Goal: Task Accomplishment & Management: Manage account settings

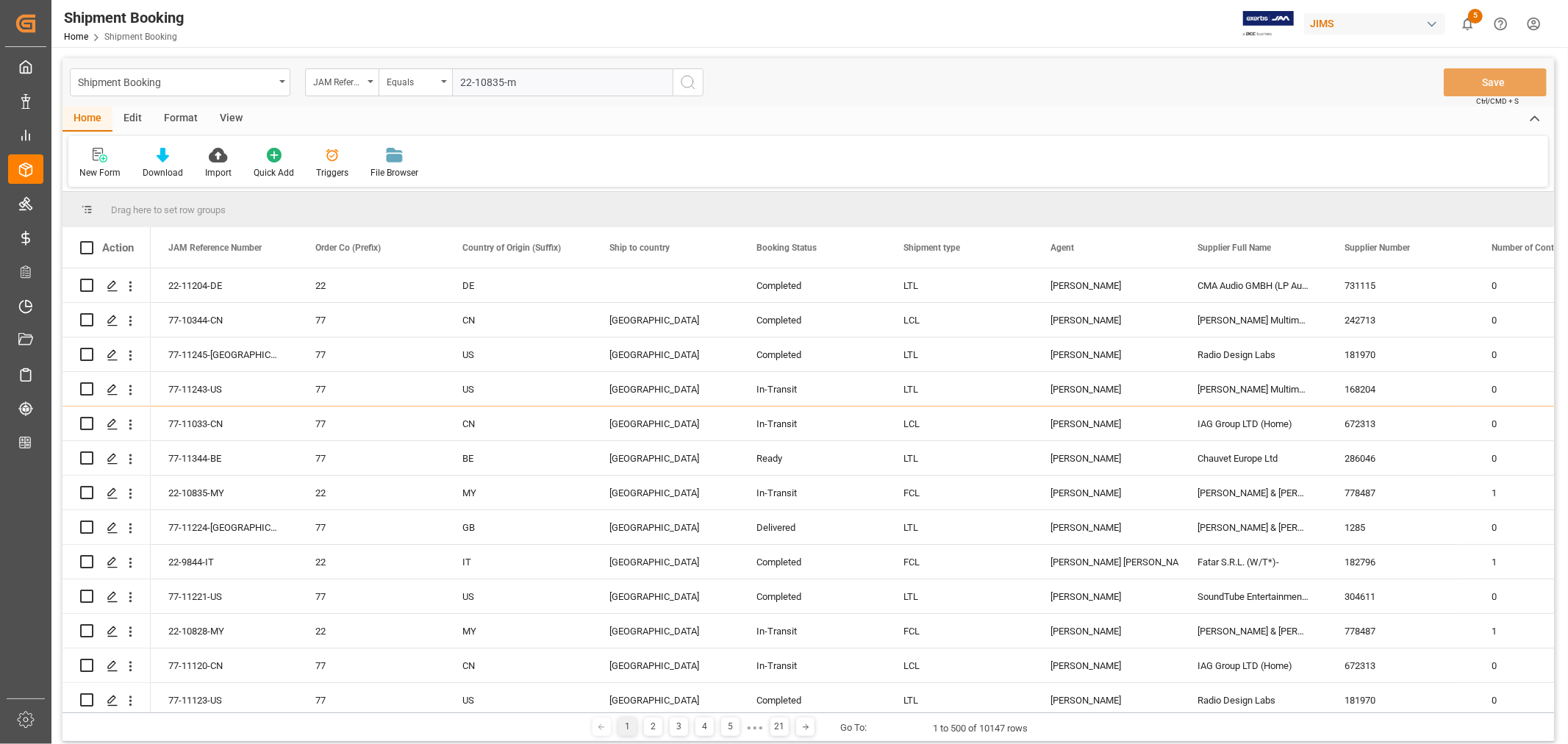
type input "22-10835-my"
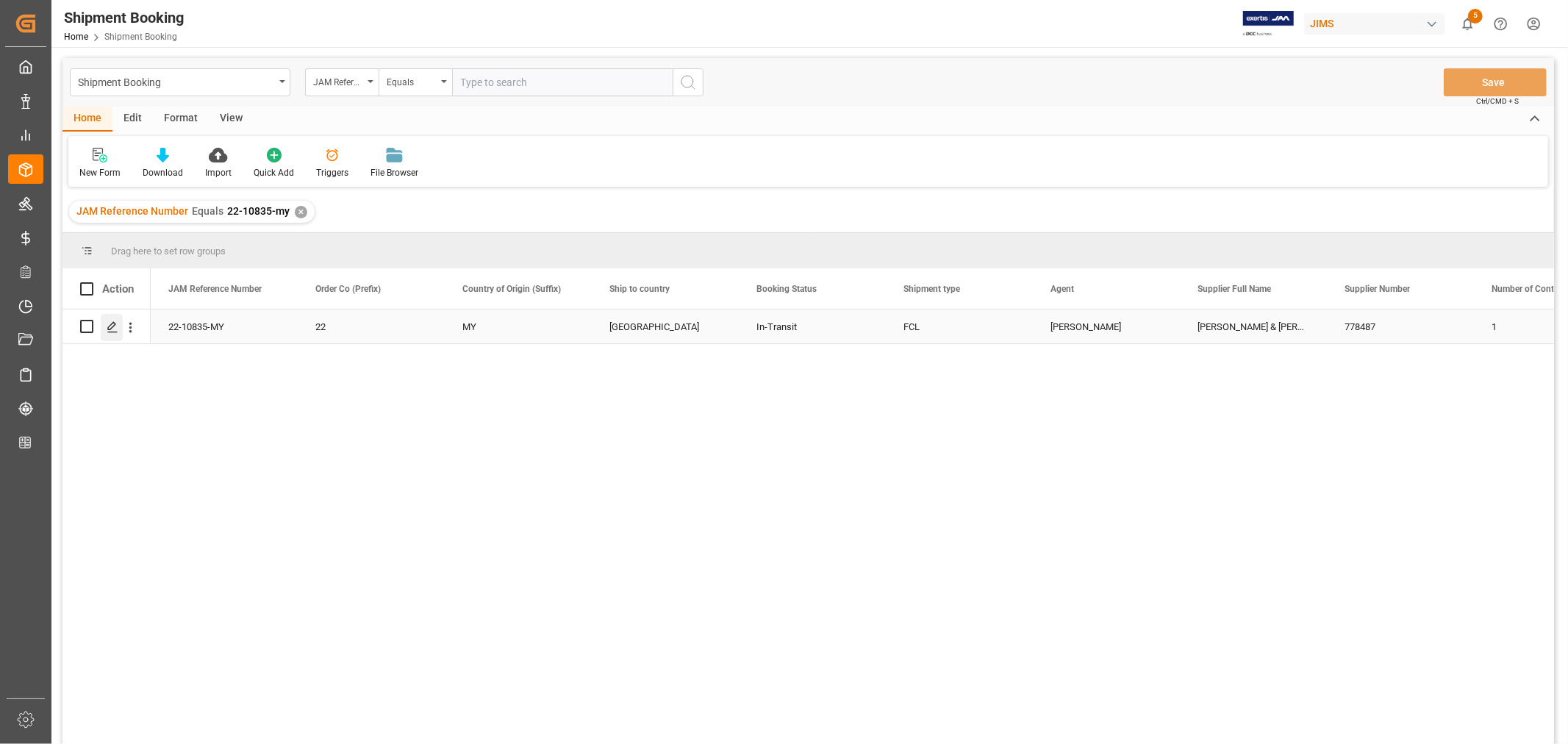
click at [113, 325] on icon "Press SPACE to select this row." at bounding box center [112, 327] width 12 height 12
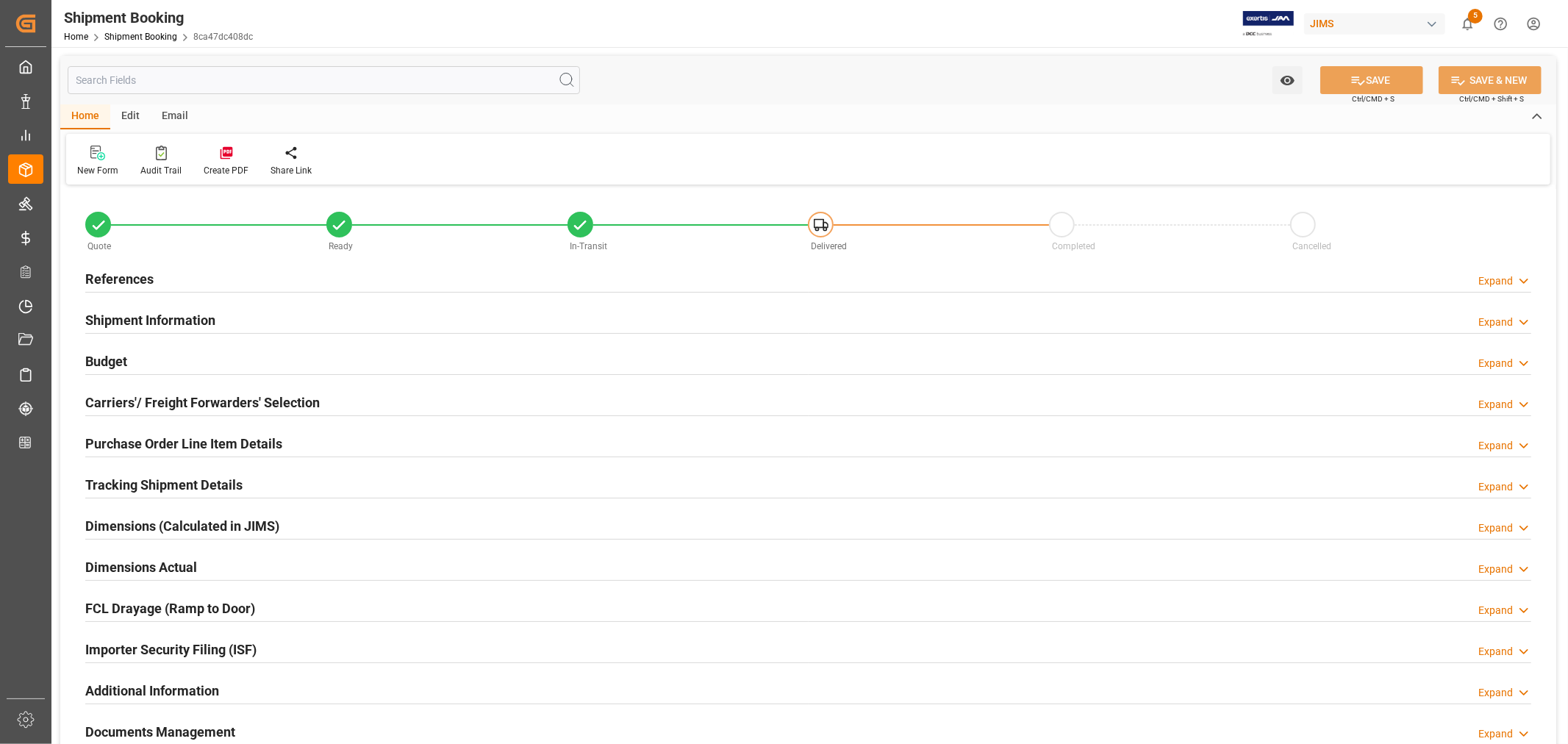
type input "31"
click at [125, 317] on h2 "Shipment Information" at bounding box center [150, 320] width 130 height 19
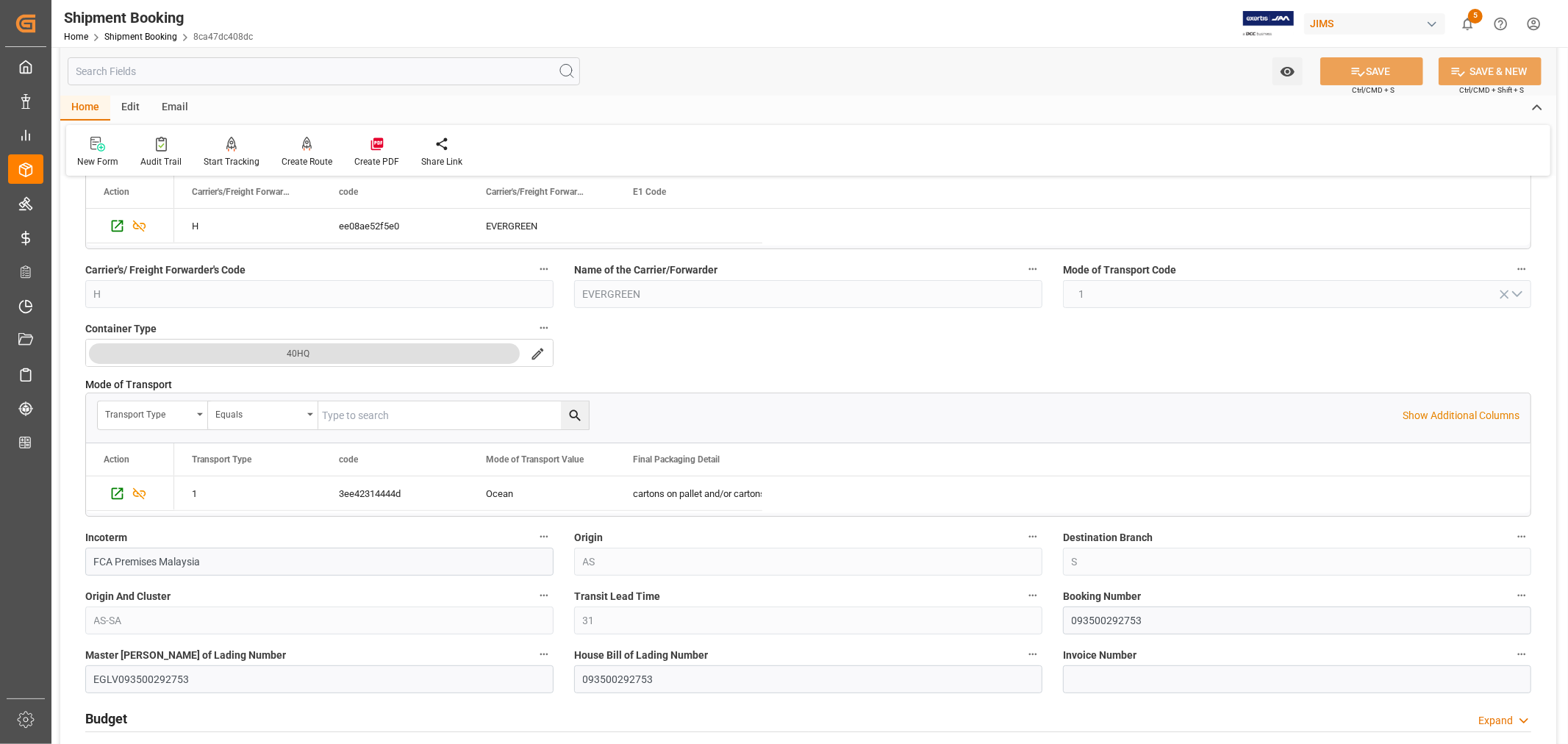
scroll to position [245, 0]
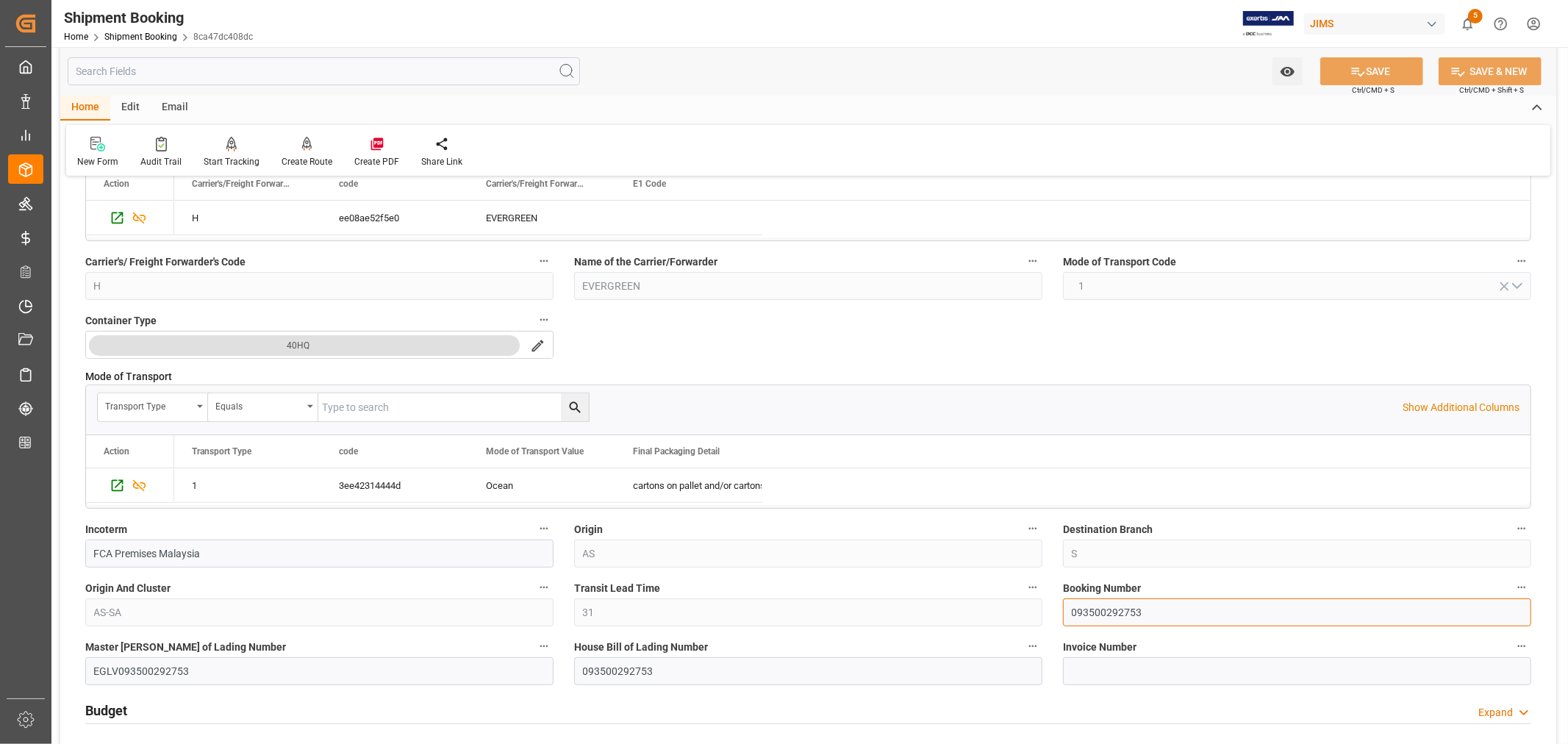
click at [1084, 614] on input "093500292753" at bounding box center [1296, 612] width 468 height 28
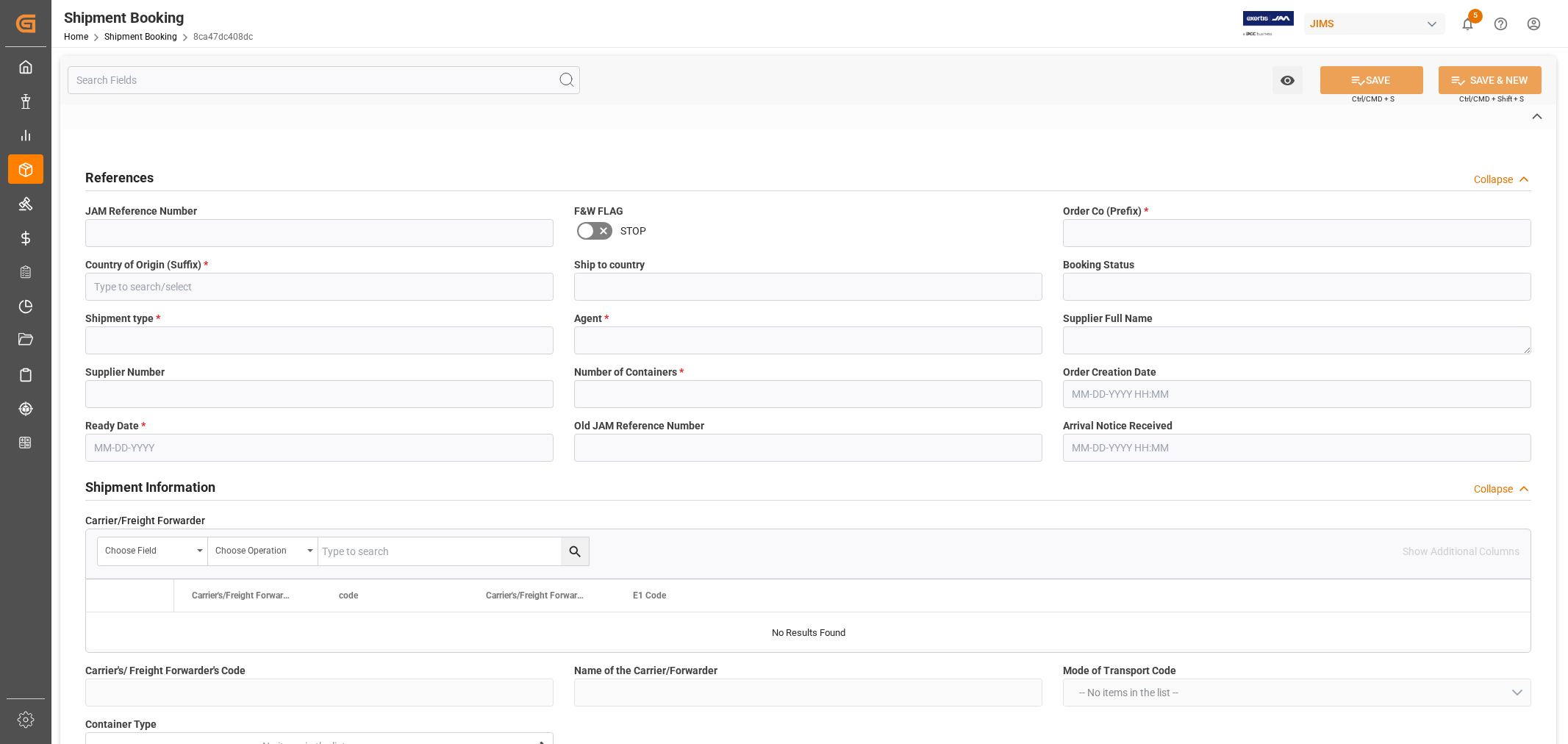
type input "USD"
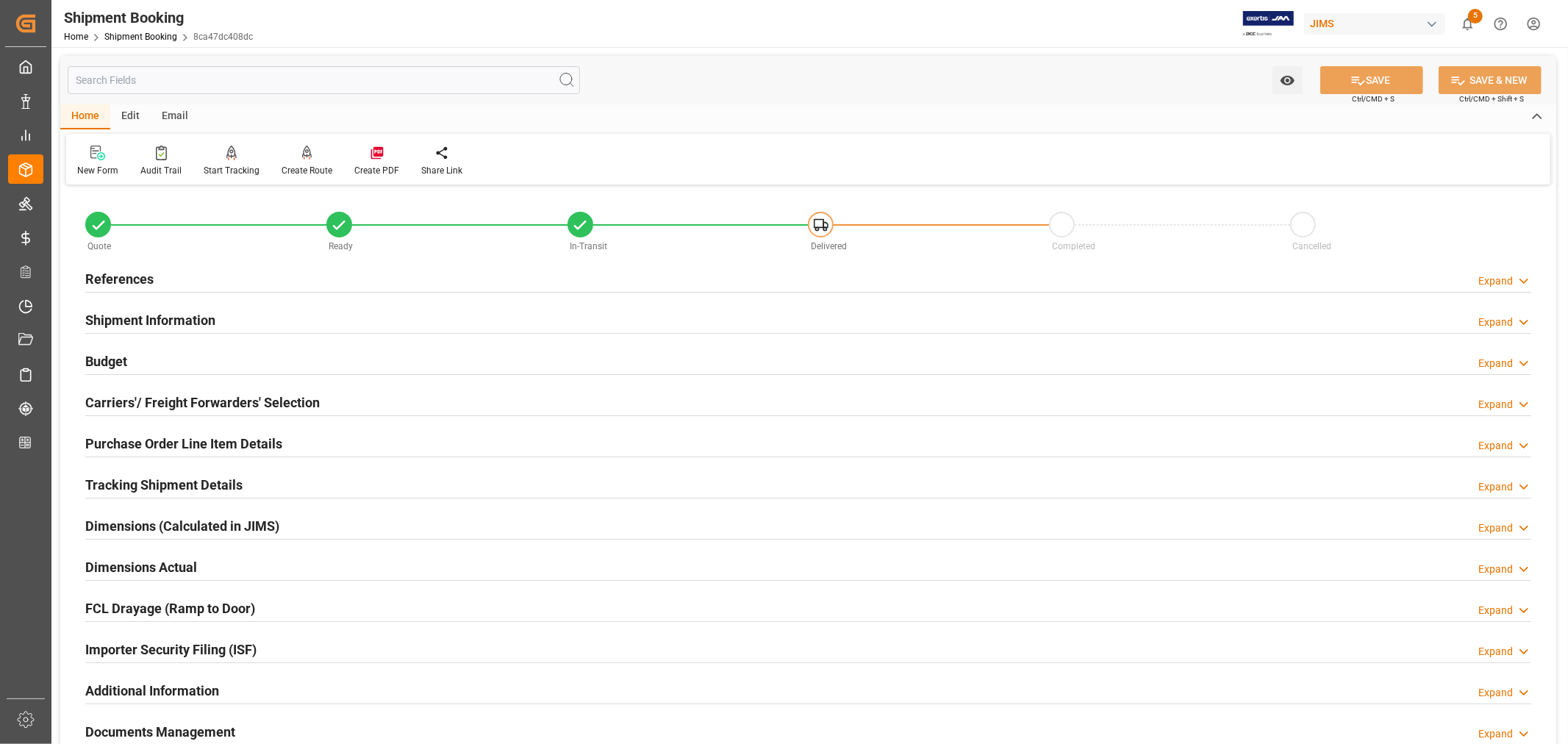
click at [122, 281] on h2 "References" at bounding box center [120, 278] width 69 height 19
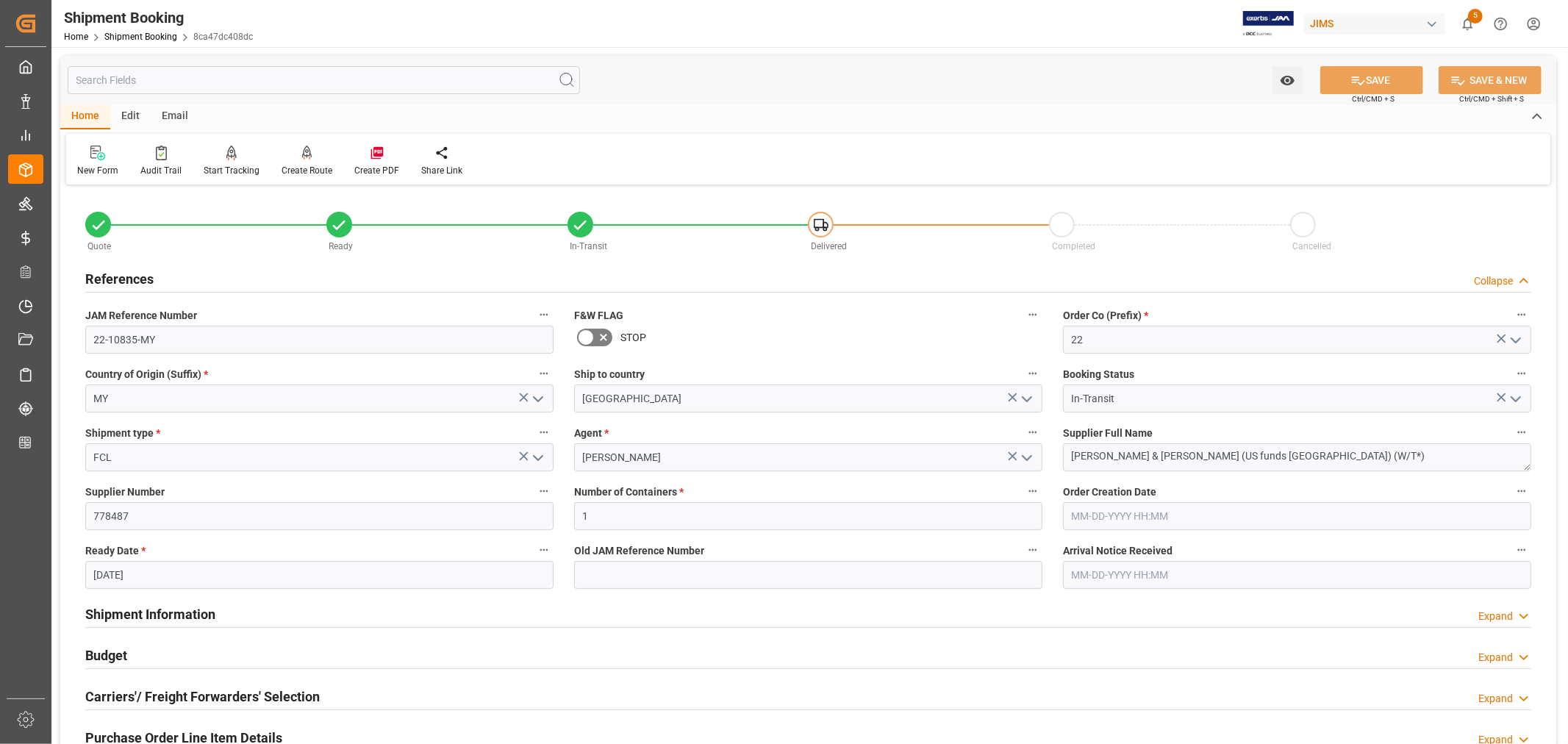
click at [122, 281] on h2 "References" at bounding box center [120, 278] width 69 height 19
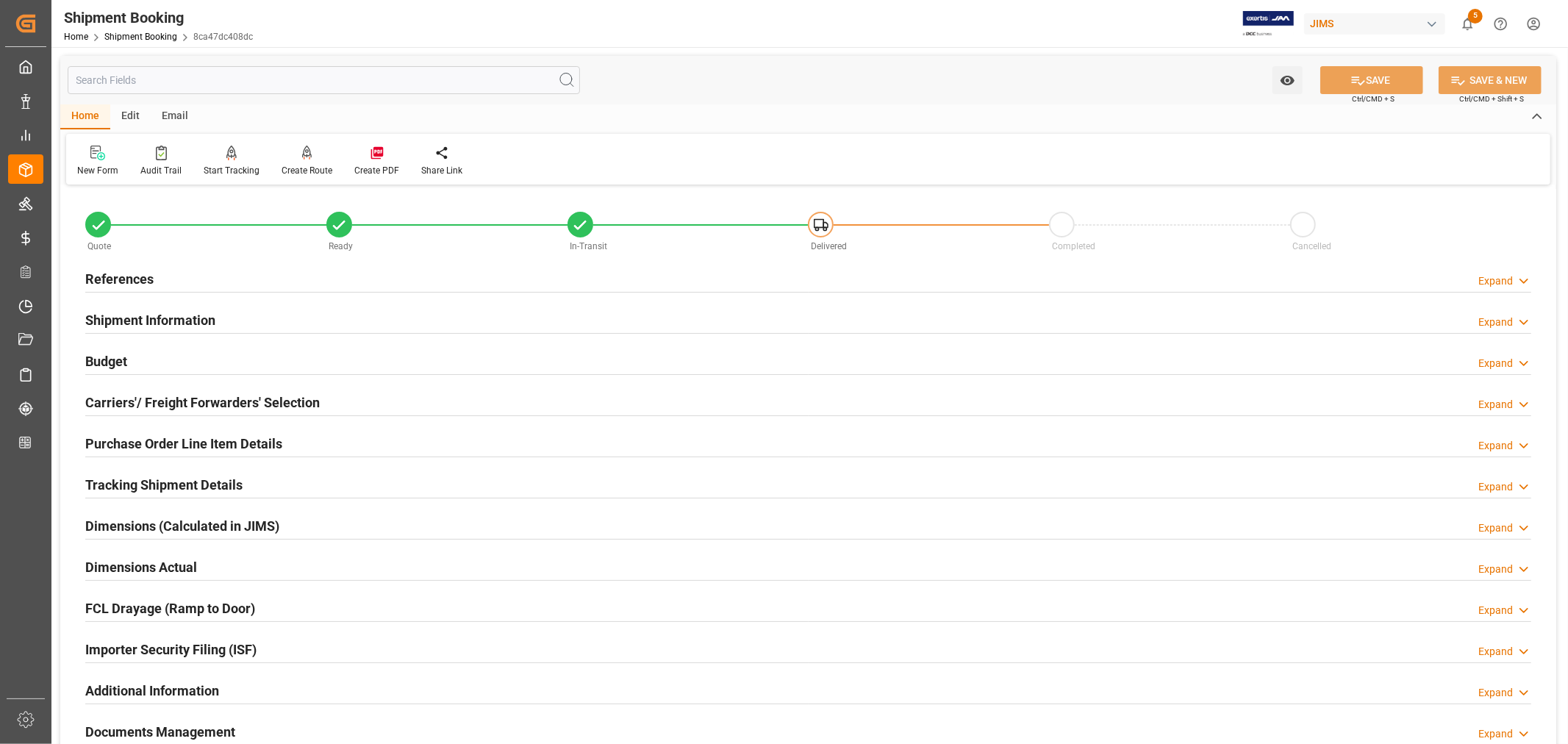
click at [122, 358] on h2 "Budget" at bounding box center [106, 361] width 42 height 19
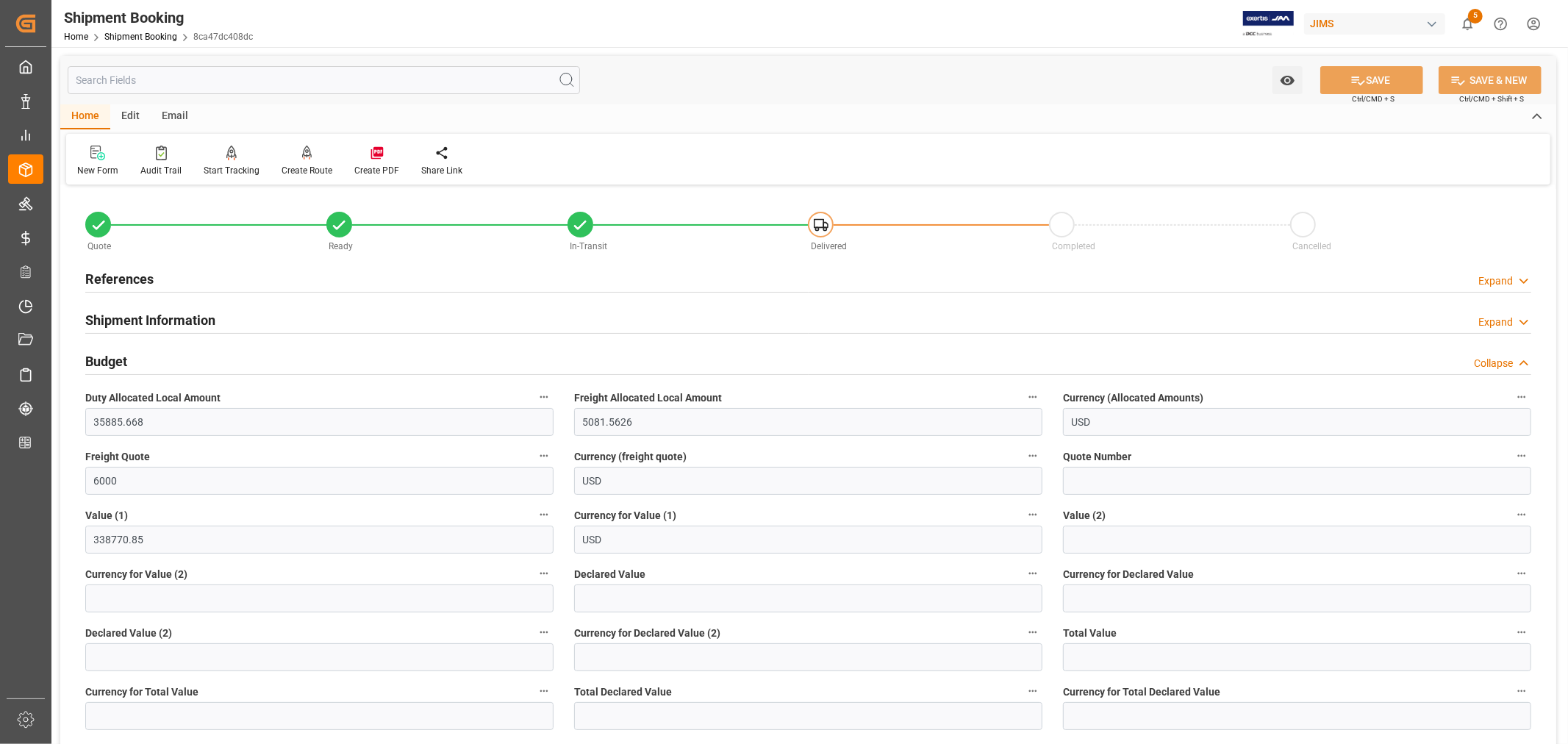
click at [118, 354] on h2 "Budget" at bounding box center [106, 361] width 42 height 19
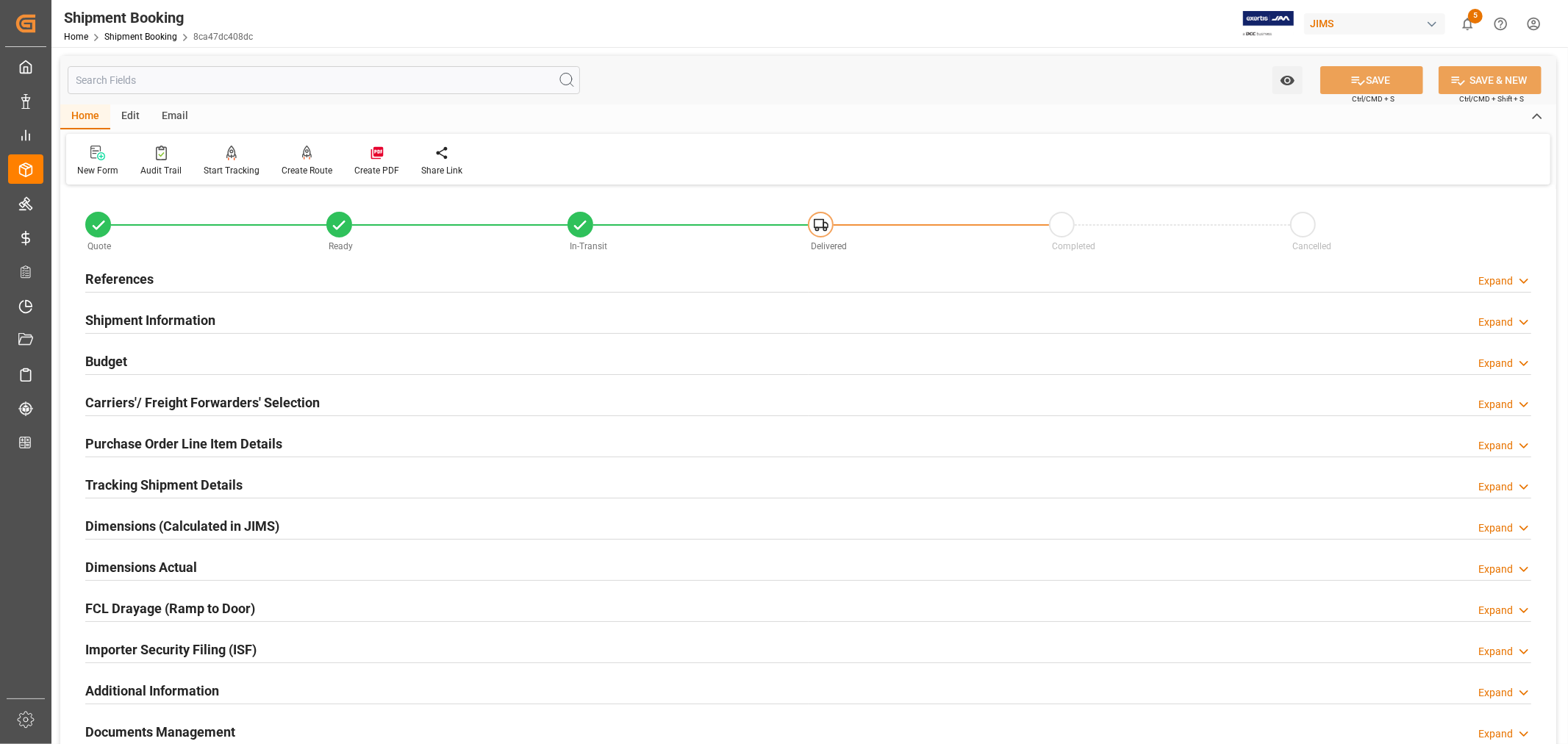
click at [144, 318] on h2 "Shipment Information" at bounding box center [150, 320] width 130 height 19
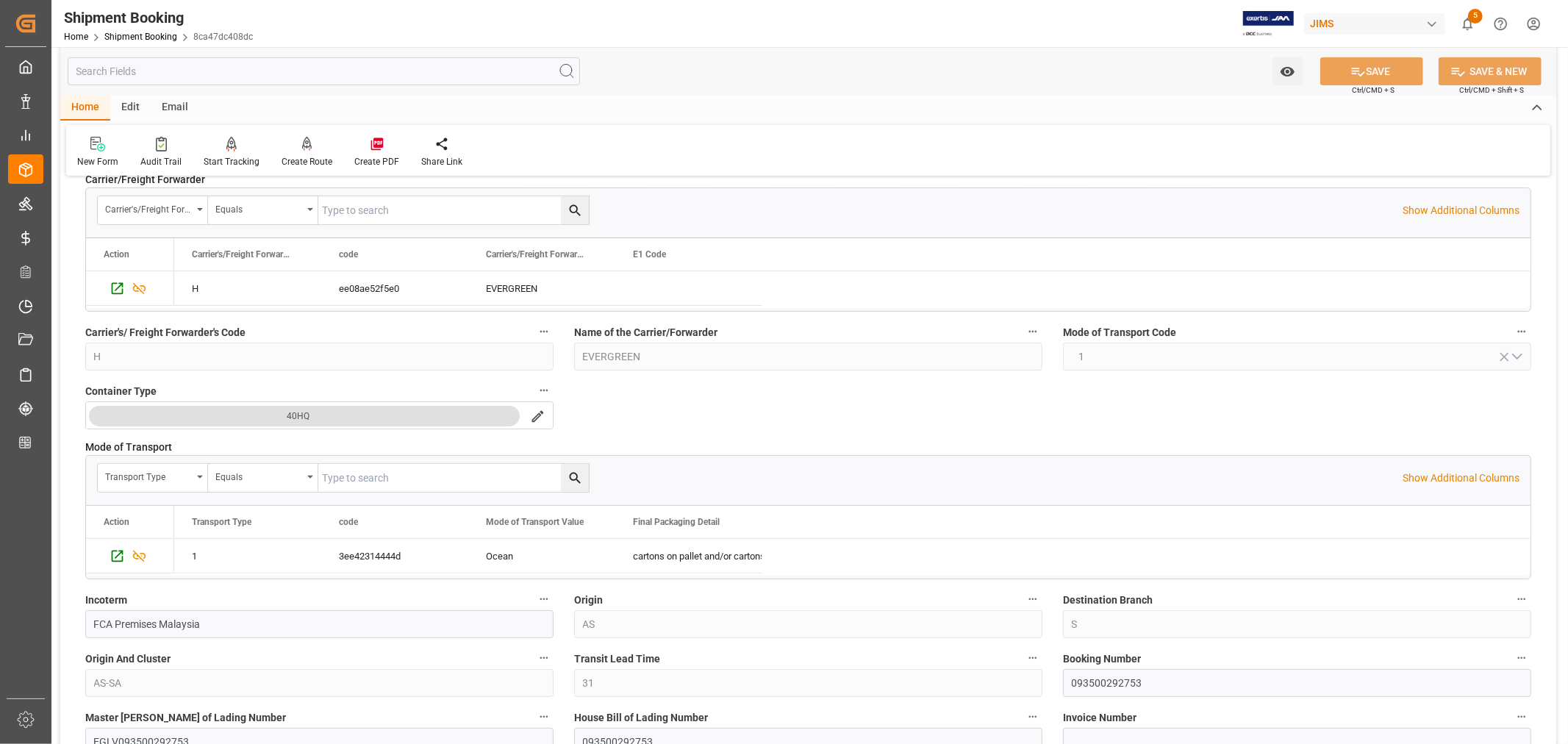
scroll to position [82, 0]
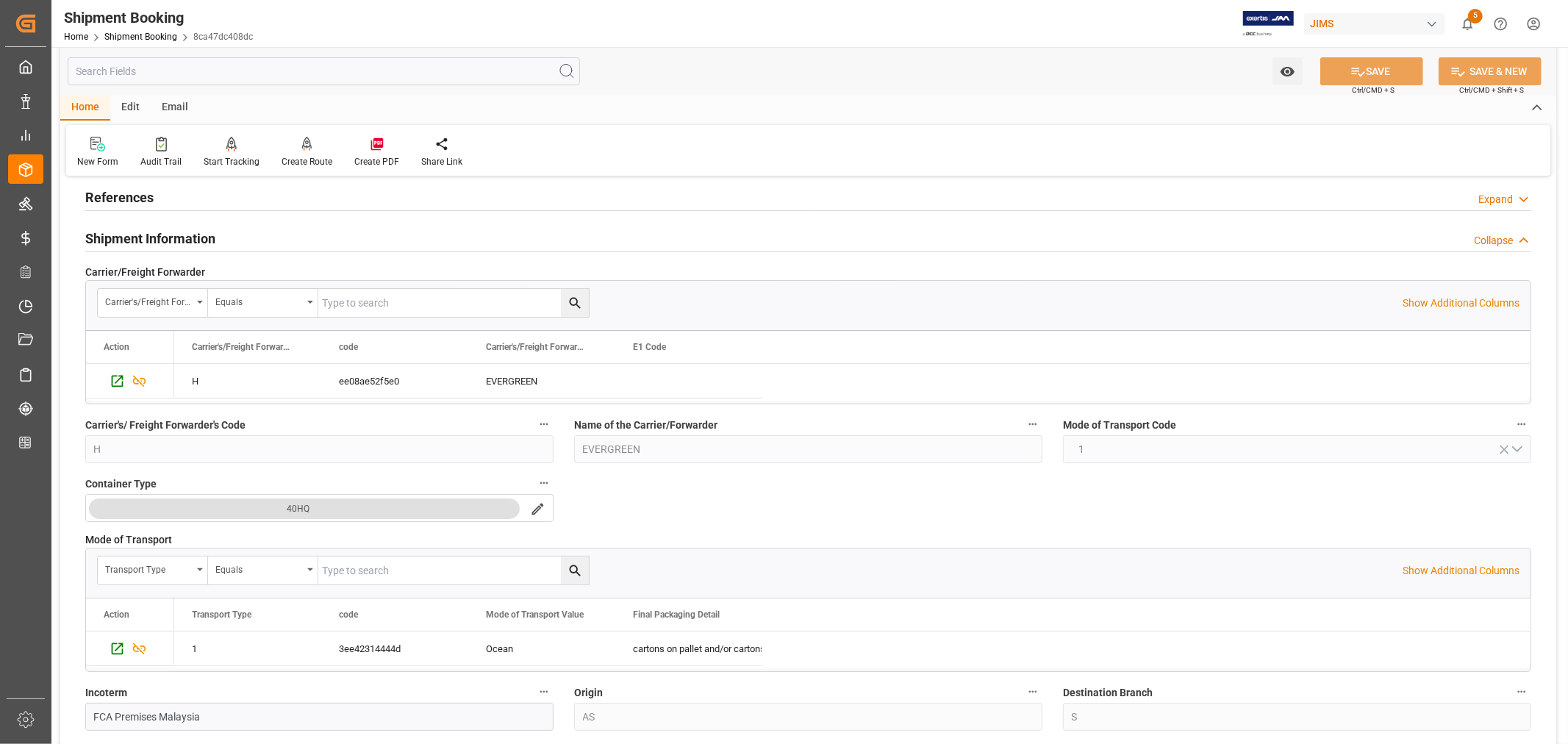
click at [193, 239] on h2 "Shipment Information" at bounding box center [150, 238] width 130 height 19
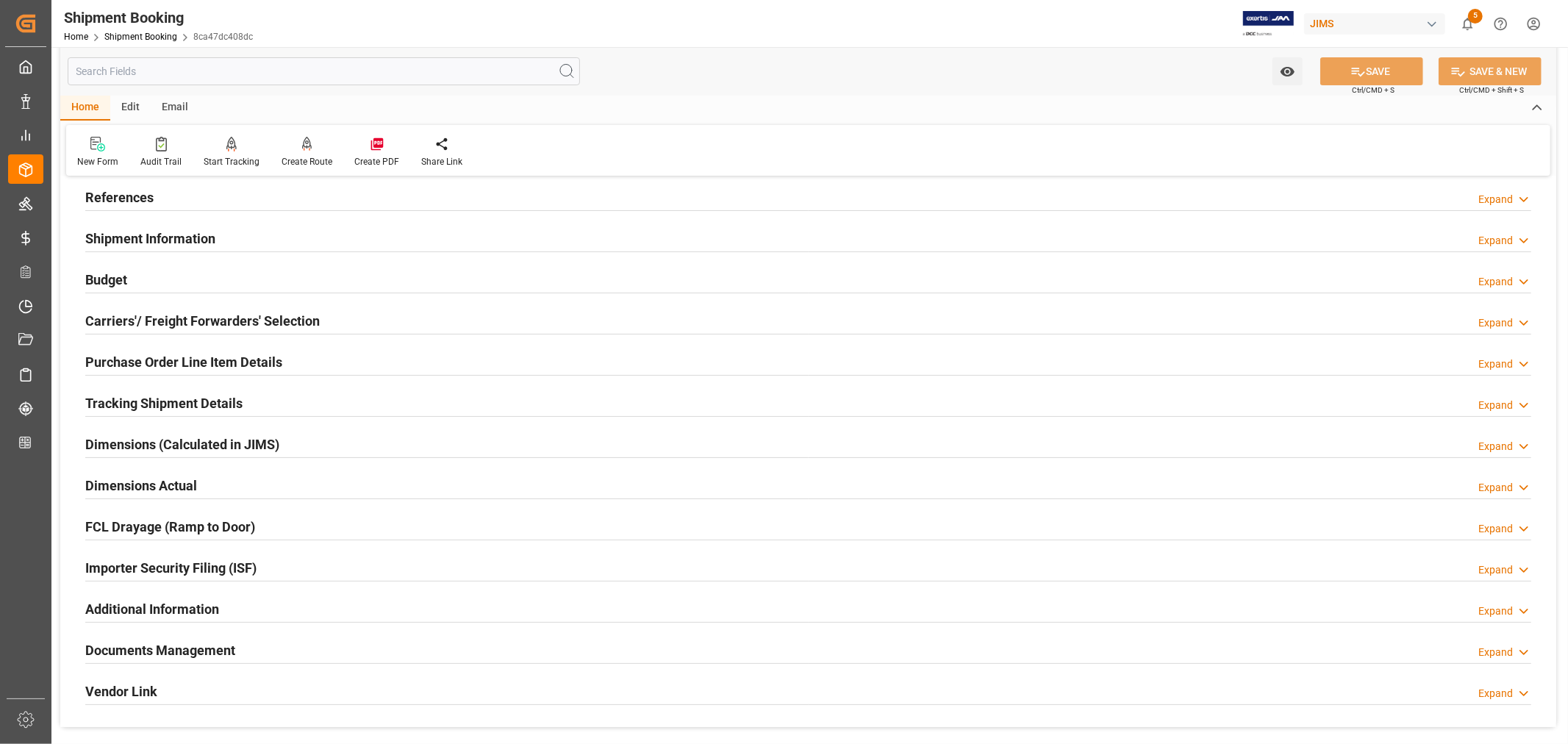
click at [134, 362] on h2 "Purchase Order Line Item Details" at bounding box center [184, 362] width 197 height 19
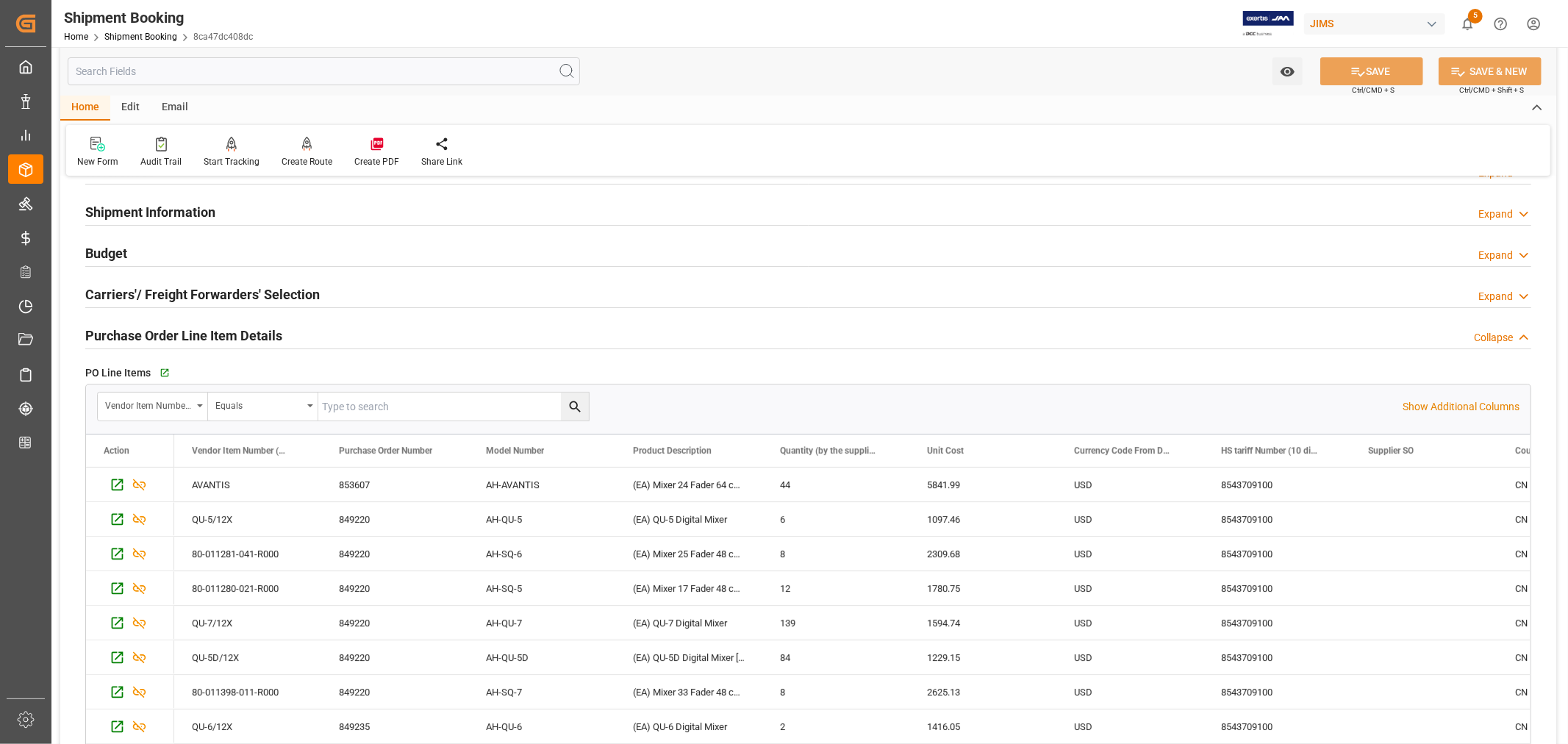
scroll to position [0, 0]
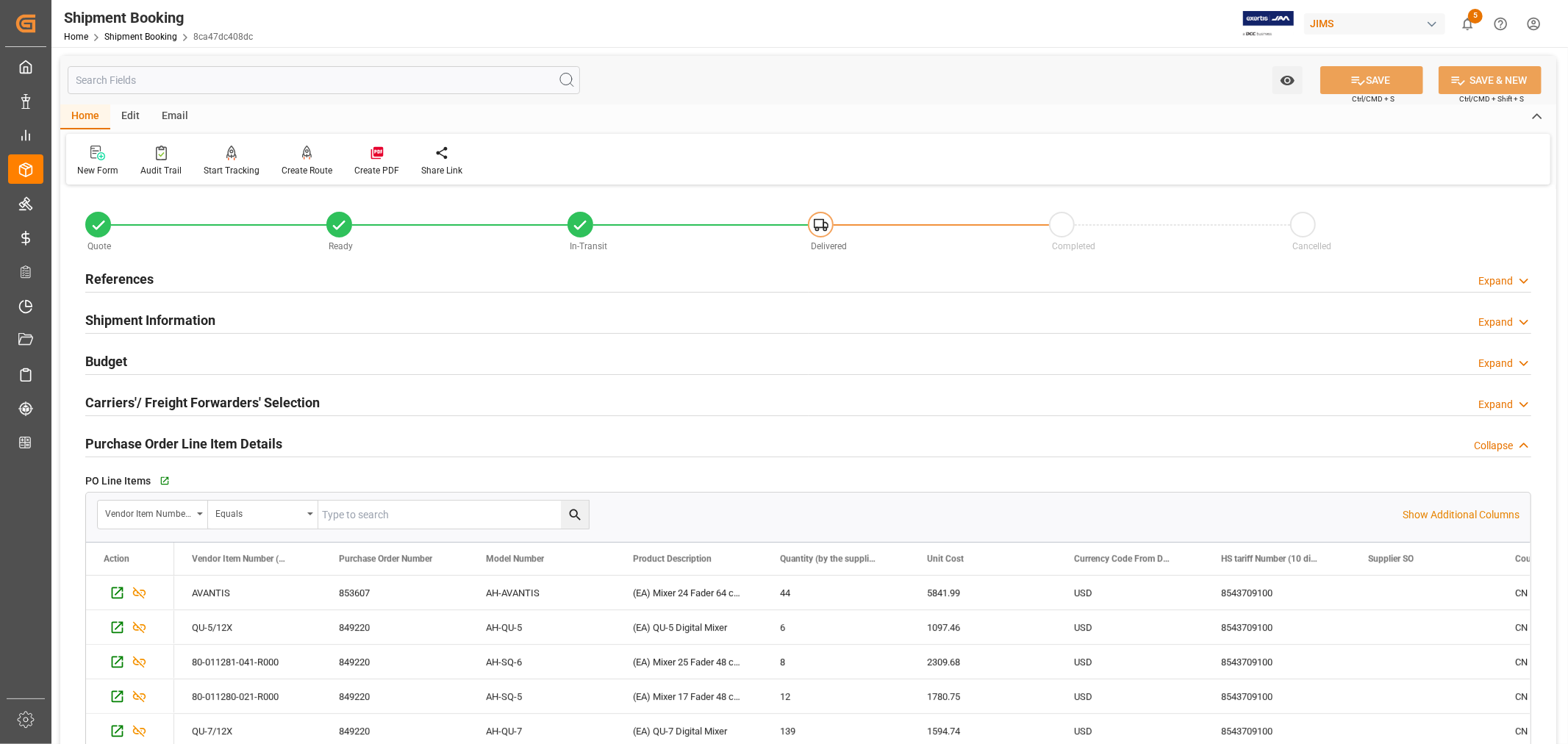
click at [129, 276] on h2 "References" at bounding box center [120, 278] width 69 height 19
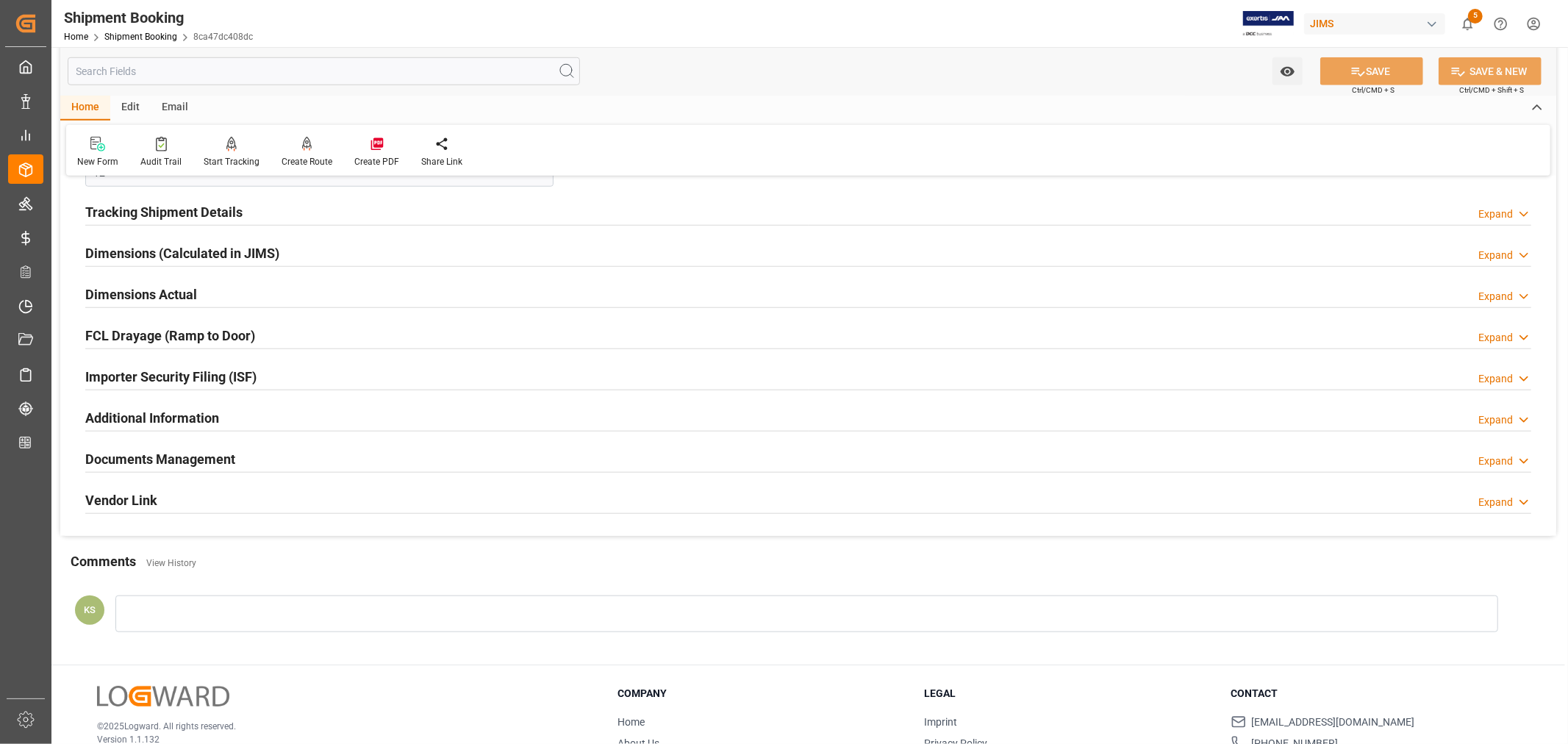
scroll to position [1170, 0]
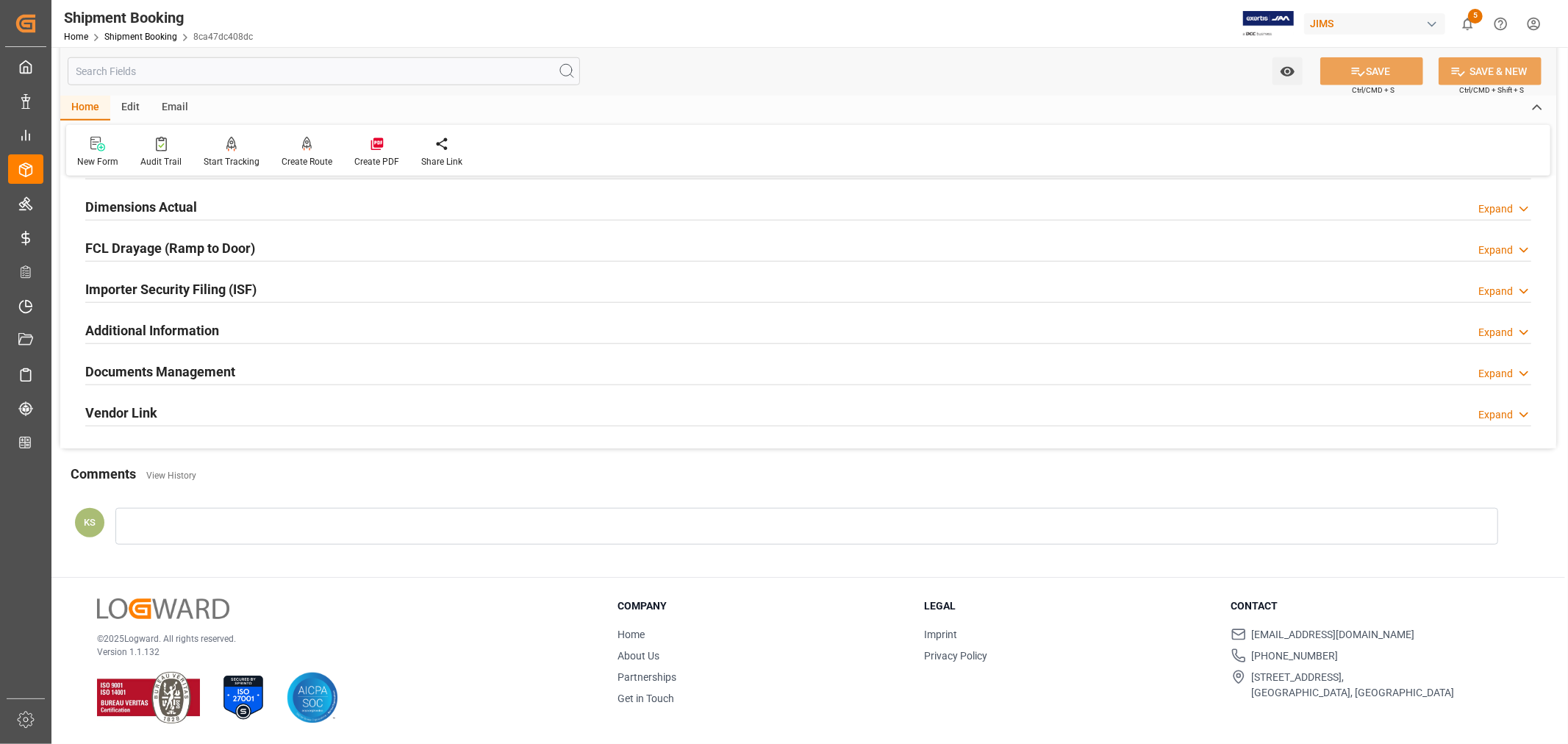
click at [327, 296] on div "Importer Security Filing (ISF) Expand" at bounding box center [808, 289] width 1446 height 28
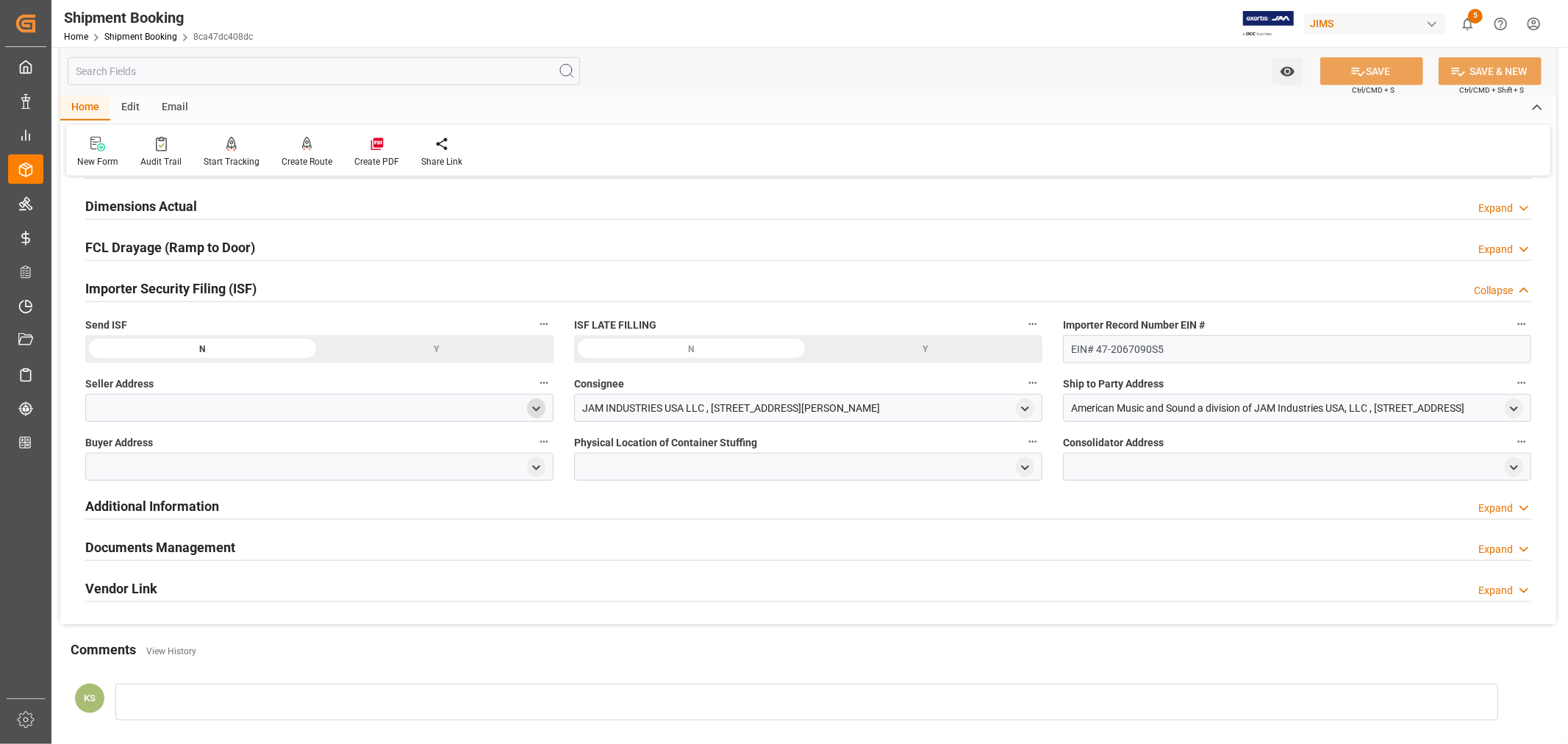
click at [540, 410] on icon "open menu" at bounding box center [536, 408] width 12 height 12
click at [338, 453] on input at bounding box center [298, 452] width 402 height 28
type input "all"
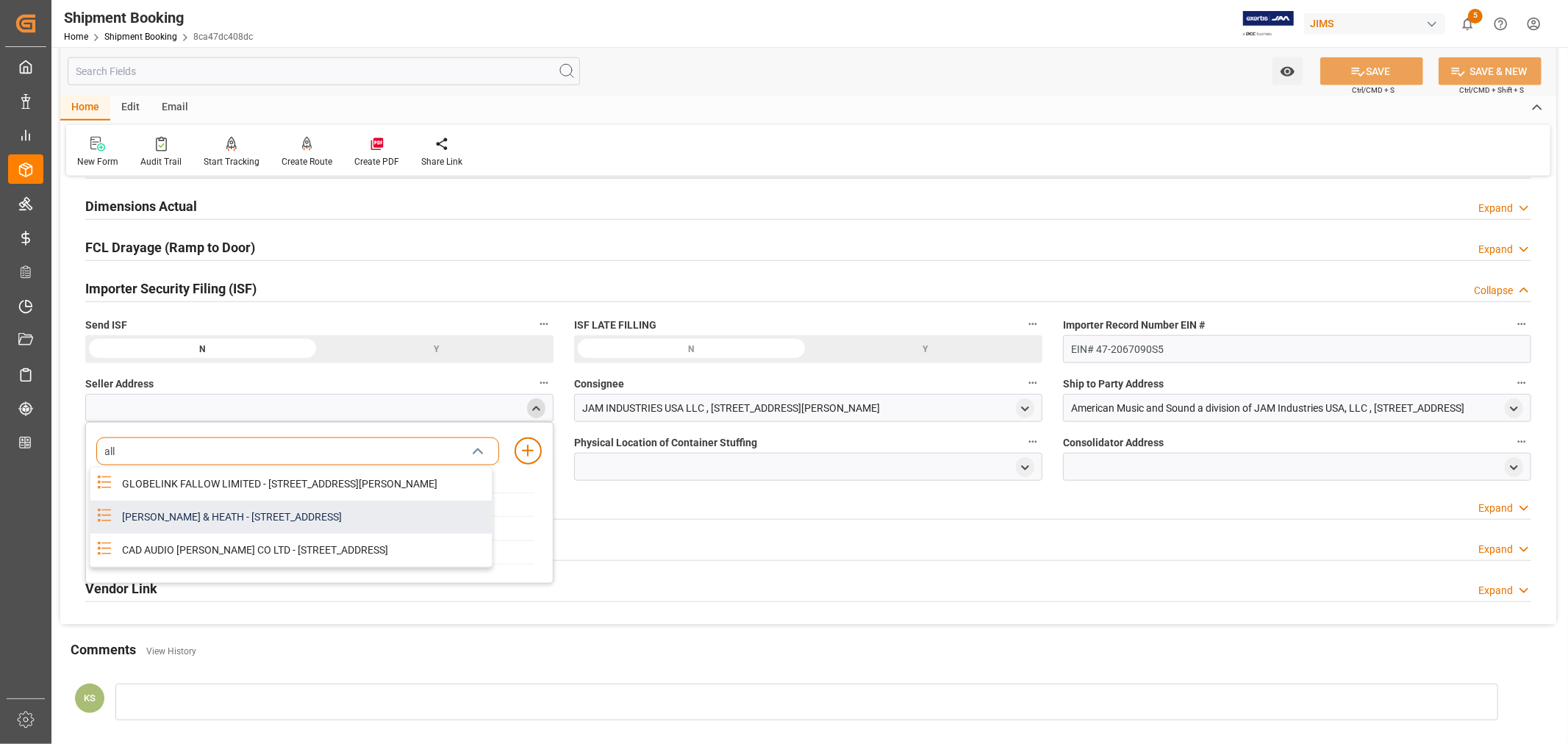
click at [289, 524] on div "ALLEN & HEATH - KERNICK INDUSTRIAL ESTATE, PENYRN, CORNWALL, GB, TR10 9LU" at bounding box center [302, 518] width 378 height 33
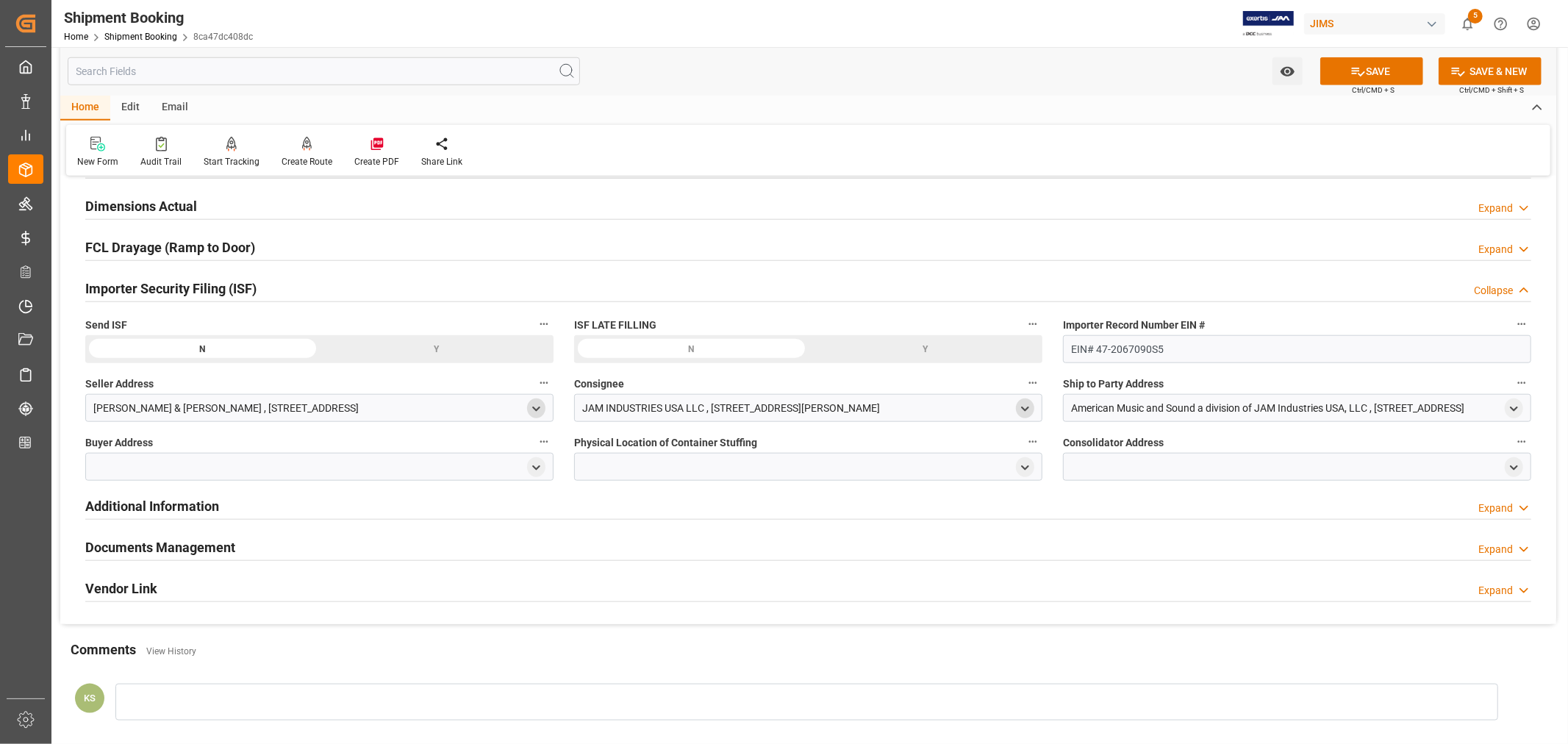
click at [1024, 405] on icon "open menu" at bounding box center [1025, 408] width 12 height 12
click at [765, 457] on input at bounding box center [786, 452] width 402 height 28
type input "jam"
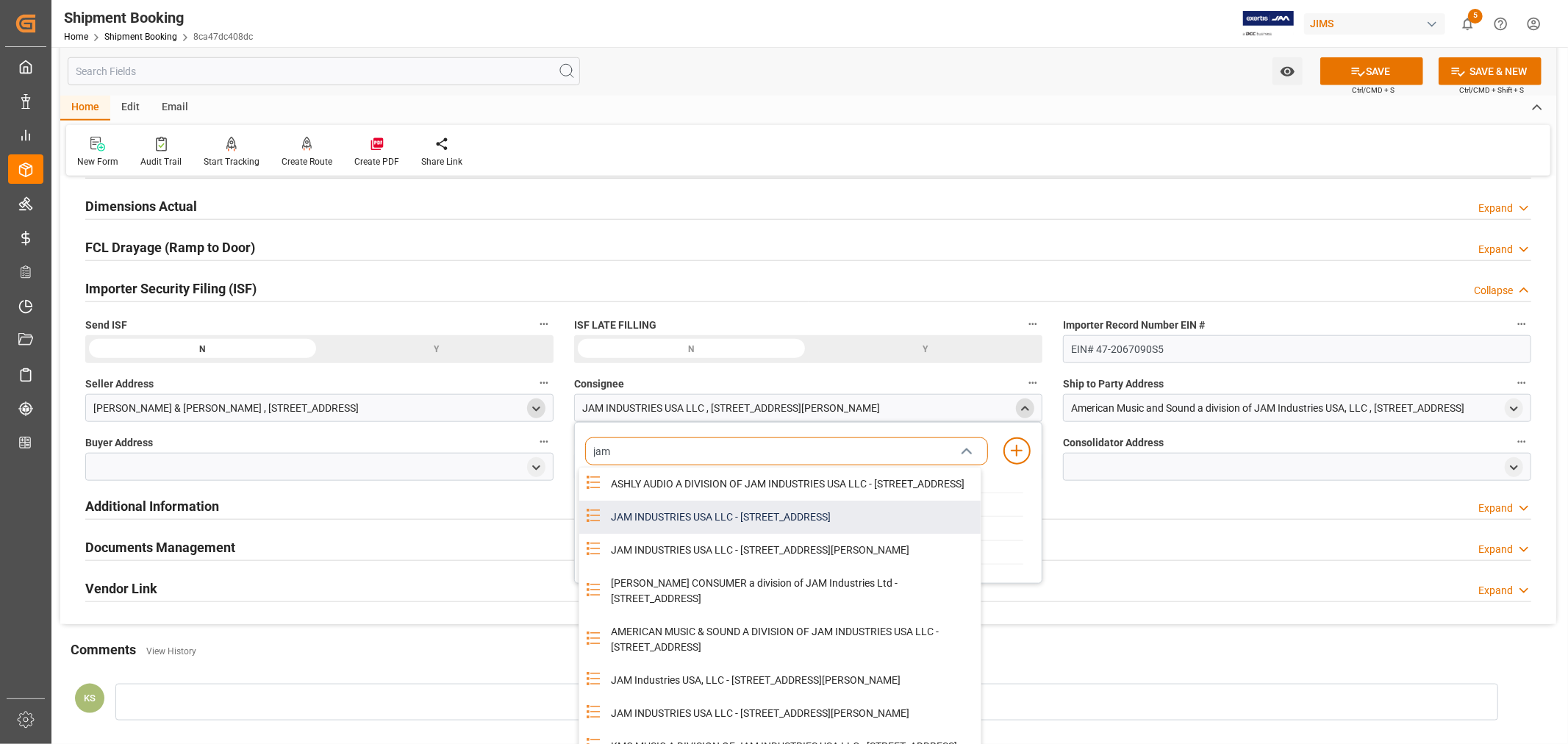
click at [755, 524] on div "JAM INDUSTRIES USA LLC - 154 WOODLAWN RD, BERLIN, CT, US, 06037" at bounding box center [791, 518] width 378 height 33
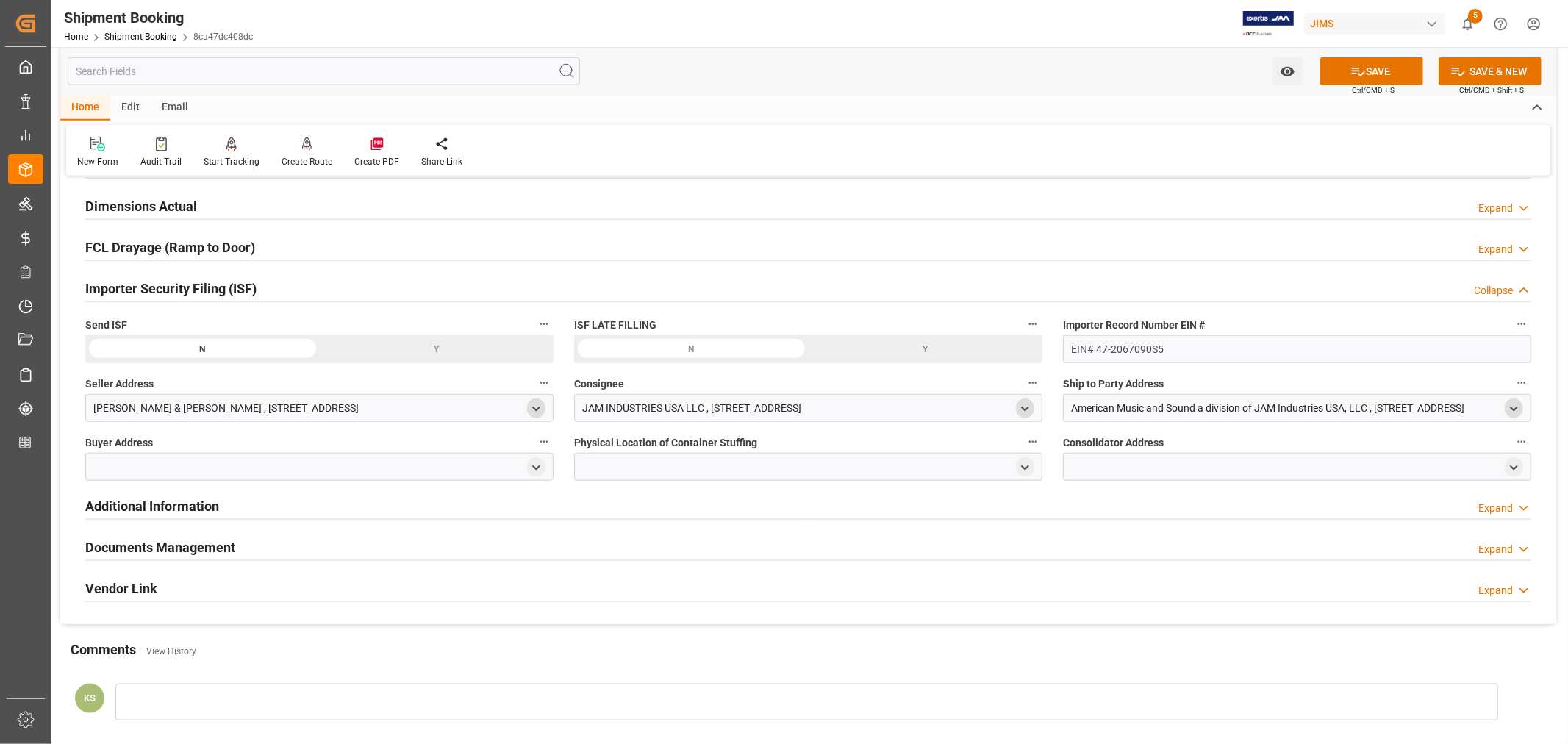
click at [1510, 406] on icon "open menu" at bounding box center [1513, 408] width 12 height 12
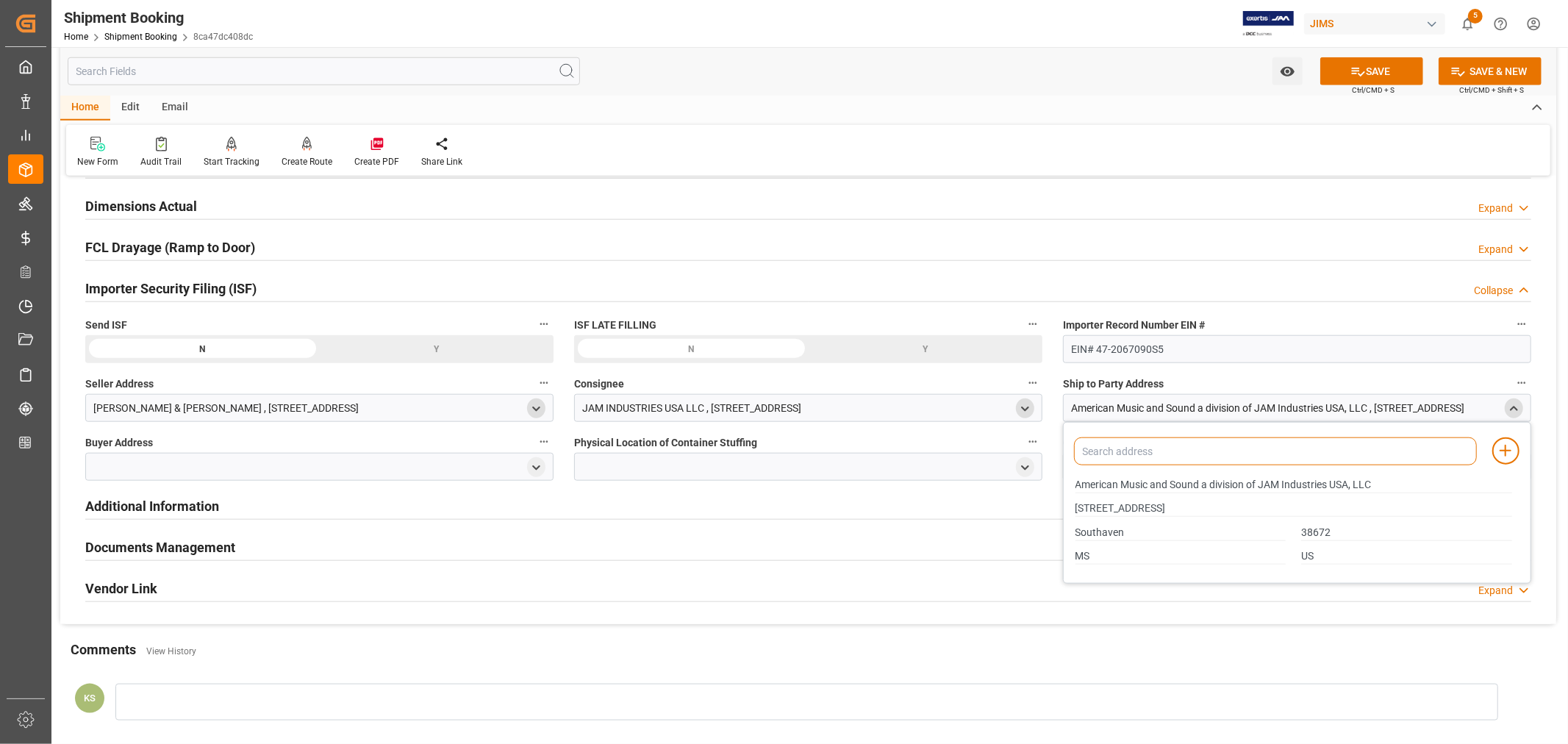
click at [1321, 456] on input at bounding box center [1275, 452] width 402 height 28
type input "amer"
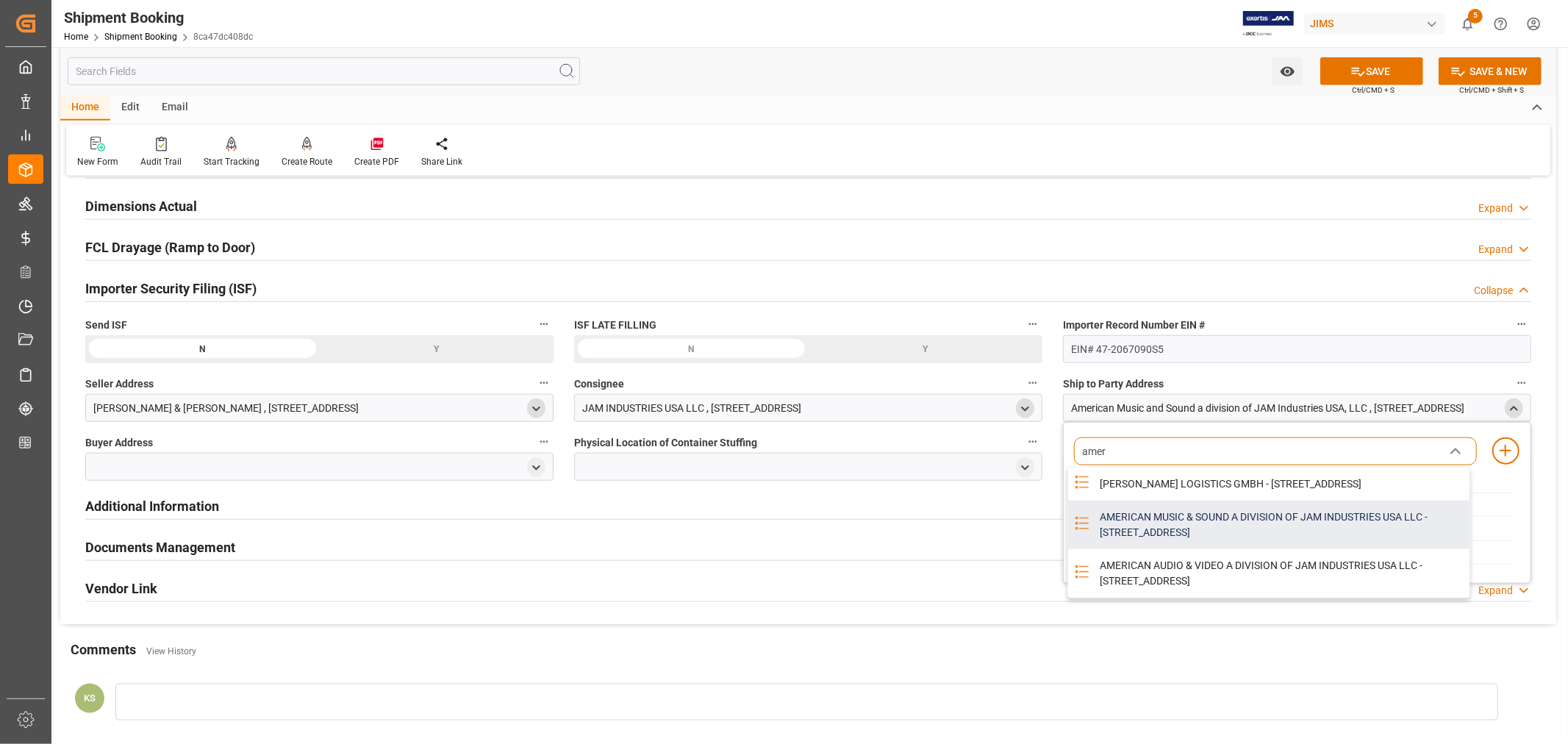
click at [1119, 538] on div "AMERICAN MUSIC & SOUND A DIVISION OF JAM INDUSTRIES USA LLC - 4325 EXECUTIVE DR…" at bounding box center [1281, 525] width 378 height 48
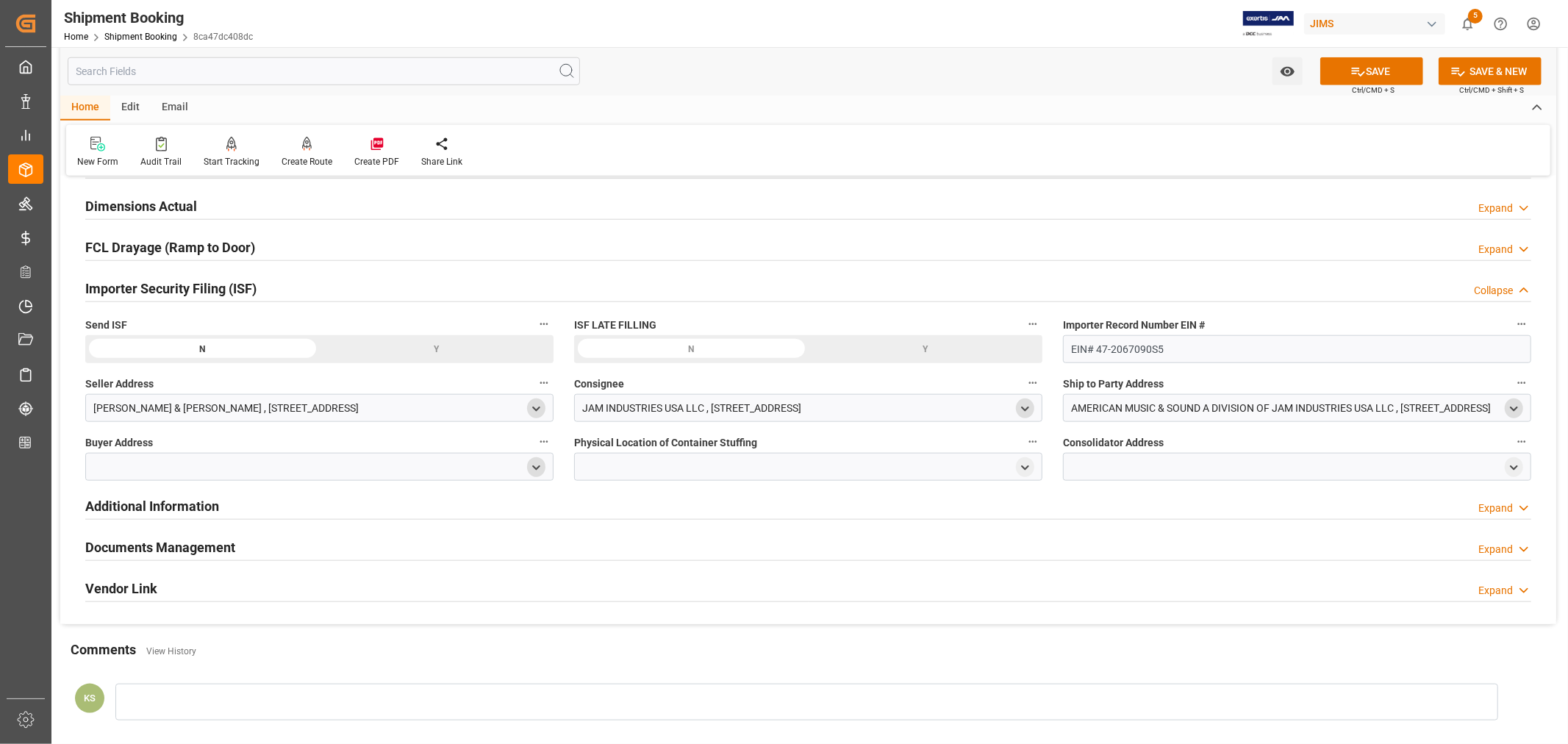
click at [535, 468] on polyline "open menu" at bounding box center [536, 468] width 6 height 3
click at [233, 505] on input at bounding box center [298, 510] width 402 height 28
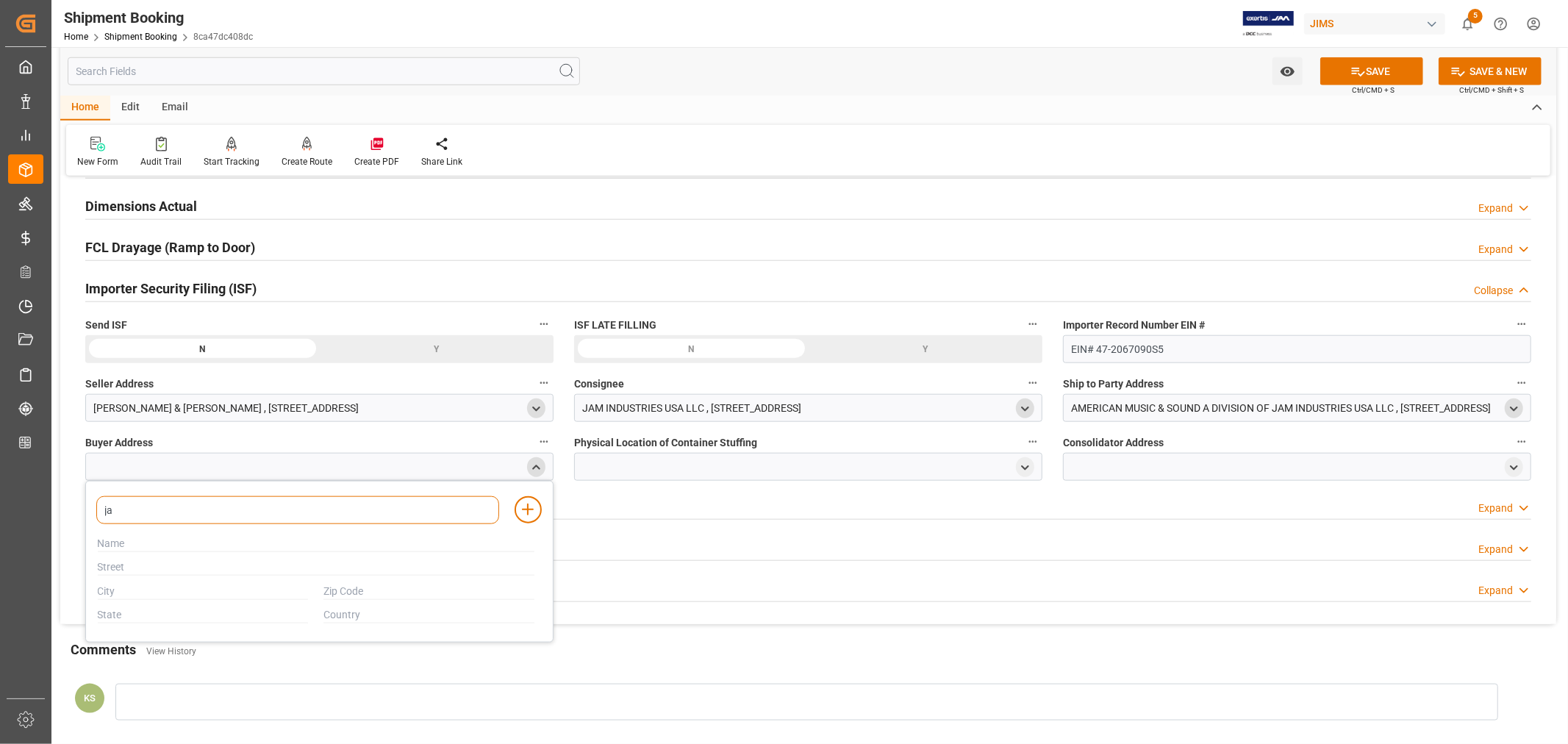
type input "jam"
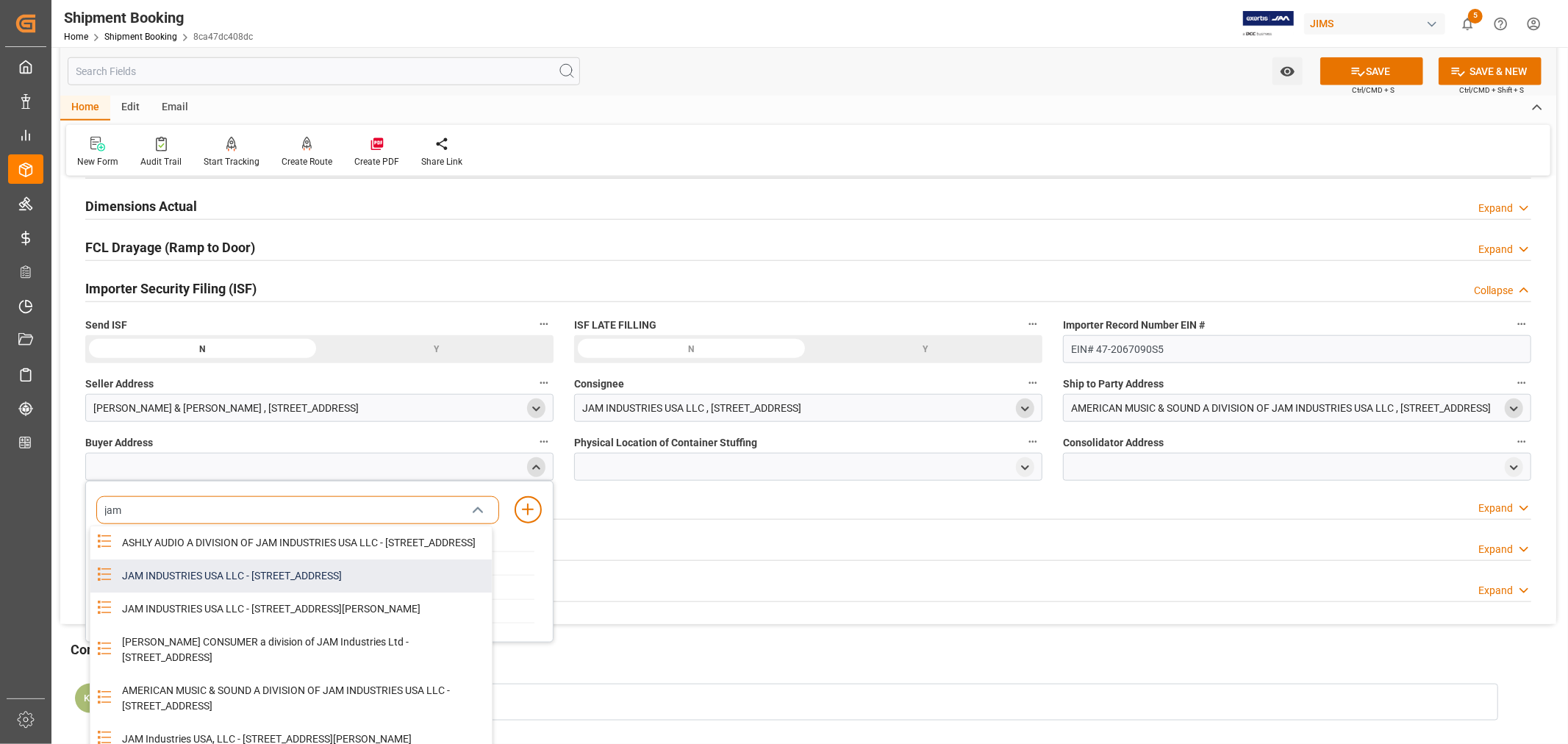
click at [278, 591] on div "JAM INDUSTRIES USA LLC - 154 WOODLAWN RD, BERLIN, CT, US, 06037" at bounding box center [302, 576] width 378 height 33
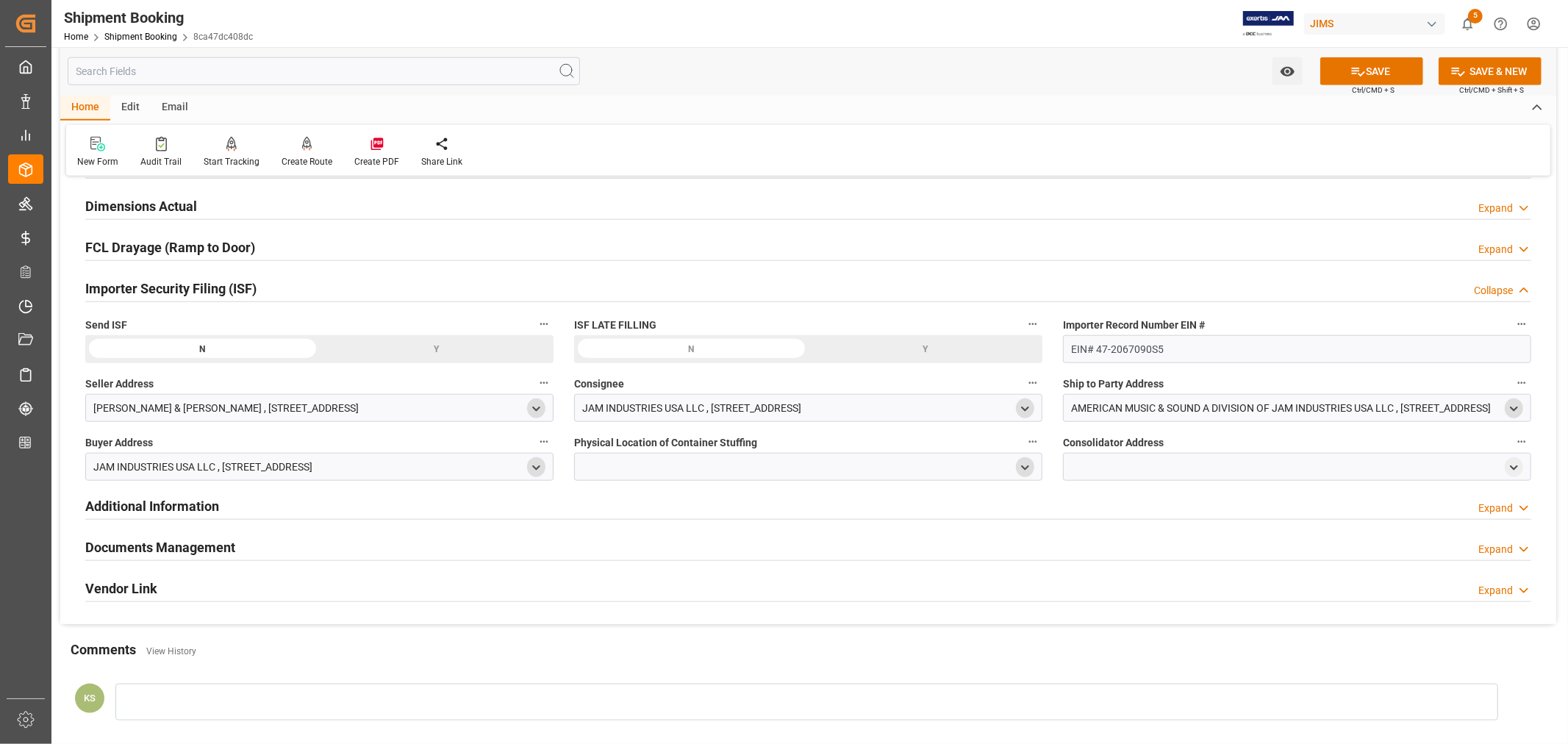
click at [1024, 465] on icon "open menu" at bounding box center [1025, 468] width 12 height 12
click at [679, 516] on input at bounding box center [786, 510] width 402 height 28
type input "vtech"
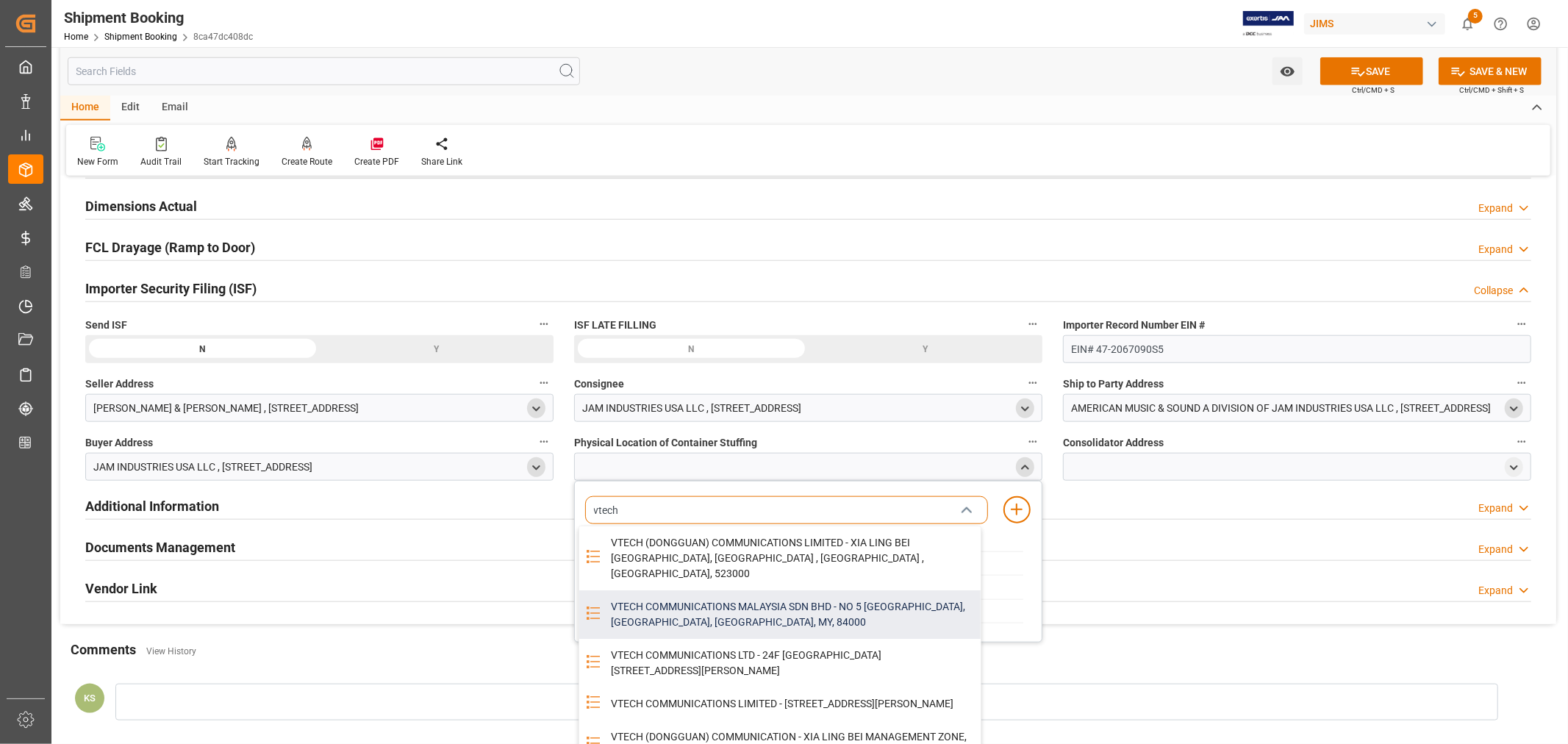
click at [692, 594] on div "VTECH COMMUNICATIONS MALAYSIA SDN BHD - NO 5 TANJUNG AGAS INDUSTRIAL AREA, MUAR…" at bounding box center [791, 615] width 378 height 48
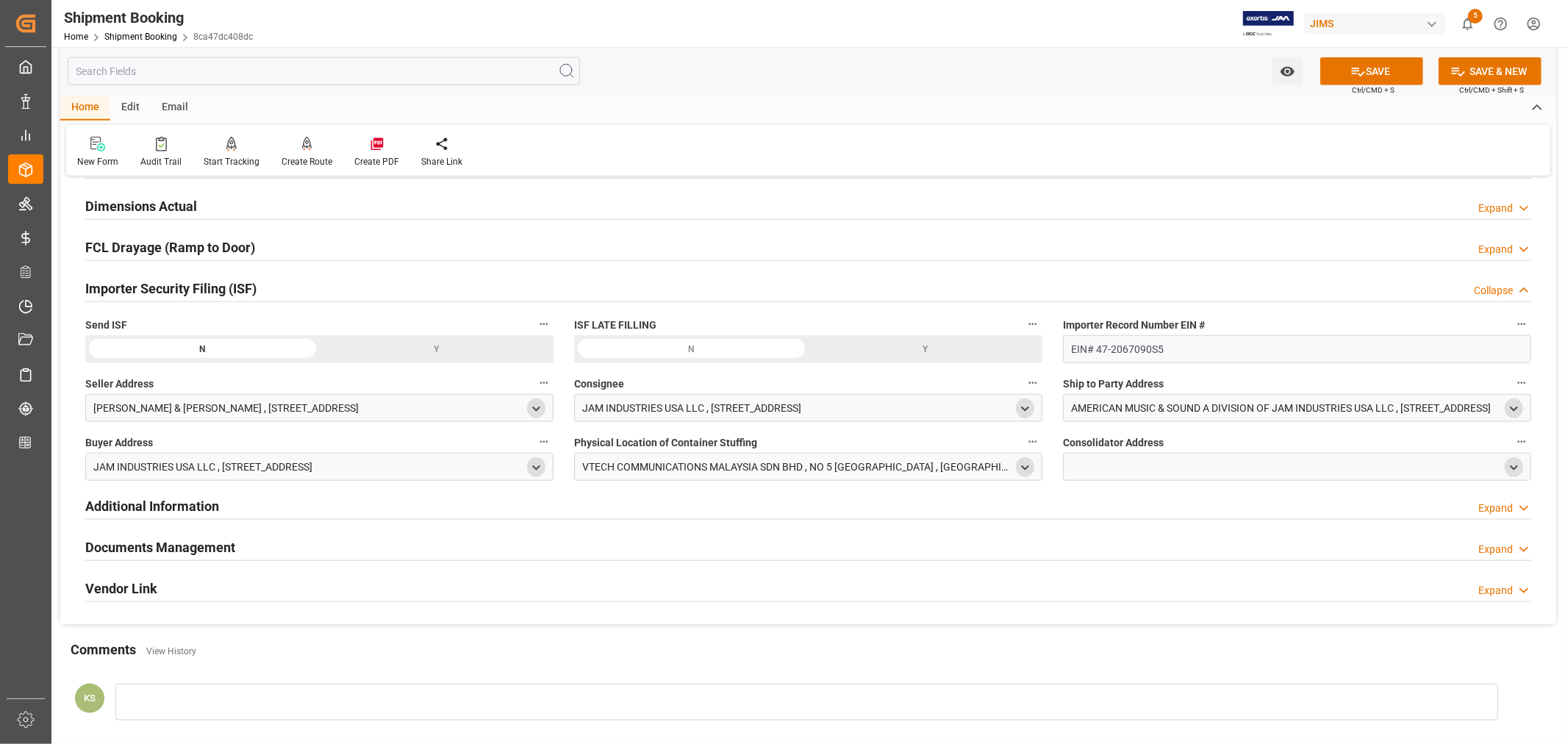
click at [1513, 468] on polyline "open menu" at bounding box center [1513, 468] width 6 height 3
click at [1171, 517] on input at bounding box center [1275, 510] width 402 height 28
type input "vtech"
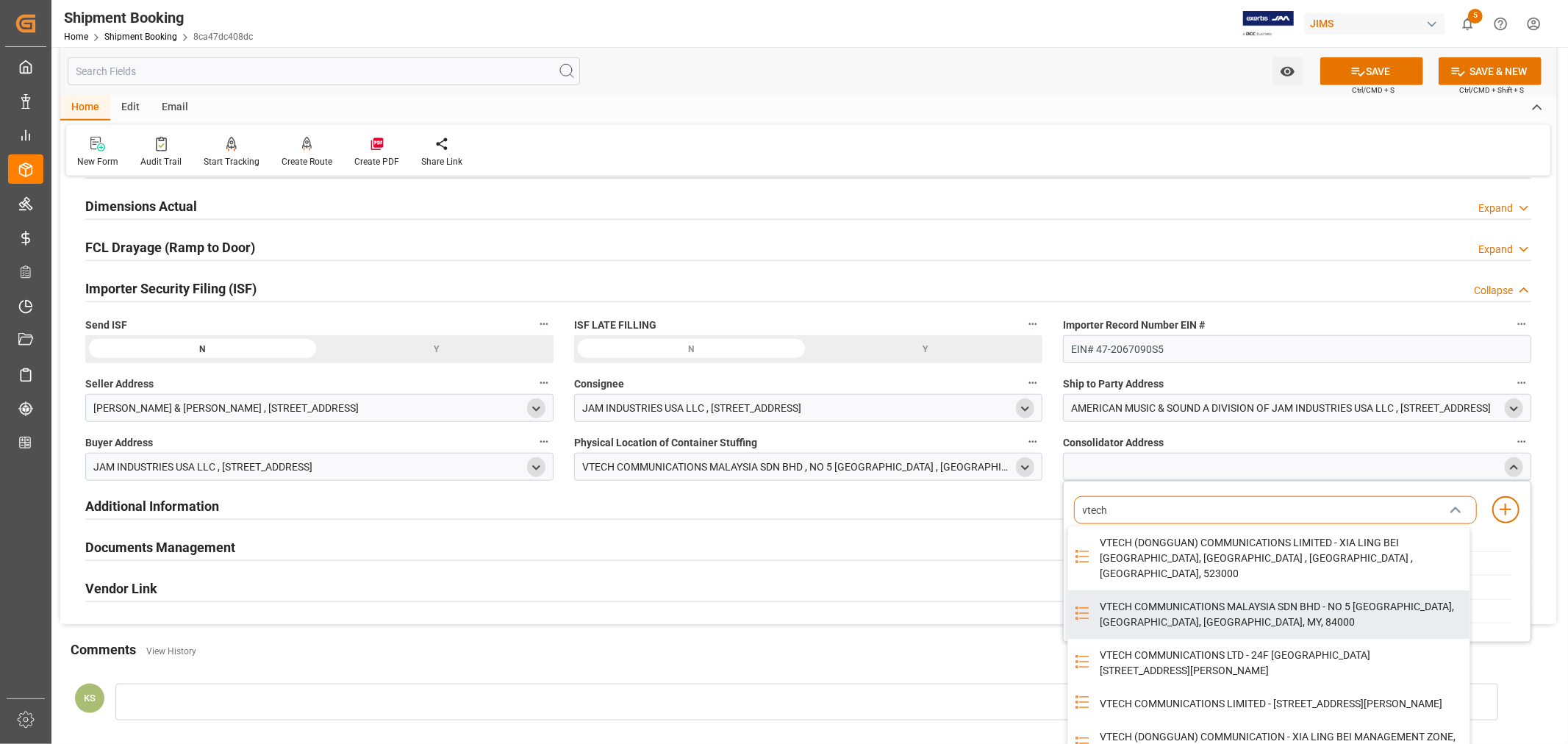
click at [1201, 594] on div "VTECH COMMUNICATIONS MALAYSIA SDN BHD - NO 5 TANJUNG AGAS INDUSTRIAL AREA, MUAR…" at bounding box center [1281, 615] width 378 height 48
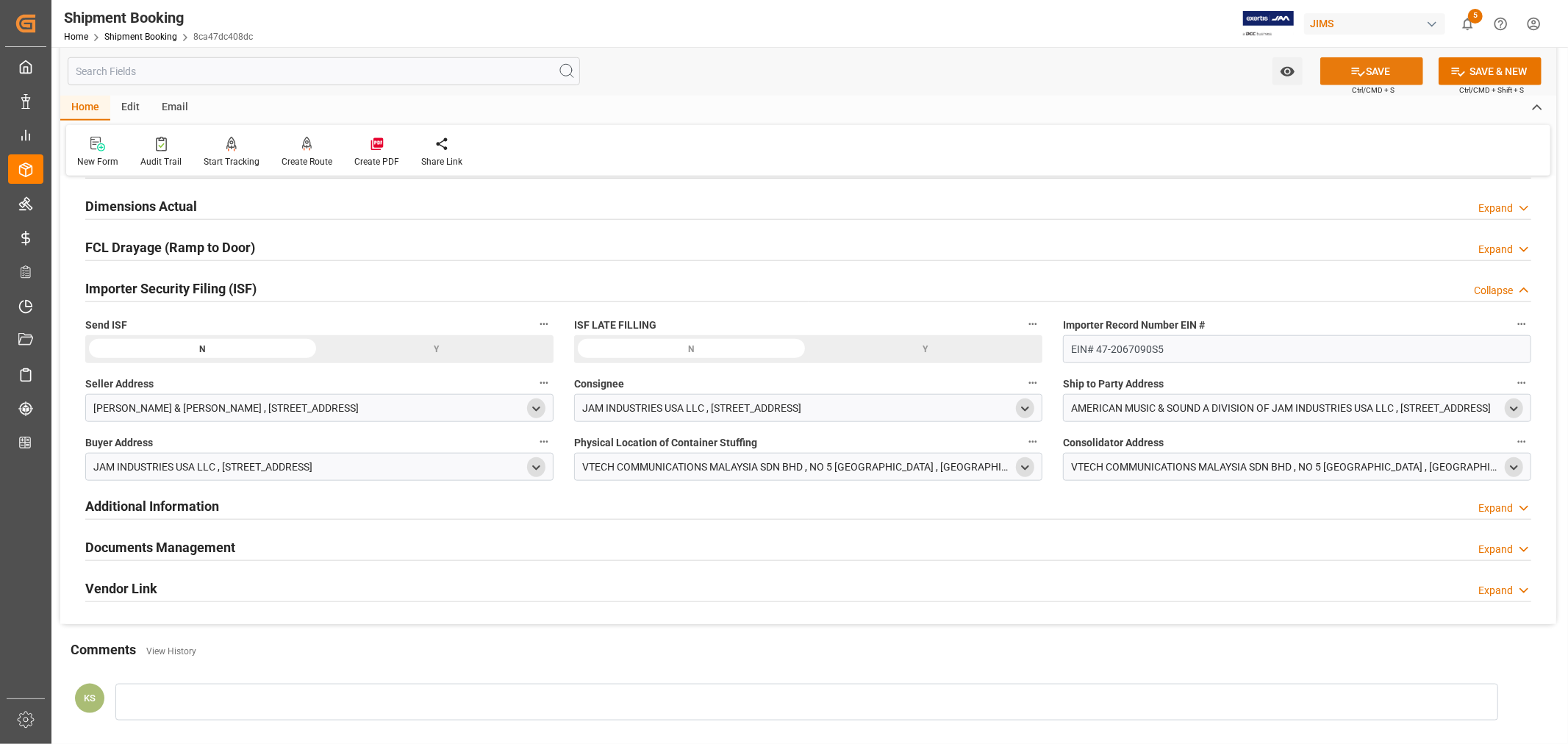
click at [1373, 69] on button "SAVE" at bounding box center [1371, 71] width 103 height 28
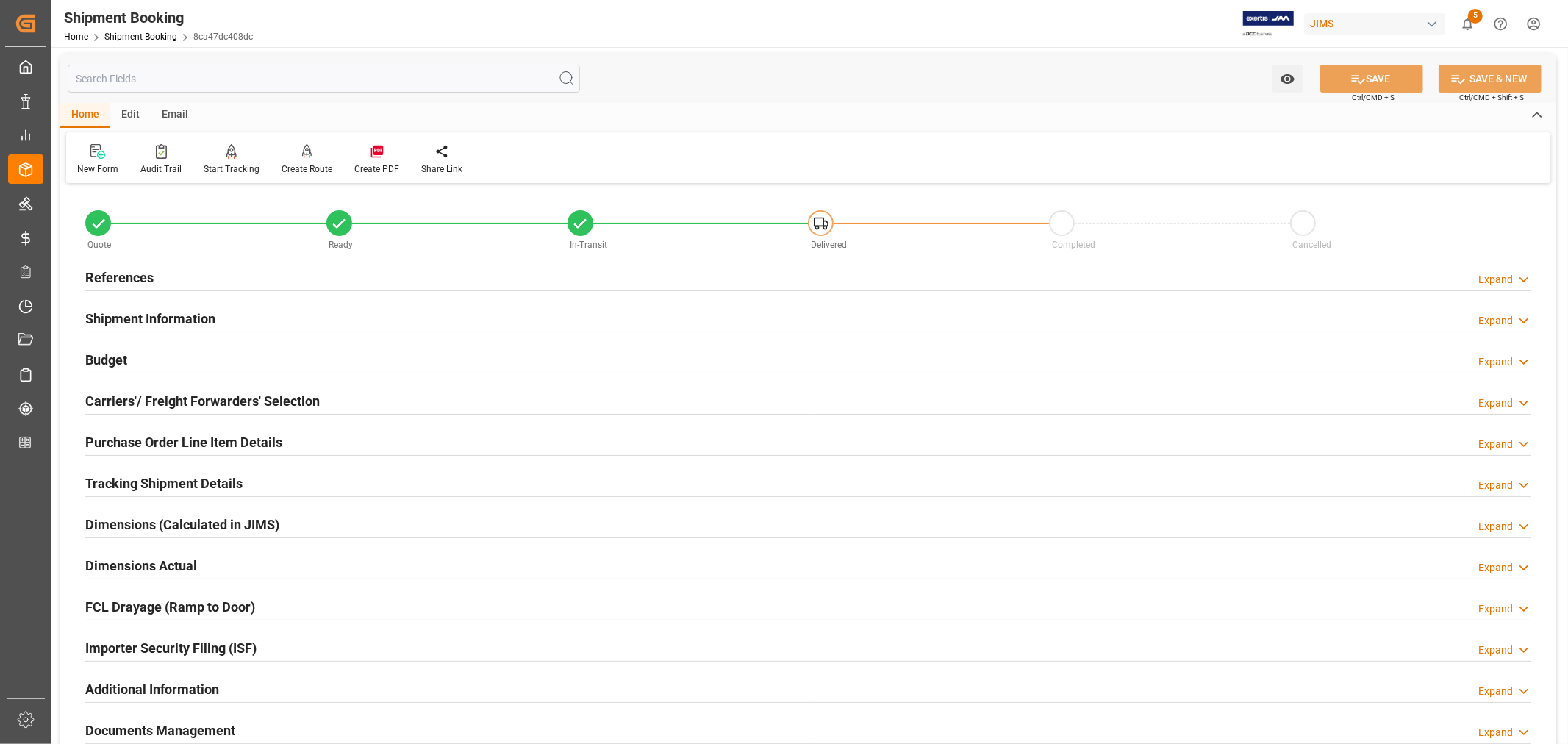
scroll to position [0, 0]
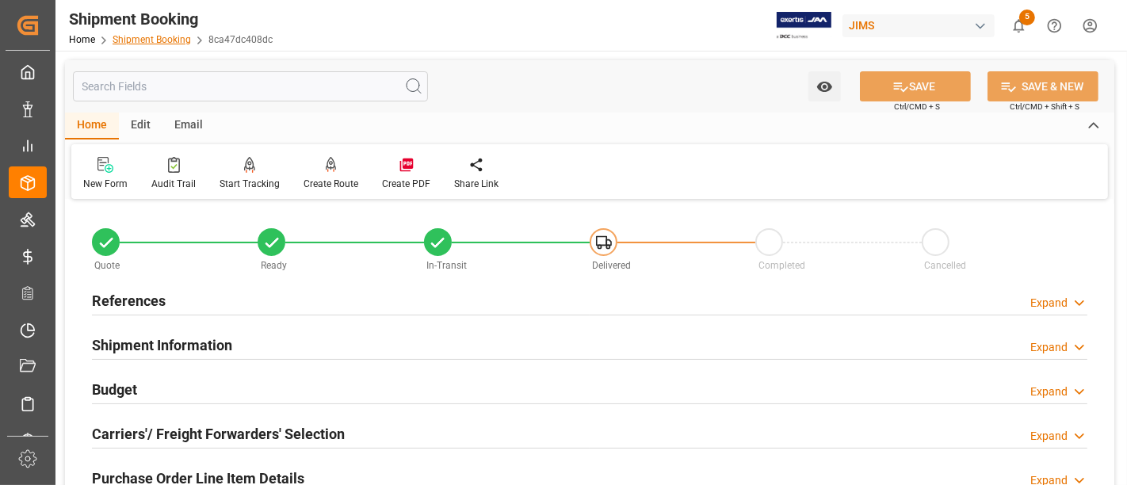
click at [147, 34] on link "Shipment Booking" at bounding box center [152, 39] width 78 height 11
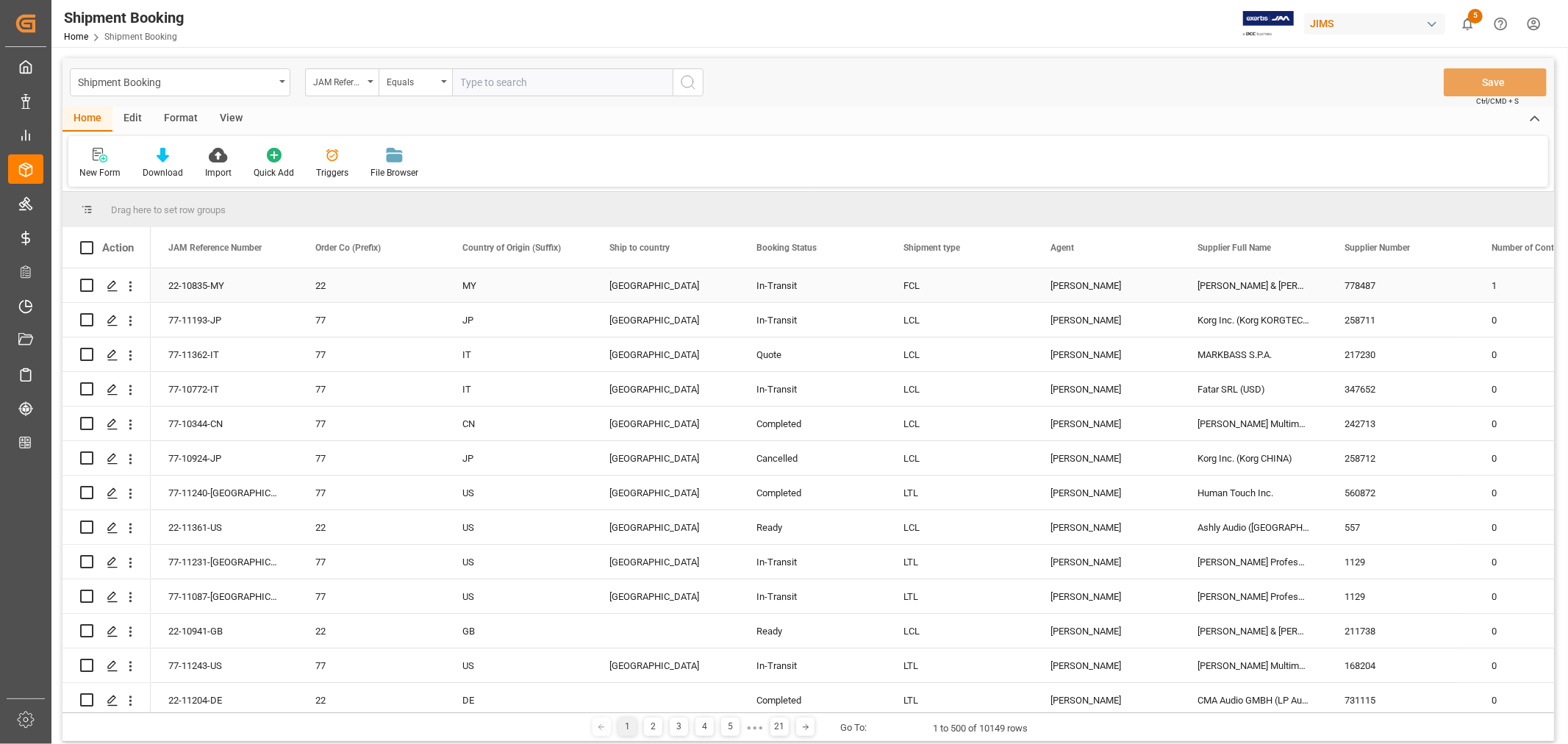
click at [1216, 281] on div "[PERSON_NAME] & [PERSON_NAME] (US funds [GEOGRAPHIC_DATA]) (W/T*)" at bounding box center [1253, 285] width 147 height 33
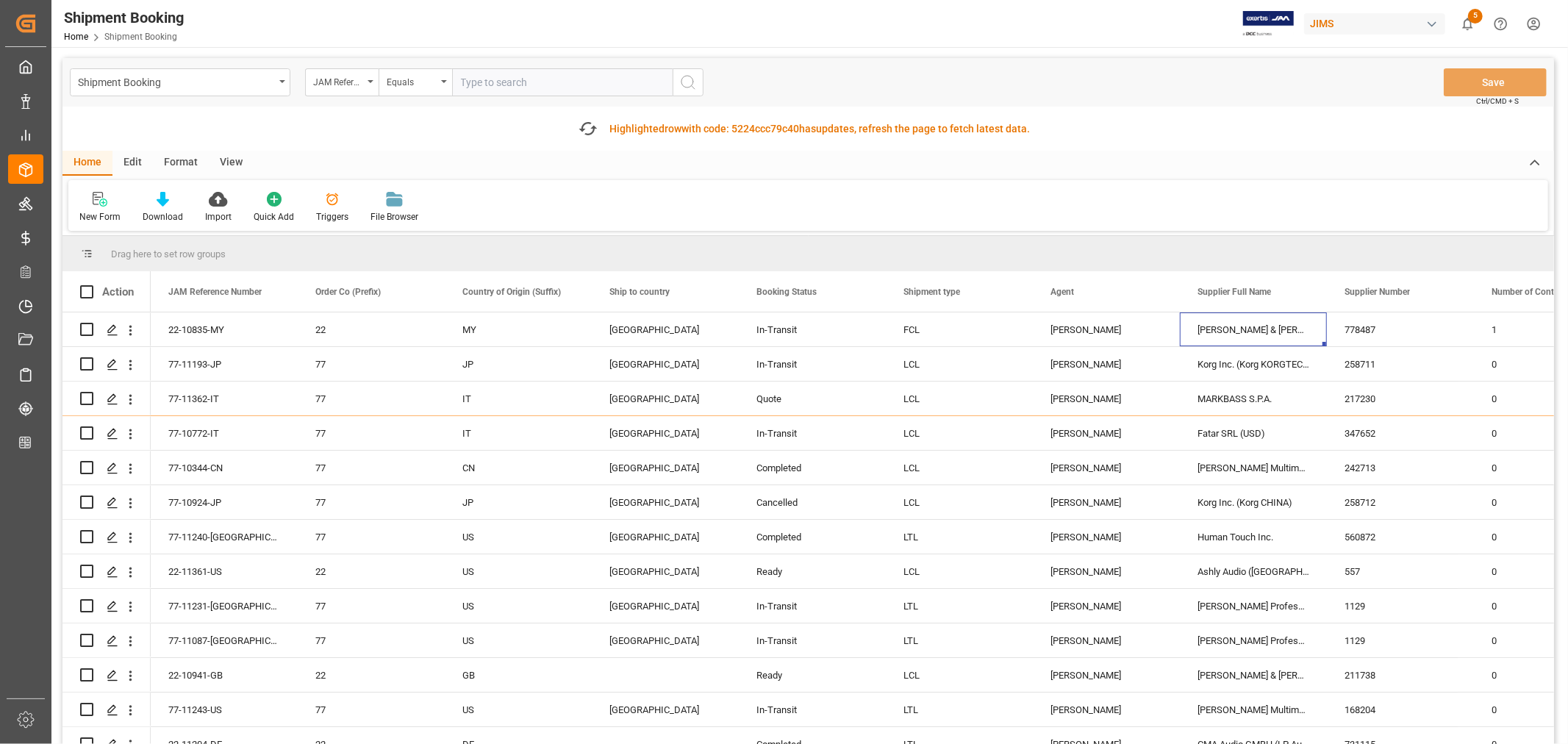
click at [1304, 246] on div "Drag here to set row groups" at bounding box center [808, 253] width 1492 height 35
click at [1304, 294] on span at bounding box center [1303, 292] width 13 height 13
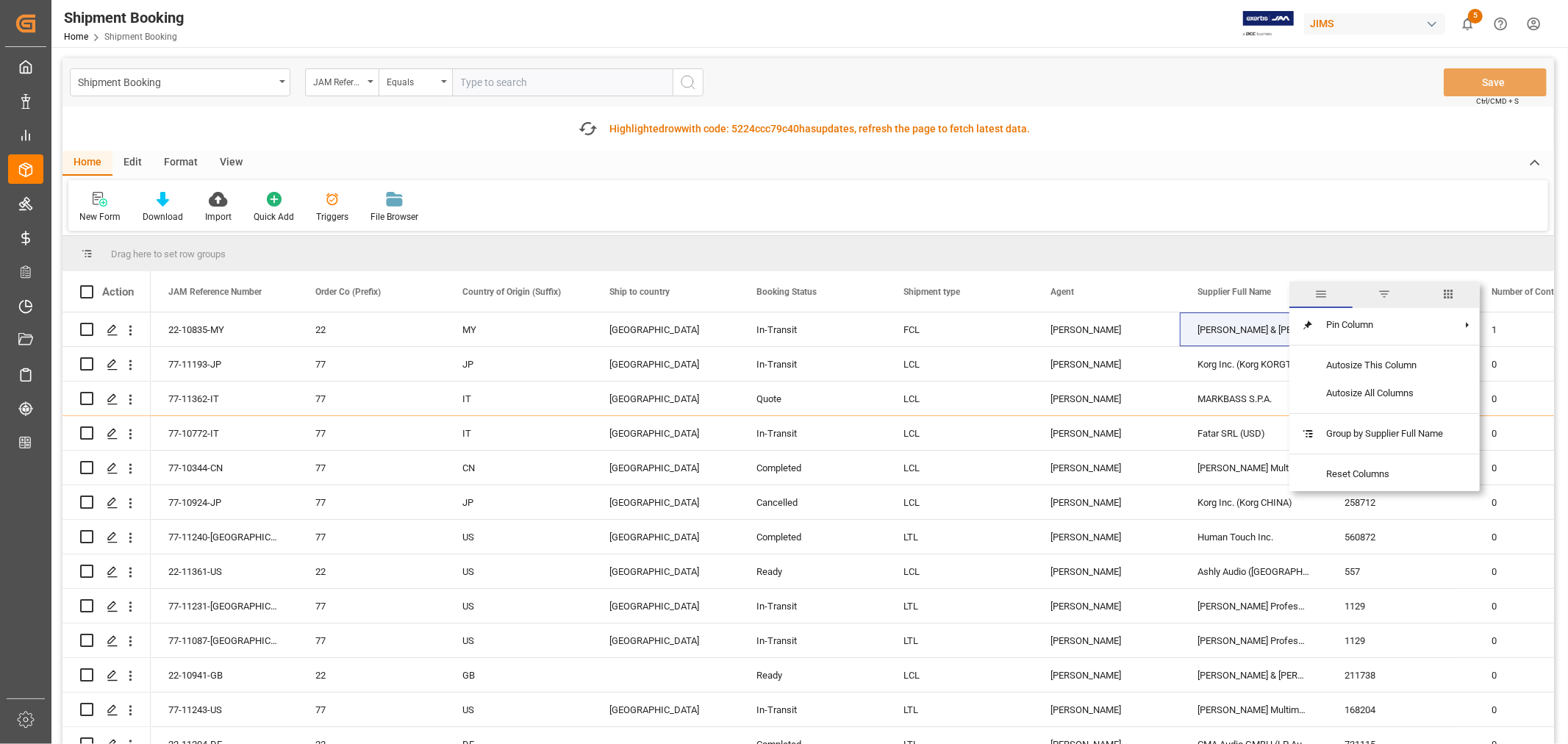
click at [1385, 297] on span "filter" at bounding box center [1384, 294] width 13 height 13
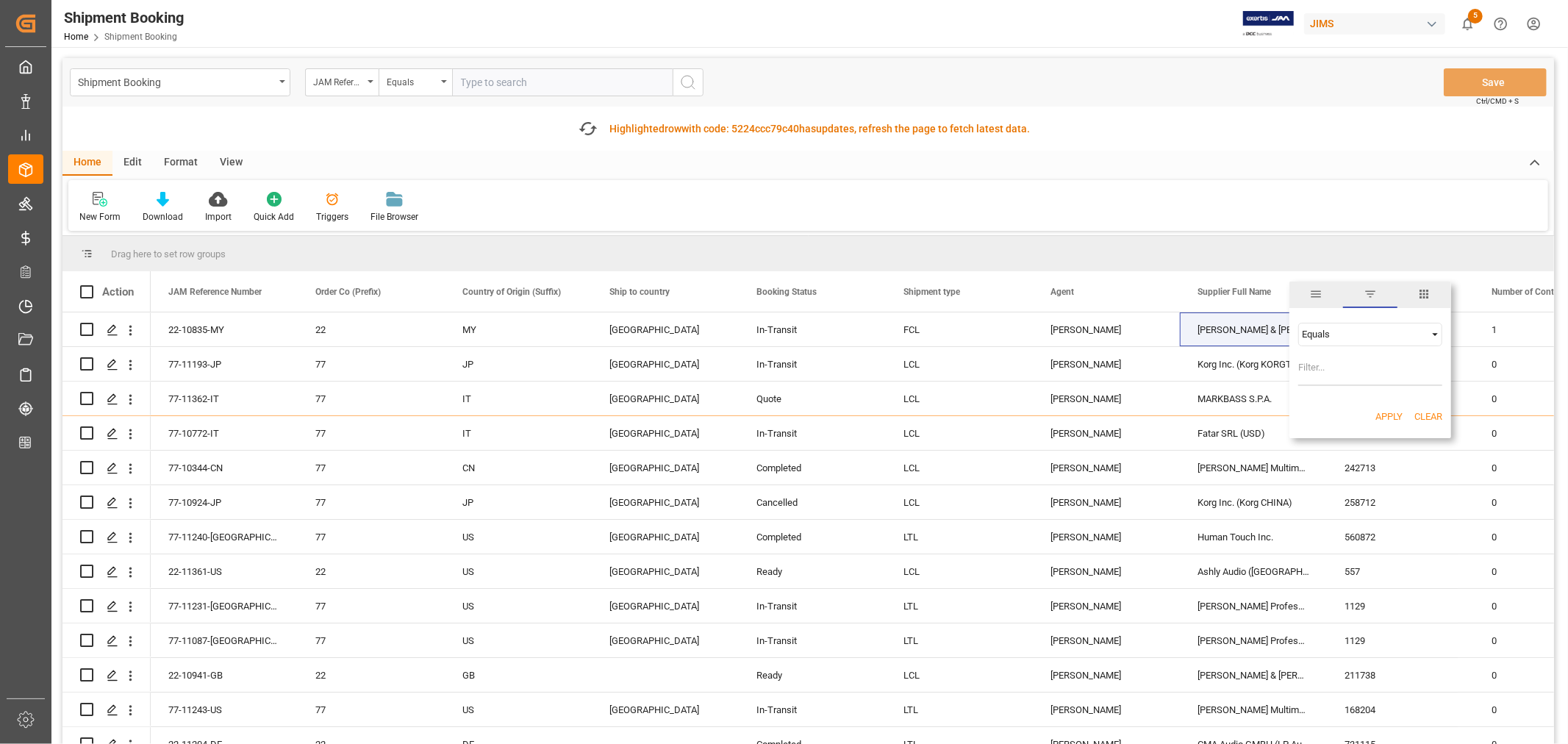
type input "[PERSON_NAME] & [PERSON_NAME] (US funds [GEOGRAPHIC_DATA]) (W/T*)"
click at [1383, 414] on button "Apply" at bounding box center [1388, 417] width 27 height 15
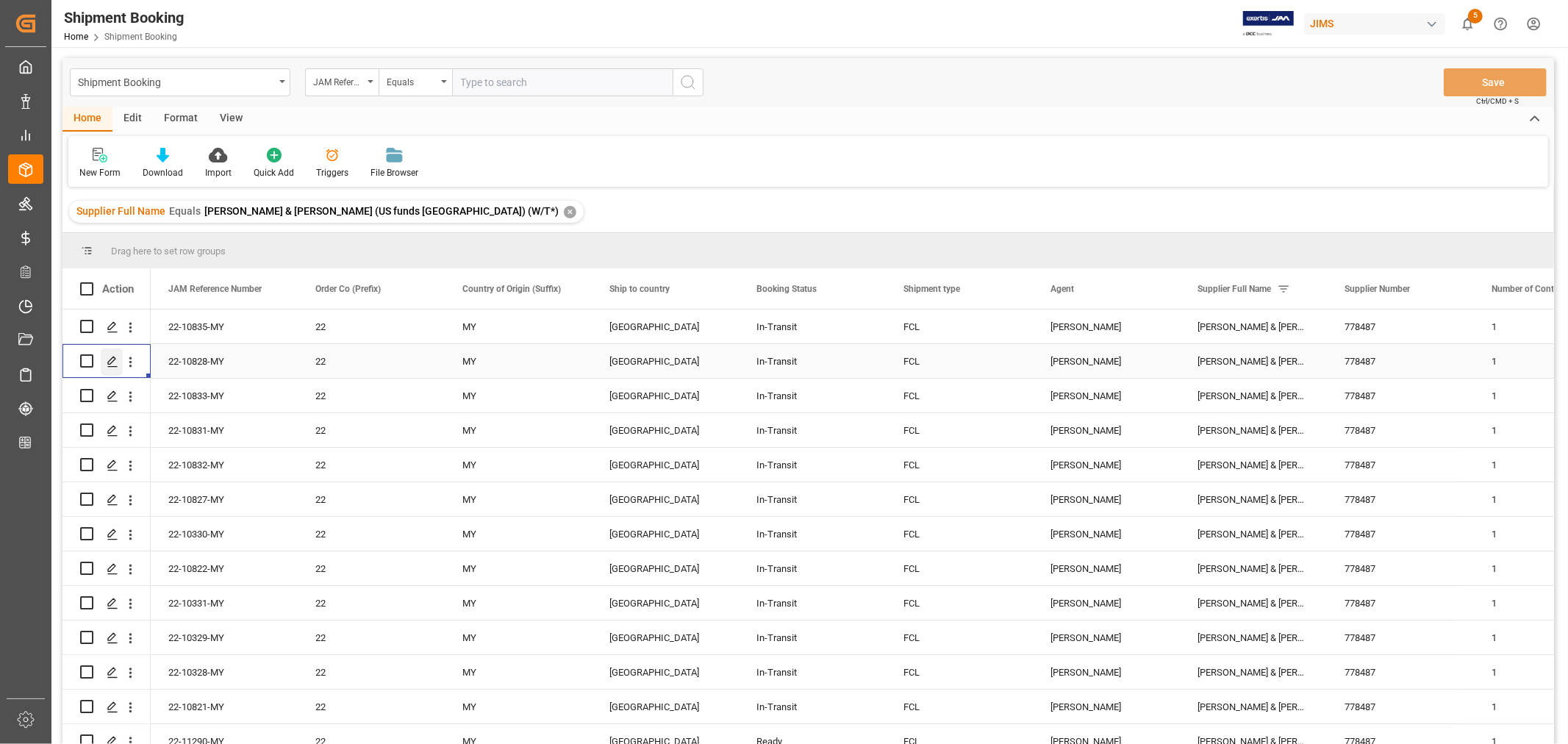
click at [112, 358] on icon "Press SPACE to select this row." at bounding box center [112, 362] width 12 height 12
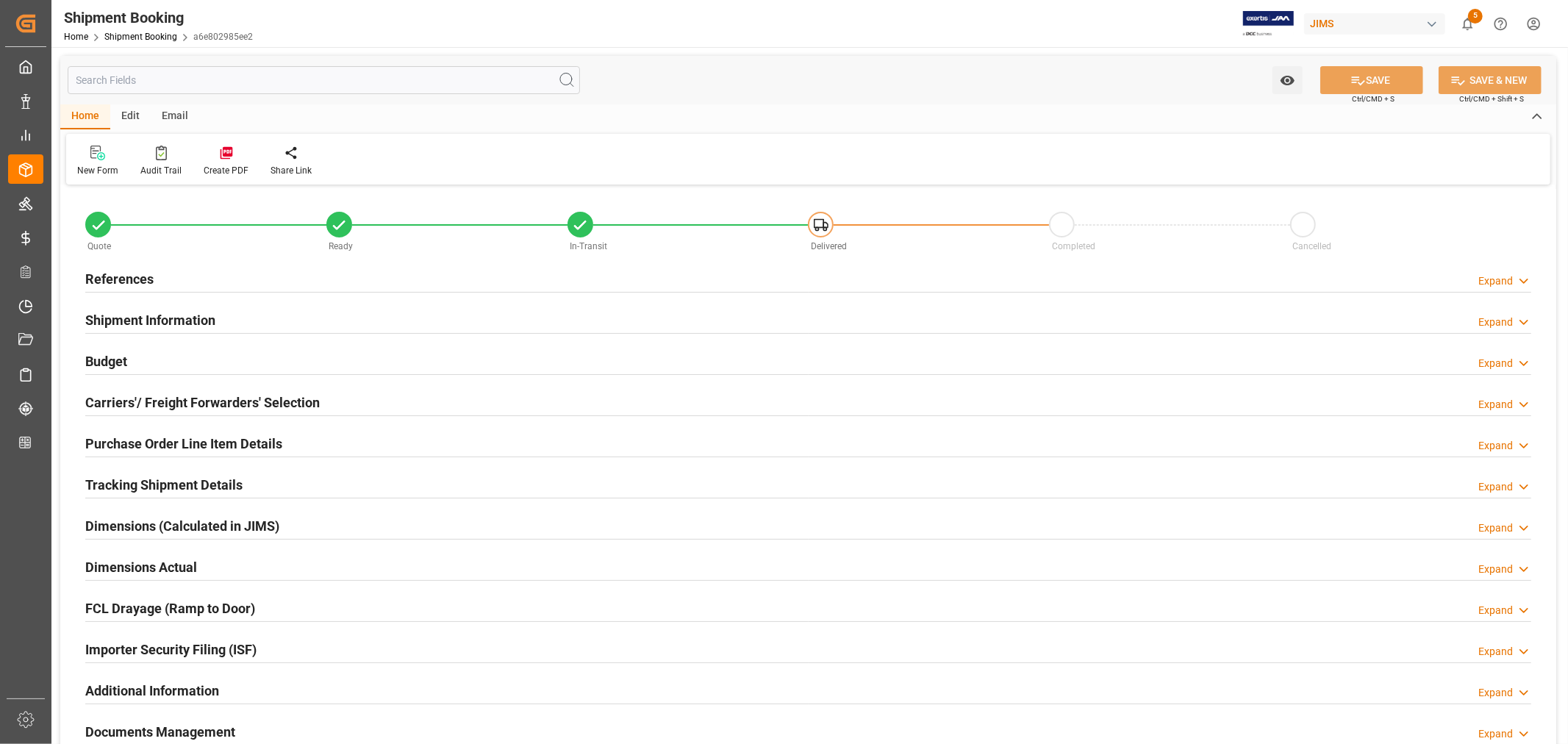
type input "5"
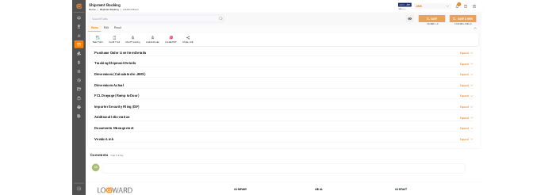
scroll to position [264, 0]
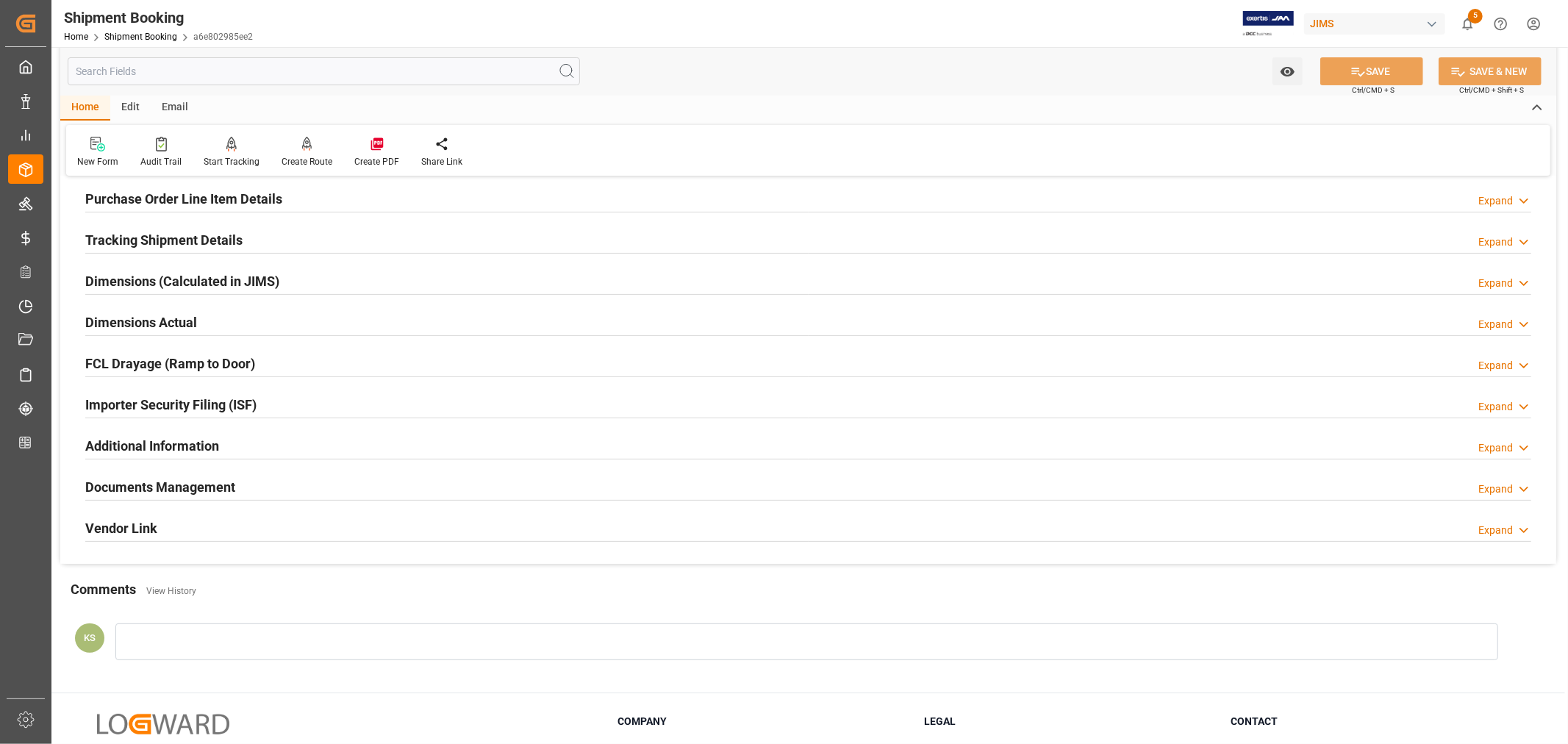
click at [281, 400] on div "Importer Security Filing (ISF) Expand" at bounding box center [808, 404] width 1446 height 28
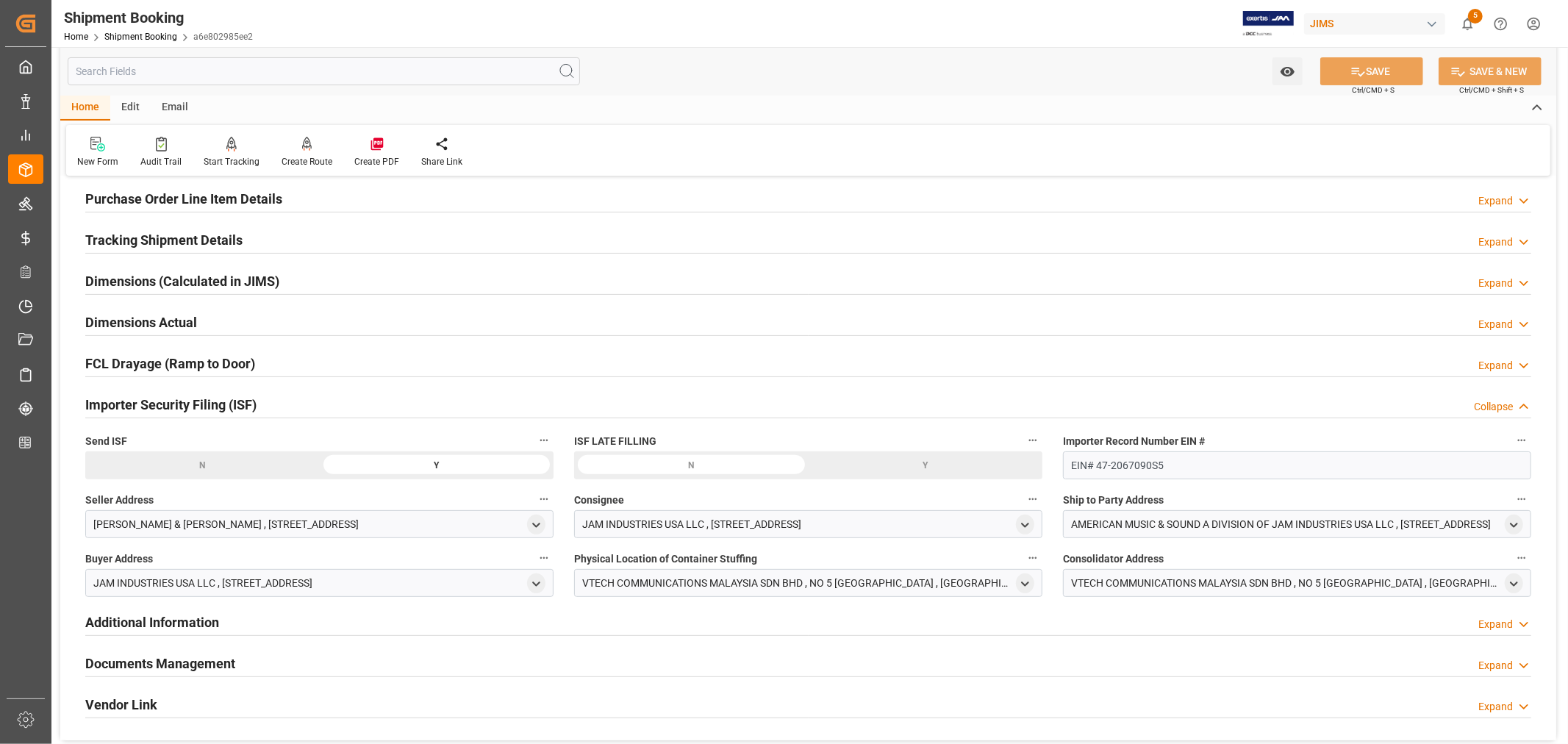
click at [281, 400] on div "Importer Security Filing (ISF) Collapse" at bounding box center [808, 404] width 1446 height 28
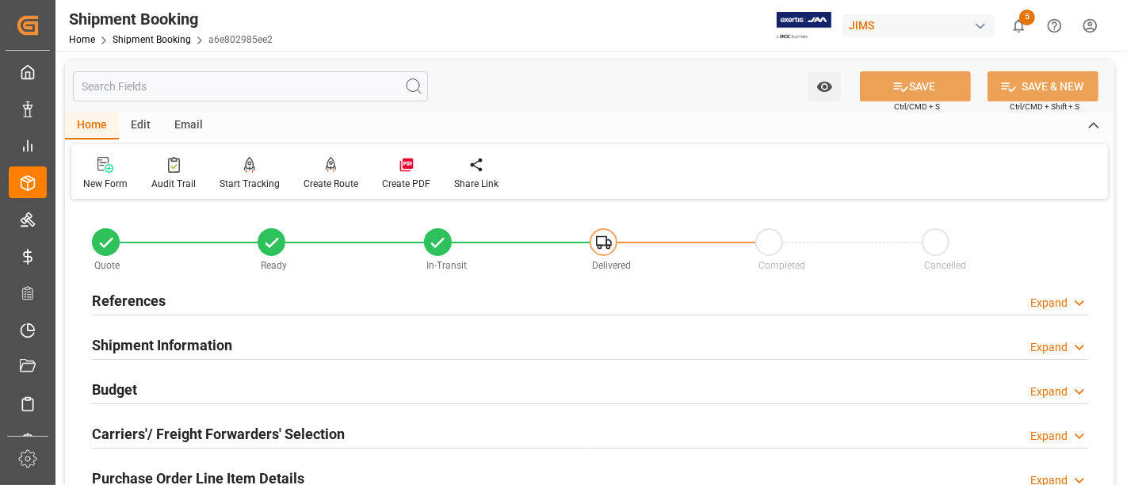
scroll to position [88, 0]
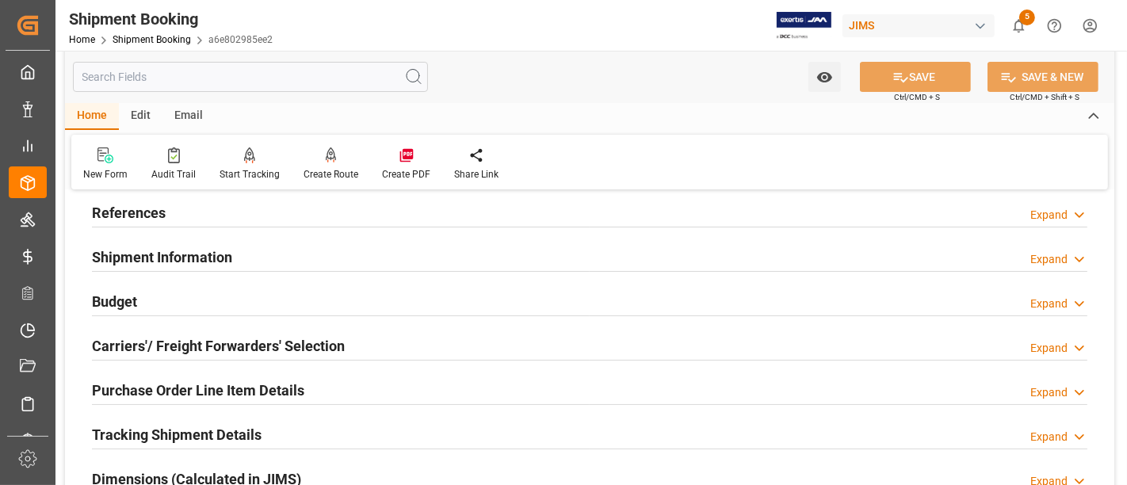
click at [182, 385] on h2 "Purchase Order Line Item Details" at bounding box center [198, 390] width 212 height 21
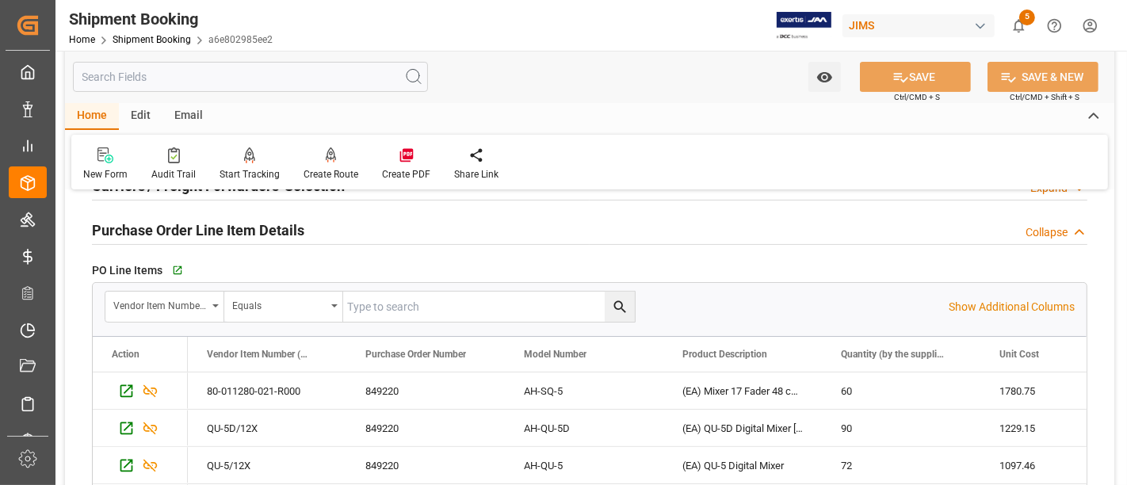
scroll to position [264, 0]
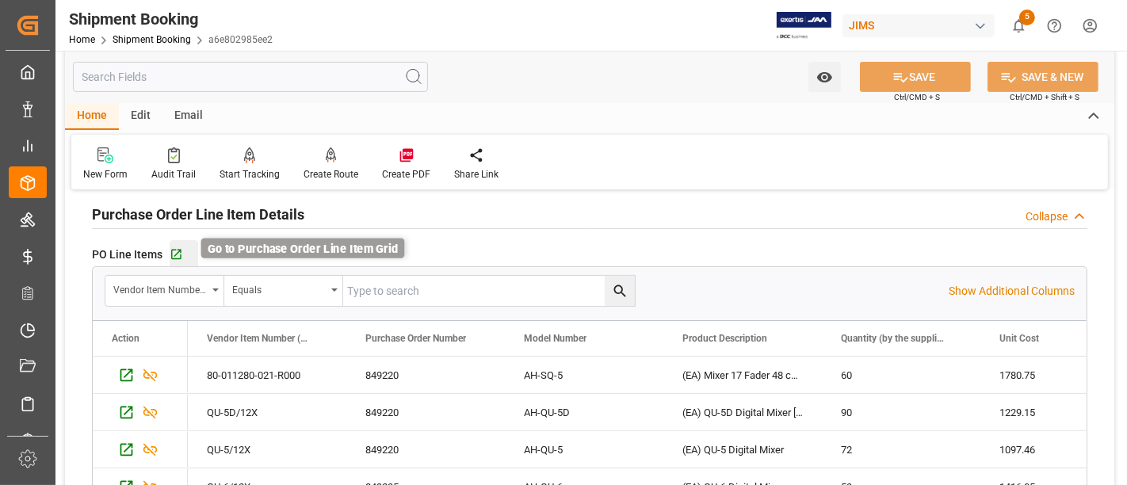
click at [174, 253] on icon "button" at bounding box center [176, 254] width 13 height 13
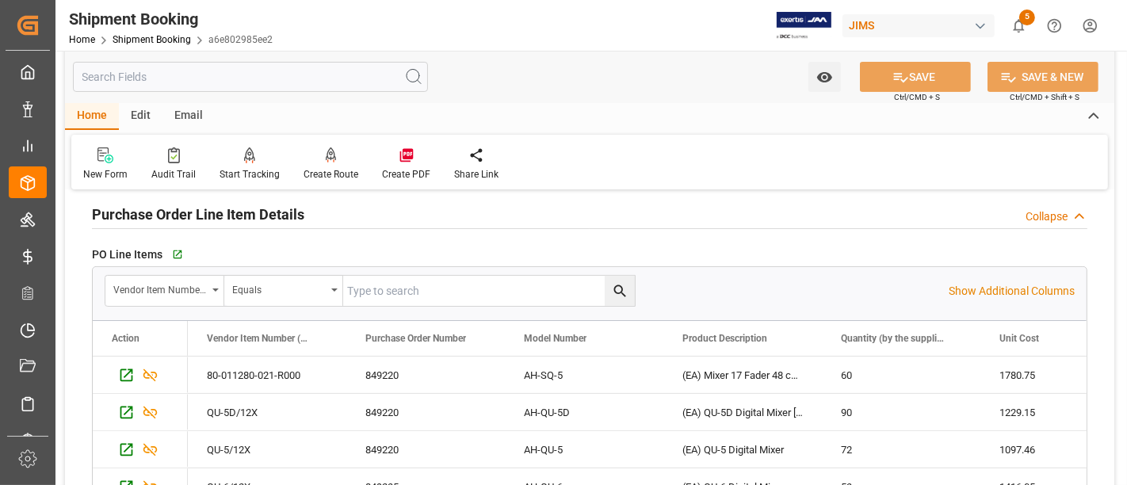
drag, startPoint x: 213, startPoint y: 209, endPoint x: 247, endPoint y: 208, distance: 33.3
click at [214, 209] on h2 "Purchase Order Line Item Details" at bounding box center [198, 214] width 212 height 21
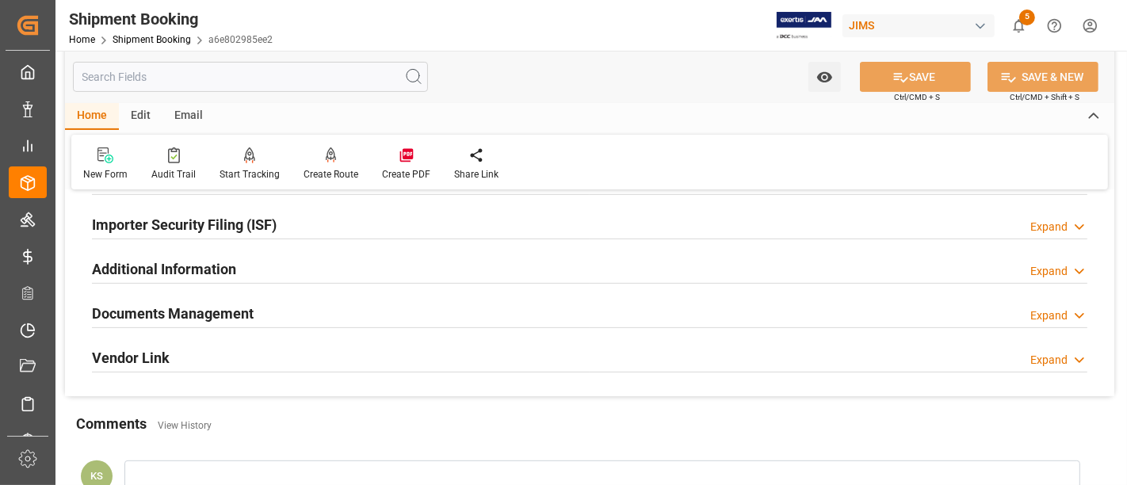
scroll to position [528, 0]
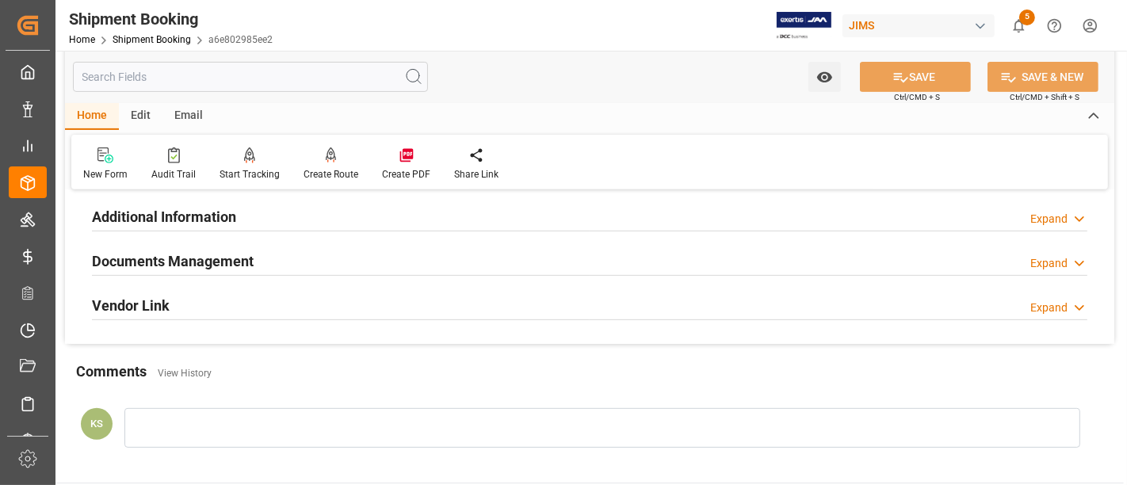
click at [239, 252] on h2 "Documents Management" at bounding box center [173, 261] width 162 height 21
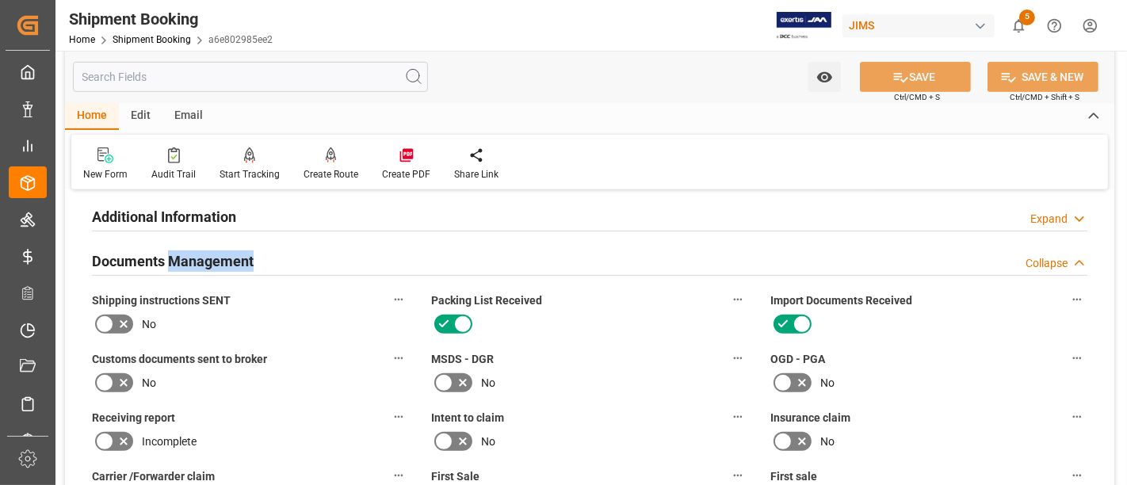
click at [239, 252] on h2 "Documents Management" at bounding box center [173, 261] width 162 height 21
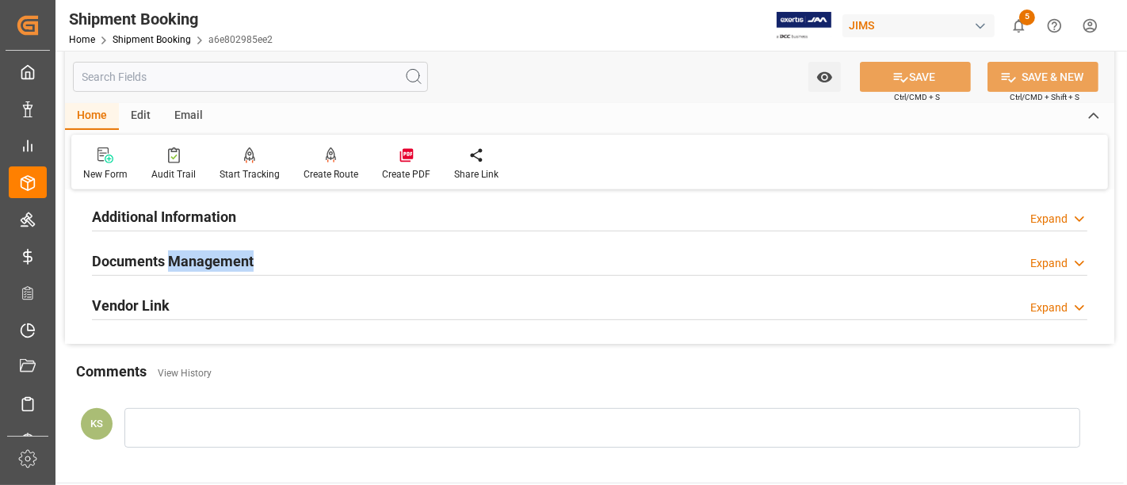
scroll to position [440, 0]
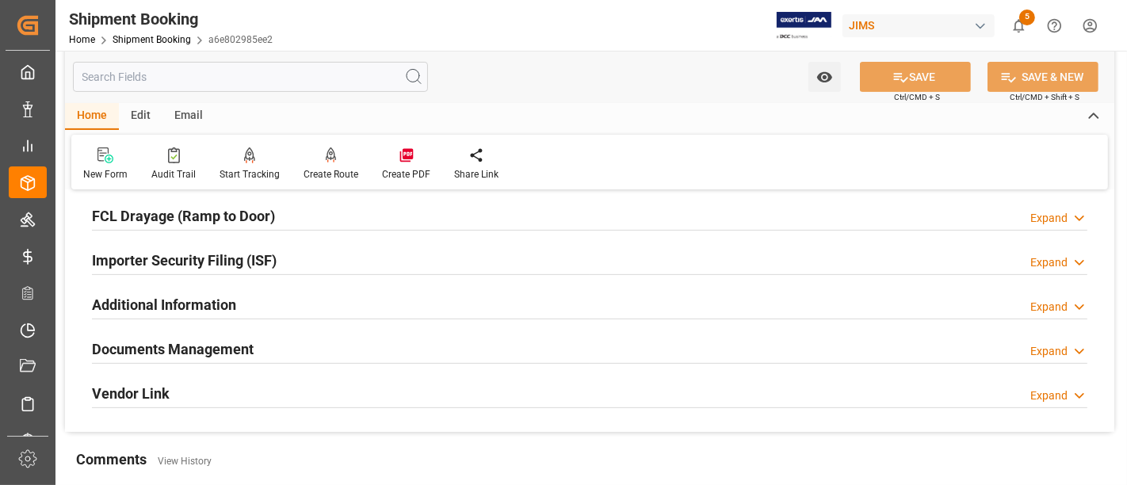
click at [272, 244] on div "Importer Security Filing (ISF)" at bounding box center [184, 259] width 185 height 30
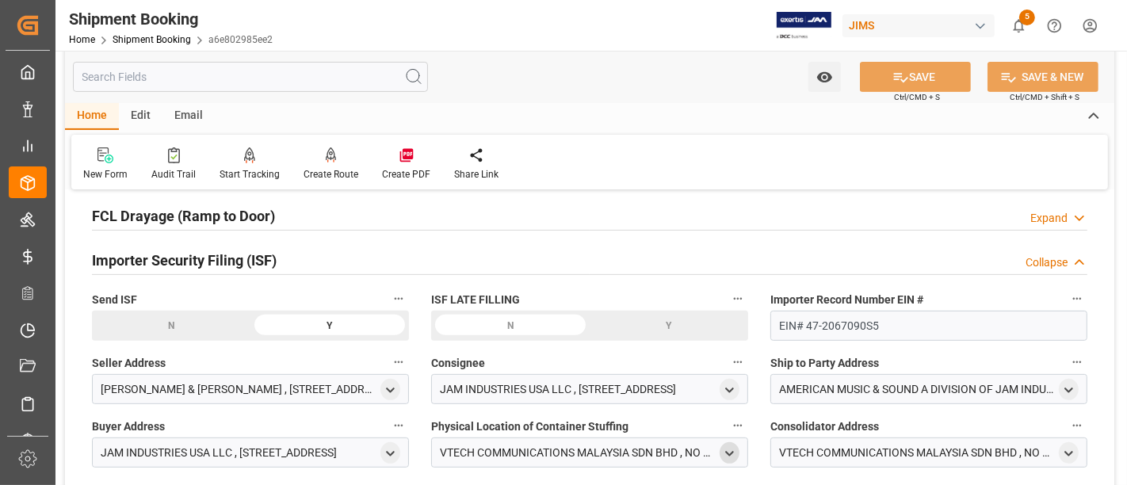
click at [735, 442] on div "open menu" at bounding box center [730, 452] width 20 height 21
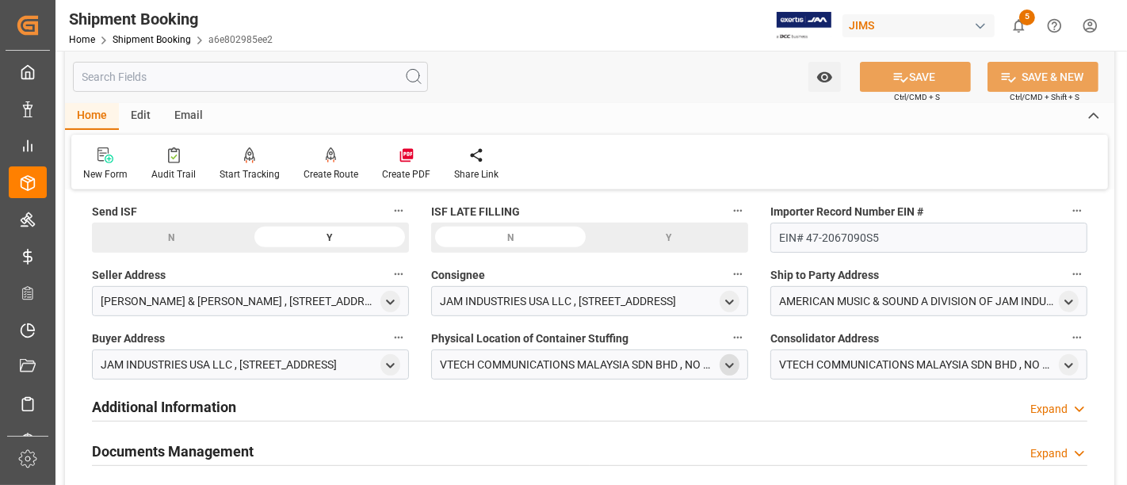
click at [732, 363] on icon "open menu" at bounding box center [729, 365] width 13 height 13
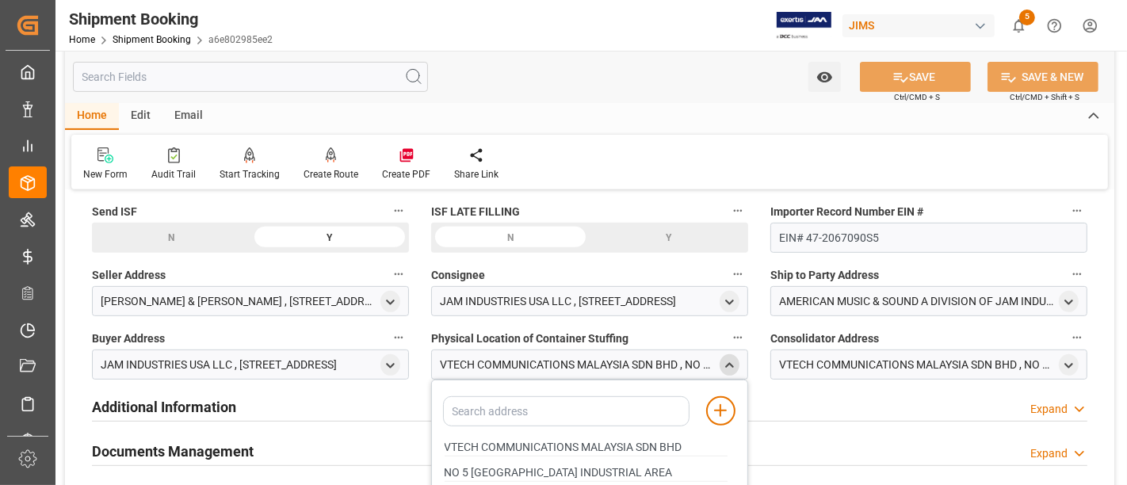
click at [732, 363] on icon "close menu" at bounding box center [729, 365] width 13 height 13
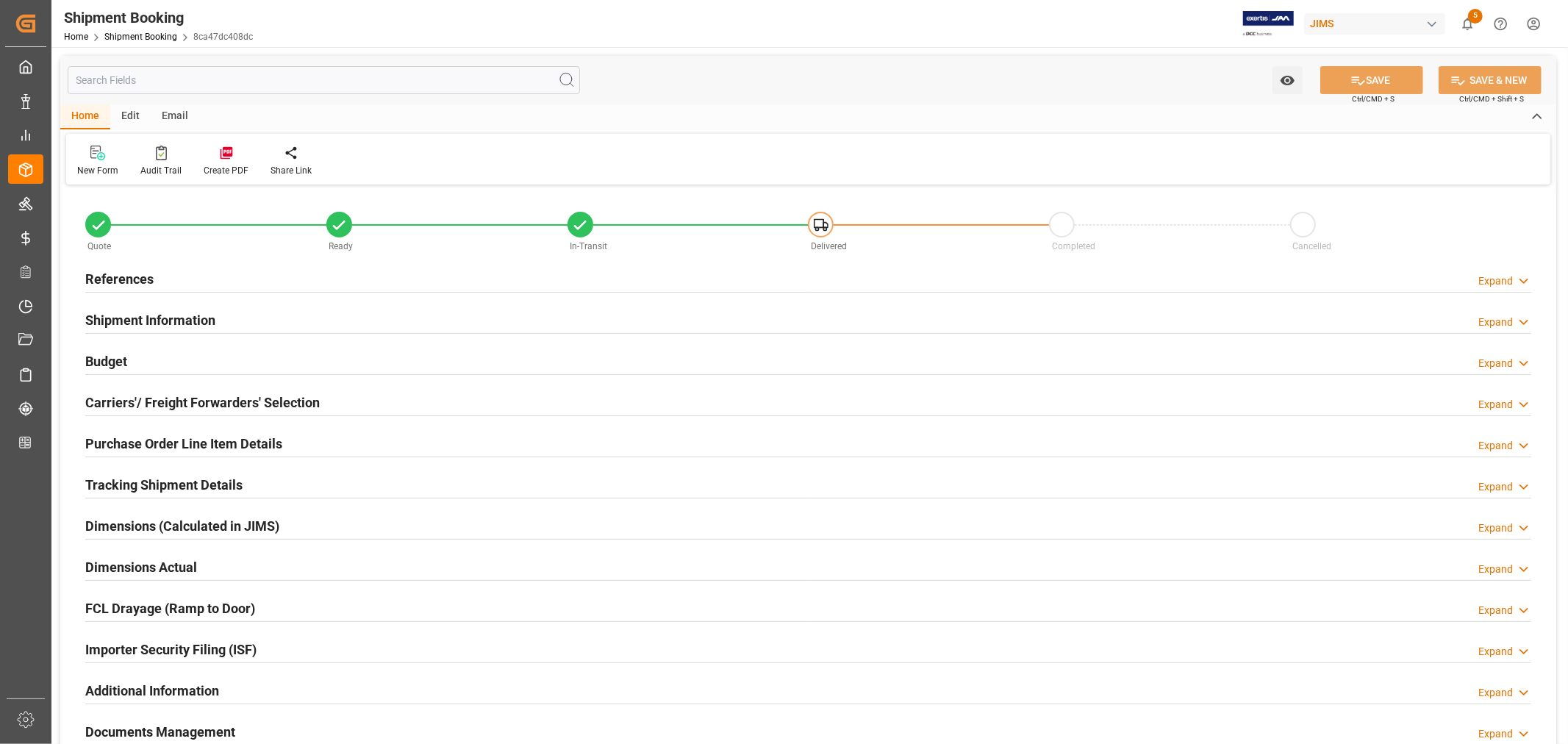
type input "12"
click at [136, 445] on h2 "Purchase Order Line Item Details" at bounding box center [184, 443] width 197 height 19
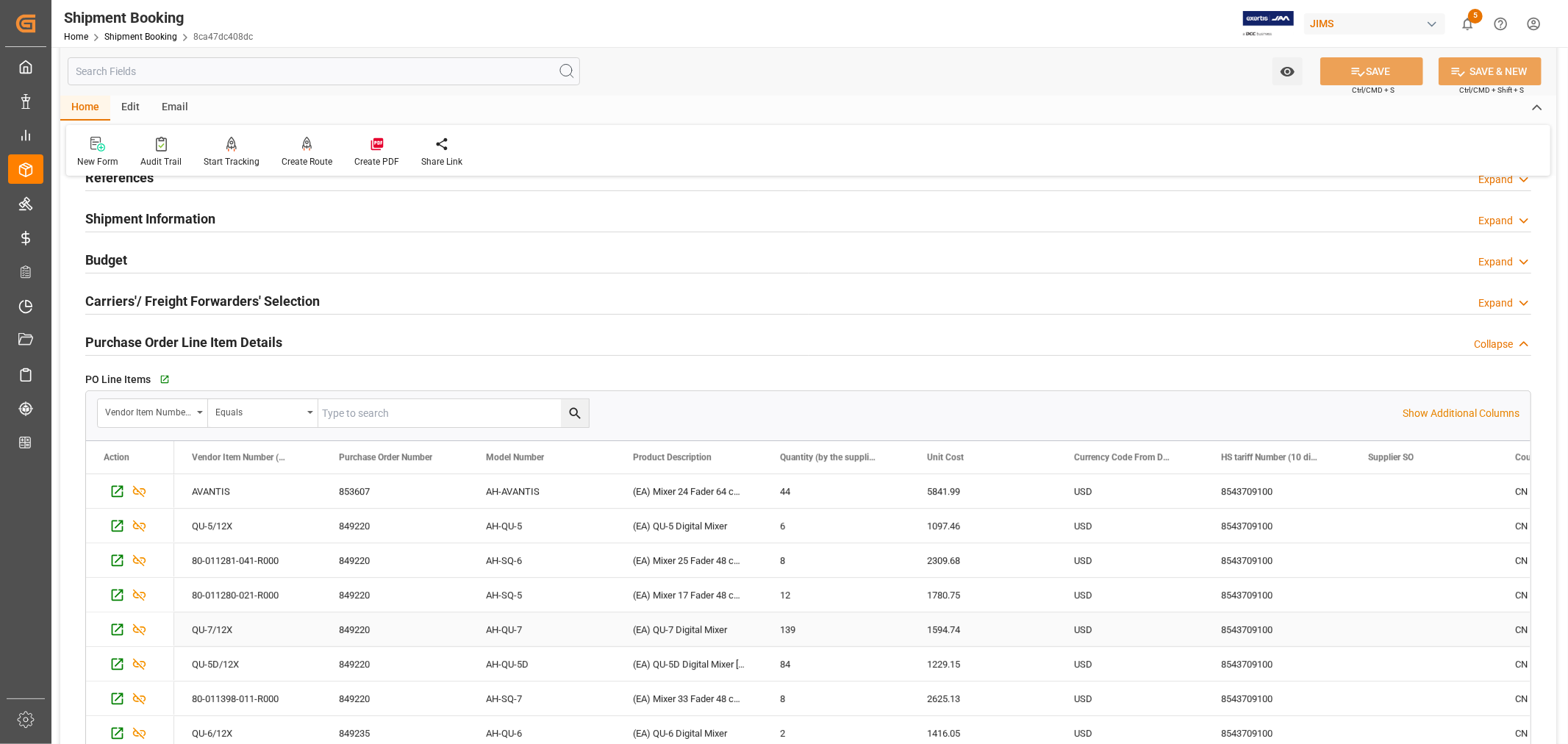
scroll to position [82, 0]
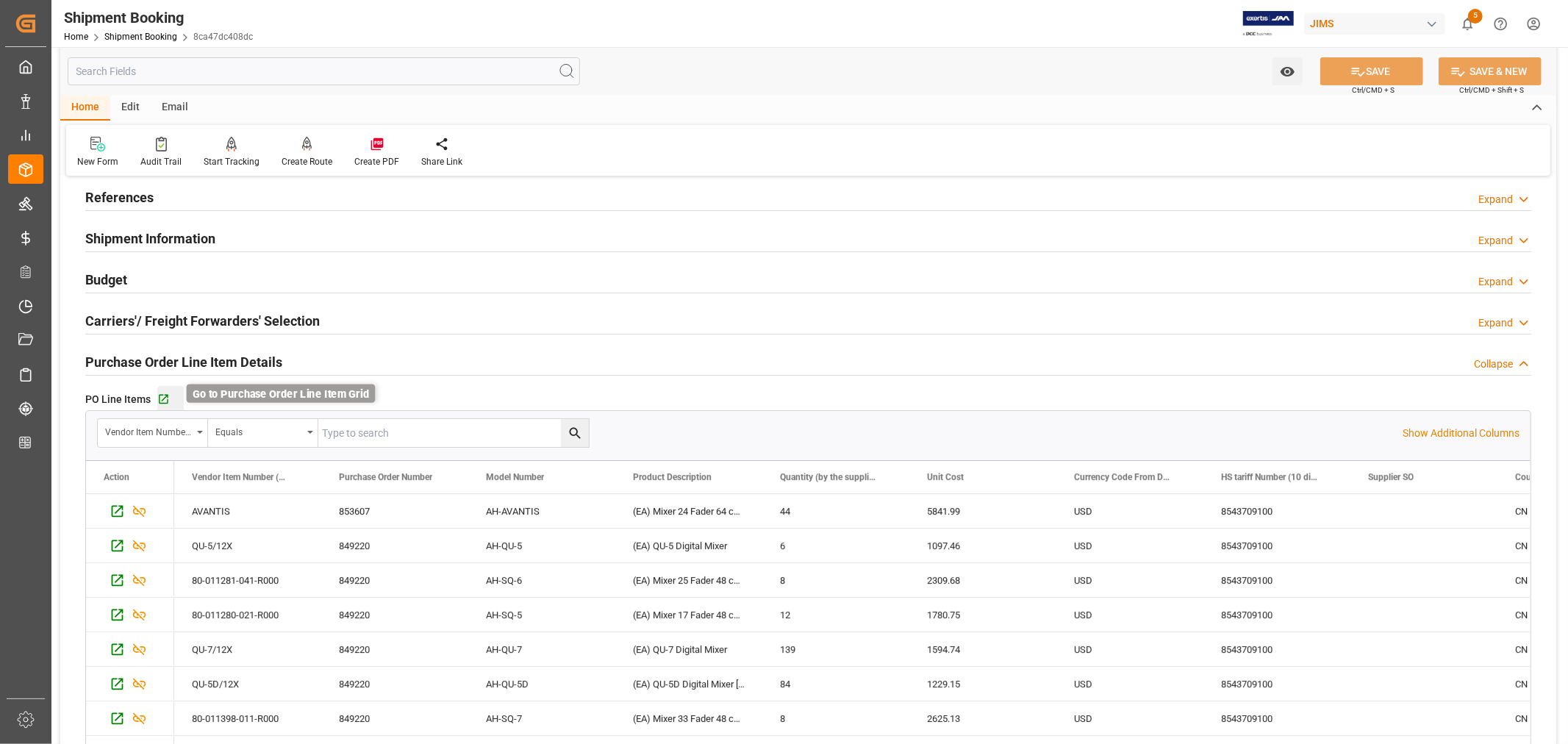
click at [159, 400] on icon "button" at bounding box center [163, 400] width 9 height 9
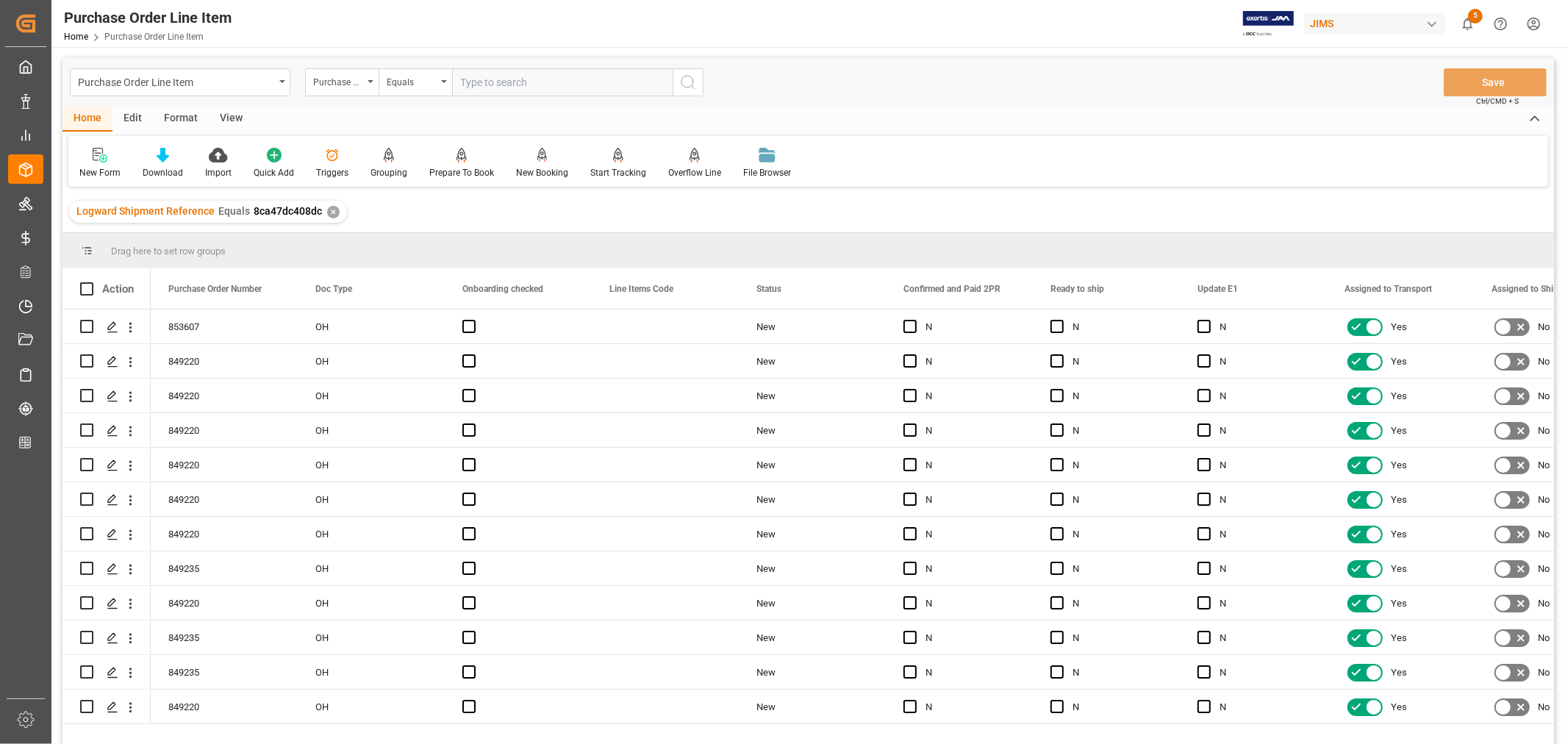
drag, startPoint x: 239, startPoint y: 119, endPoint x: 233, endPoint y: 122, distance: 6.7
click at [239, 119] on div "View" at bounding box center [231, 119] width 45 height 25
click at [106, 169] on div "Default" at bounding box center [94, 173] width 29 height 13
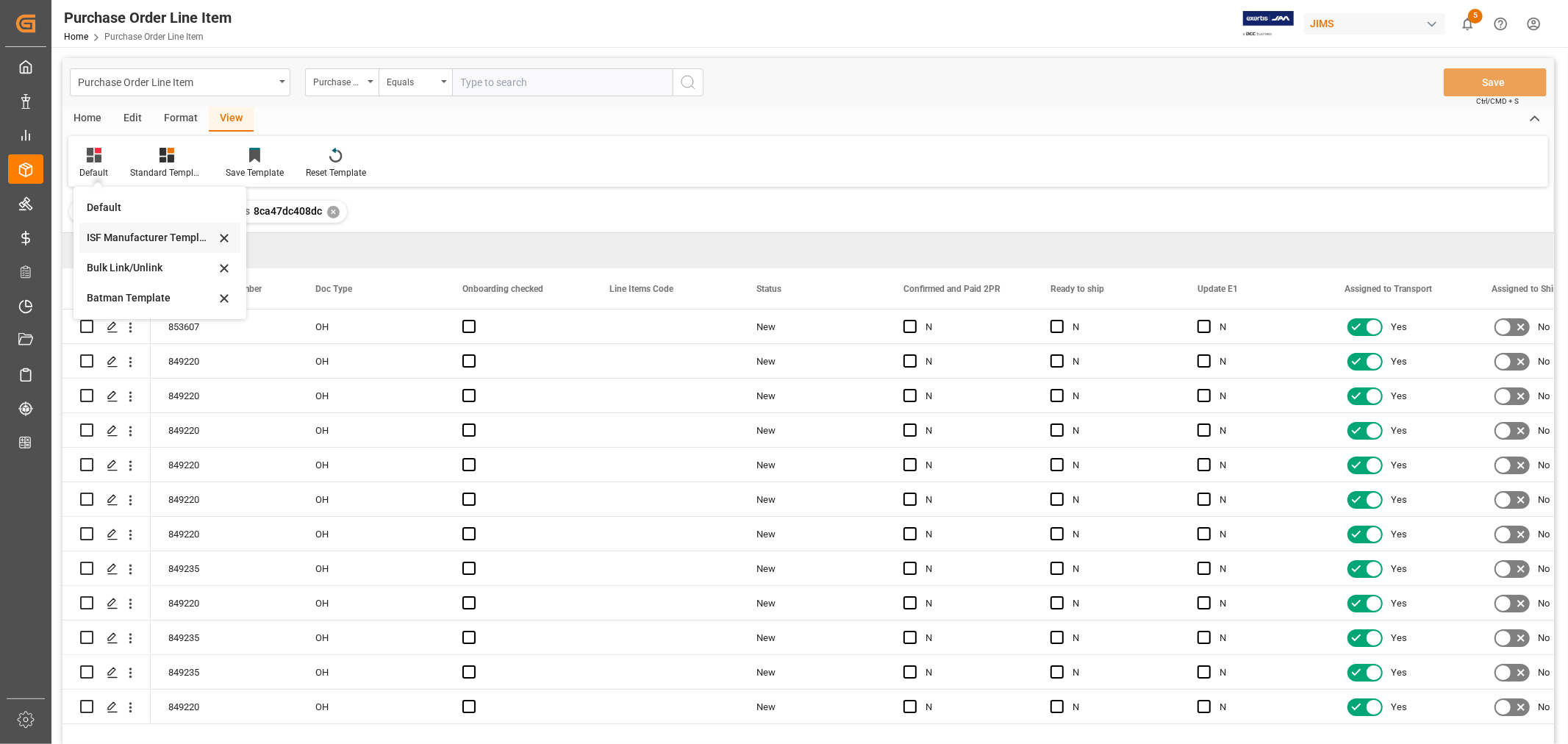
click at [130, 233] on div "ISF Manufacturer Template" at bounding box center [151, 237] width 129 height 16
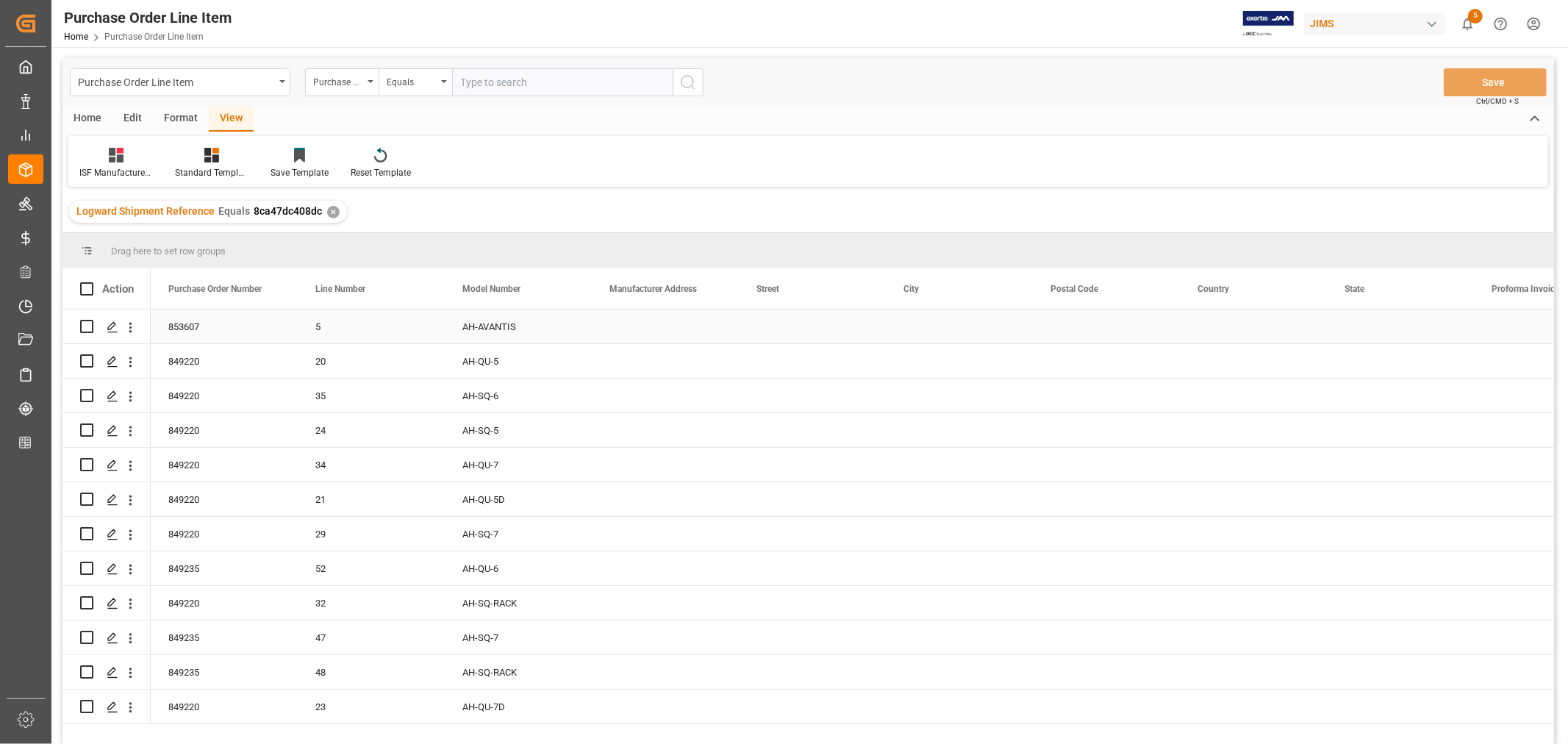
click at [634, 327] on div "Press SPACE to select this row." at bounding box center [665, 327] width 147 height 33
click at [622, 334] on input "Press SPACE to select this row." at bounding box center [665, 335] width 123 height 28
paste input "Vtech Communications Malaysia SDN BHD"
type input "Vtech Communications Malaysia SDN BHD"
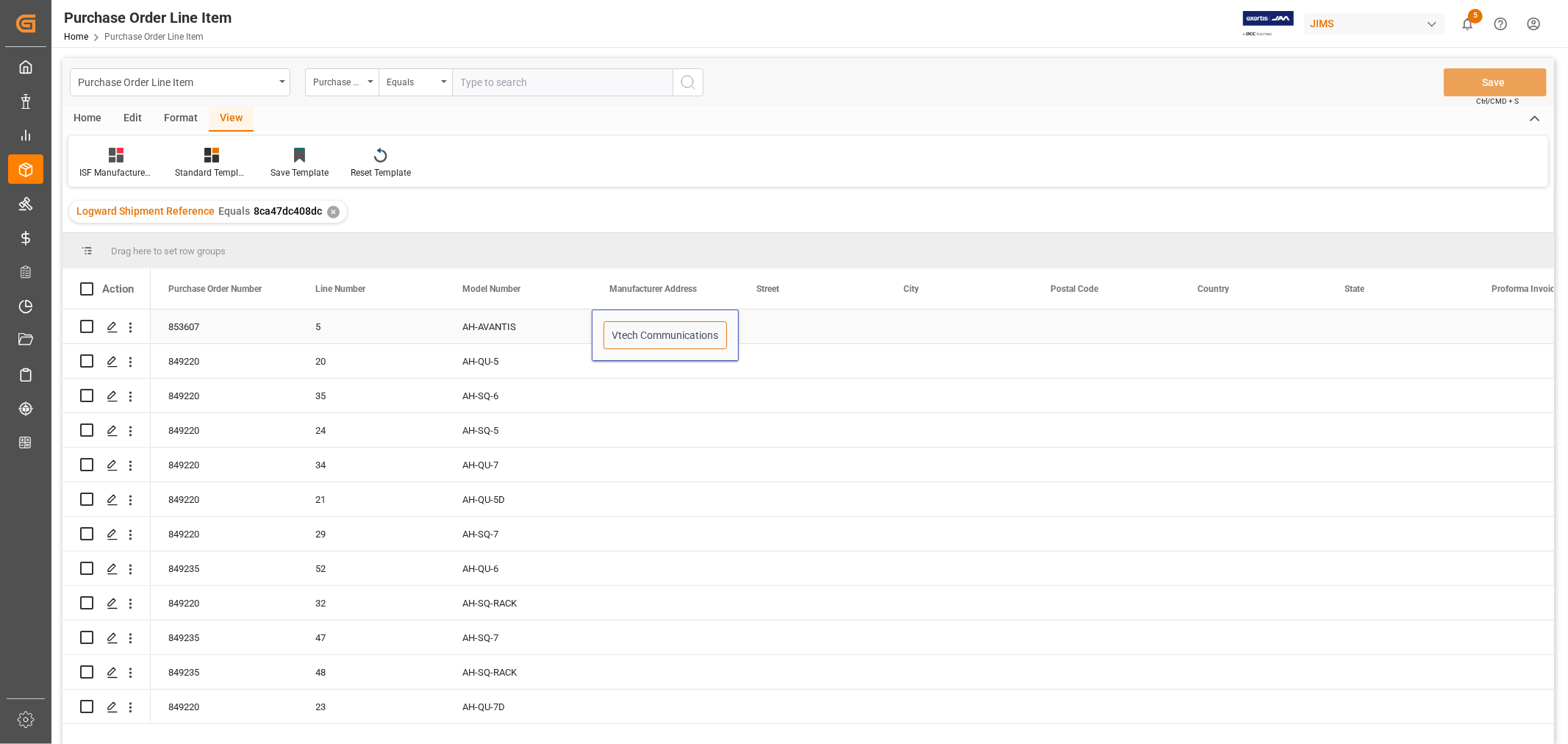
scroll to position [0, 90]
click at [781, 326] on div "Press SPACE to select this row." at bounding box center [812, 327] width 147 height 33
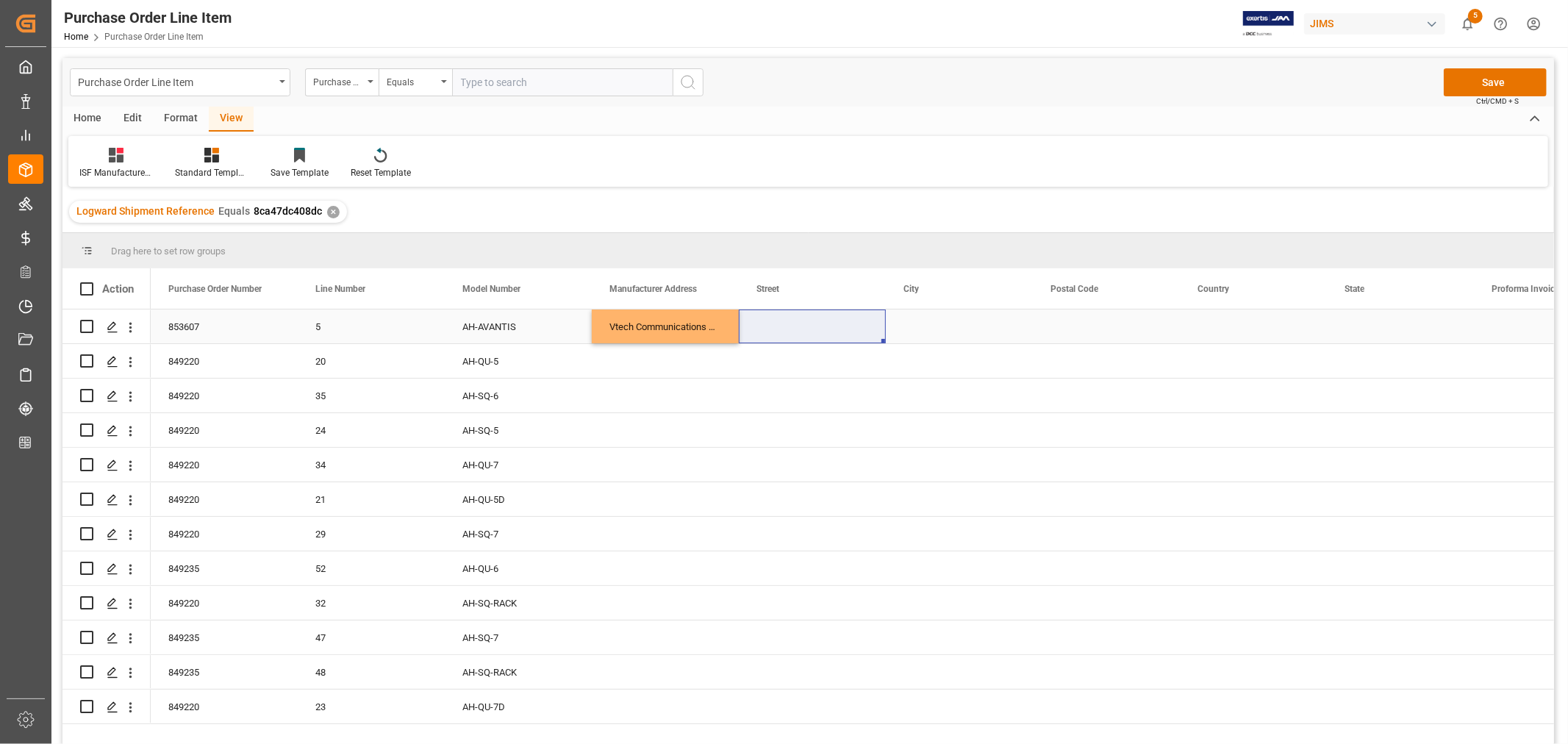
click at [778, 317] on div "Press SPACE to select this row." at bounding box center [812, 327] width 147 height 33
click at [759, 332] on input "Press SPACE to select this row." at bounding box center [811, 335] width 123 height 28
paste input "No.5 Tanjung Agas Industrial Area"
type input "No.5 Tanjung Agas Industrial Area"
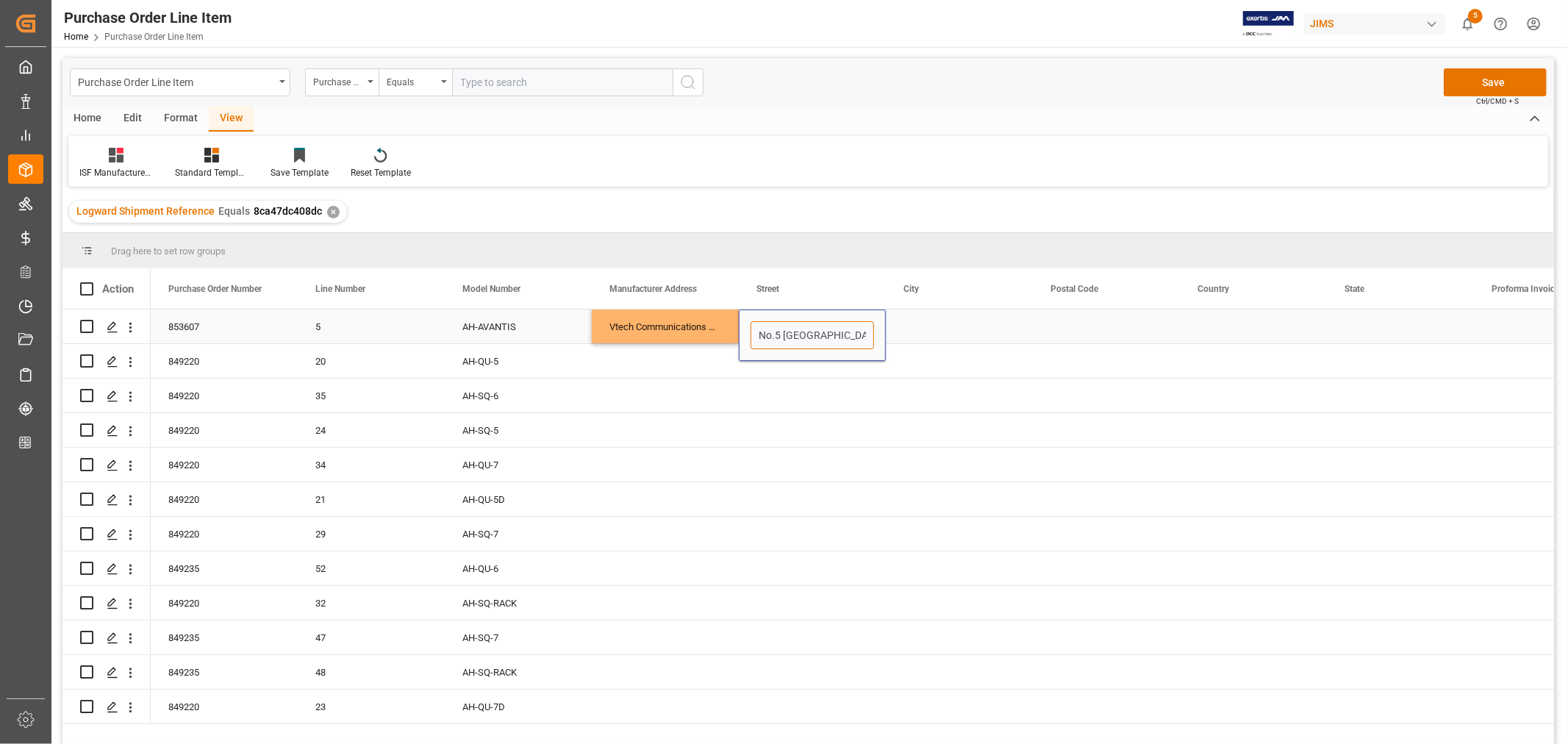
scroll to position [0, 48]
click at [919, 327] on div "Press SPACE to select this row." at bounding box center [959, 327] width 147 height 33
click at [921, 327] on div "Press SPACE to select this row." at bounding box center [959, 327] width 147 height 33
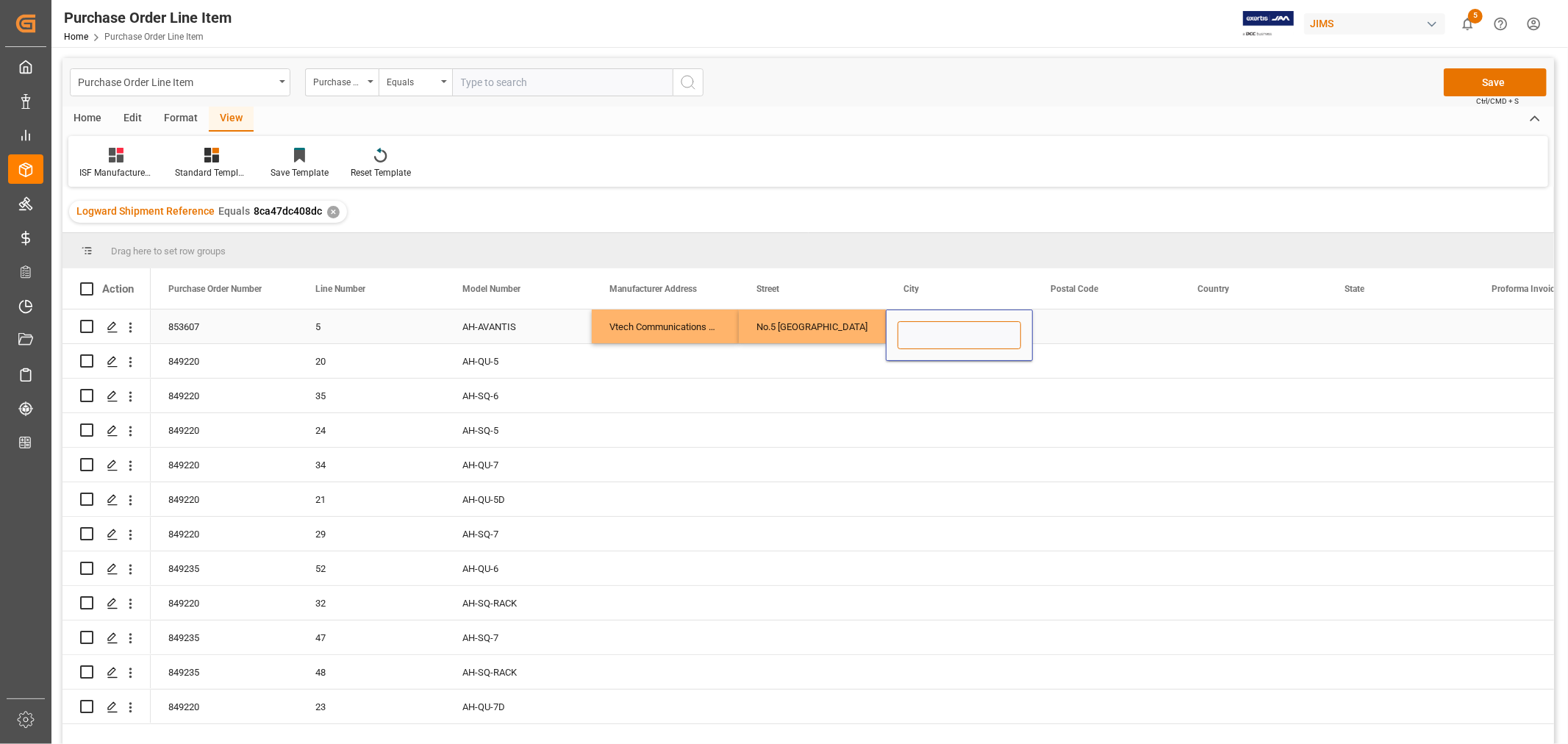
click at [915, 333] on input "Press SPACE to select this row." at bounding box center [959, 335] width 123 height 28
paste input "MUAR"
type input "MUAR"
click at [1074, 328] on div "Press SPACE to select this row." at bounding box center [1106, 327] width 147 height 33
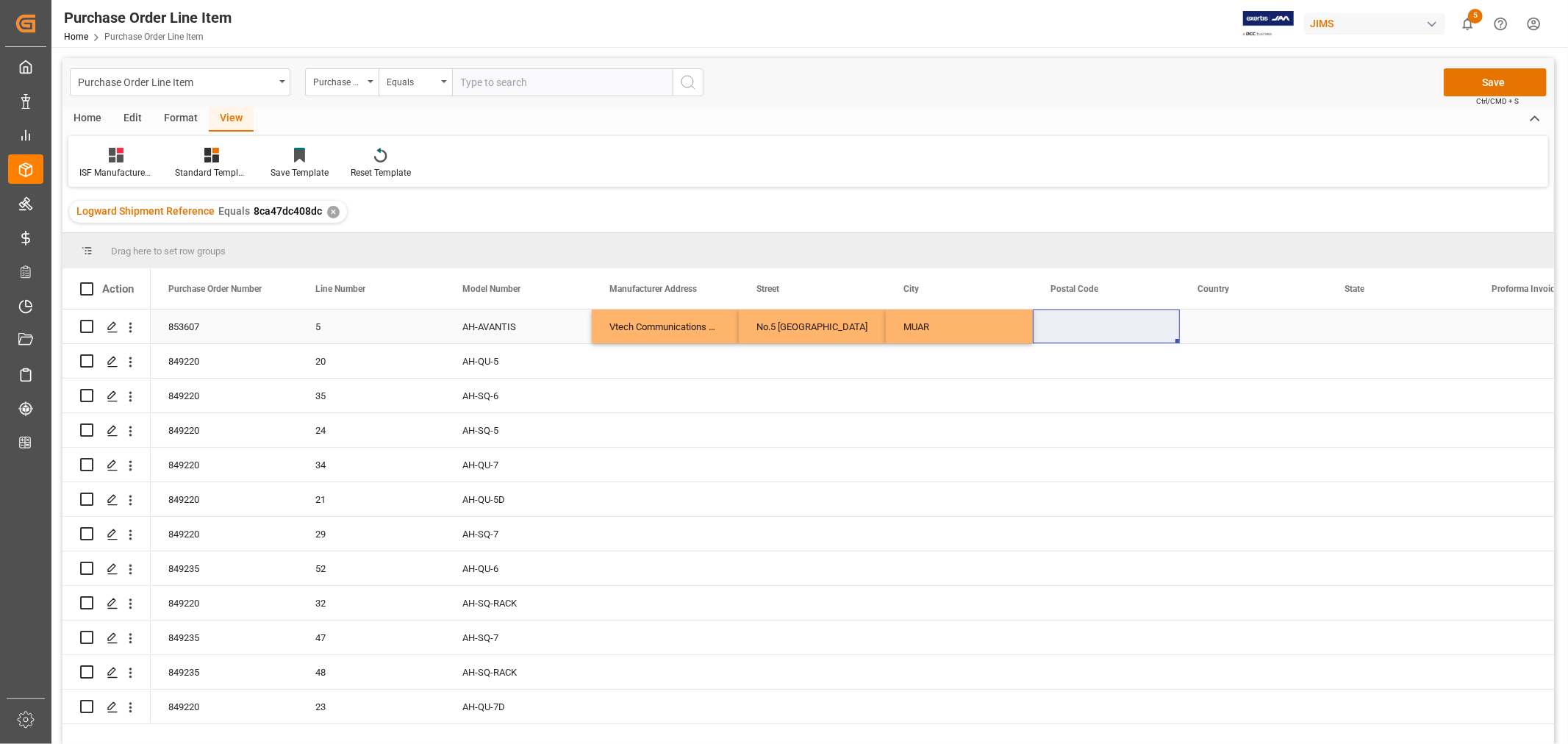
click at [1066, 327] on div "Press SPACE to select this row." at bounding box center [1106, 327] width 147 height 33
click at [1059, 331] on input "Press SPACE to select this row." at bounding box center [1106, 335] width 123 height 28
paste input "84000"
type input "84000"
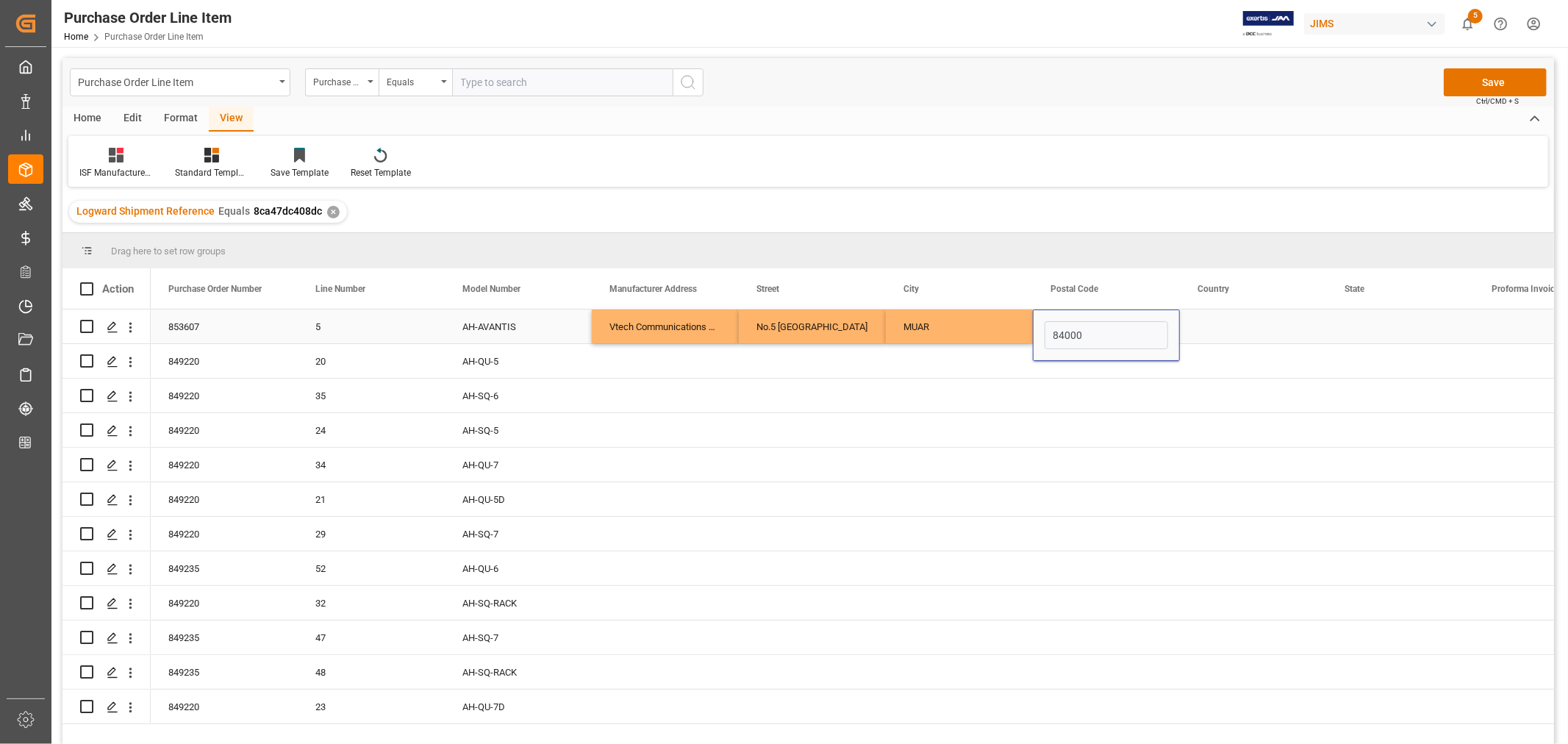
click at [1197, 331] on div "Press SPACE to select this row." at bounding box center [1253, 327] width 147 height 33
click at [1195, 325] on div "Press SPACE to select this row." at bounding box center [1253, 327] width 147 height 33
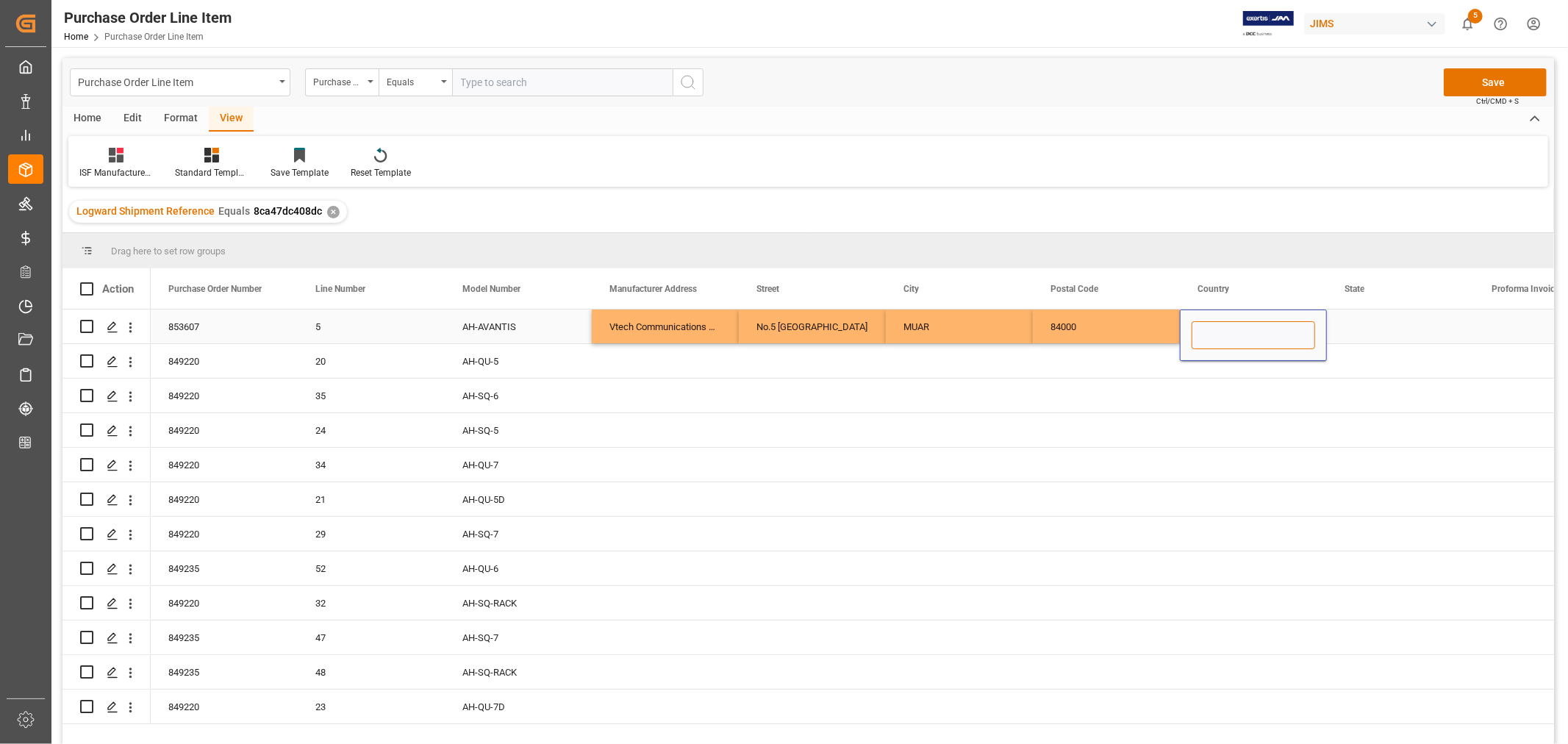
click at [1195, 325] on input "Press SPACE to select this row." at bounding box center [1253, 335] width 123 height 28
paste input "MY"
type input "MY"
click at [1368, 325] on div "Press SPACE to select this row." at bounding box center [1400, 327] width 147 height 33
click at [1350, 325] on div "Press SPACE to select this row." at bounding box center [1400, 327] width 147 height 33
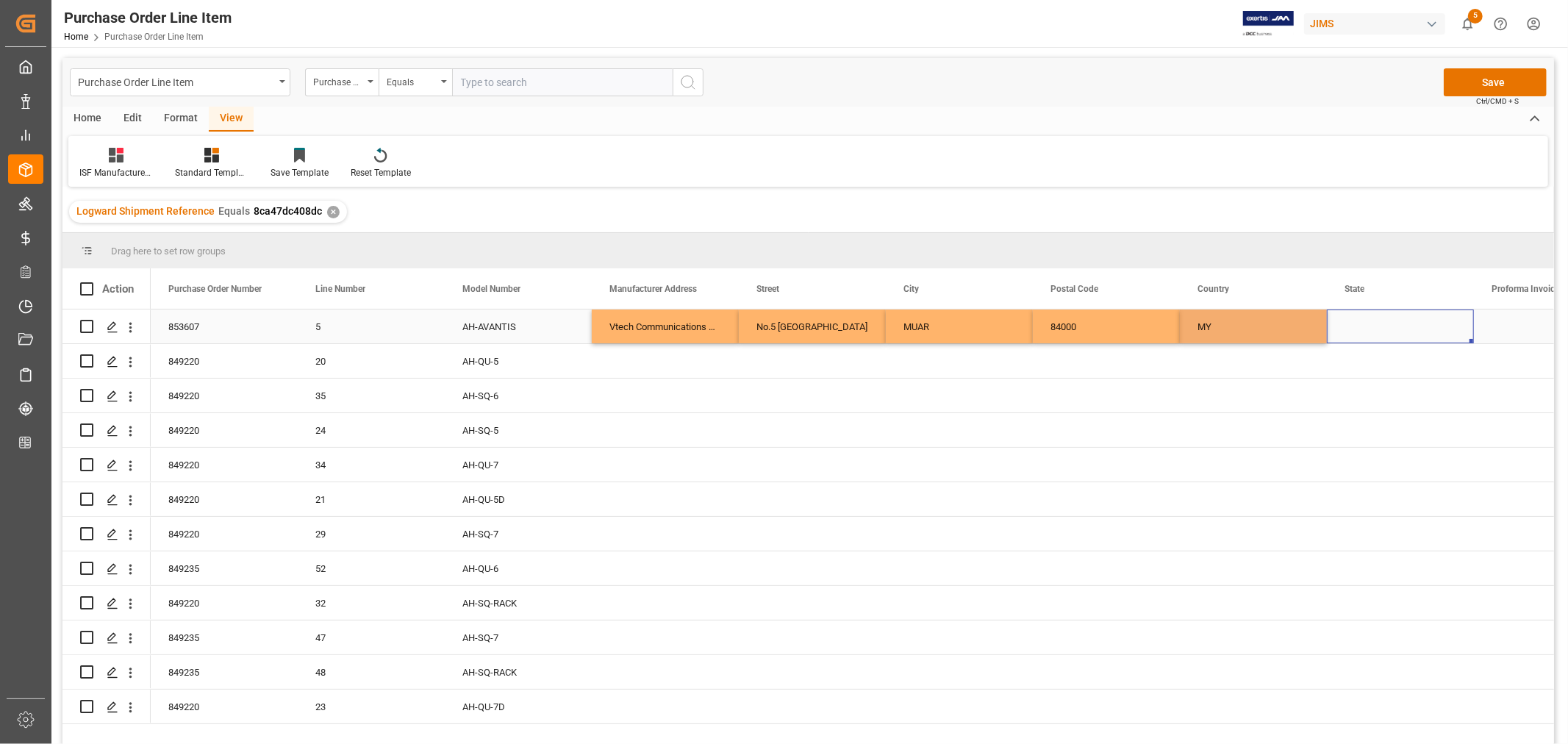
click at [1350, 325] on div "Press SPACE to select this row." at bounding box center [1400, 327] width 147 height 33
click at [1349, 332] on input "Press SPACE to select this row." at bounding box center [1400, 335] width 123 height 28
paste input "JOHOR"
type input "JOHOR"
click at [660, 322] on div "Vtech Communications Malaysia SDN BHD" at bounding box center [665, 327] width 147 height 33
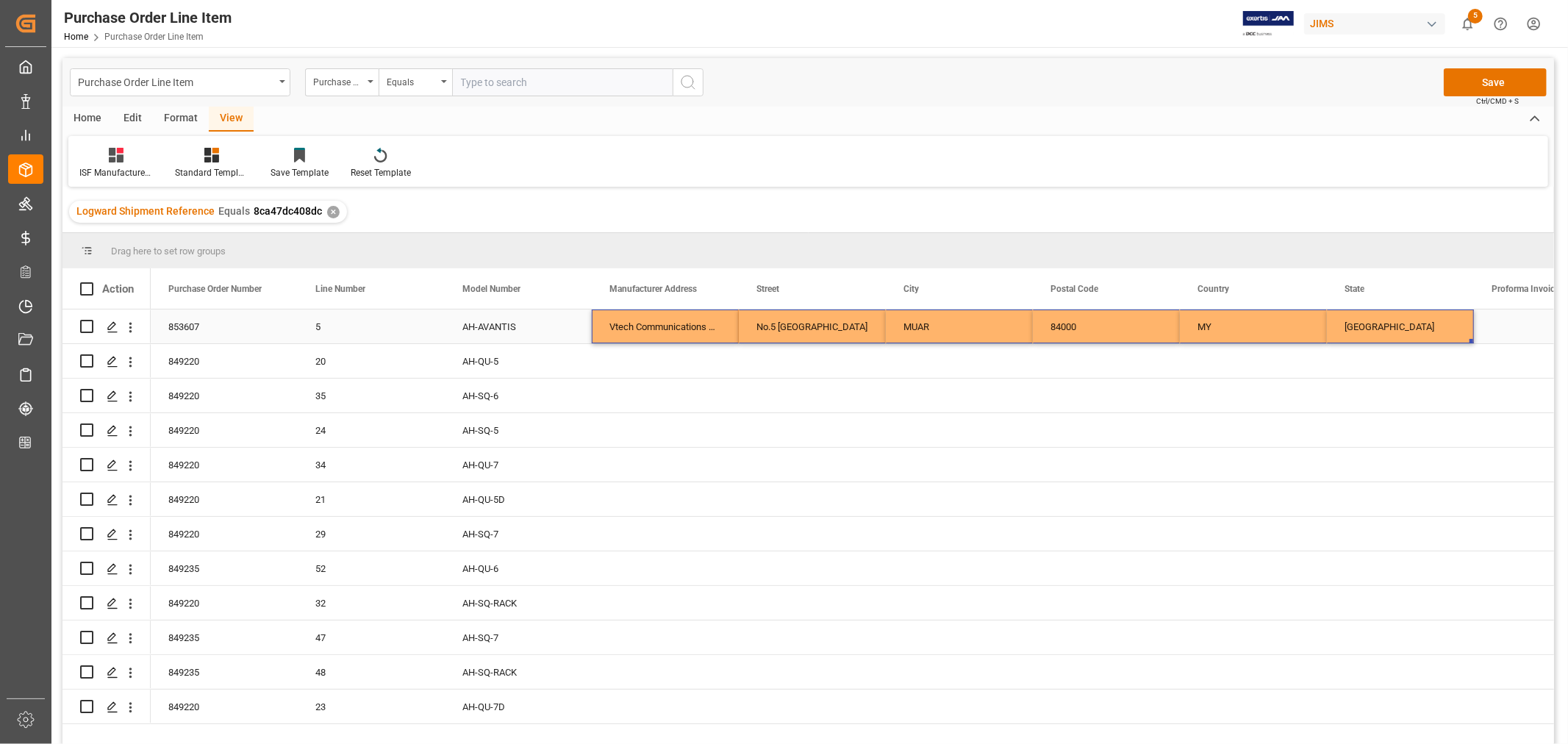
drag, startPoint x: 651, startPoint y: 322, endPoint x: 1400, endPoint y: 320, distance: 749.0
click at [1400, 320] on div "853607 5 AH-AVANTIS Vtech Communications Malaysia SDN BHD No.5 Tanjung Agas Ind…" at bounding box center [1327, 327] width 2352 height 34
drag, startPoint x: 1472, startPoint y: 339, endPoint x: 1472, endPoint y: 721, distance: 382.0
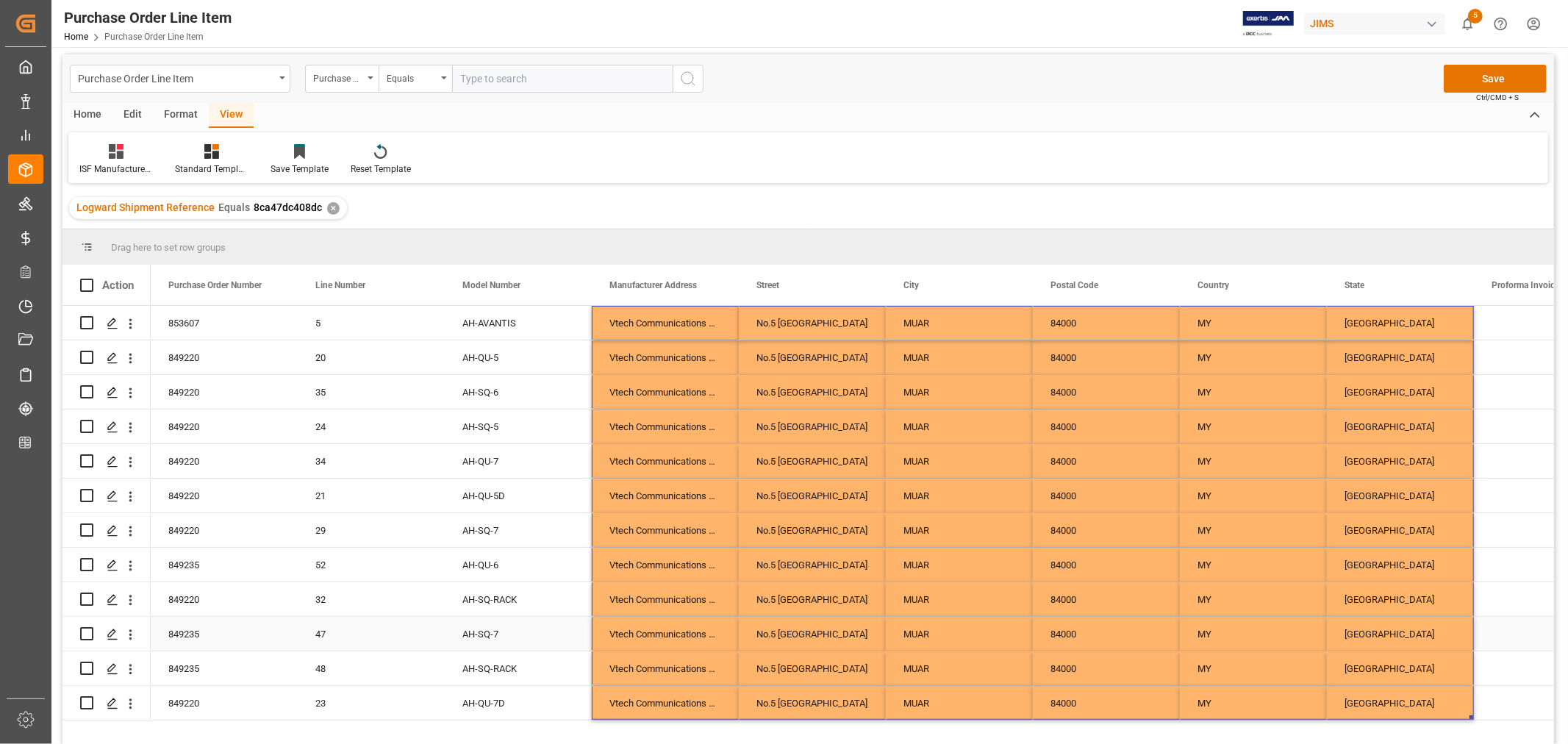
scroll to position [0, 0]
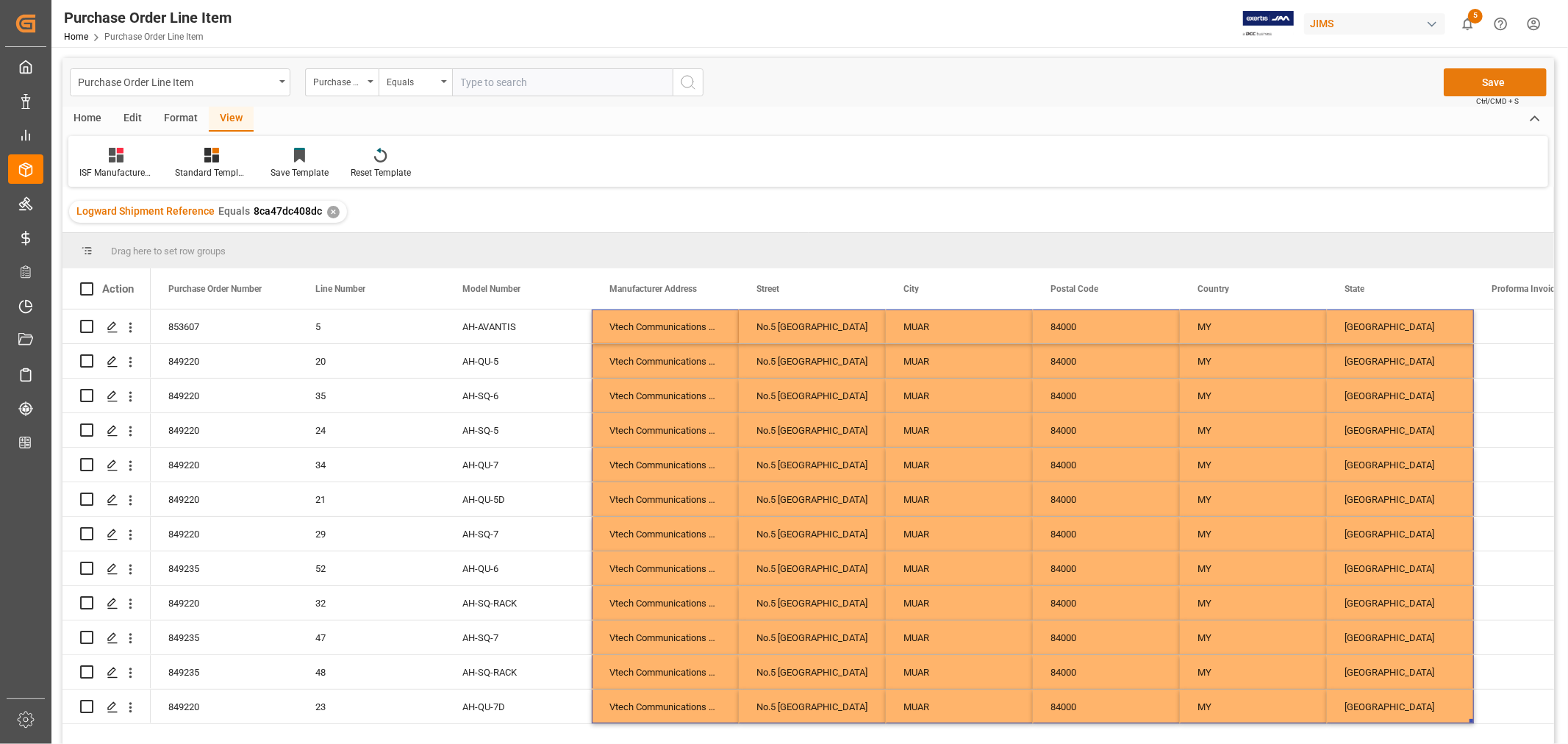
click at [1488, 79] on button "Save" at bounding box center [1495, 83] width 103 height 28
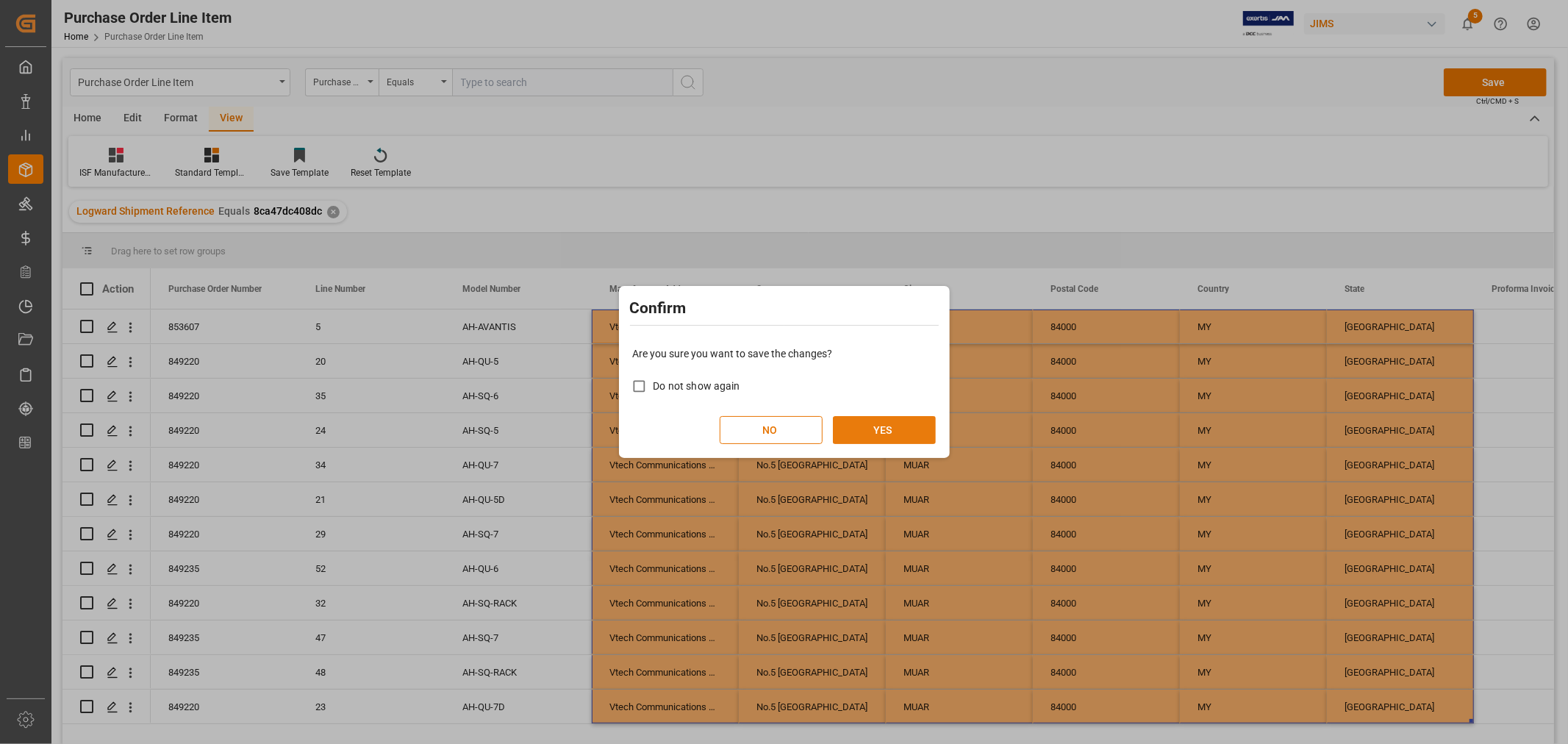
click at [873, 437] on button "YES" at bounding box center [884, 430] width 103 height 28
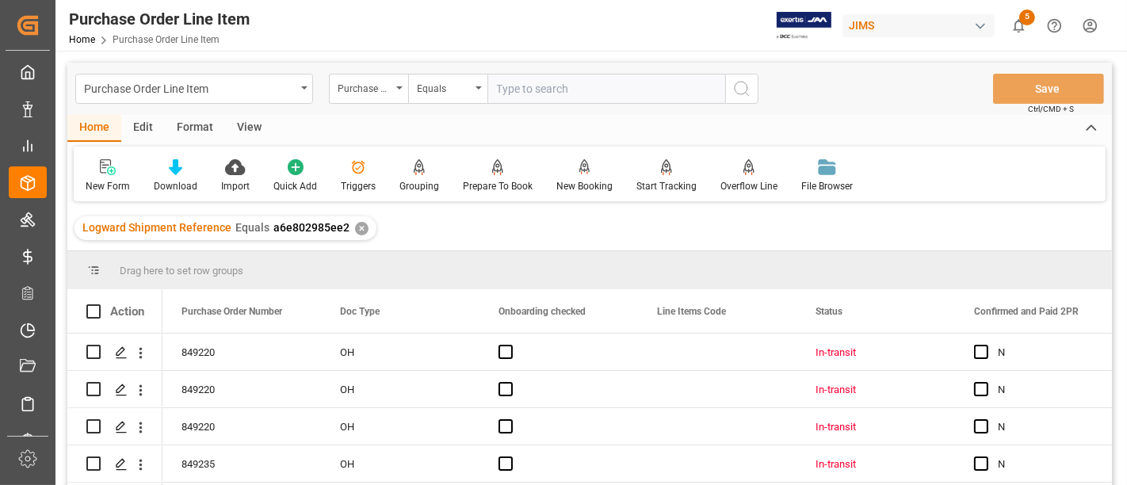
click at [244, 129] on div "View" at bounding box center [249, 128] width 48 height 27
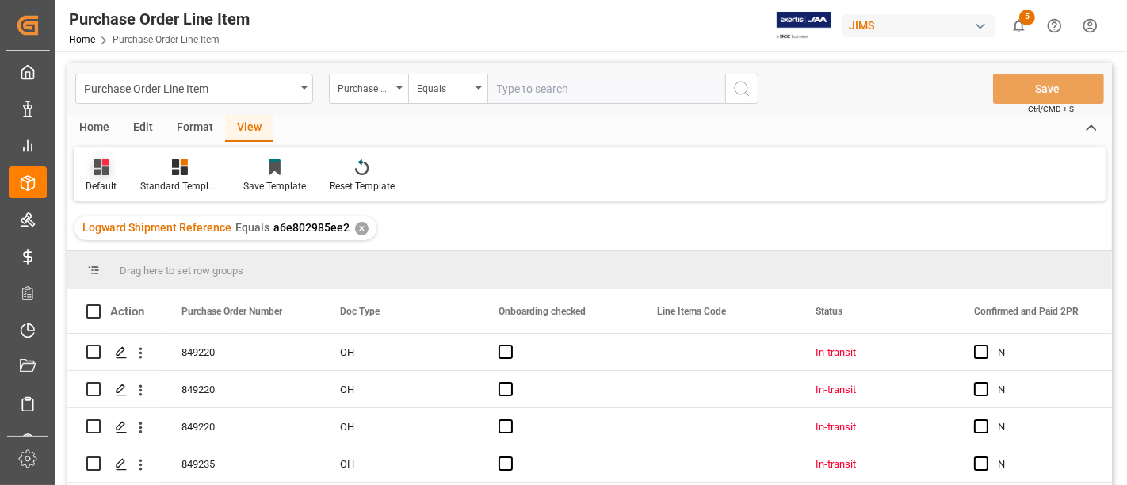
click at [115, 179] on div "Default" at bounding box center [101, 186] width 31 height 14
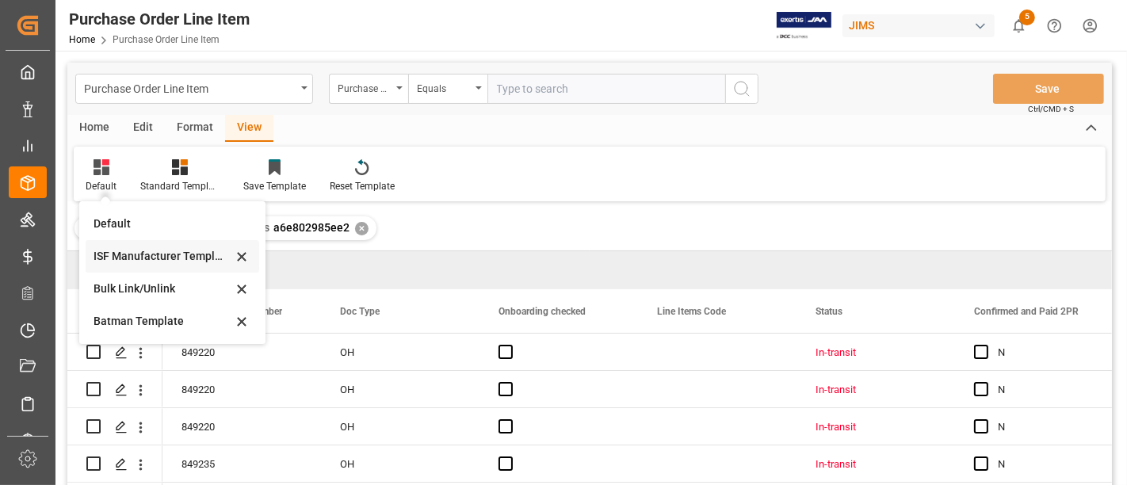
click at [129, 259] on div "ISF Manufacturer Template" at bounding box center [163, 256] width 139 height 17
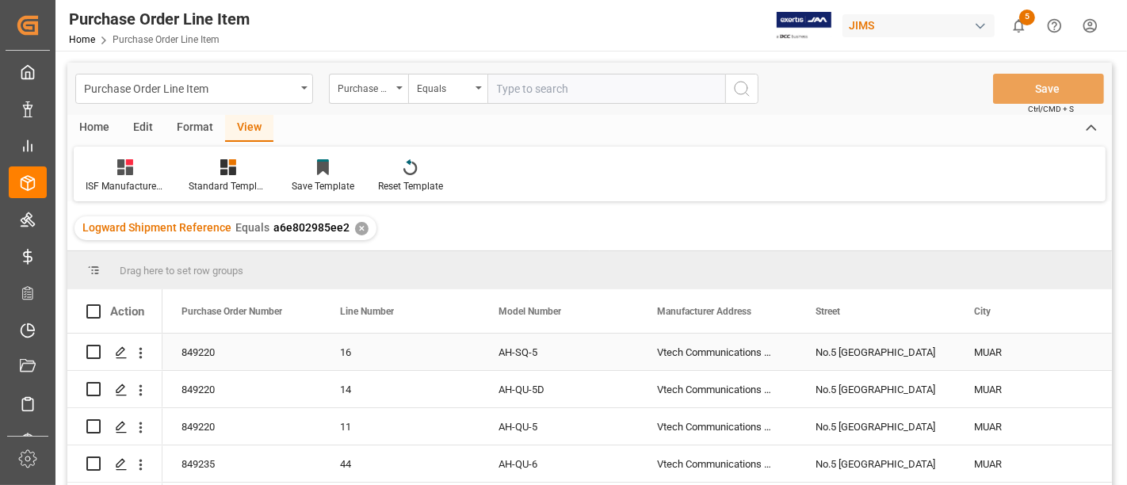
click at [708, 351] on div "Vtech Communications Malaysia SDN BHD" at bounding box center [717, 352] width 159 height 36
click at [853, 346] on div "No.5 [GEOGRAPHIC_DATA]" at bounding box center [876, 352] width 159 height 36
click at [1001, 349] on div "MUAR" at bounding box center [1034, 352] width 159 height 36
click at [890, 346] on div "No.5 [GEOGRAPHIC_DATA]" at bounding box center [876, 352] width 159 height 36
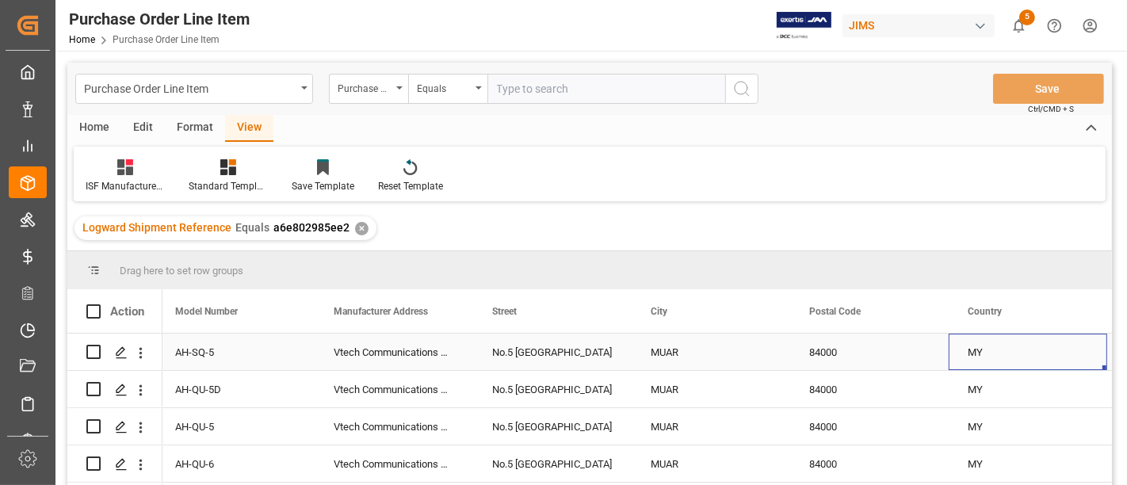
scroll to position [0, 323]
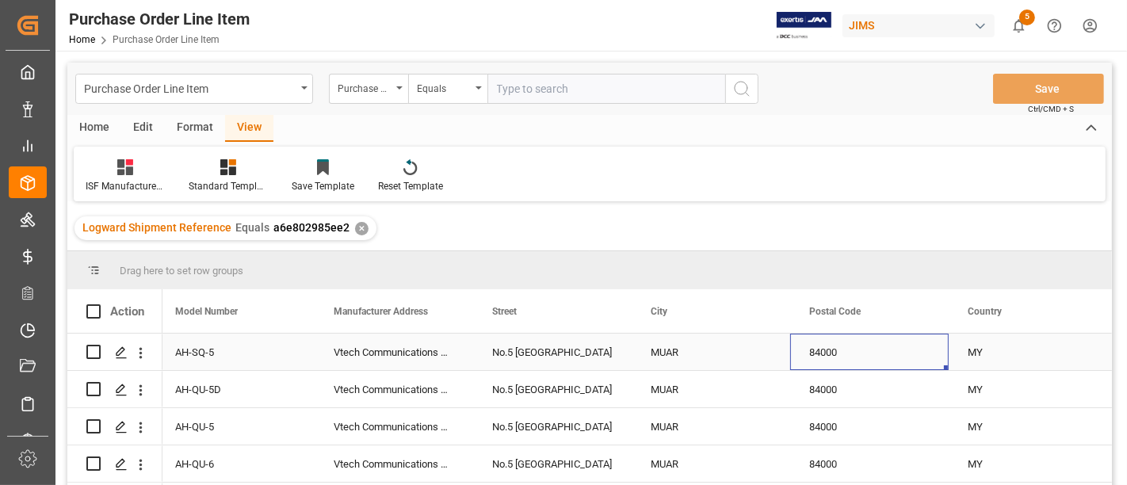
click at [821, 350] on div "84000" at bounding box center [869, 352] width 159 height 36
drag, startPoint x: 978, startPoint y: 343, endPoint x: 995, endPoint y: 345, distance: 16.7
click at [985, 343] on div "MY" at bounding box center [1028, 352] width 159 height 36
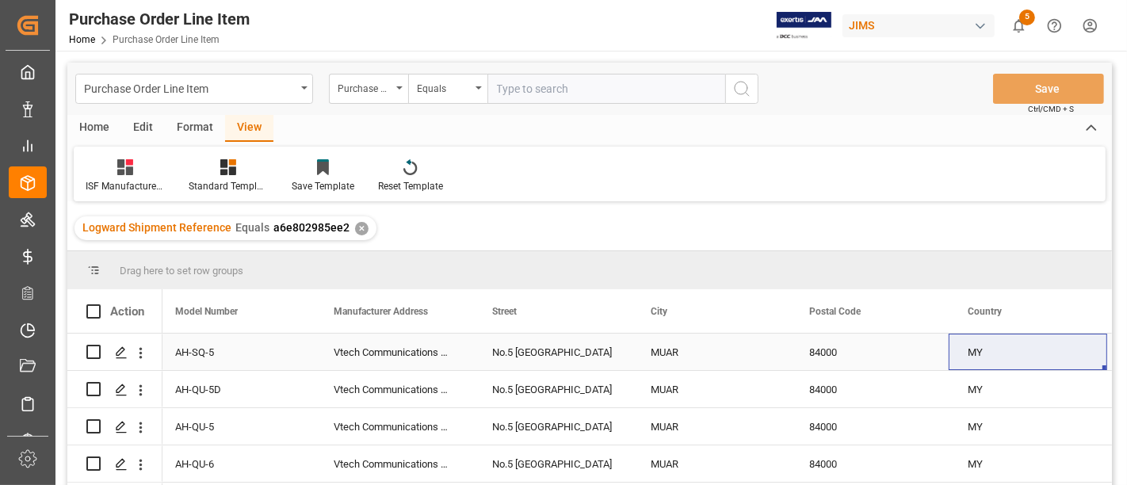
click at [860, 354] on div "84000" at bounding box center [869, 352] width 159 height 36
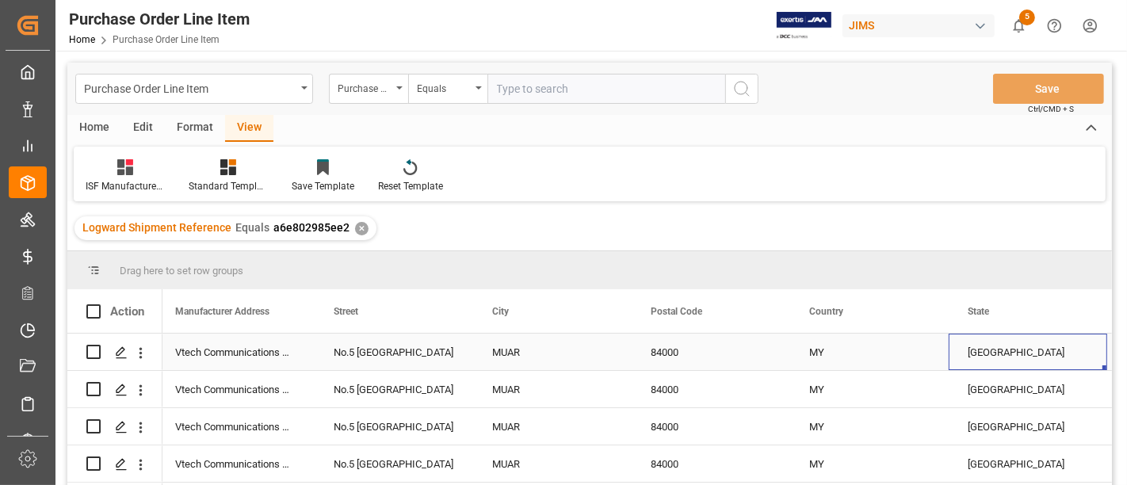
scroll to position [0, 641]
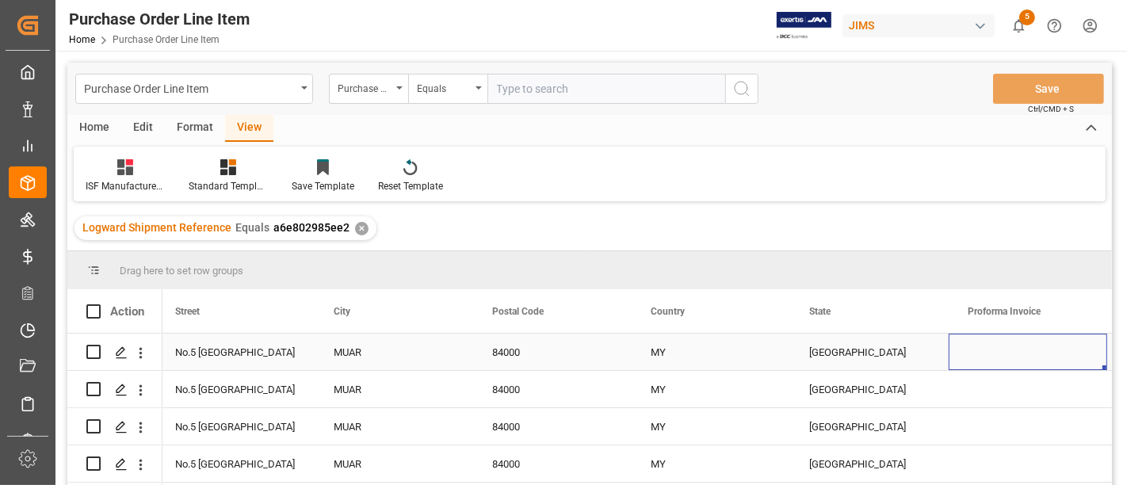
click at [832, 354] on div "[GEOGRAPHIC_DATA]" at bounding box center [869, 352] width 159 height 36
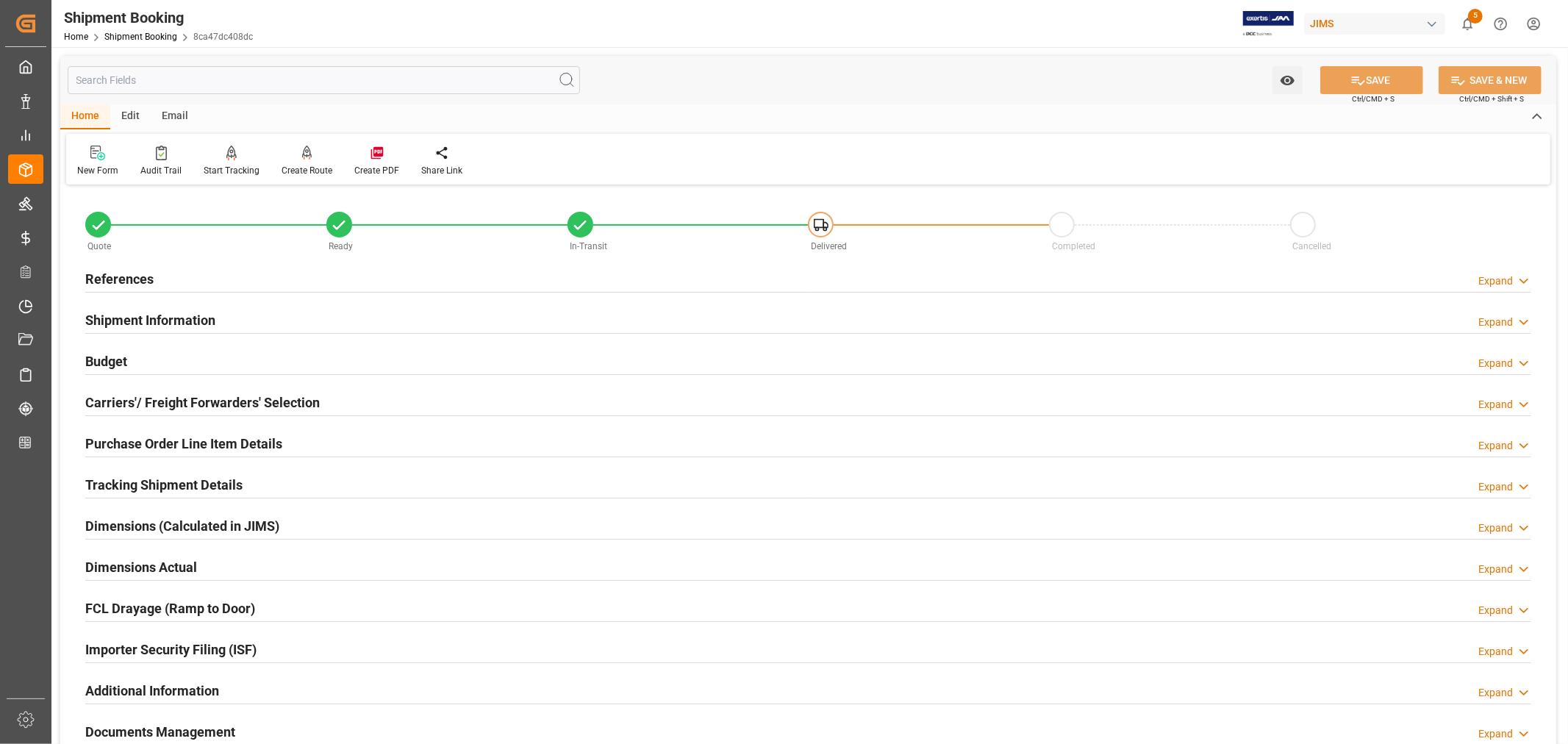
click at [183, 314] on h2 "Shipment Information" at bounding box center [150, 320] width 130 height 19
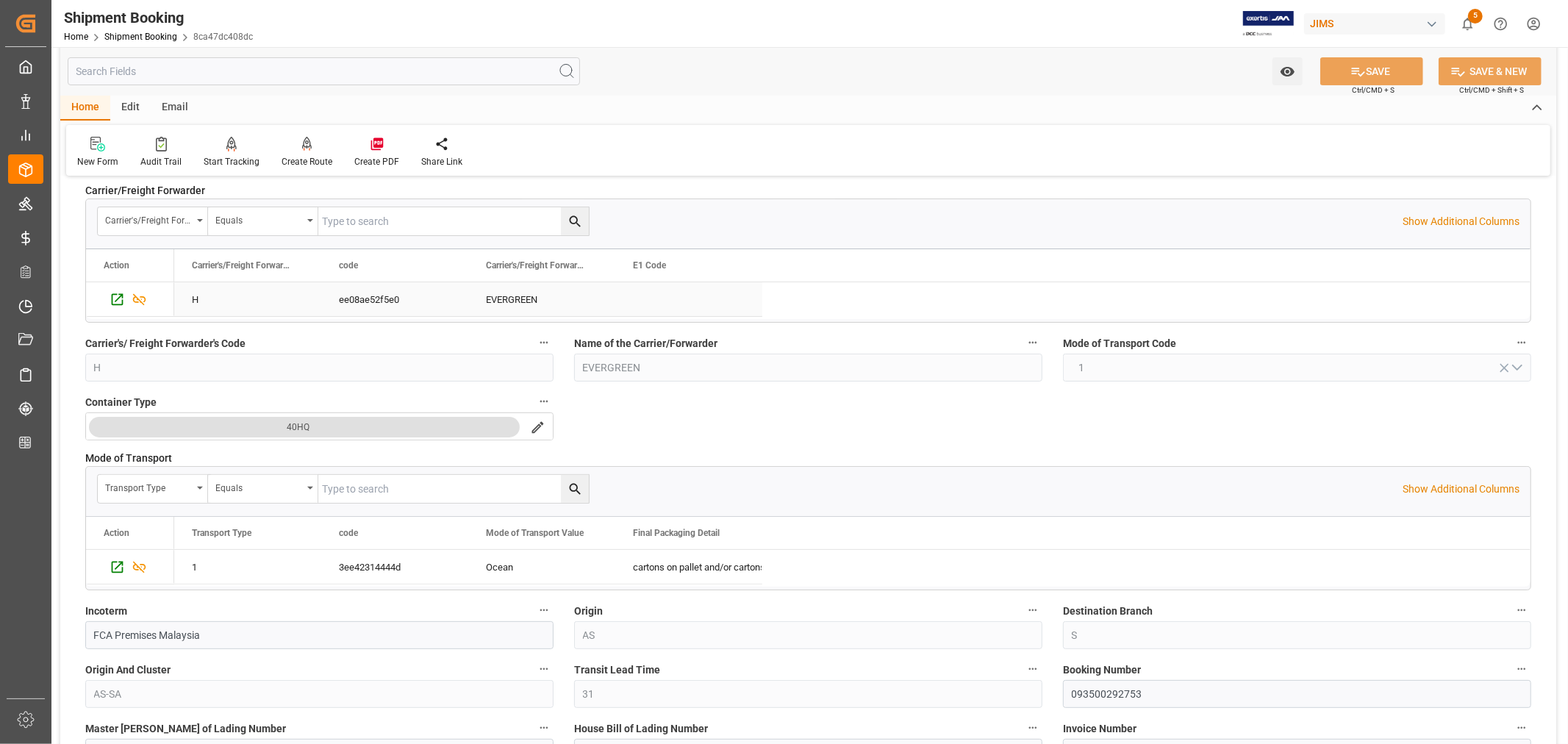
scroll to position [82, 0]
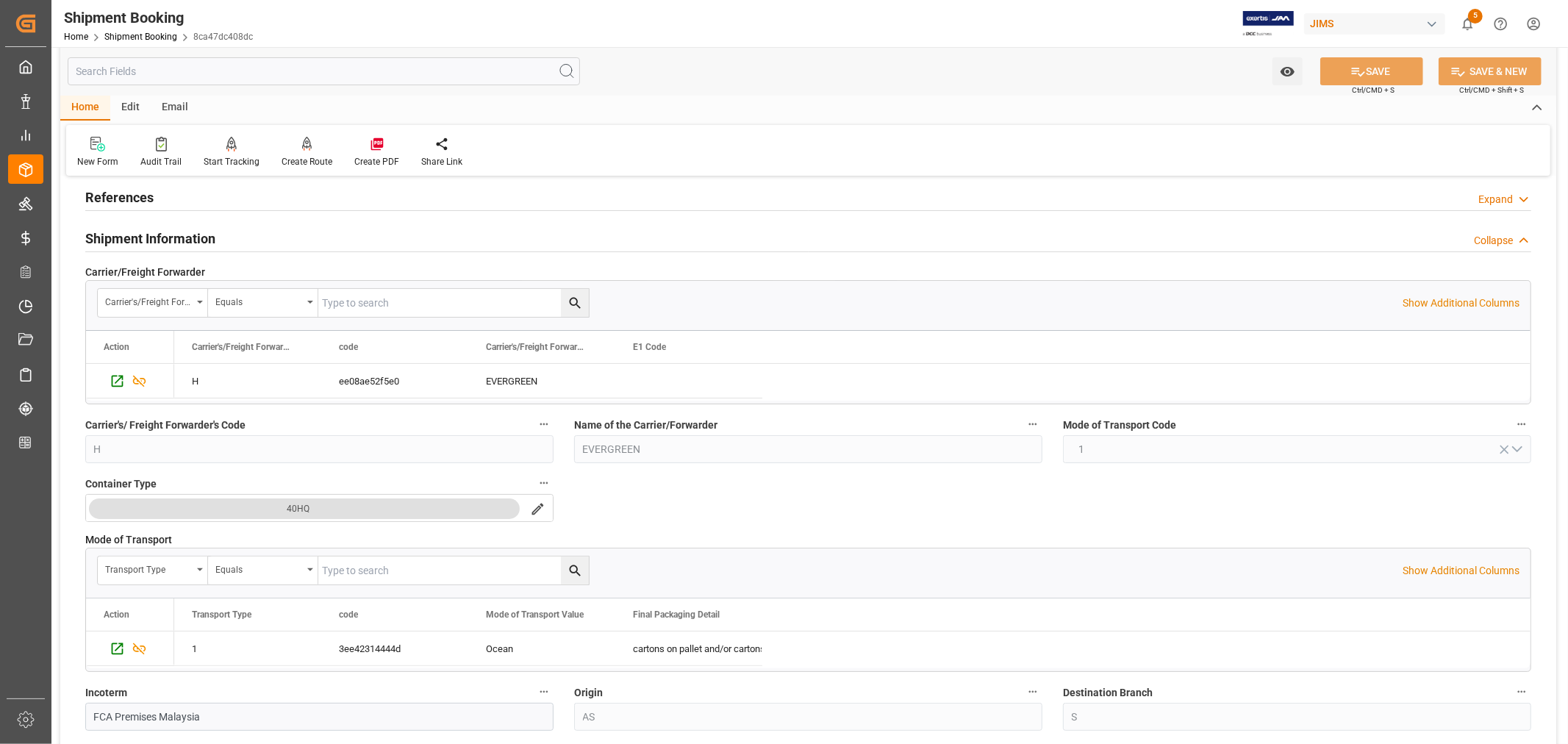
click at [187, 237] on h2 "Shipment Information" at bounding box center [150, 238] width 130 height 19
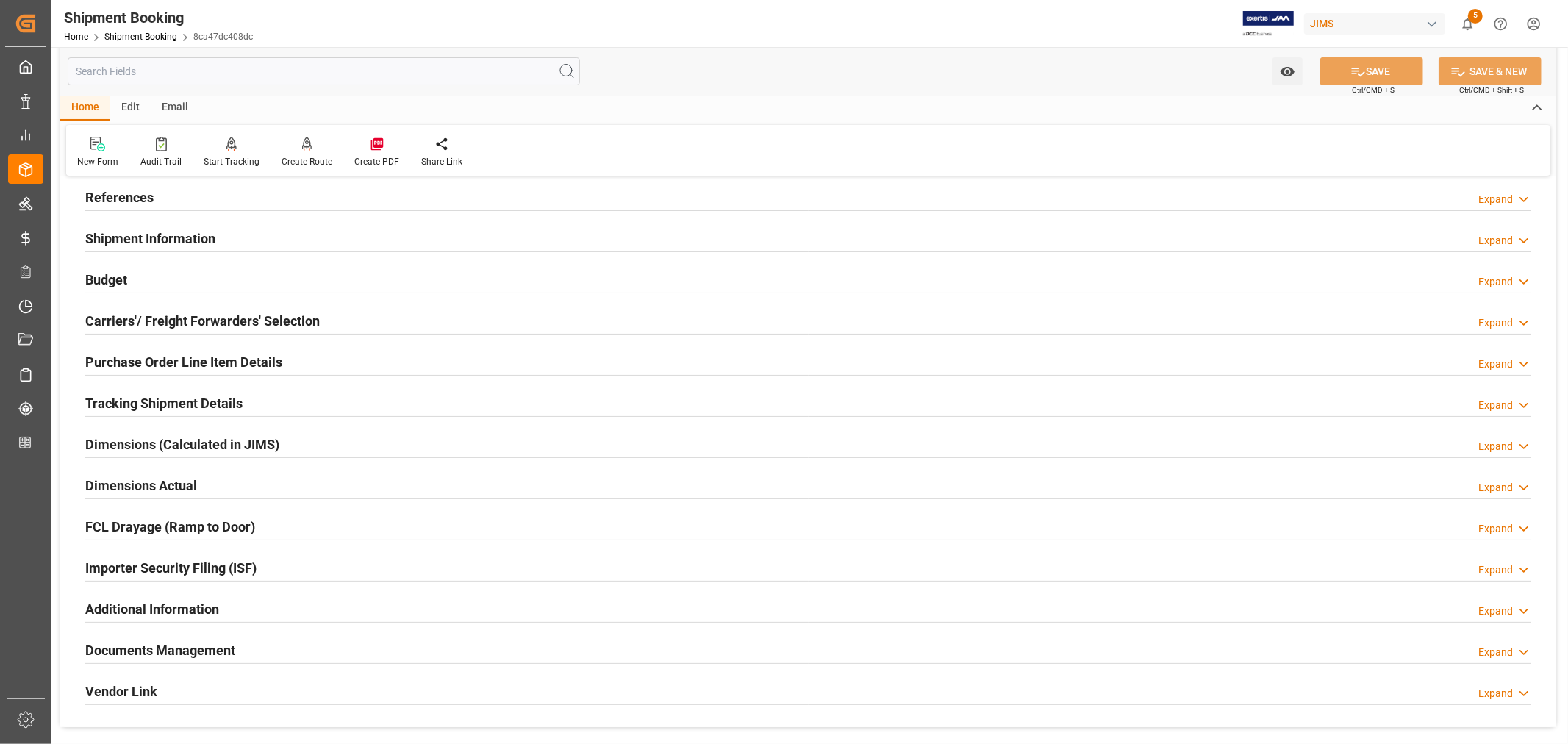
click at [165, 311] on h2 "Carriers'/ Freight Forwarders' Selection" at bounding box center [202, 320] width 235 height 19
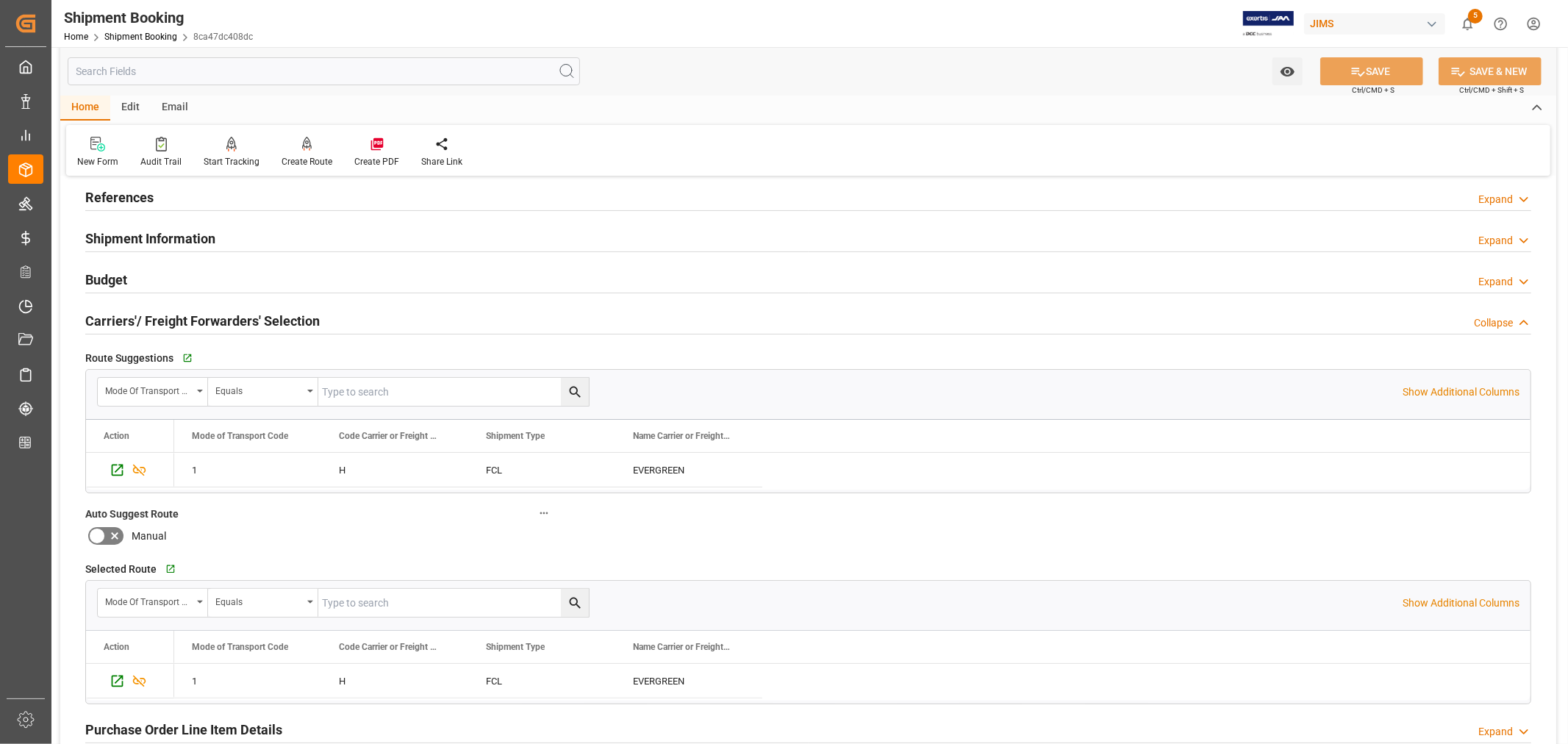
click at [165, 311] on h2 "Carriers'/ Freight Forwarders' Selection" at bounding box center [202, 320] width 235 height 19
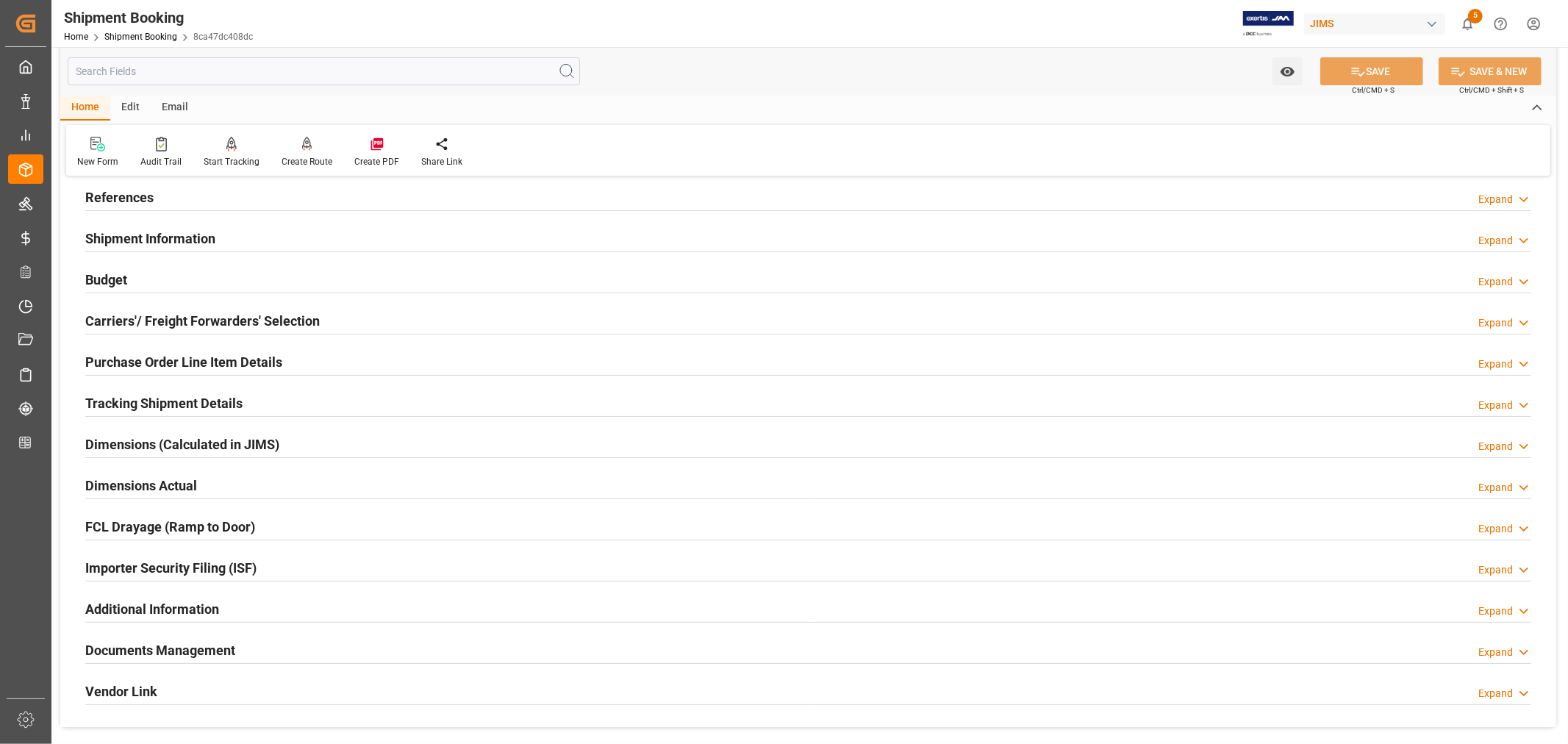
click at [165, 311] on h2 "Carriers'/ Freight Forwarders' Selection" at bounding box center [202, 320] width 235 height 19
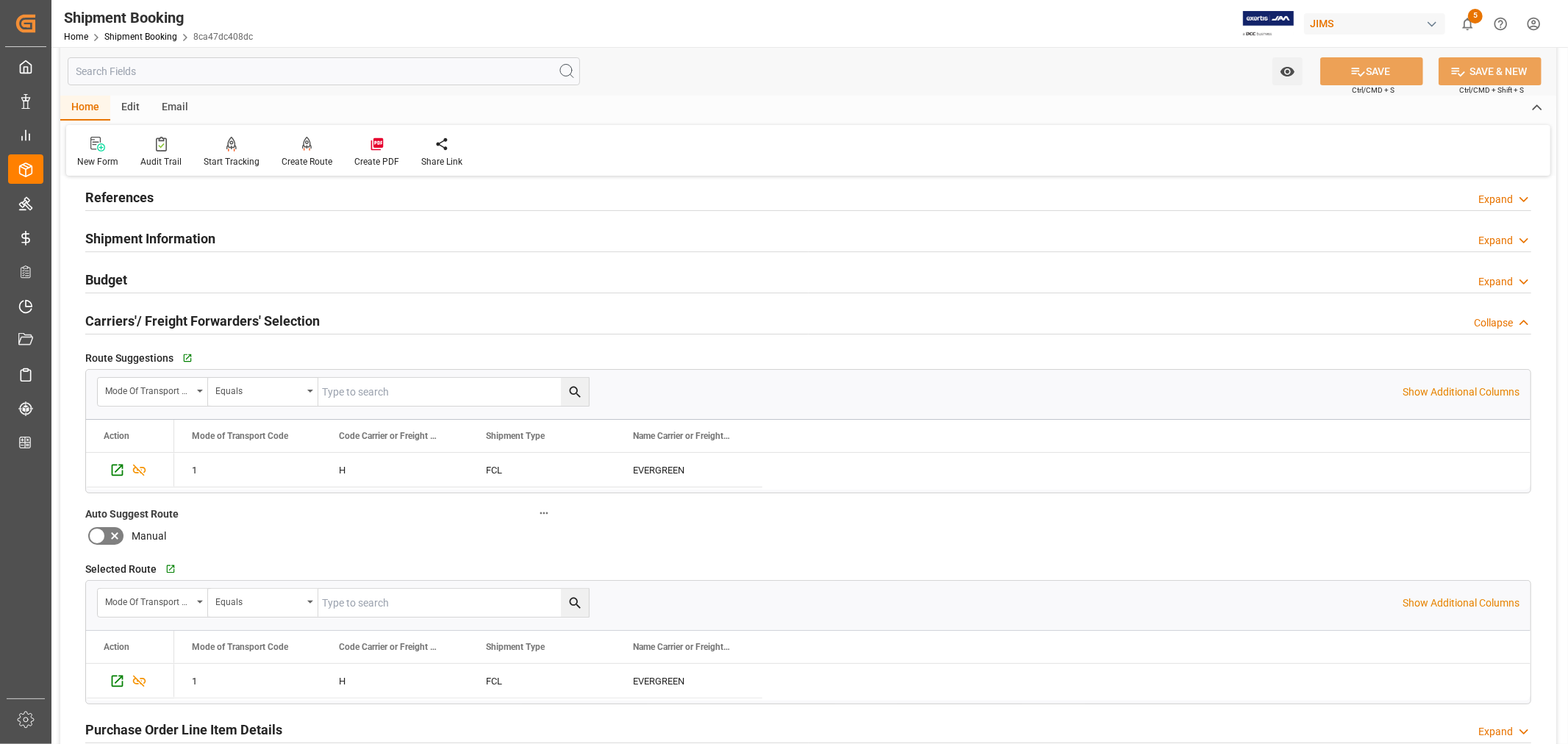
click at [165, 311] on h2 "Carriers'/ Freight Forwarders' Selection" at bounding box center [202, 320] width 235 height 19
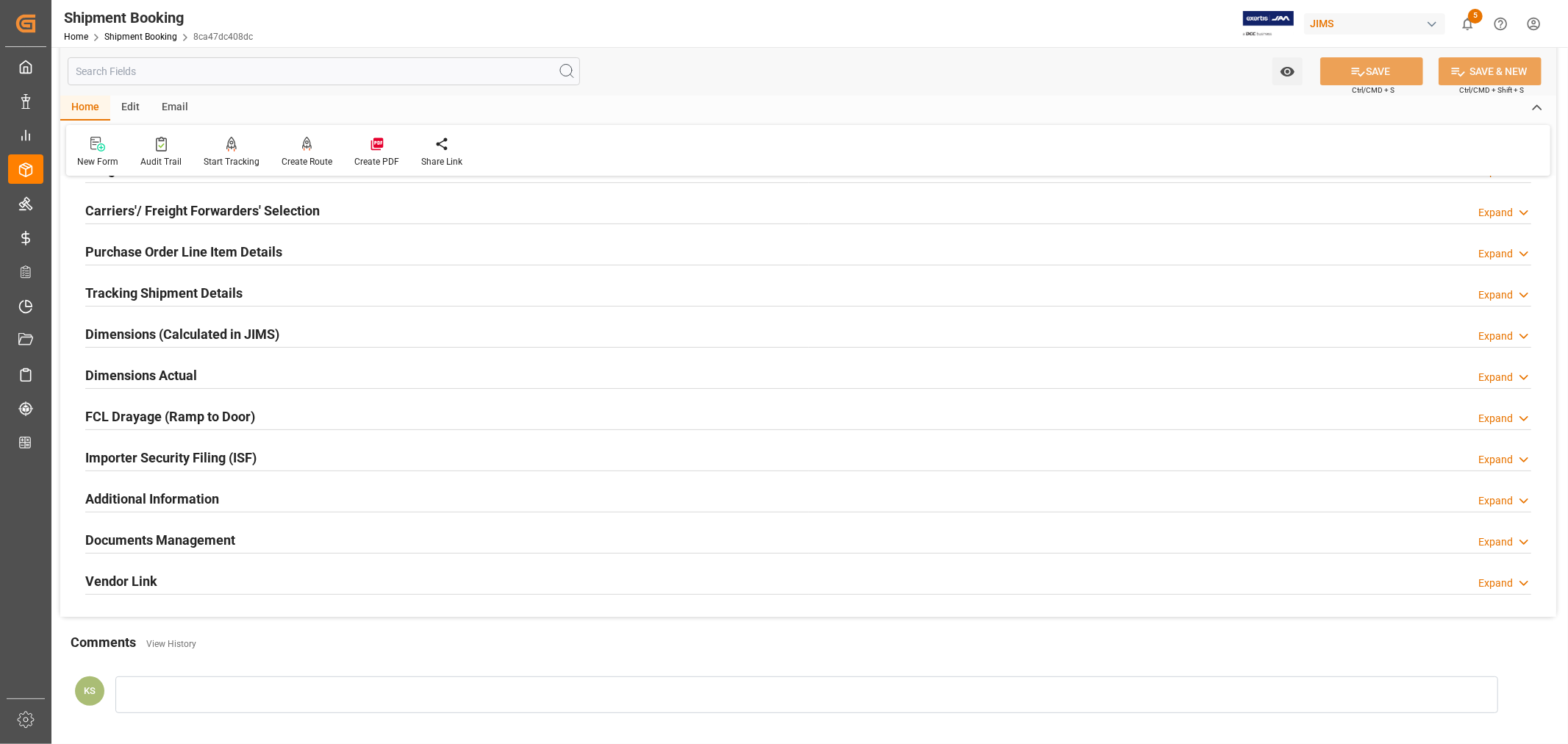
scroll to position [163, 0]
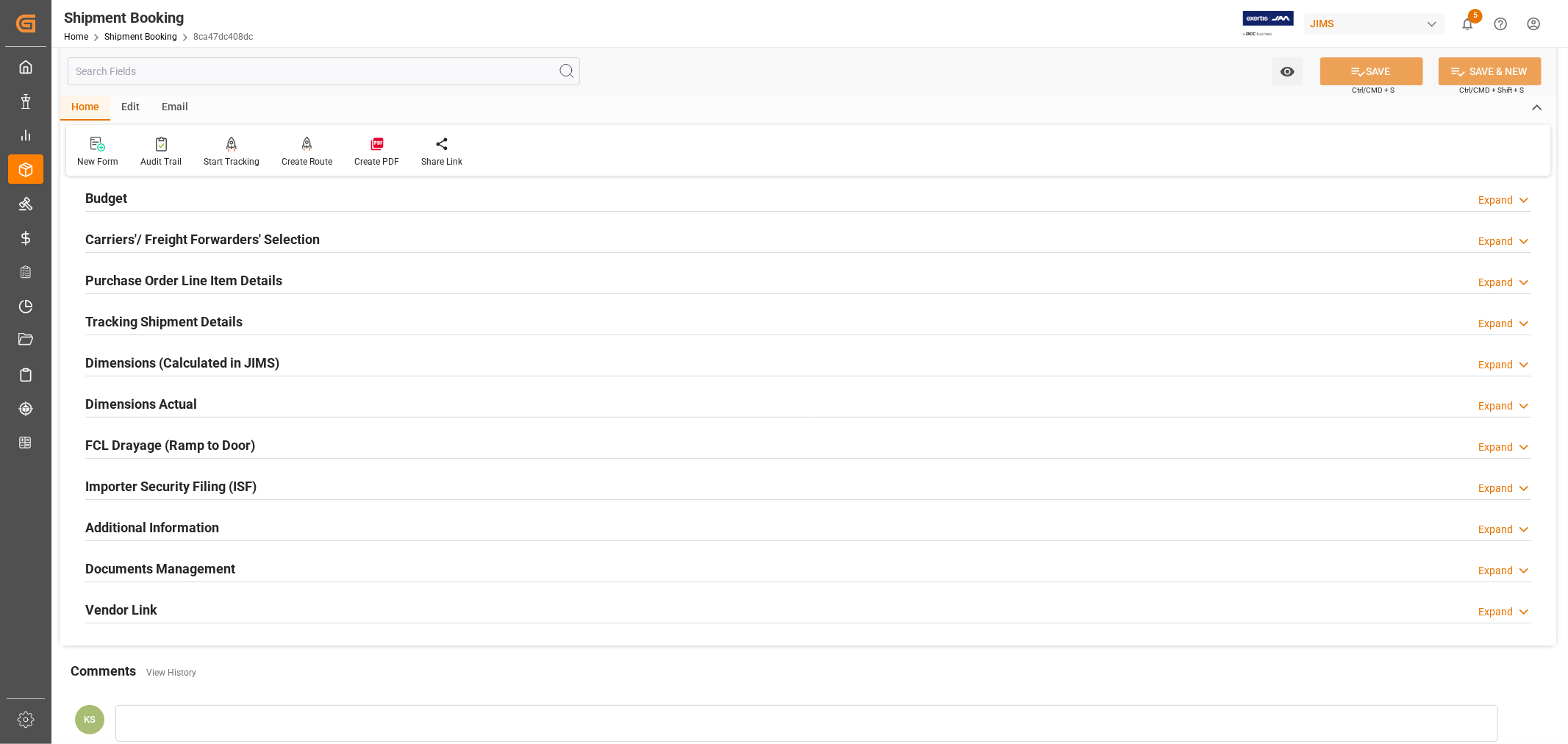
click at [168, 280] on h2 "Purchase Order Line Item Details" at bounding box center [184, 280] width 197 height 19
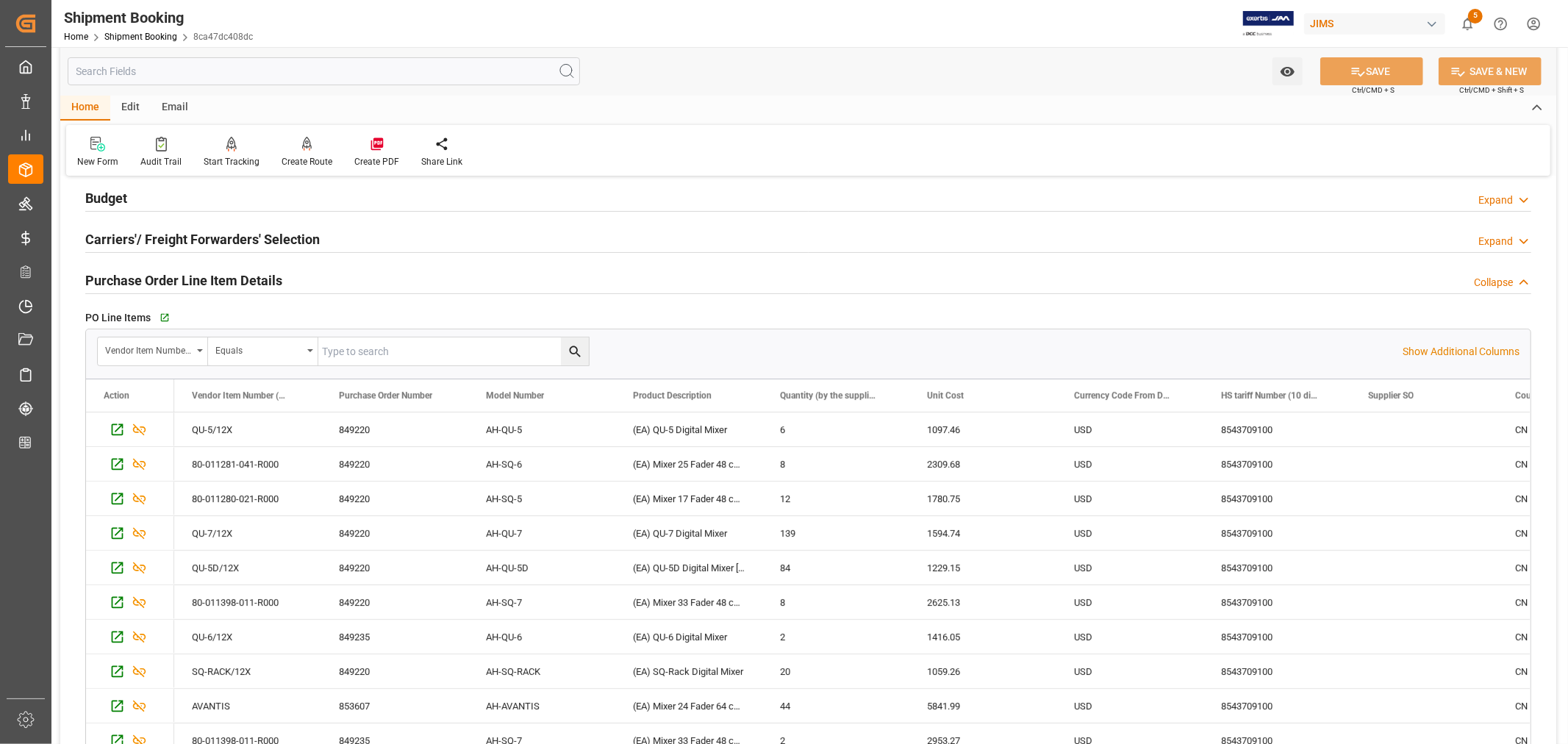
click at [230, 277] on h2 "Purchase Order Line Item Details" at bounding box center [184, 280] width 197 height 19
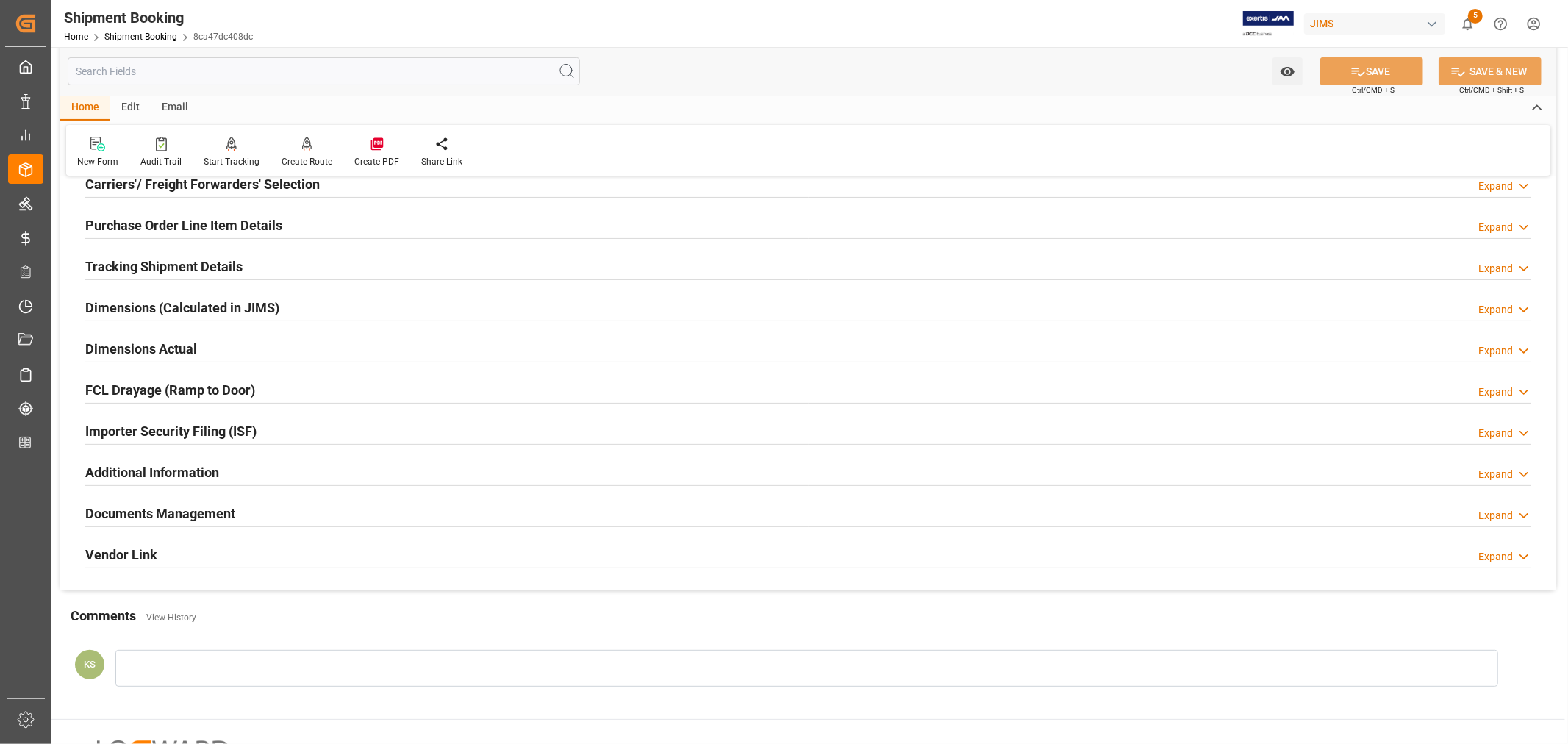
scroll to position [245, 0]
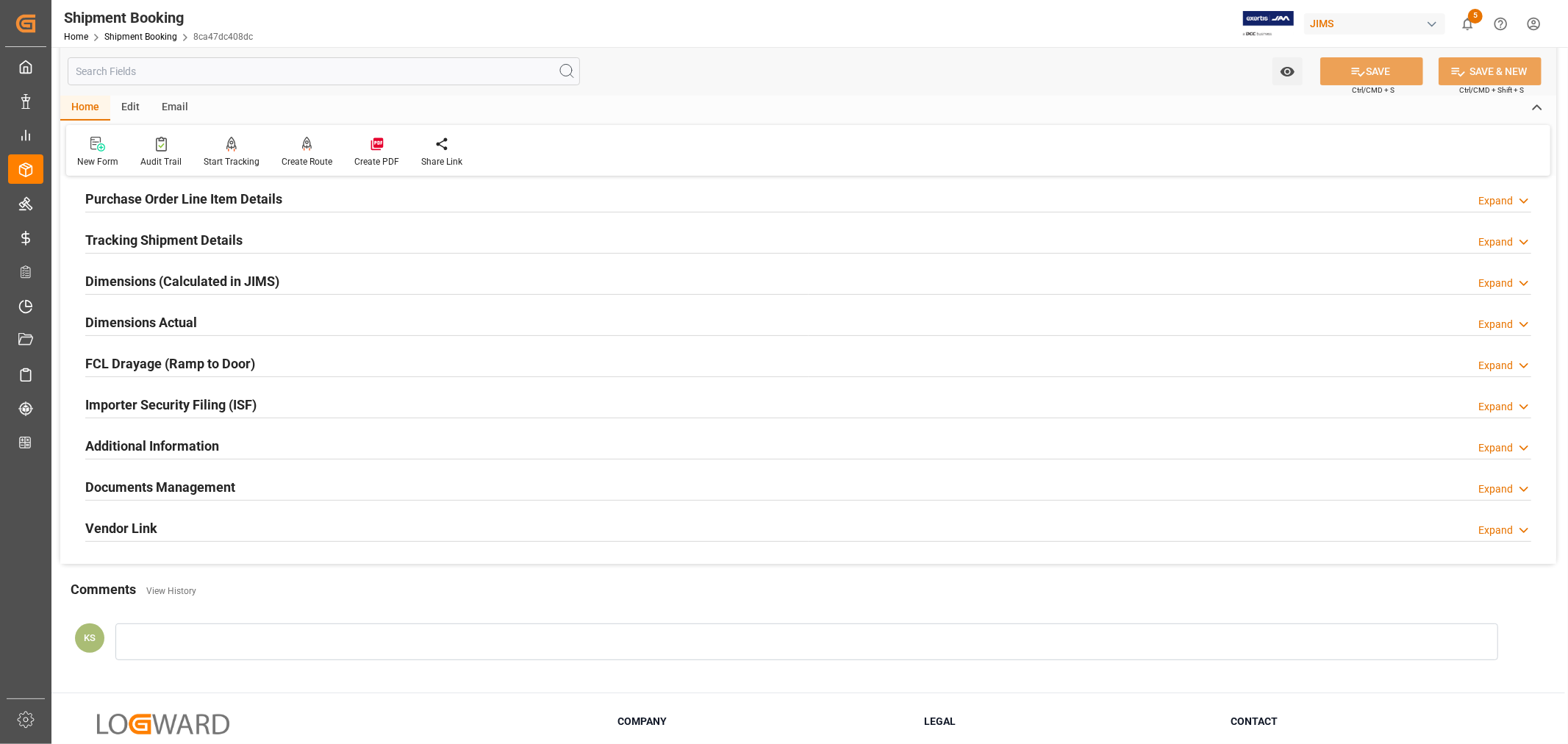
click at [287, 399] on div "Importer Security Filing (ISF) Expand" at bounding box center [808, 404] width 1446 height 28
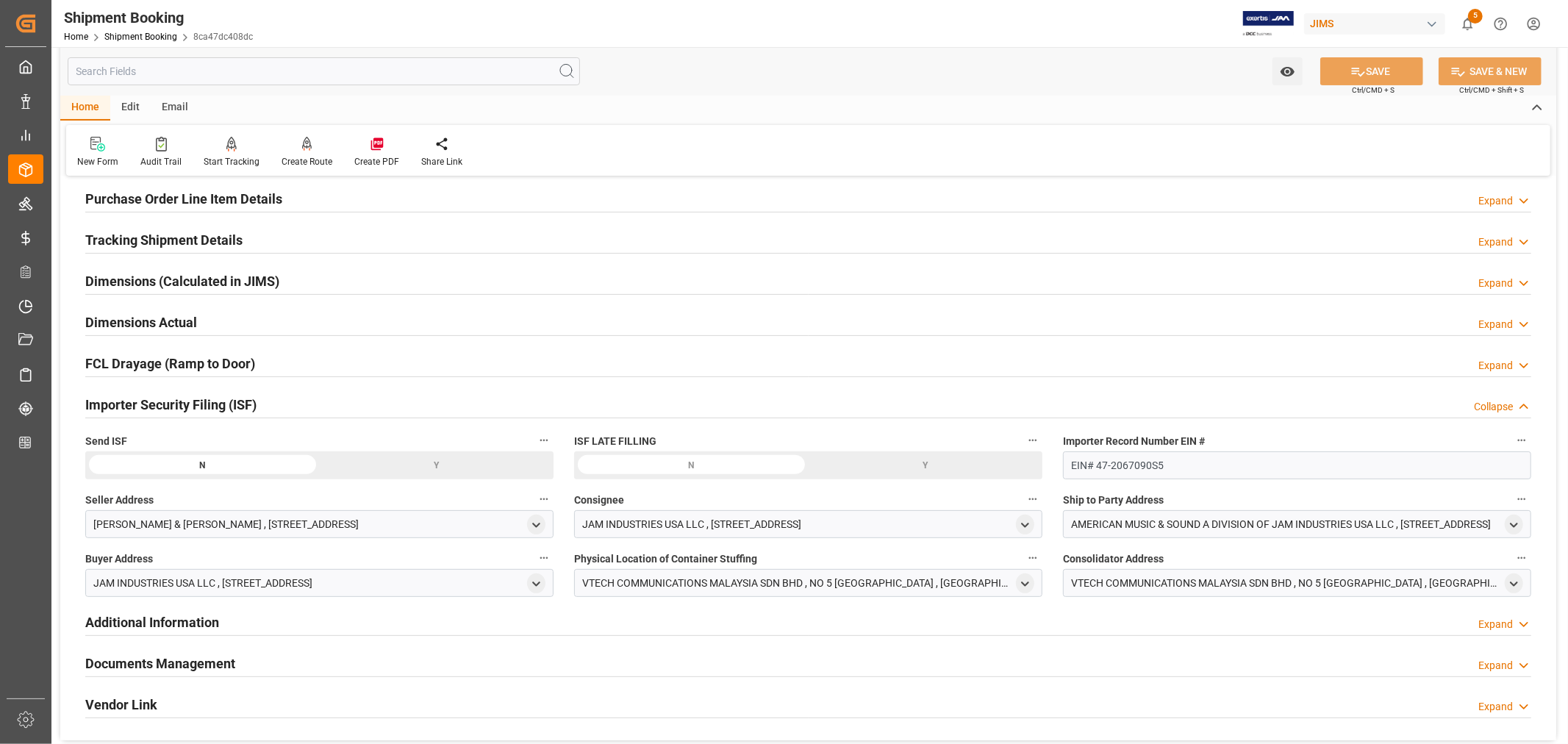
click at [441, 467] on div "Y" at bounding box center [437, 466] width 235 height 28
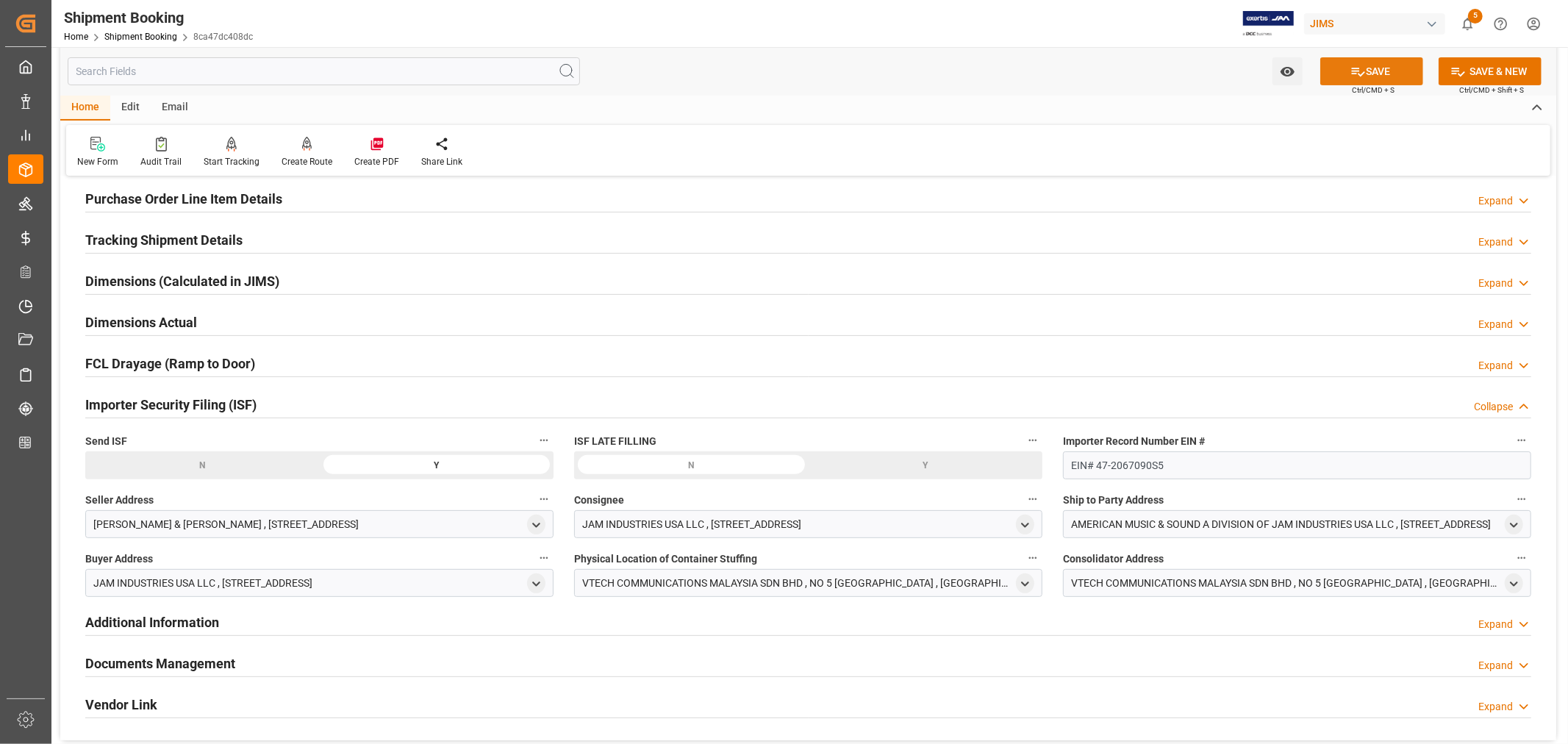
click at [1371, 70] on button "SAVE" at bounding box center [1371, 71] width 103 height 28
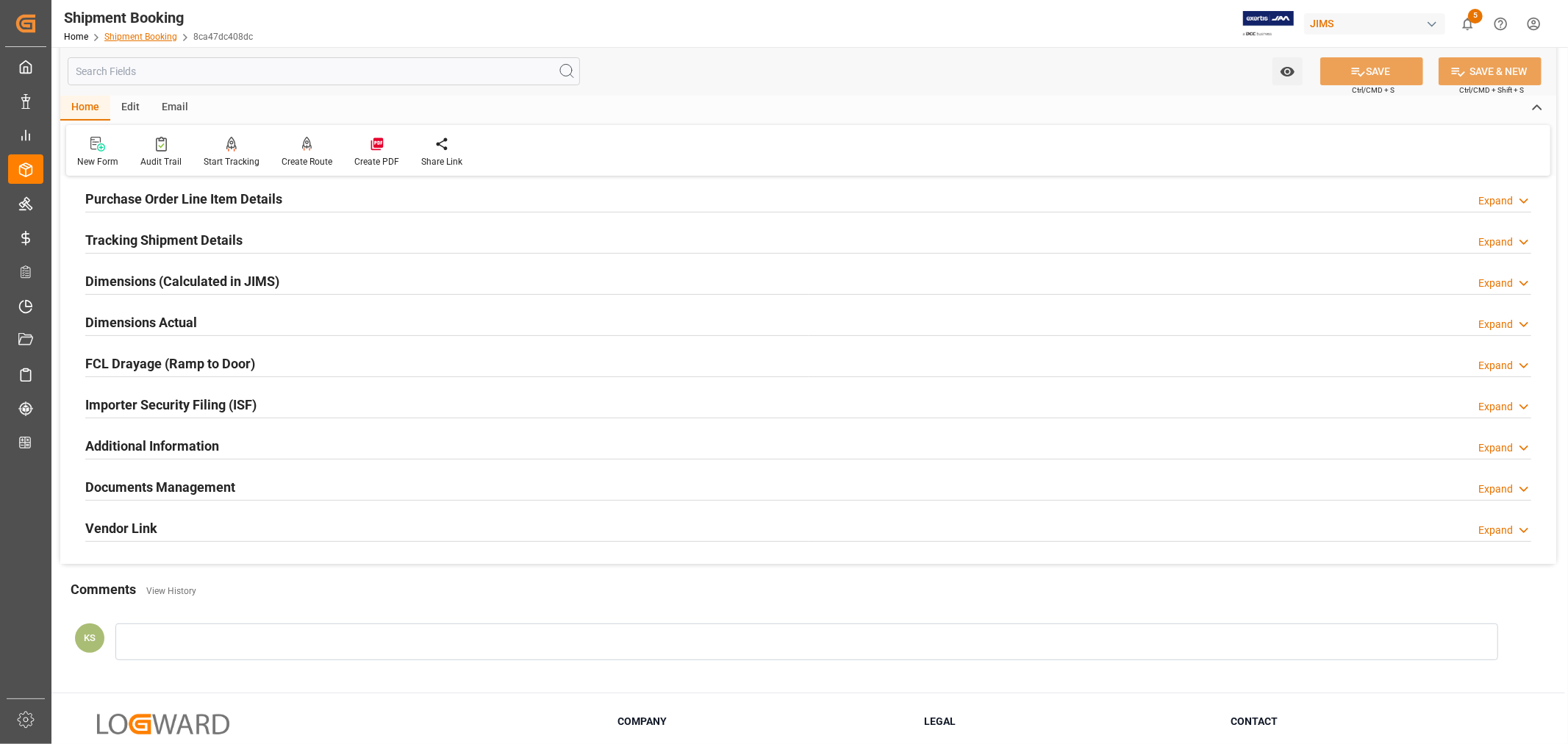
click at [134, 32] on link "Shipment Booking" at bounding box center [141, 36] width 72 height 10
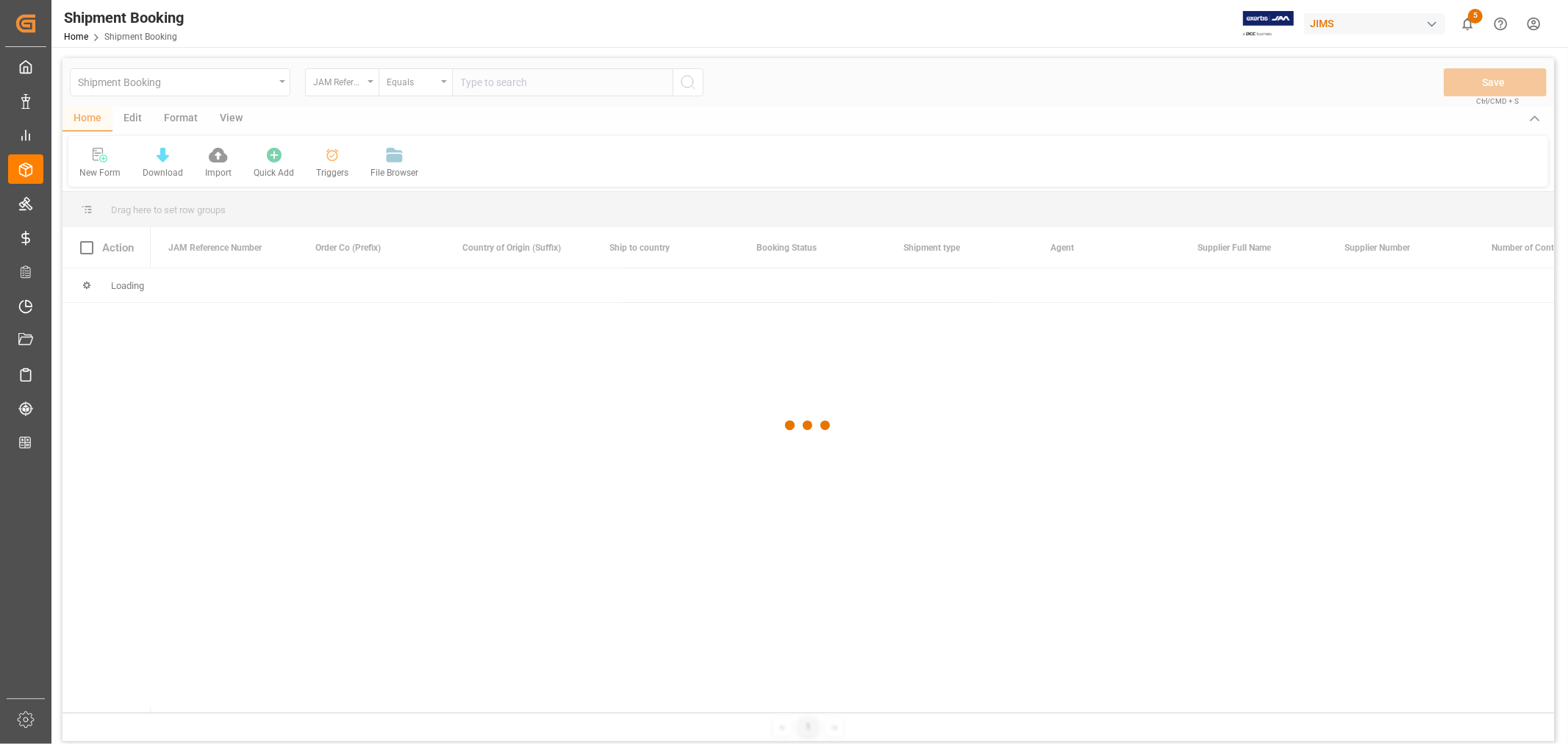
click at [493, 80] on div at bounding box center [808, 426] width 1492 height 736
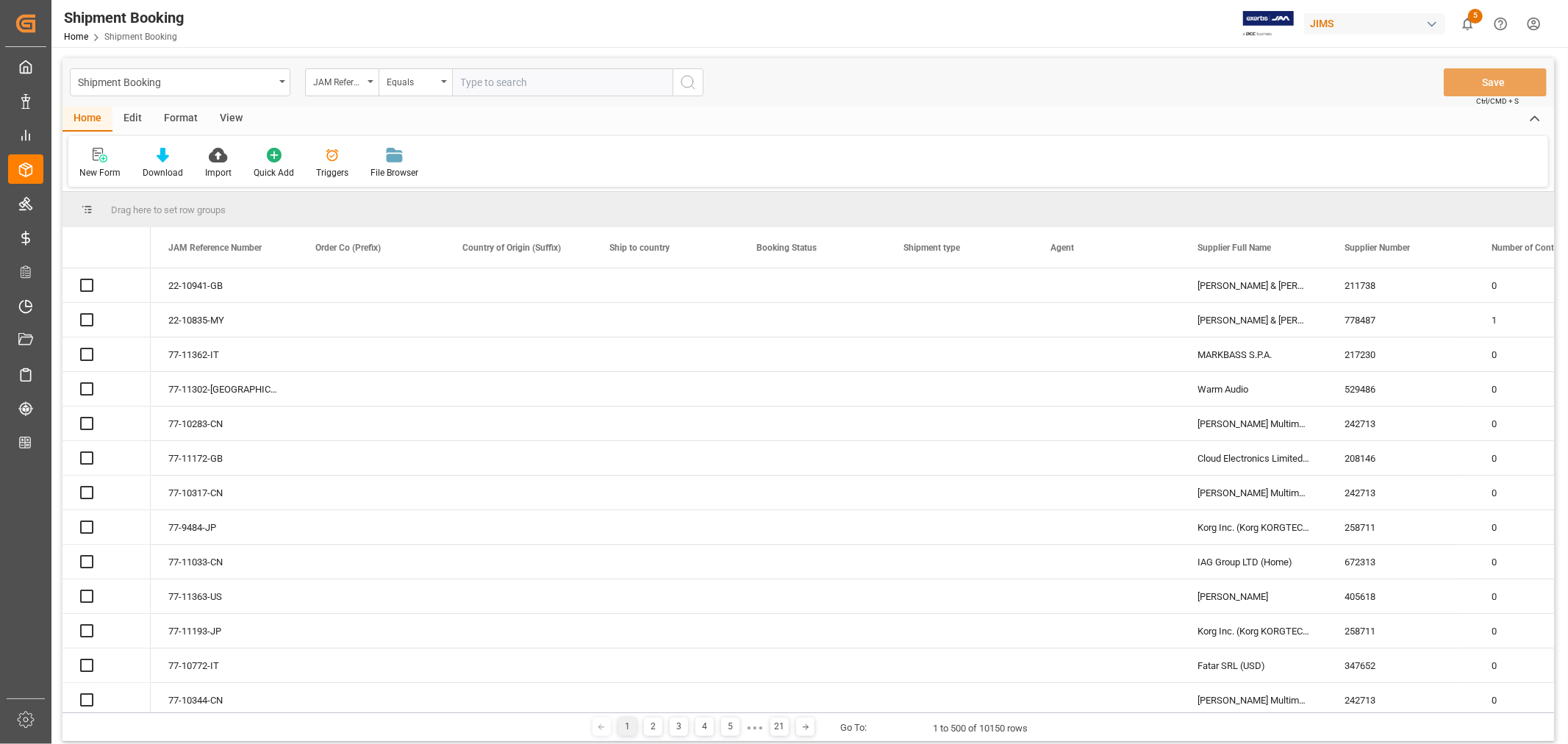
click at [493, 79] on input "text" at bounding box center [563, 83] width 221 height 28
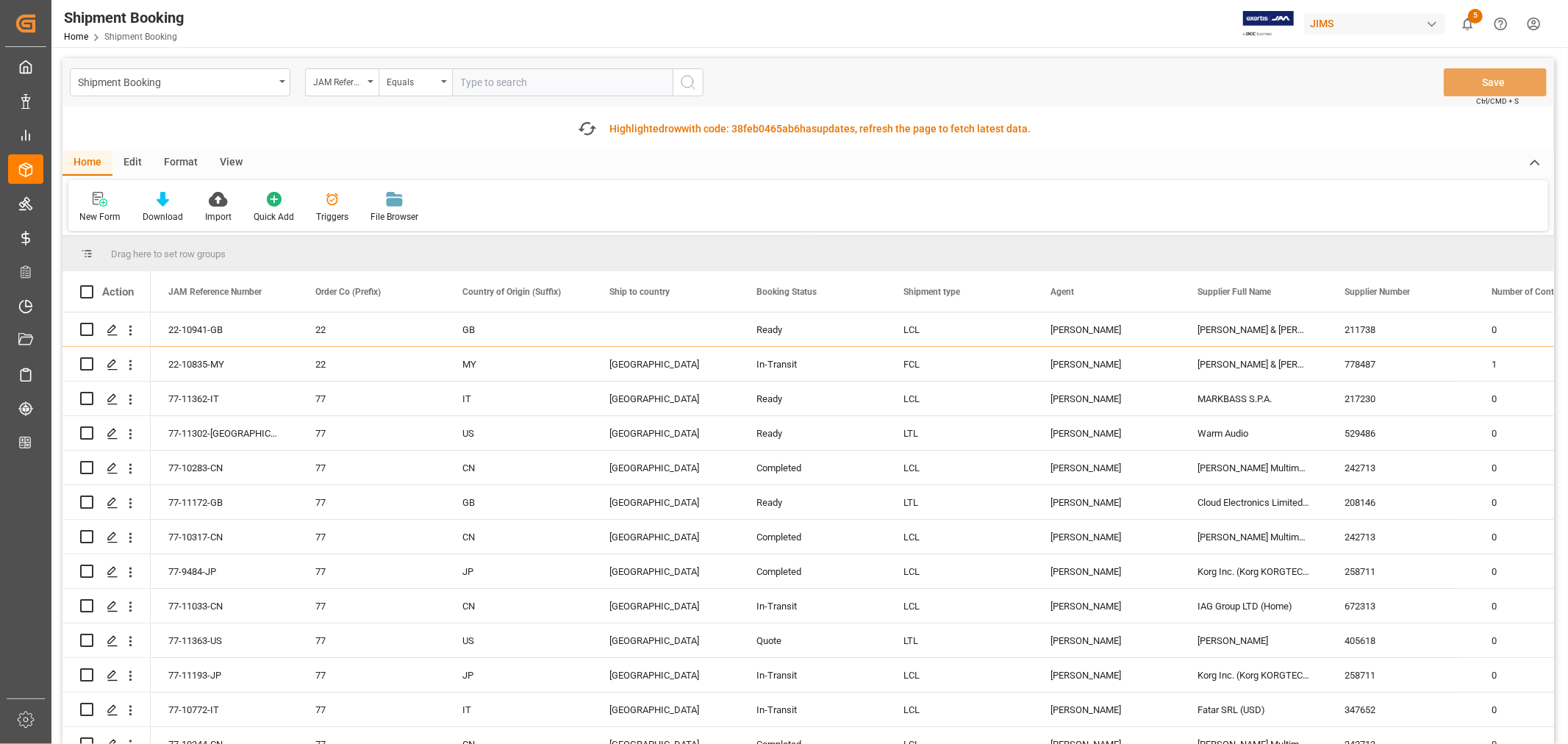
click at [487, 83] on input "text" at bounding box center [563, 83] width 221 height 28
type input "22-10603-cn"
click at [687, 81] on icon "search button" at bounding box center [688, 82] width 18 height 18
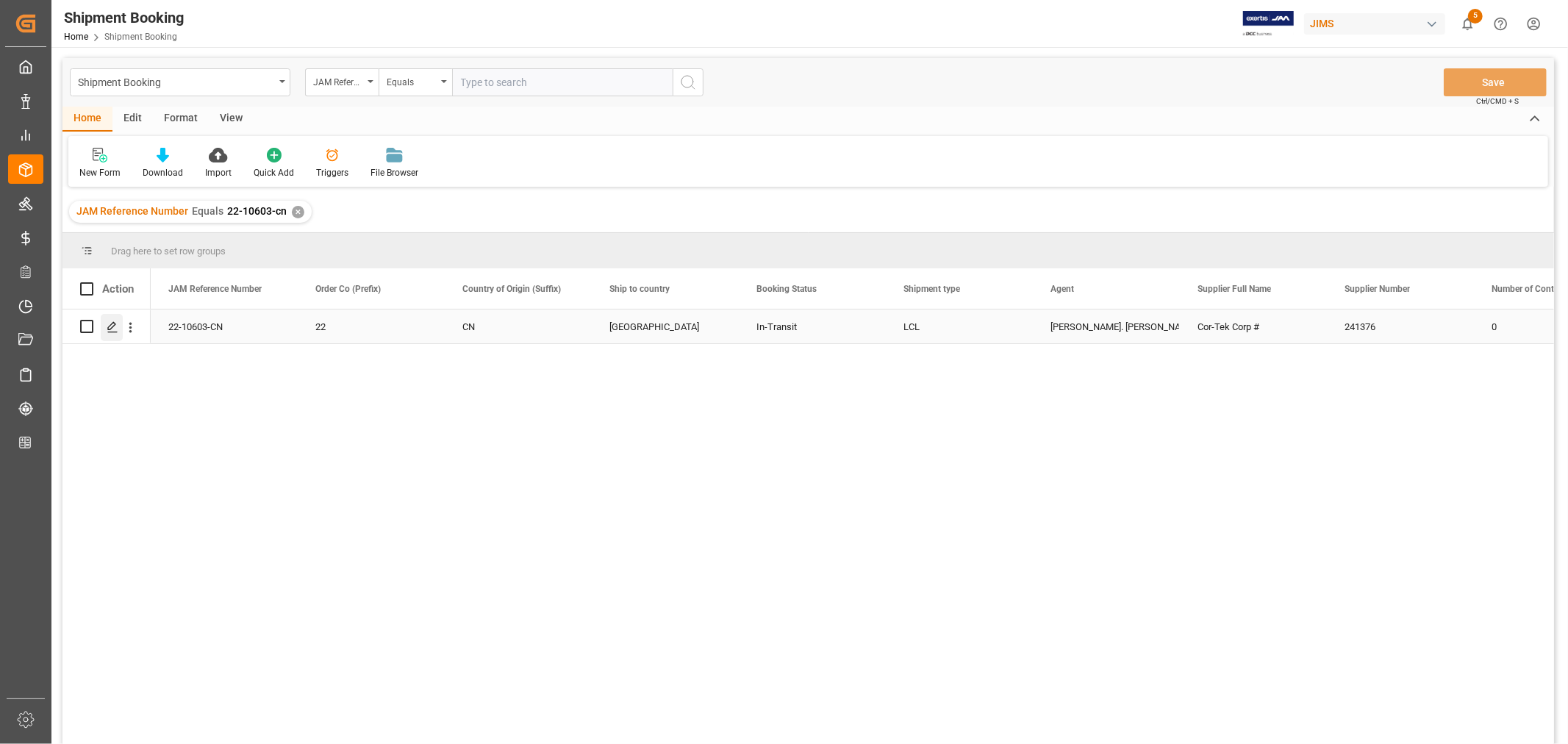
click at [113, 322] on icon "Press SPACE to select this row." at bounding box center [112, 327] width 12 height 12
click at [300, 212] on div "✕" at bounding box center [298, 212] width 12 height 12
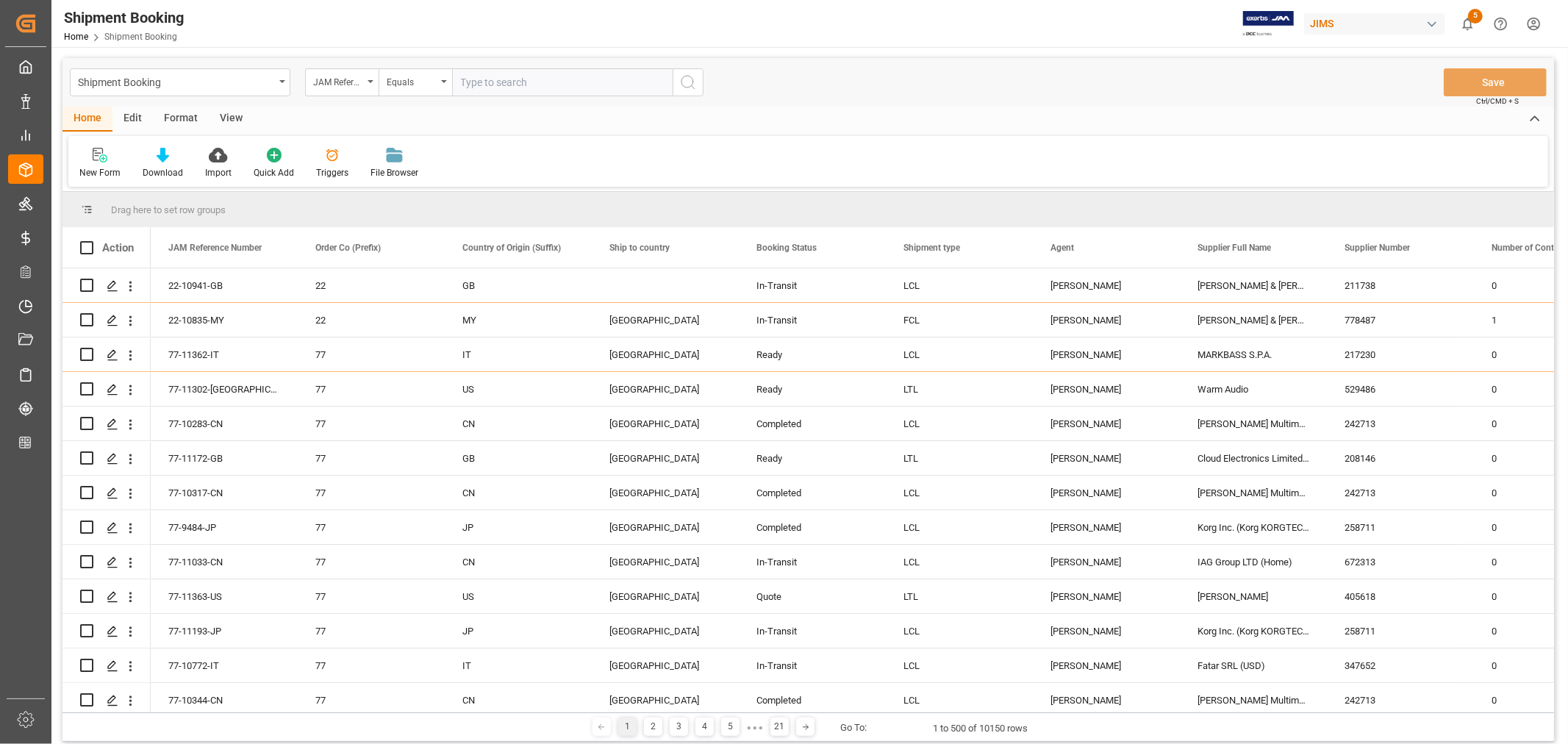
click at [493, 86] on input "text" at bounding box center [563, 83] width 221 height 28
paste input "22-10828-MY"
type input "22-10828-MY"
click at [686, 82] on icon "search button" at bounding box center [688, 82] width 18 height 18
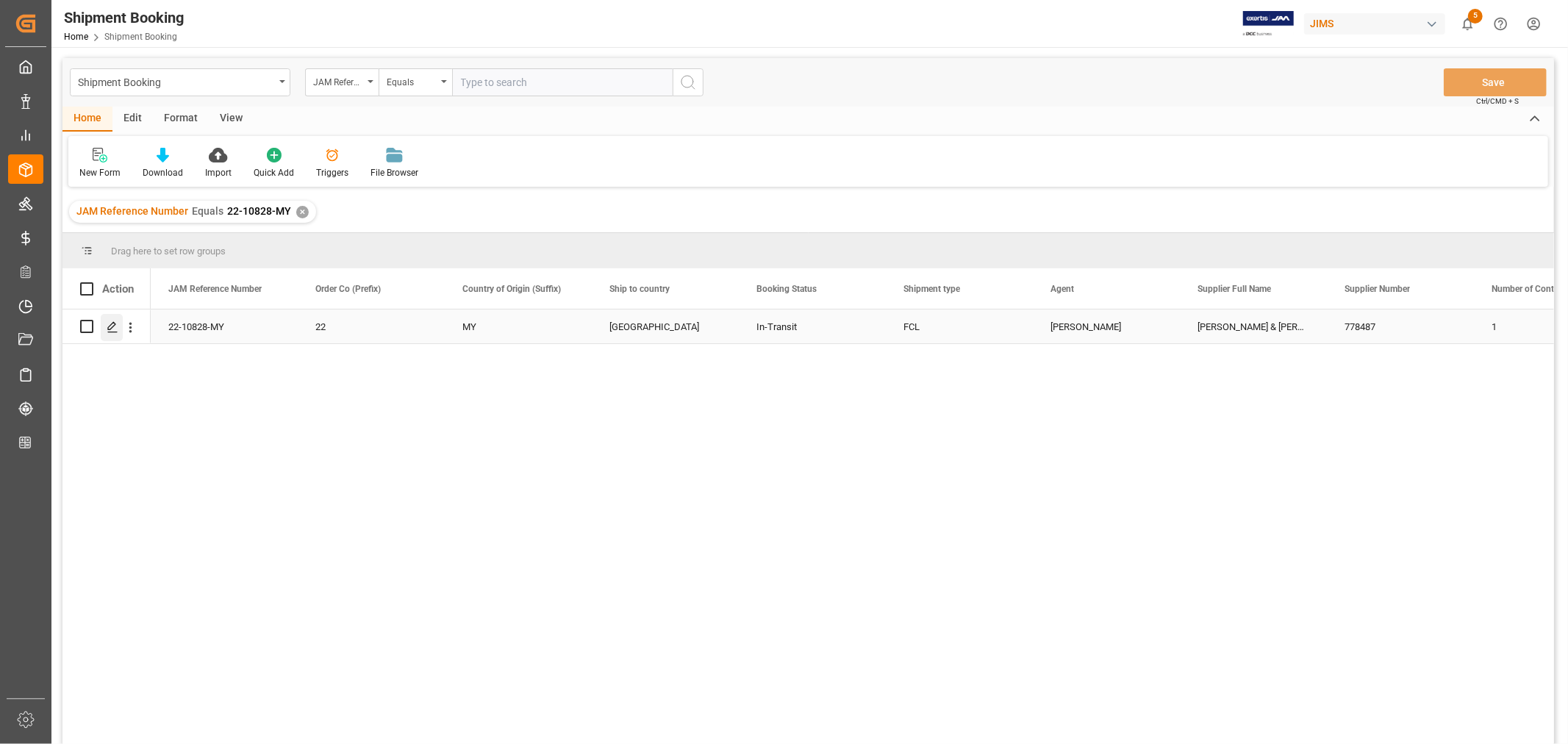
click at [114, 327] on icon "Press SPACE to select this row." at bounding box center [112, 327] width 12 height 12
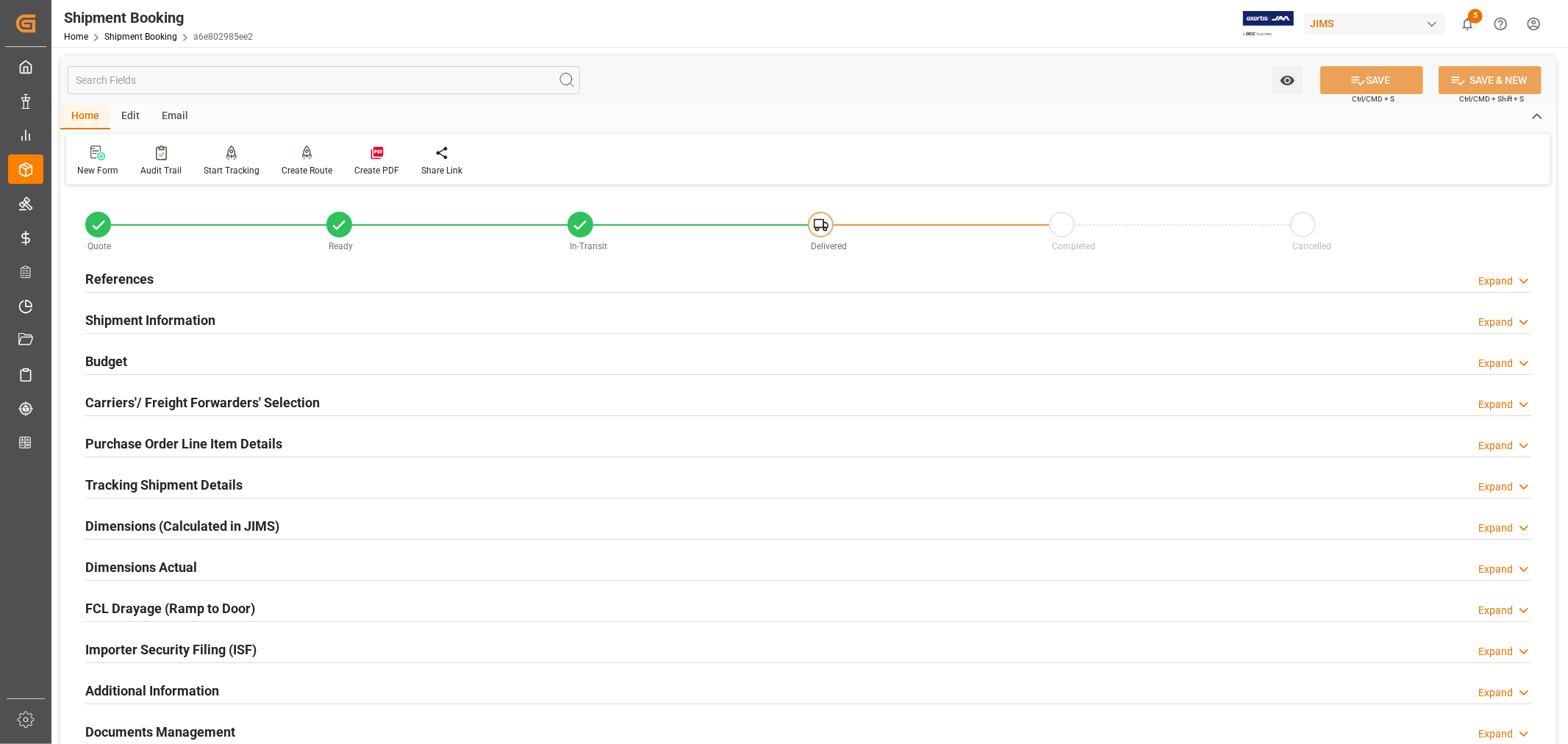
click at [146, 279] on h2 "References" at bounding box center [120, 278] width 69 height 19
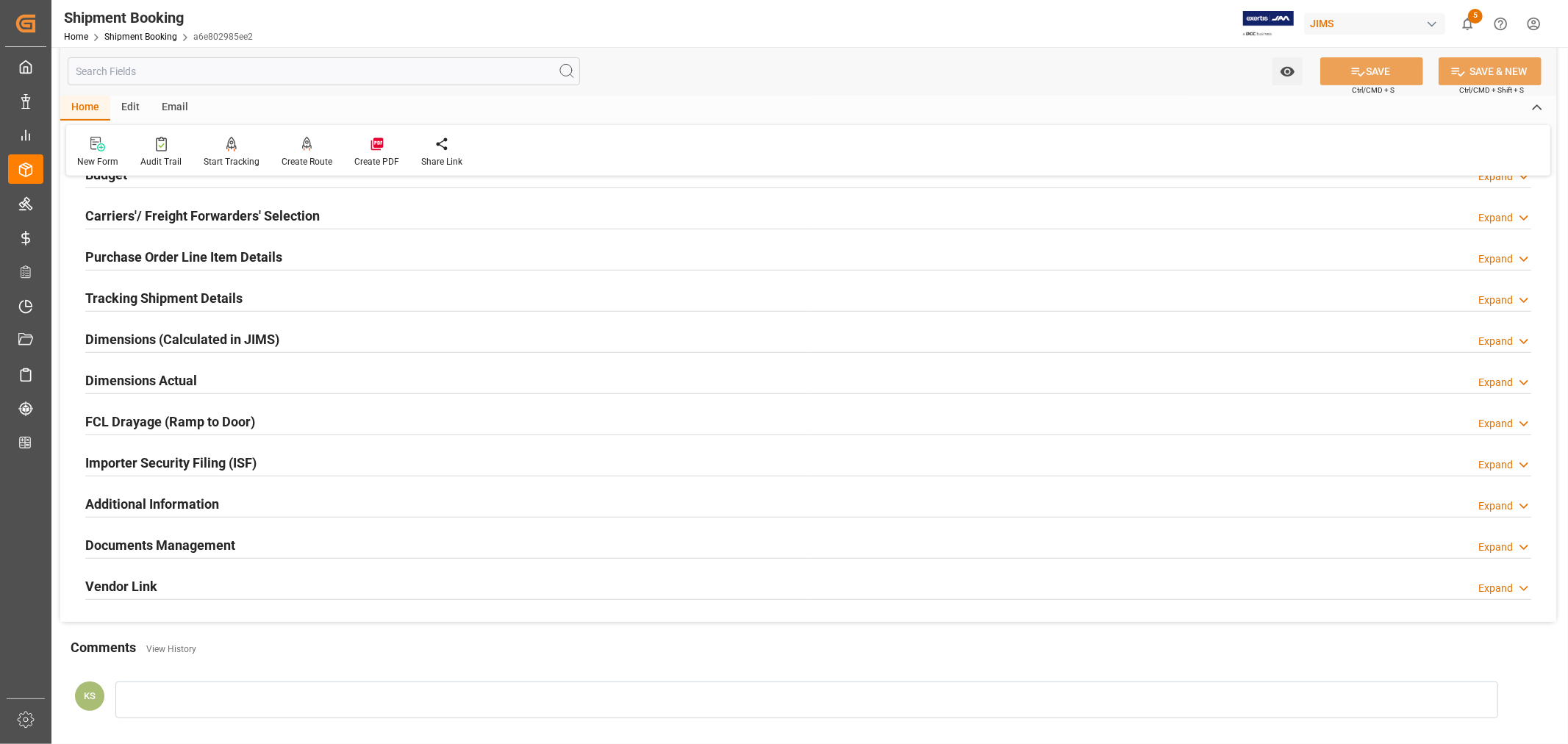
scroll to position [571, 0]
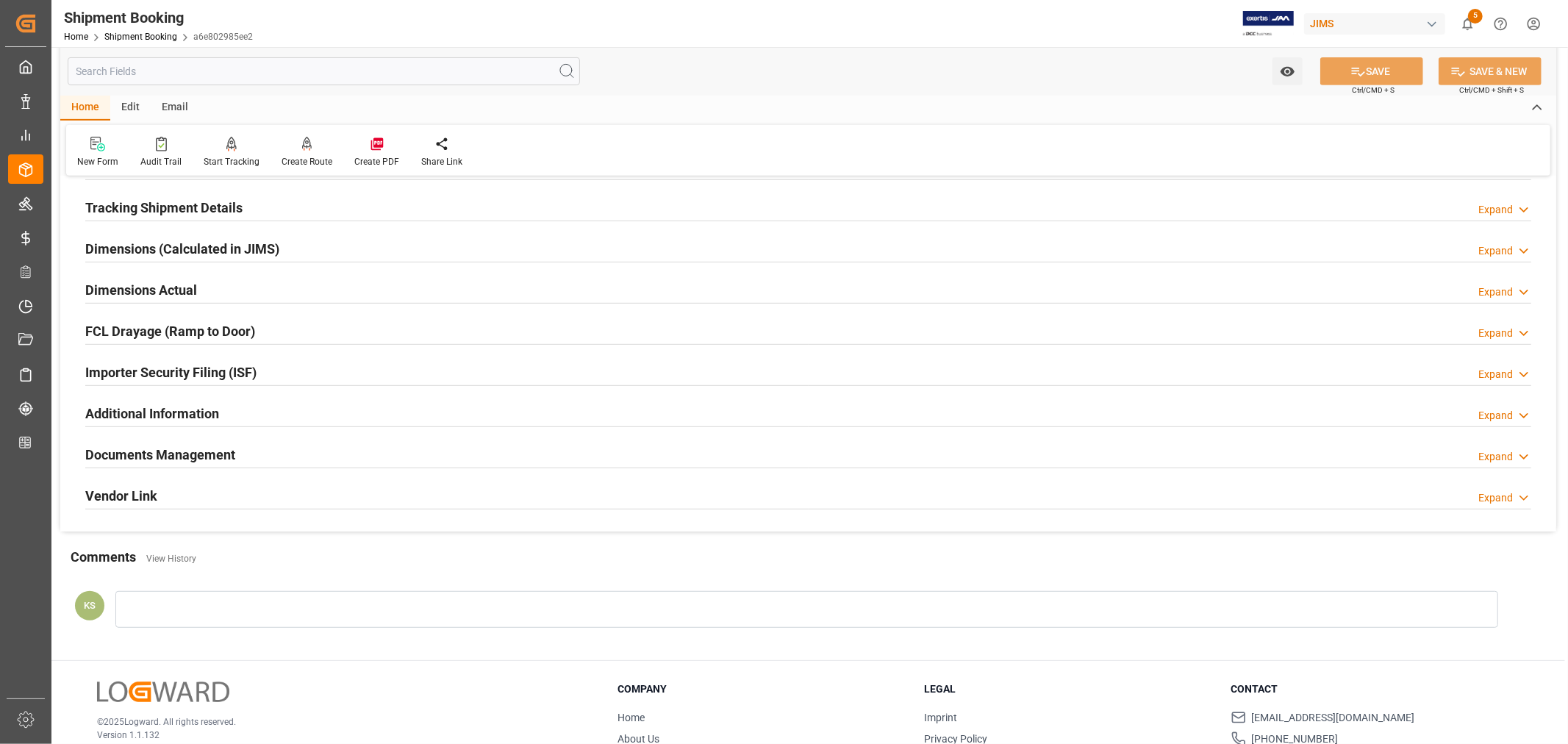
click at [221, 449] on h2 "Documents Management" at bounding box center [160, 455] width 150 height 19
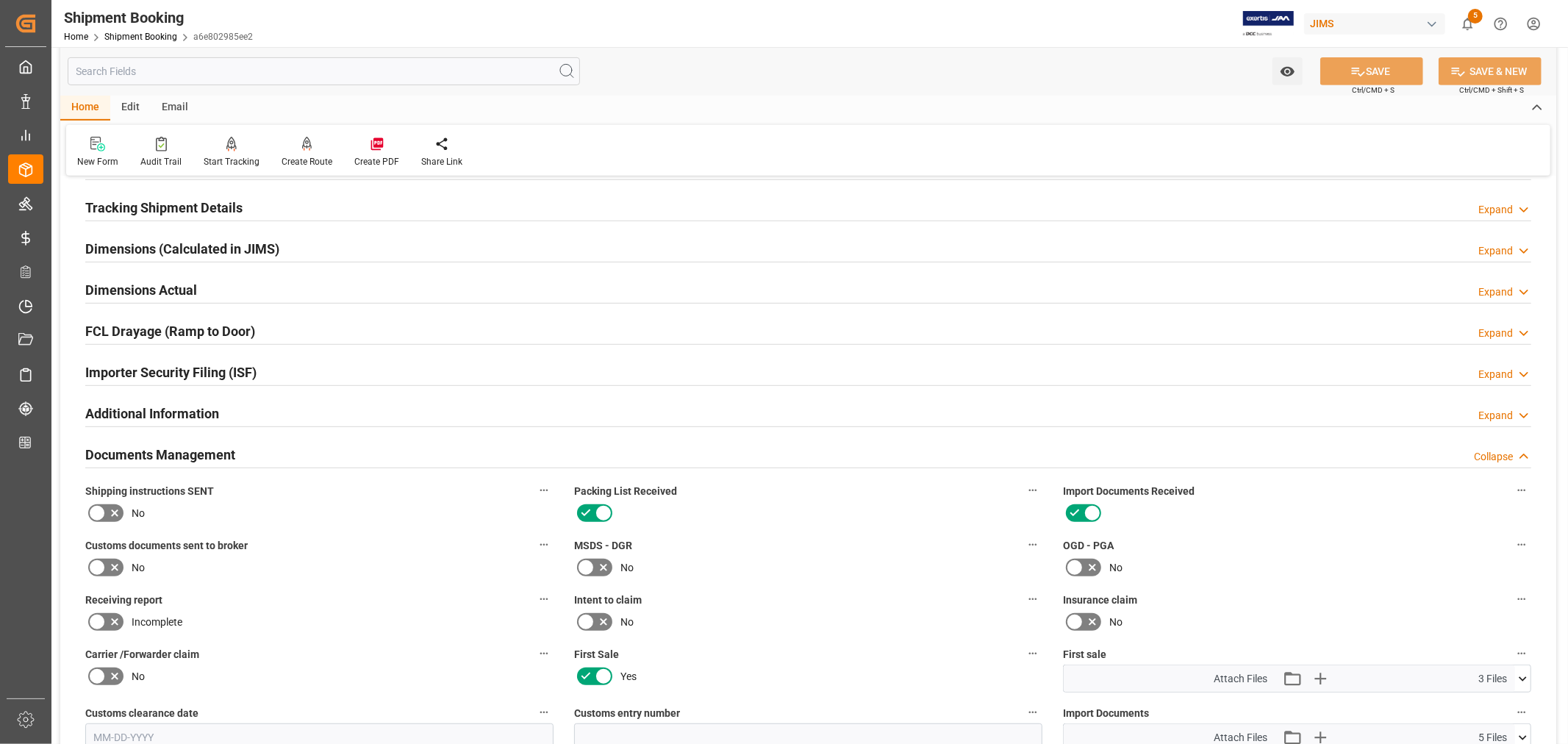
click at [221, 449] on h2 "Documents Management" at bounding box center [160, 455] width 150 height 19
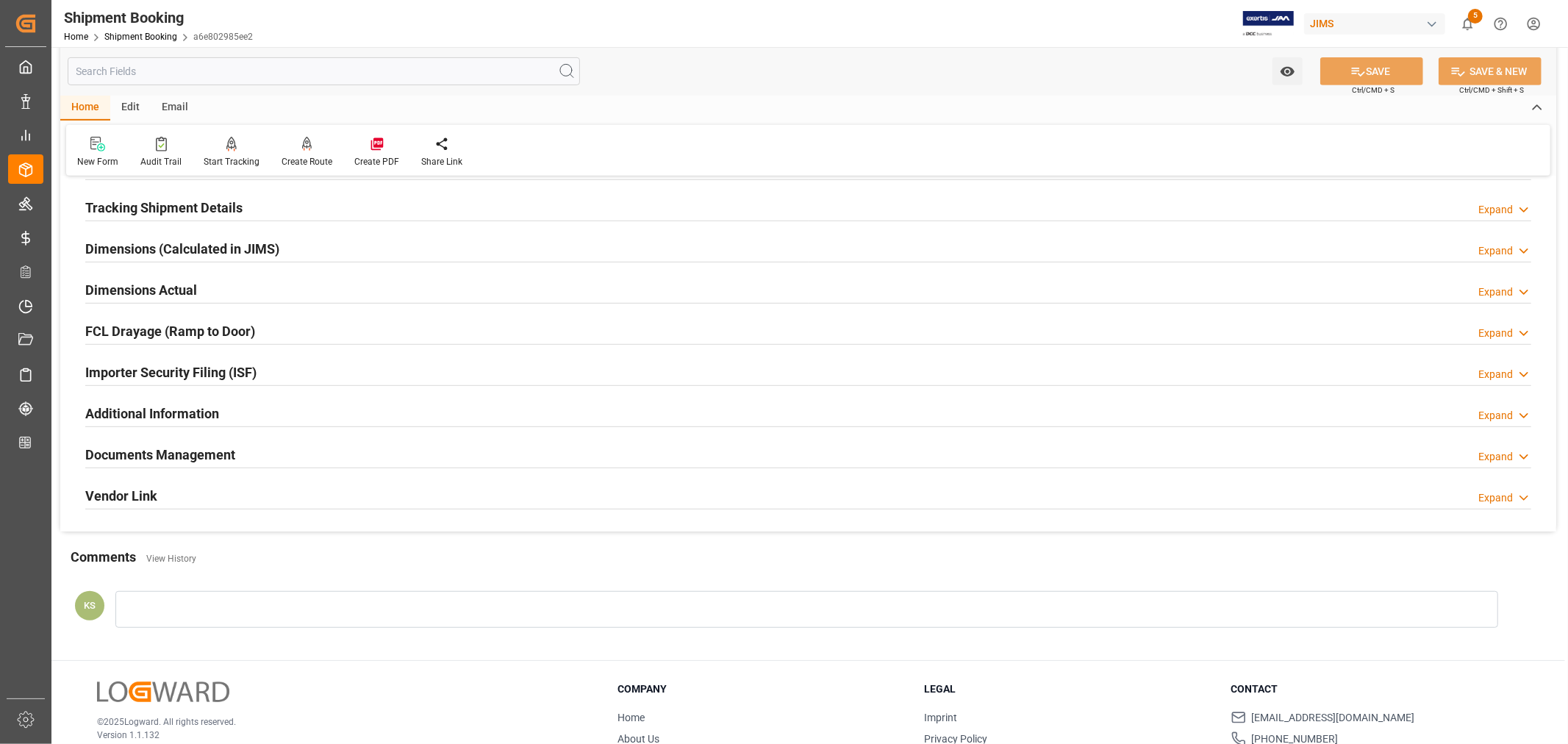
scroll to position [0, 0]
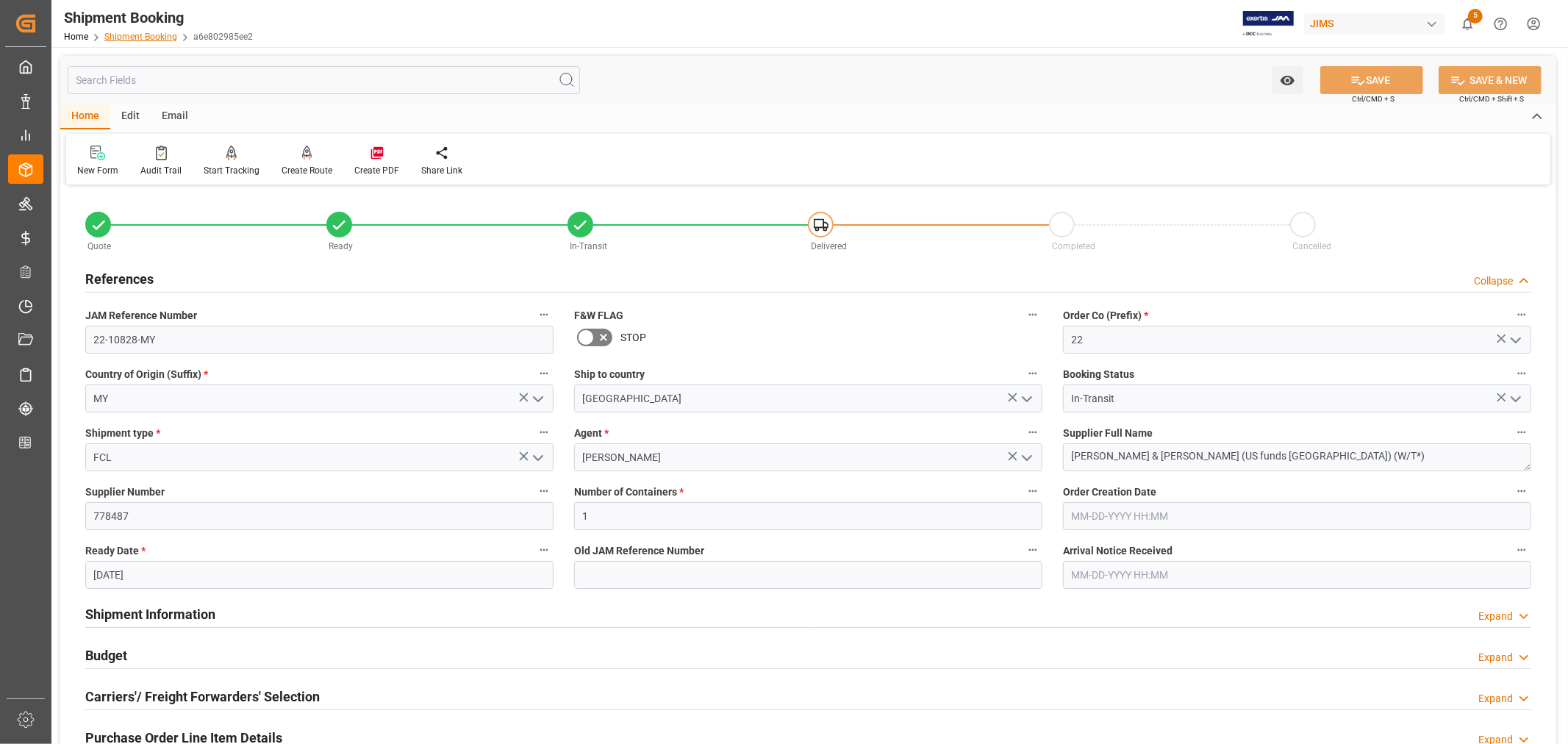
click at [134, 38] on link "Shipment Booking" at bounding box center [141, 36] width 72 height 10
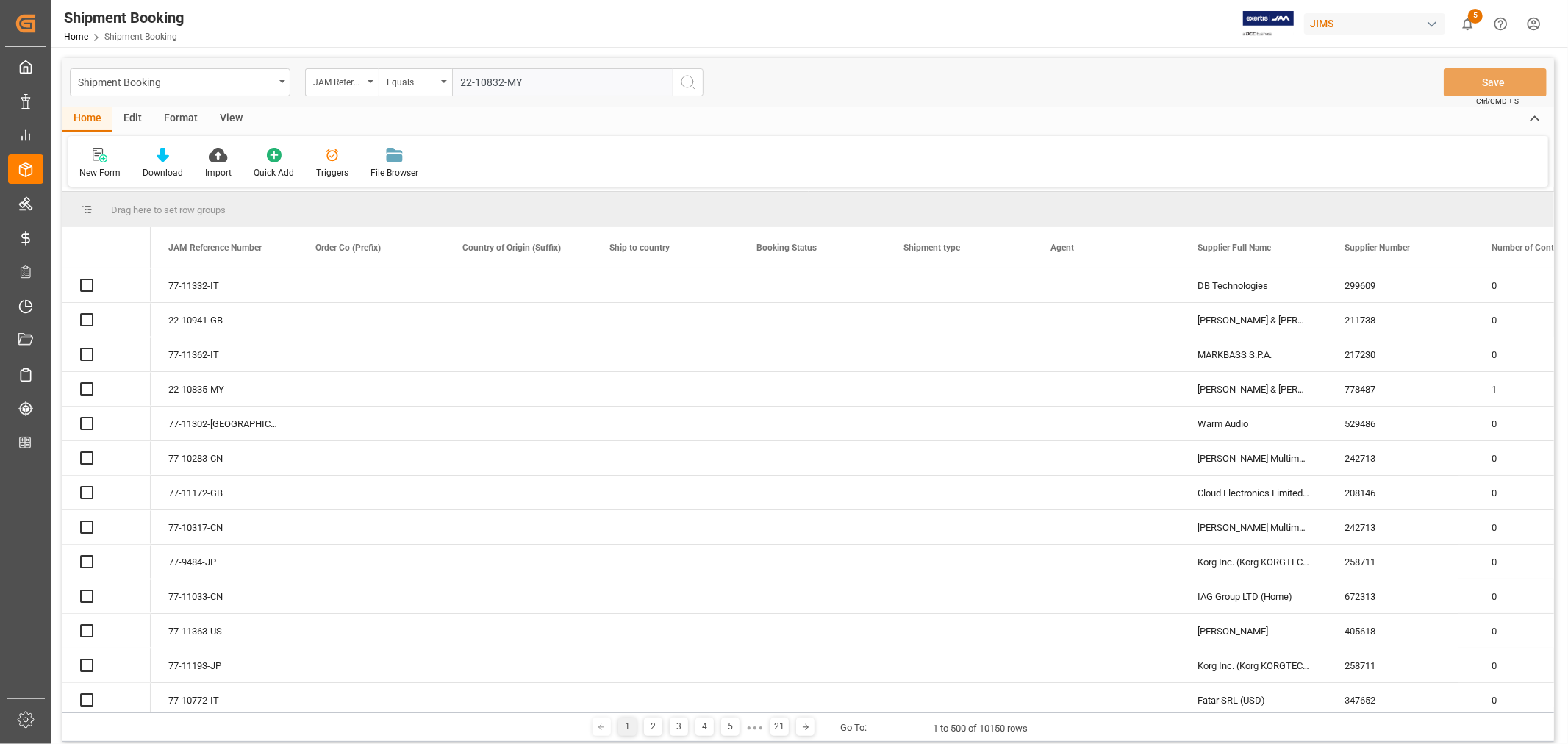
type input "22-10832-MY"
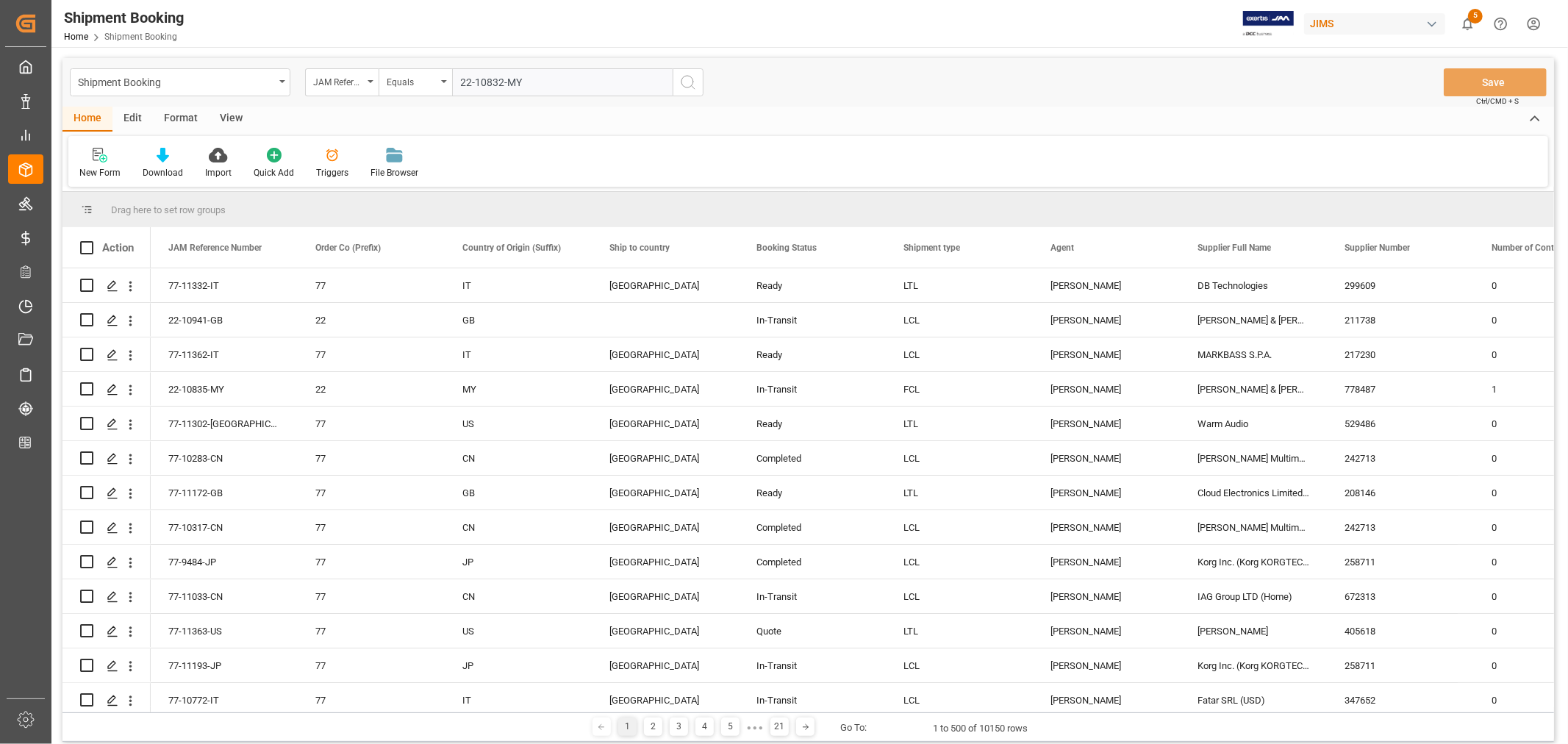
click at [686, 80] on icon "search button" at bounding box center [688, 82] width 18 height 18
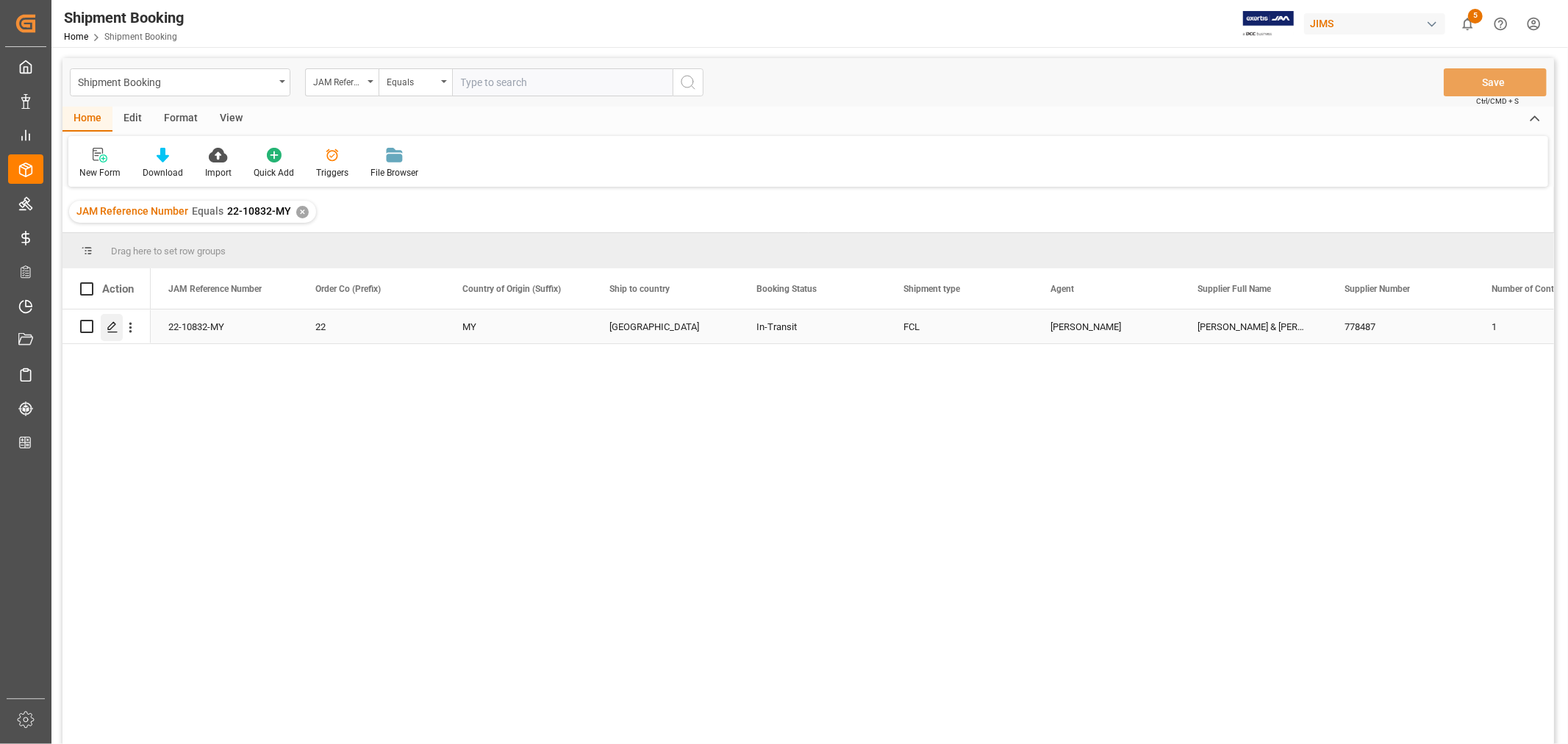
click at [115, 325] on icon "Press SPACE to select this row." at bounding box center [112, 327] width 12 height 12
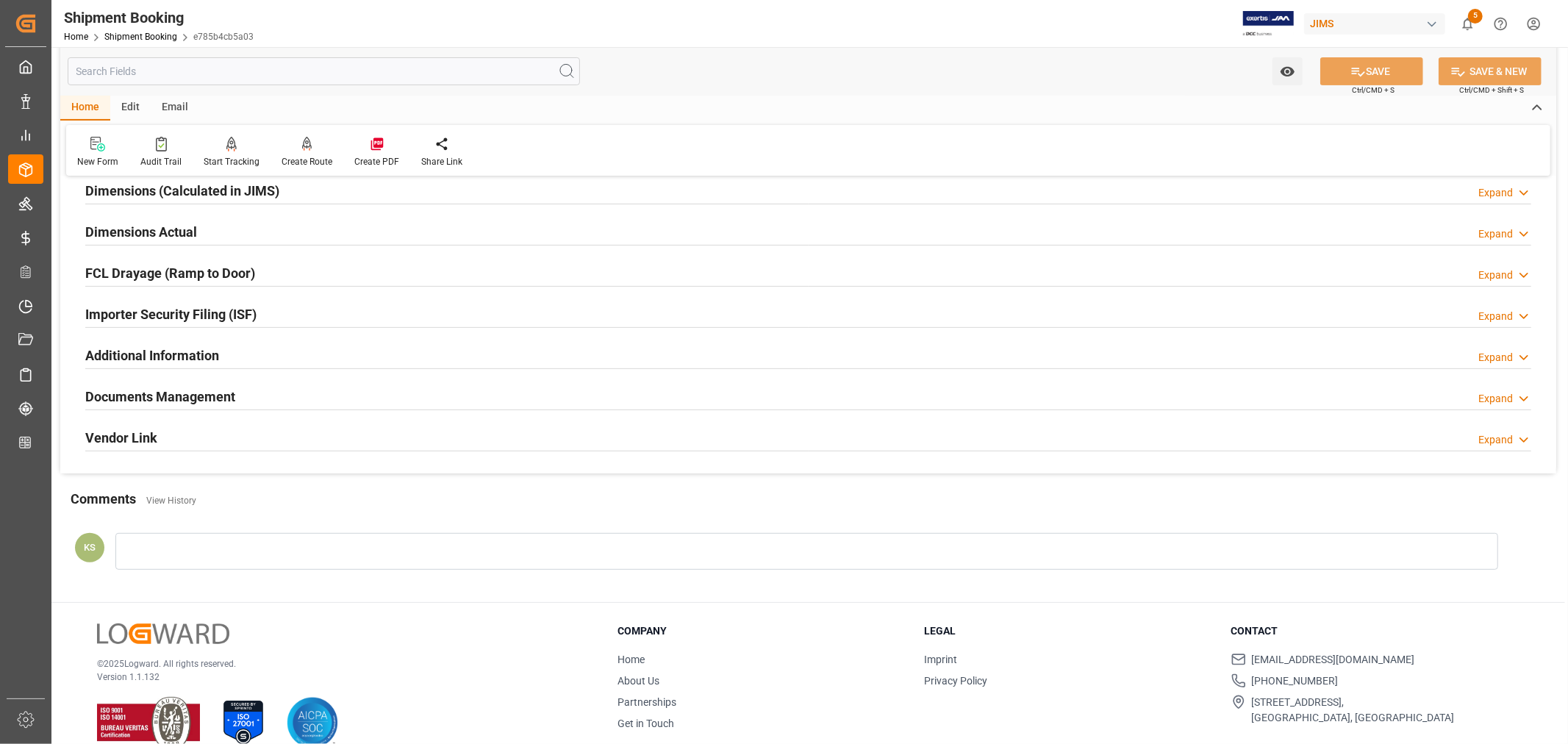
scroll to position [361, 0]
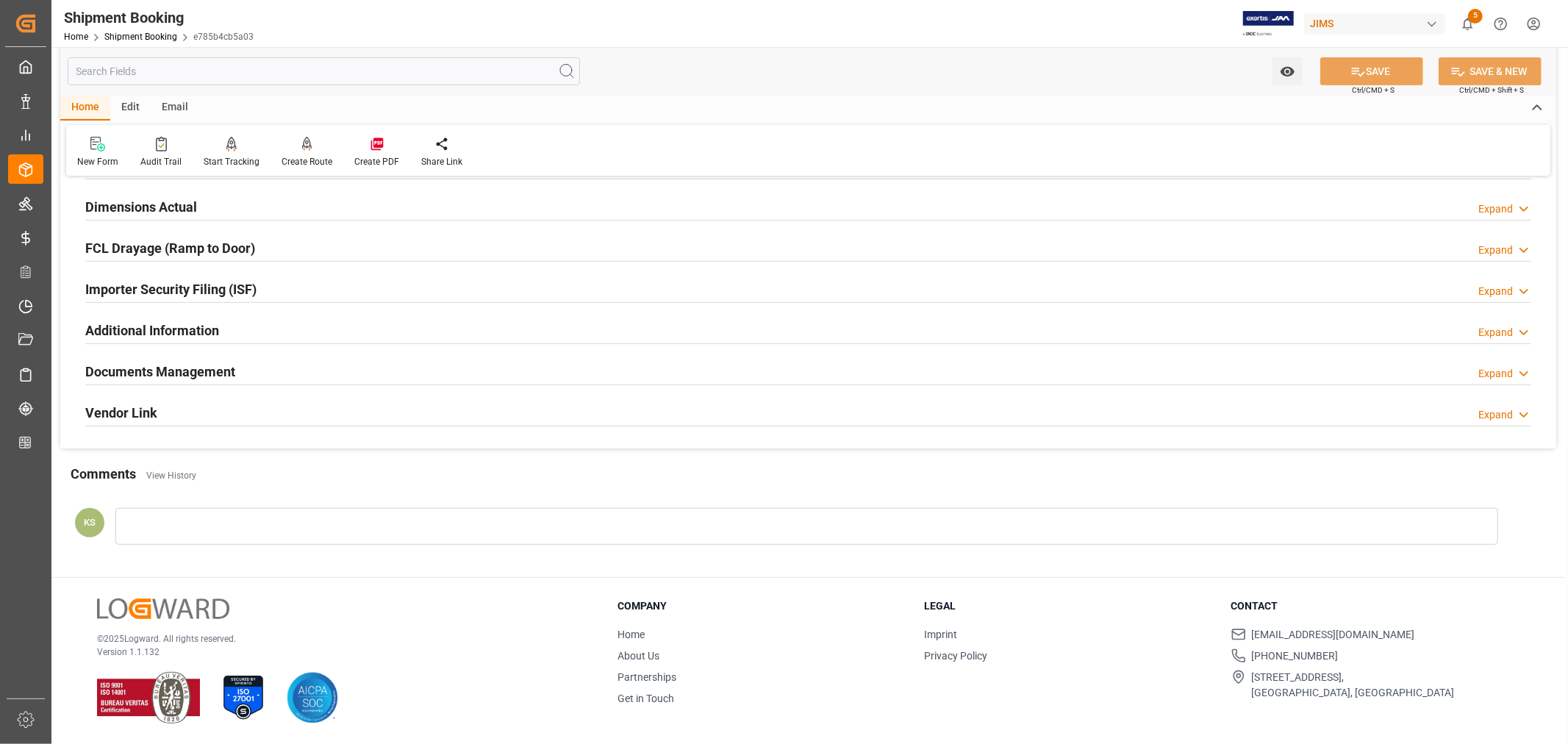
click at [231, 362] on h2 "Documents Management" at bounding box center [160, 371] width 150 height 19
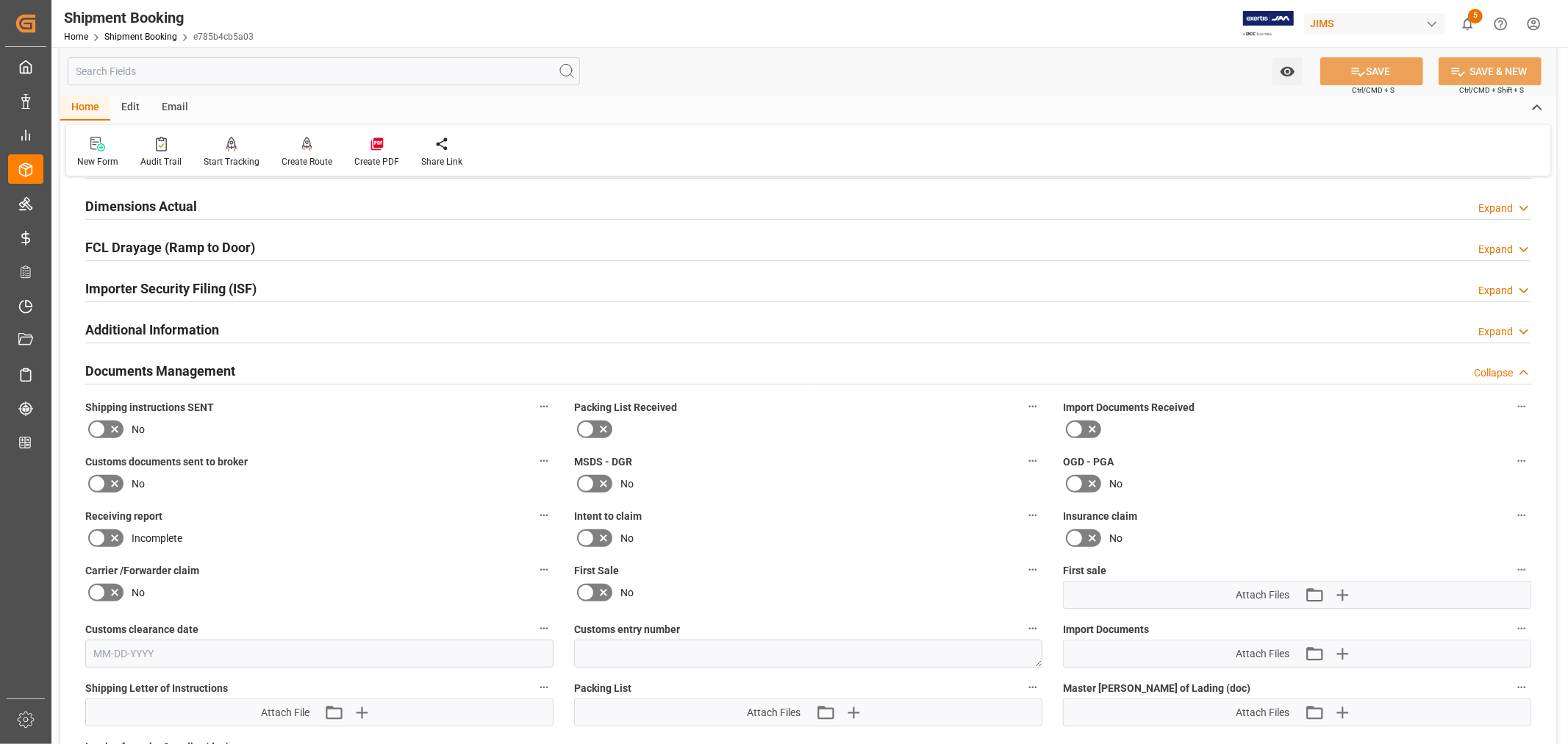
click at [231, 361] on h2 "Documents Management" at bounding box center [160, 370] width 150 height 19
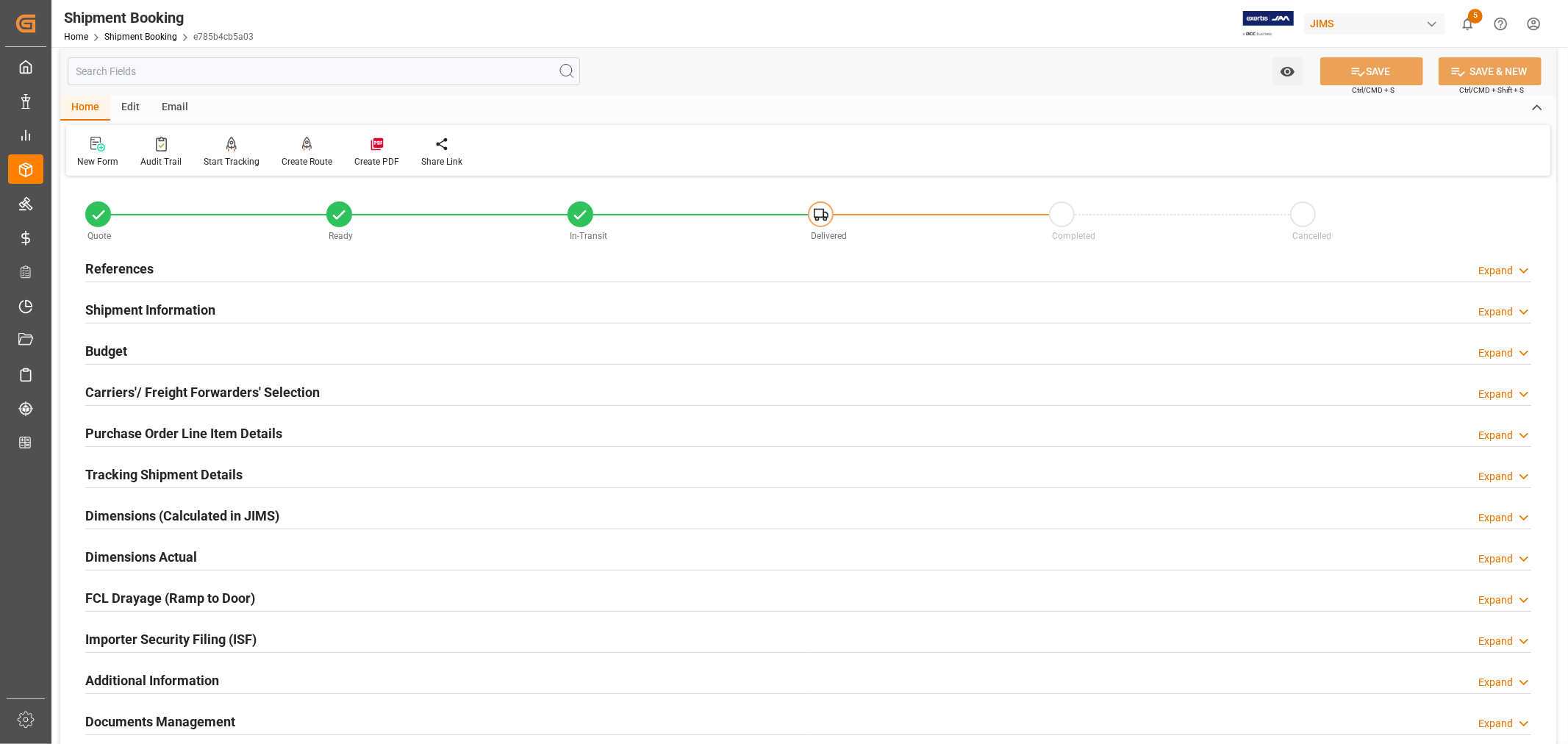
scroll to position [0, 0]
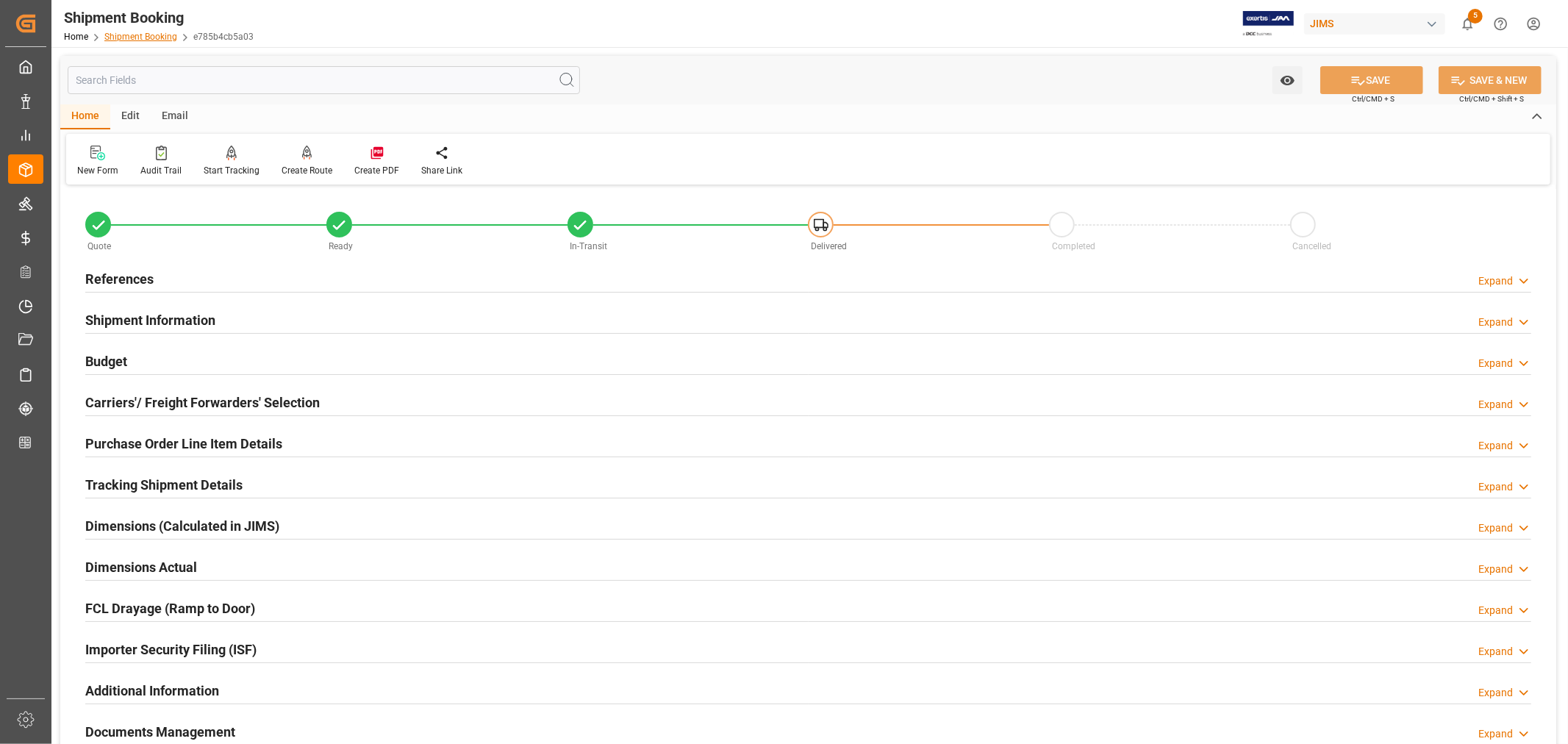
click at [146, 40] on link "Shipment Booking" at bounding box center [141, 36] width 72 height 10
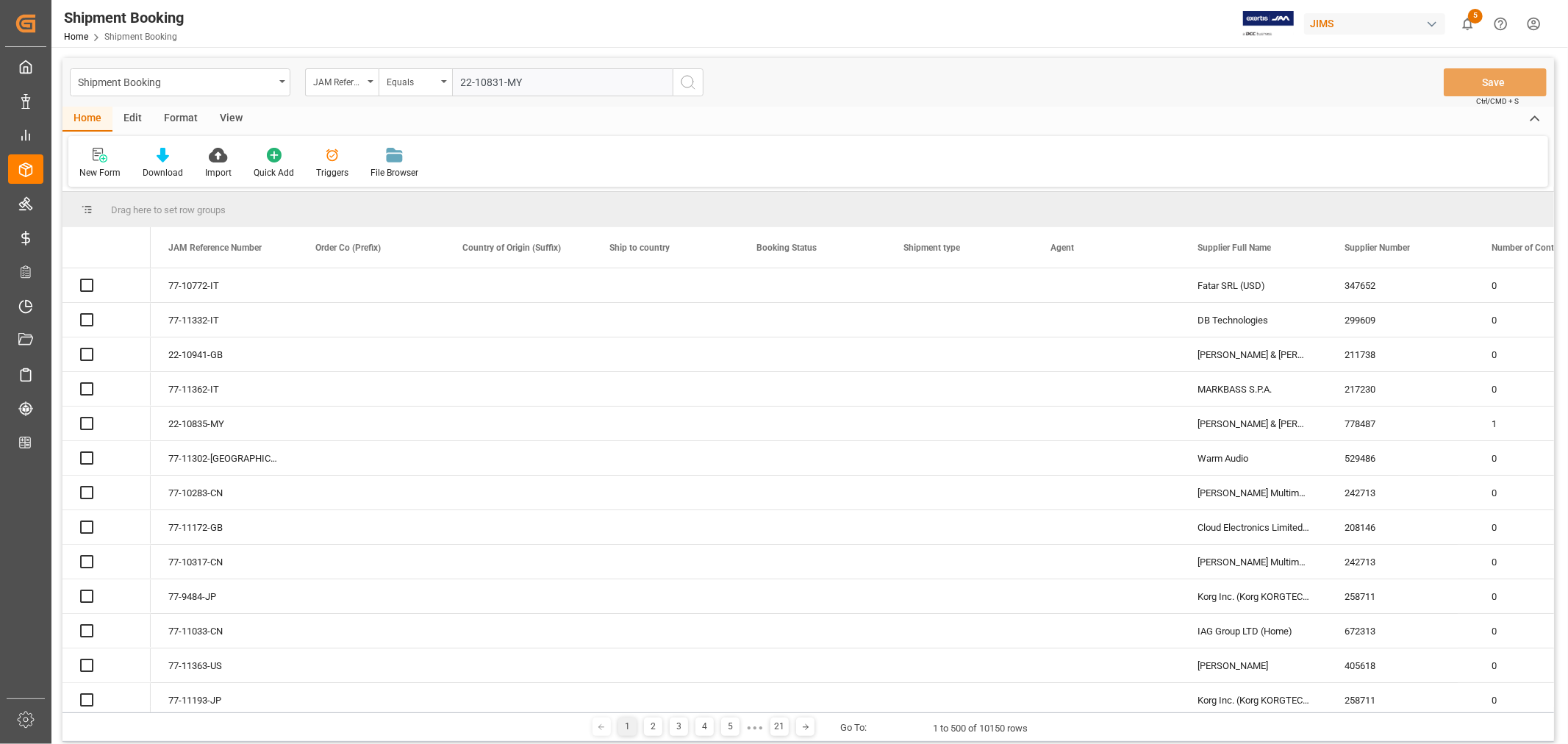
type input "22-10831-MY"
click at [686, 82] on icon "search button" at bounding box center [688, 82] width 18 height 18
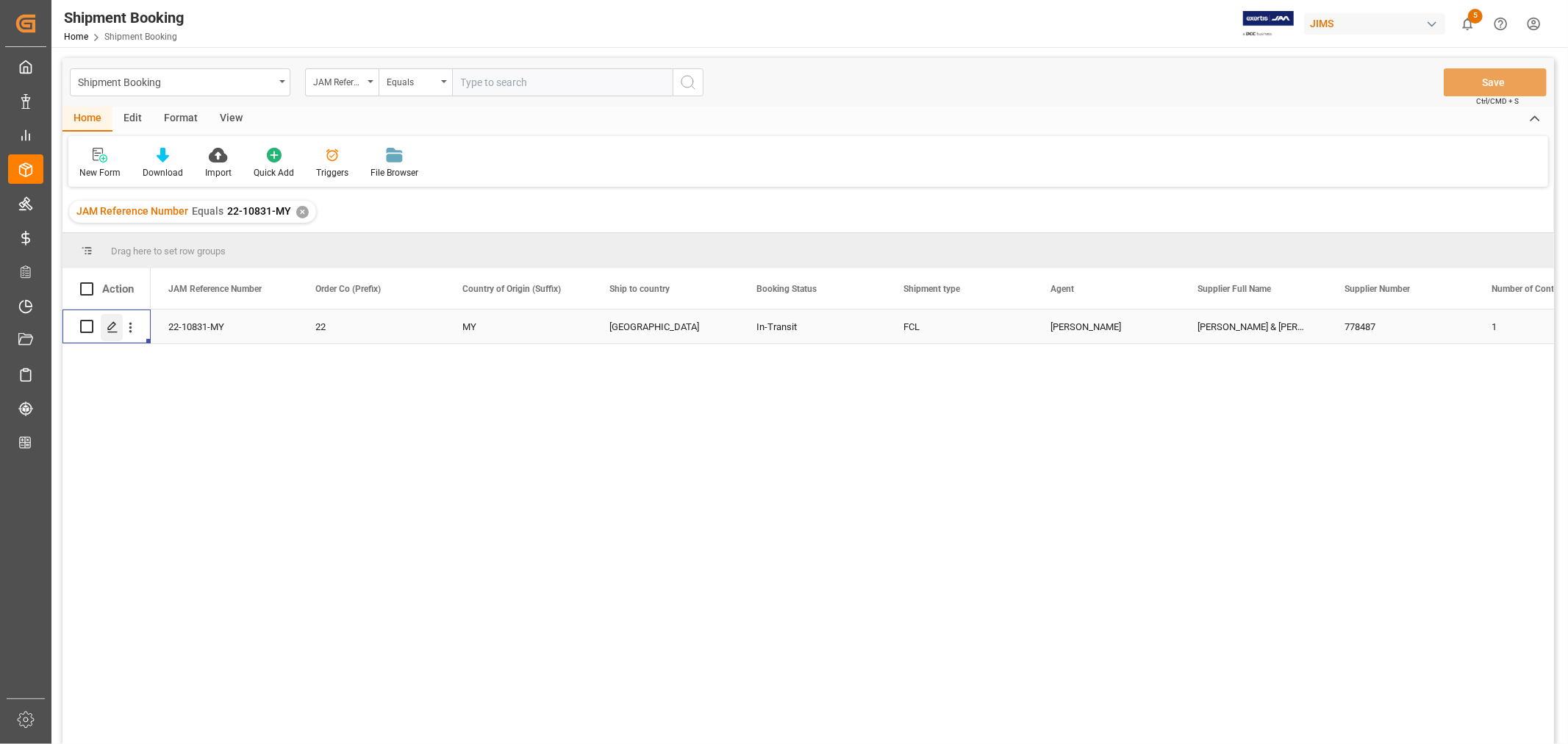
click at [115, 327] on icon "Press SPACE to select this row." at bounding box center [112, 327] width 12 height 12
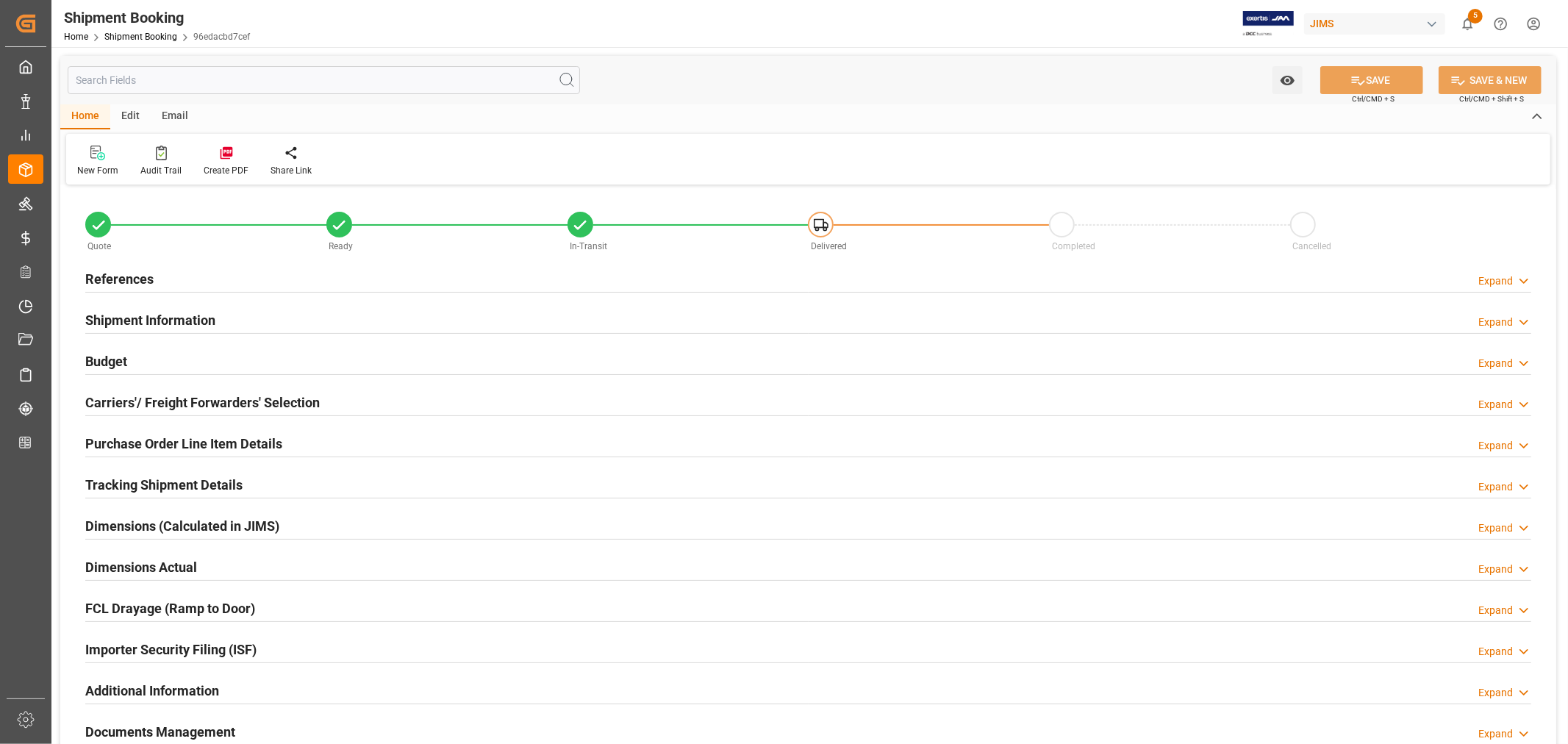
type input "36"
click at [148, 317] on h2 "Shipment Information" at bounding box center [150, 320] width 130 height 19
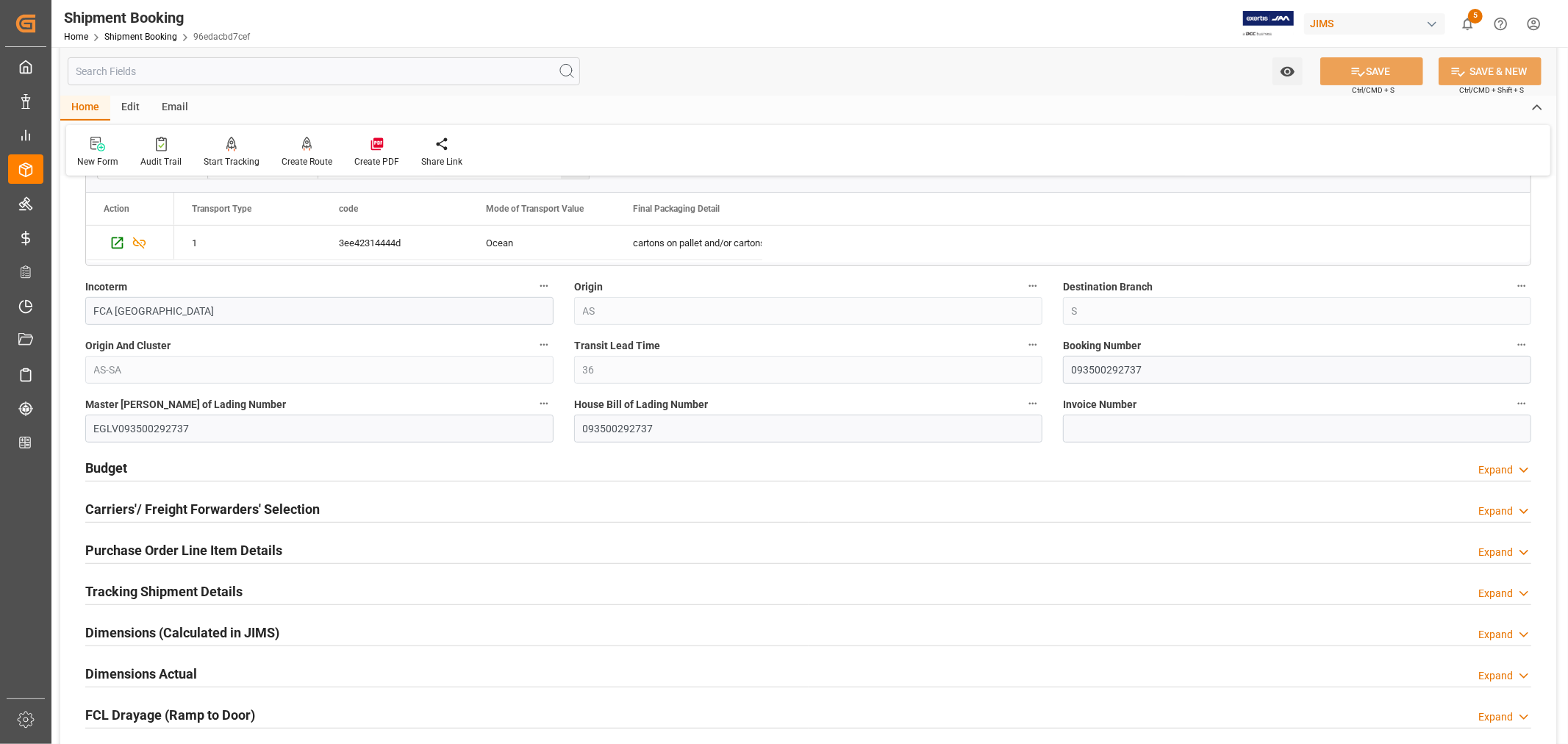
scroll to position [490, 0]
click at [1103, 367] on input "093500292737" at bounding box center [1296, 367] width 468 height 28
click at [141, 30] on div "Home Shipment Booking 96edacbd7cef" at bounding box center [157, 36] width 186 height 16
click at [138, 33] on link "Shipment Booking" at bounding box center [141, 36] width 72 height 10
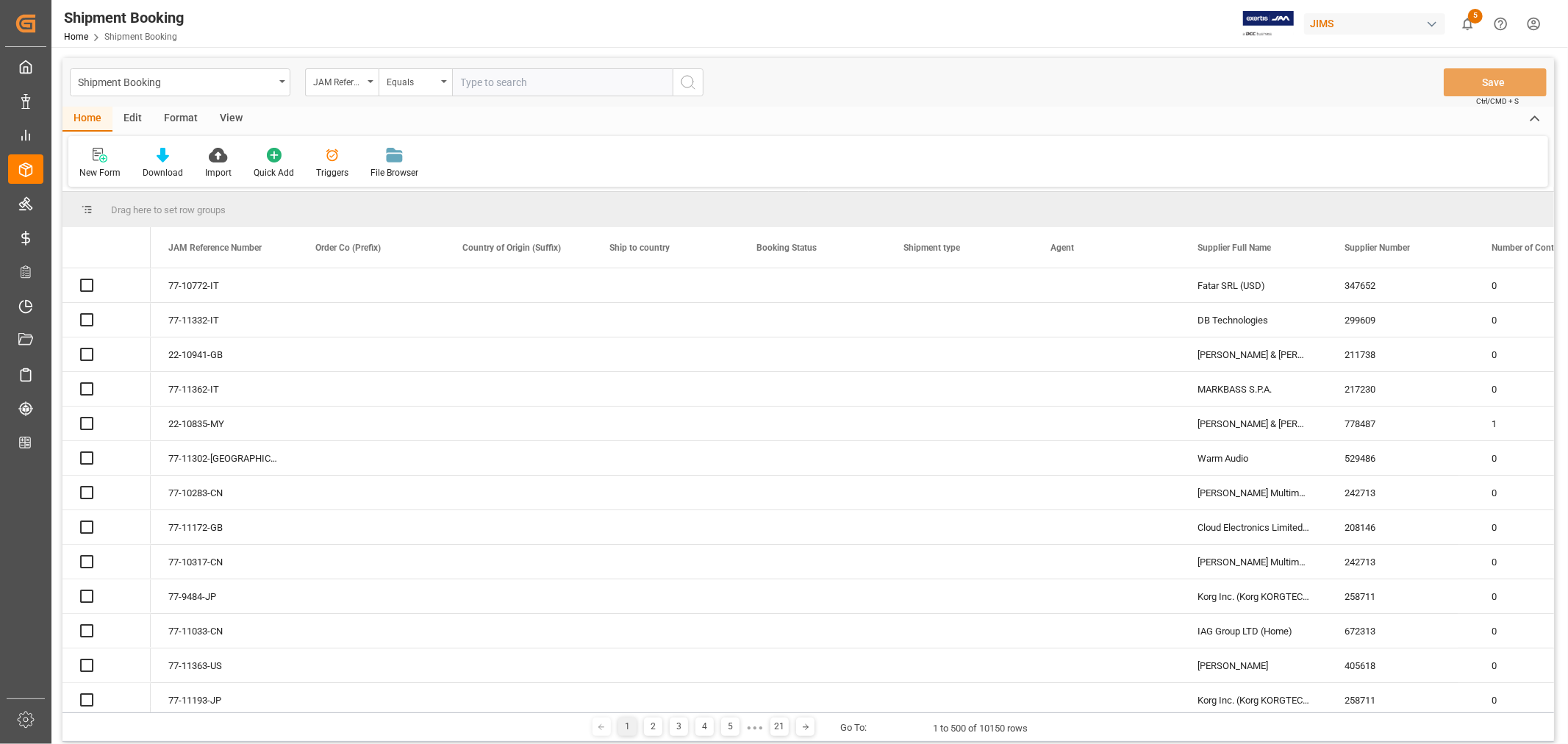
click at [468, 77] on input "text" at bounding box center [563, 83] width 221 height 28
paste input "22-10811-CN"
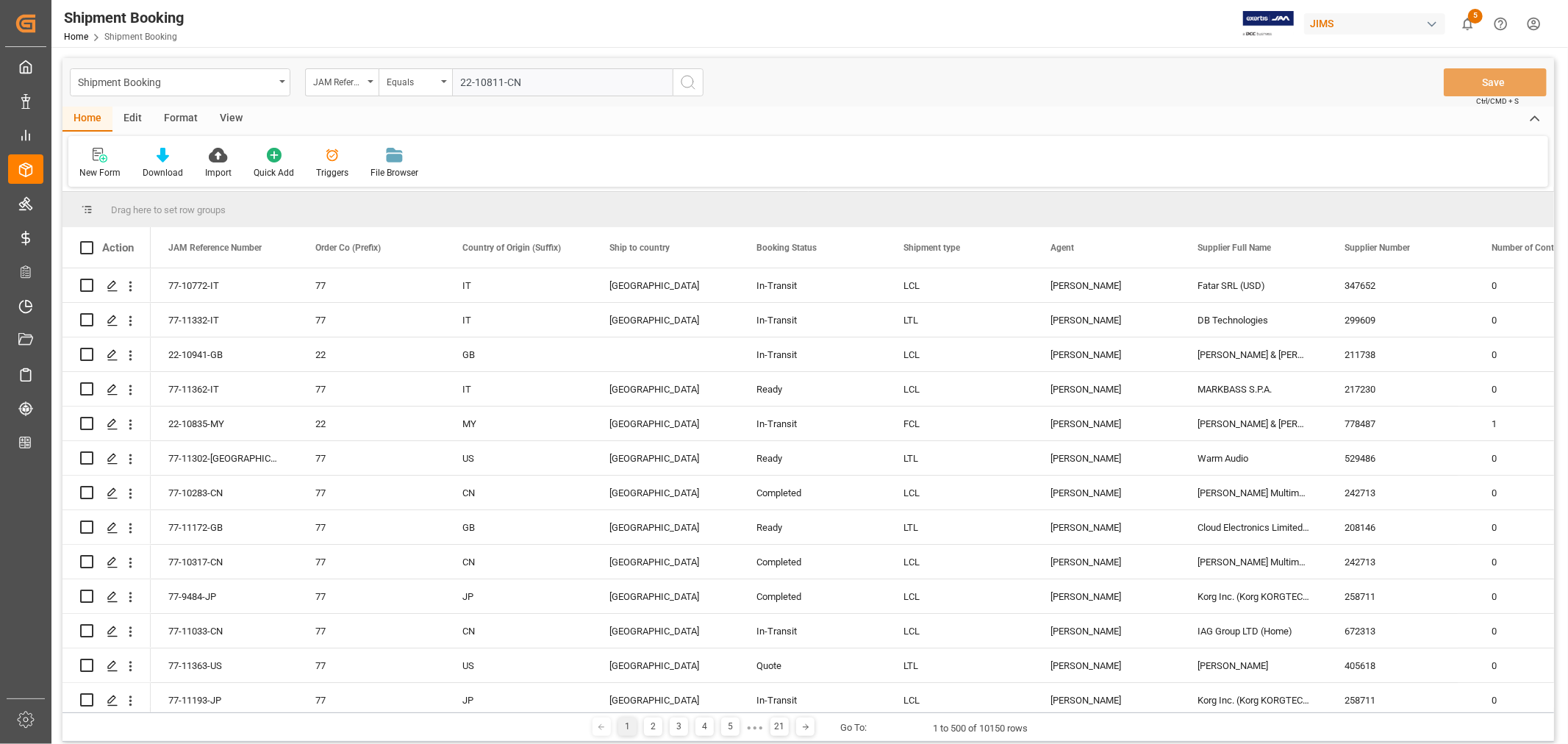
type input "22-10811-CN"
click at [685, 83] on icon "search button" at bounding box center [688, 82] width 18 height 18
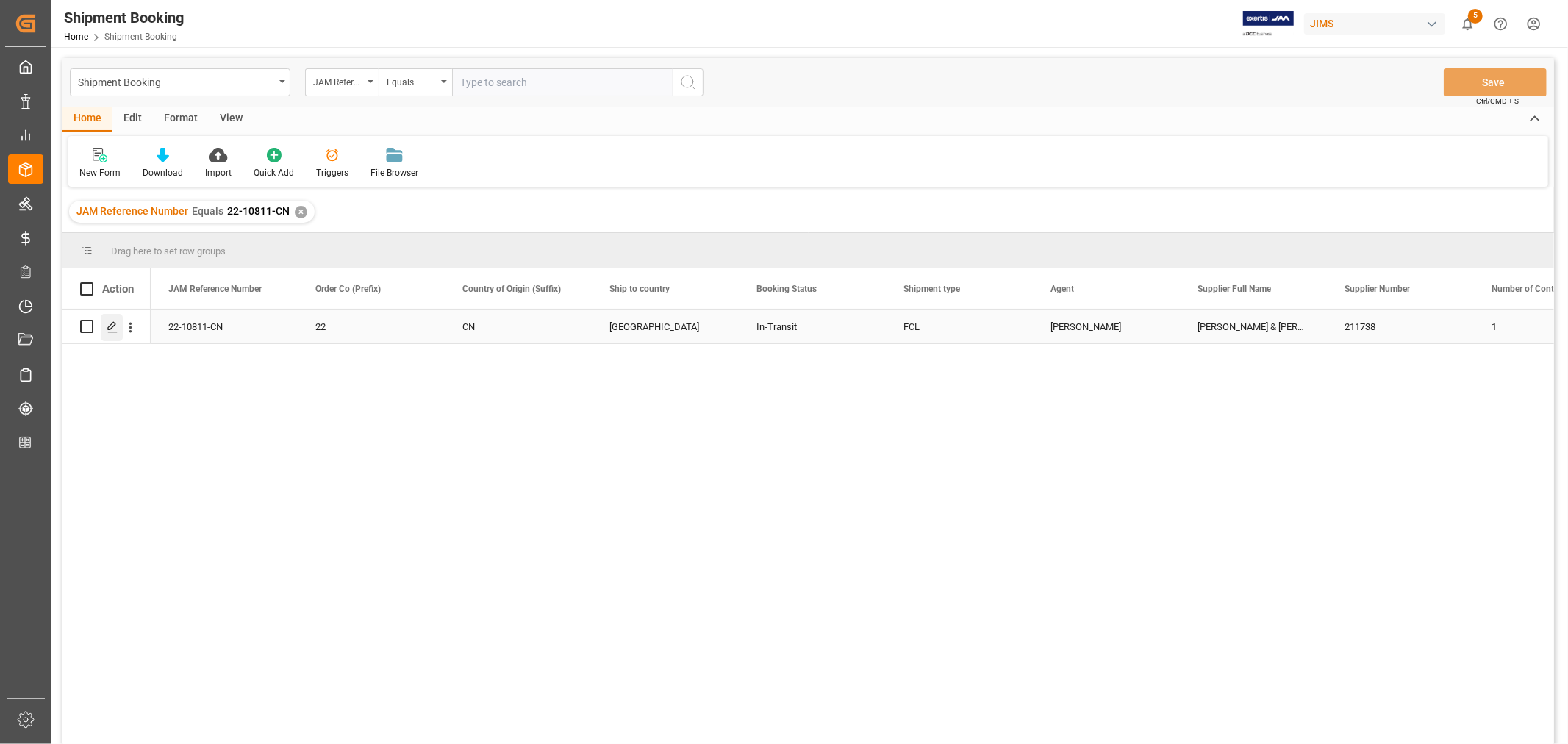
click at [110, 324] on icon "Press SPACE to select this row." at bounding box center [112, 327] width 12 height 12
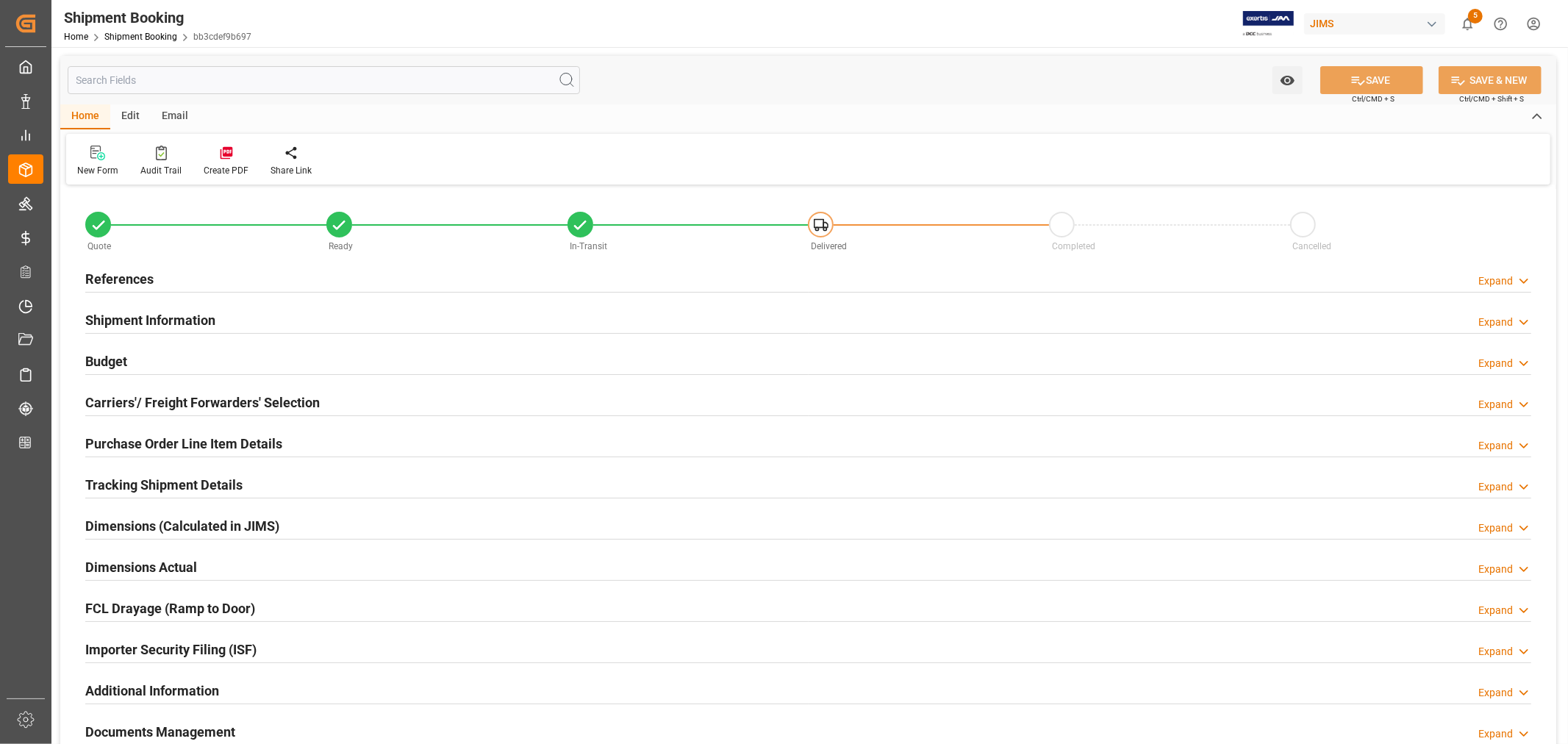
type input "40"
click at [193, 314] on h2 "Shipment Information" at bounding box center [150, 320] width 130 height 19
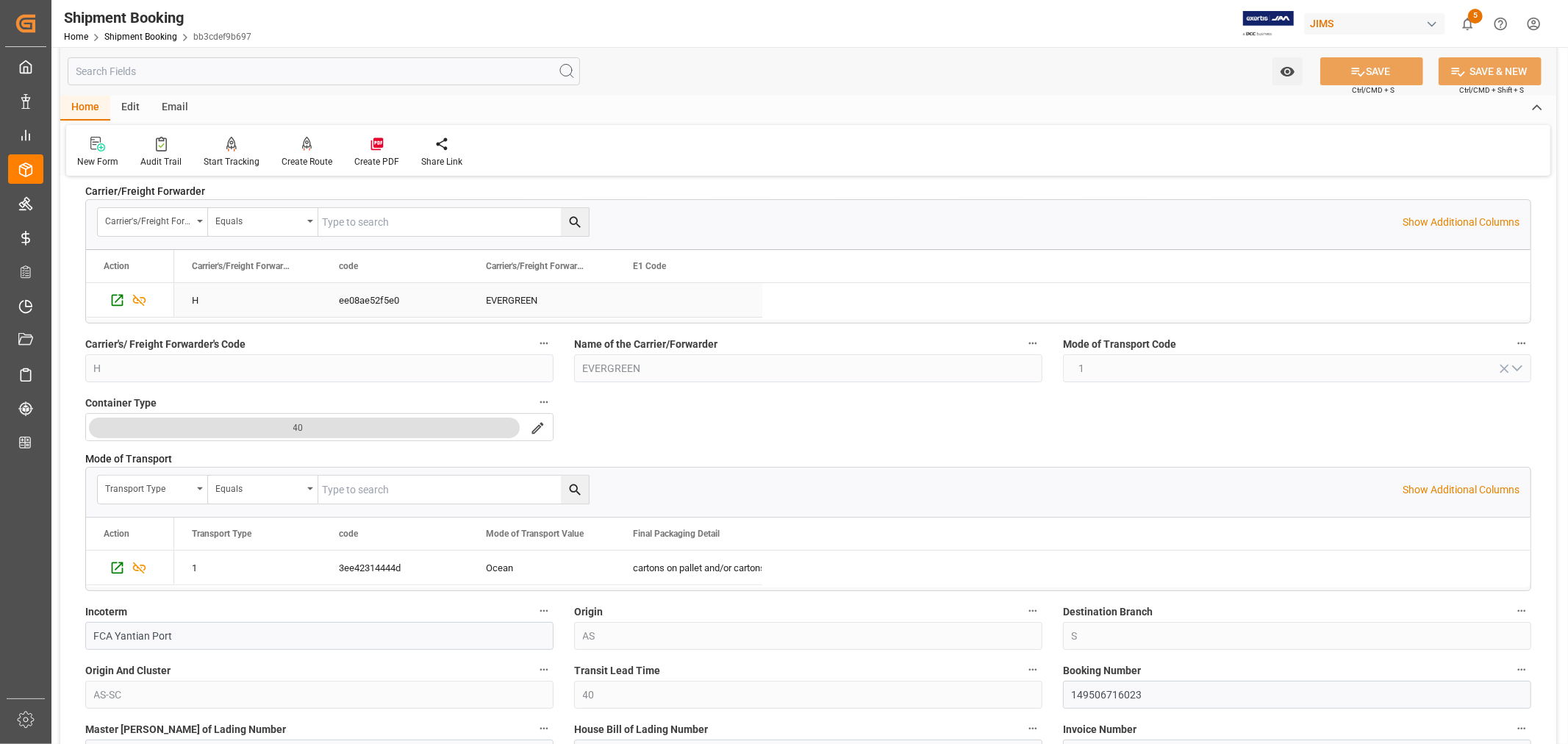
scroll to position [163, 0]
click at [1100, 694] on input "149506716023" at bounding box center [1296, 694] width 468 height 28
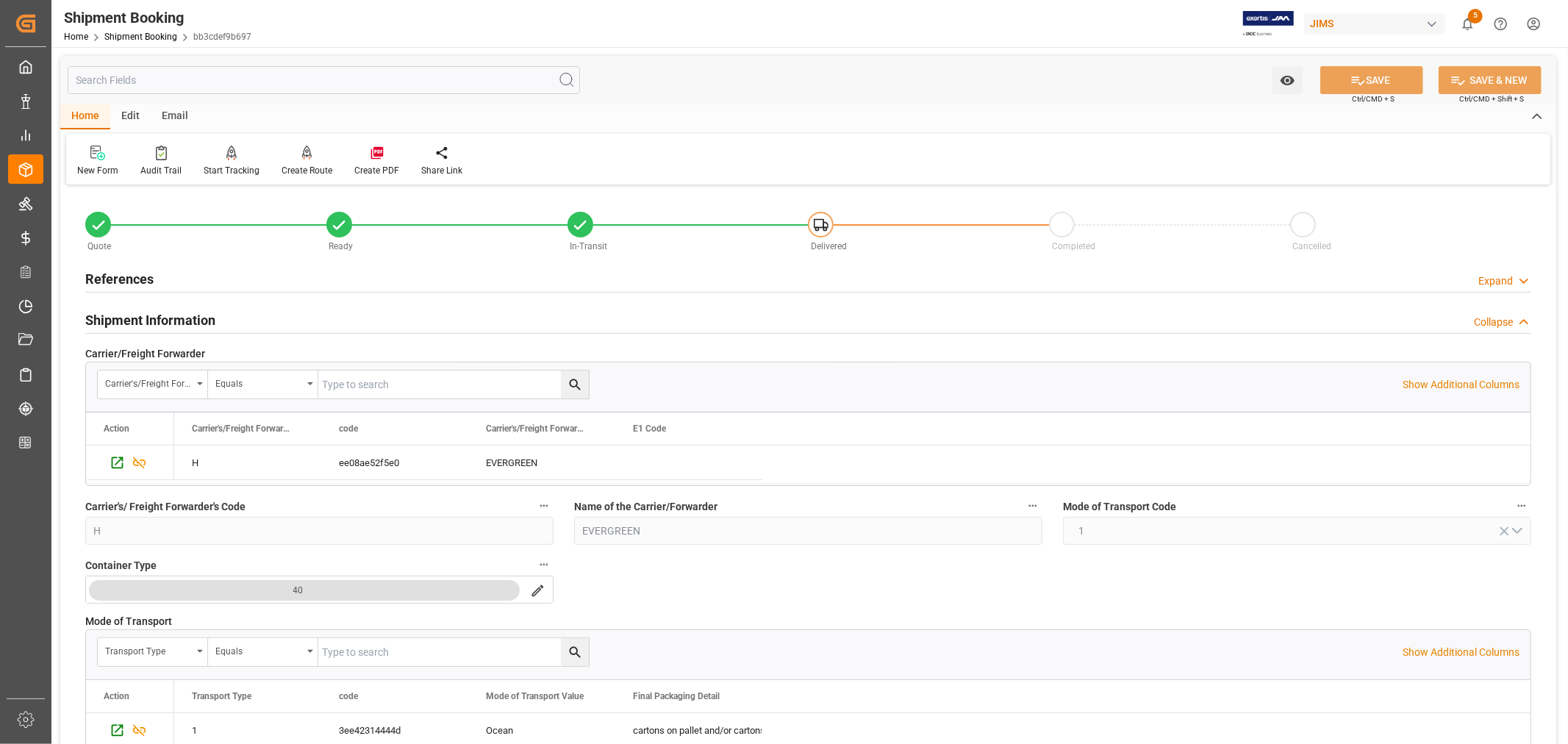
scroll to position [163, 0]
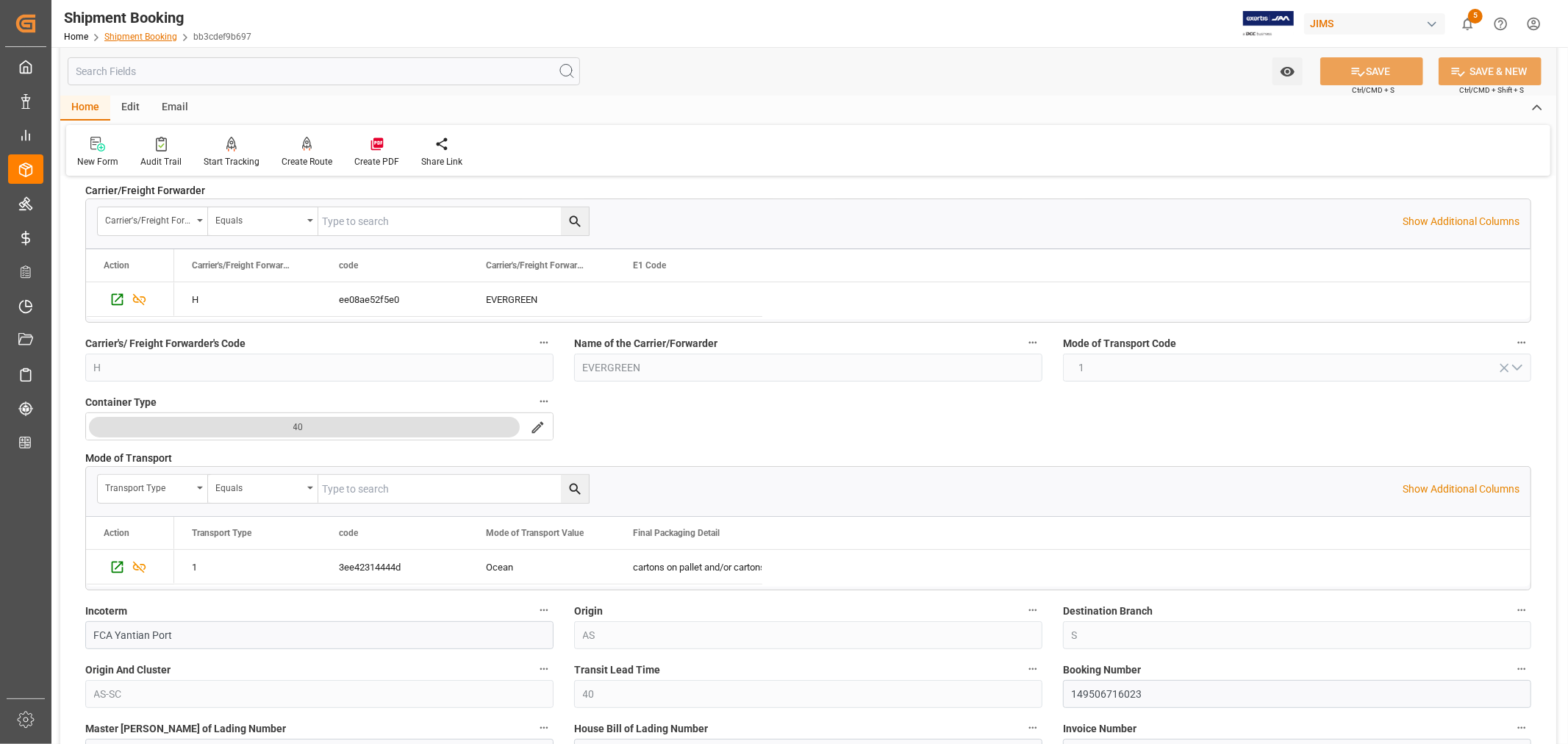
click at [140, 38] on link "Shipment Booking" at bounding box center [141, 36] width 72 height 10
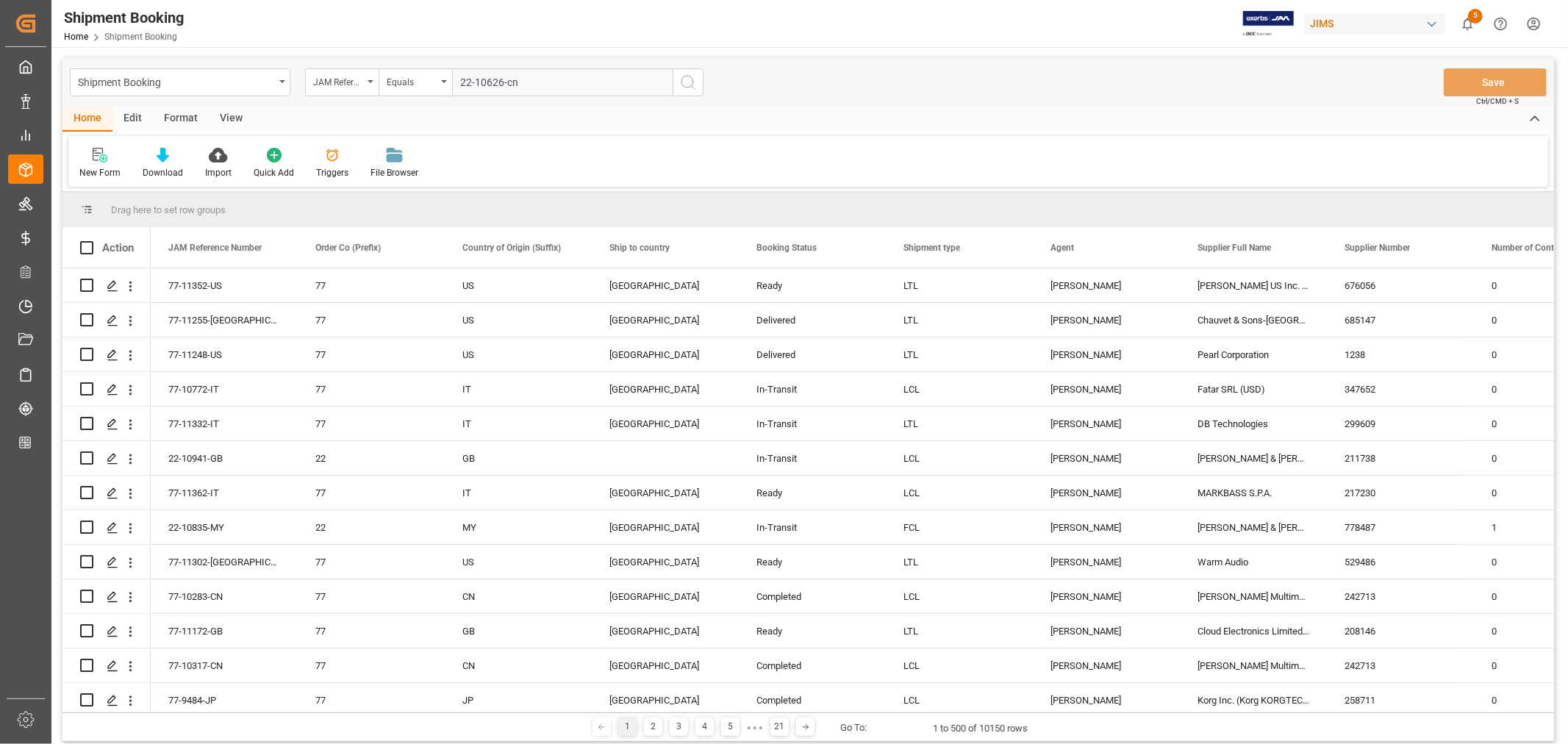
type input "22-10626-cn"
click at [687, 83] on icon "search button" at bounding box center [688, 82] width 18 height 18
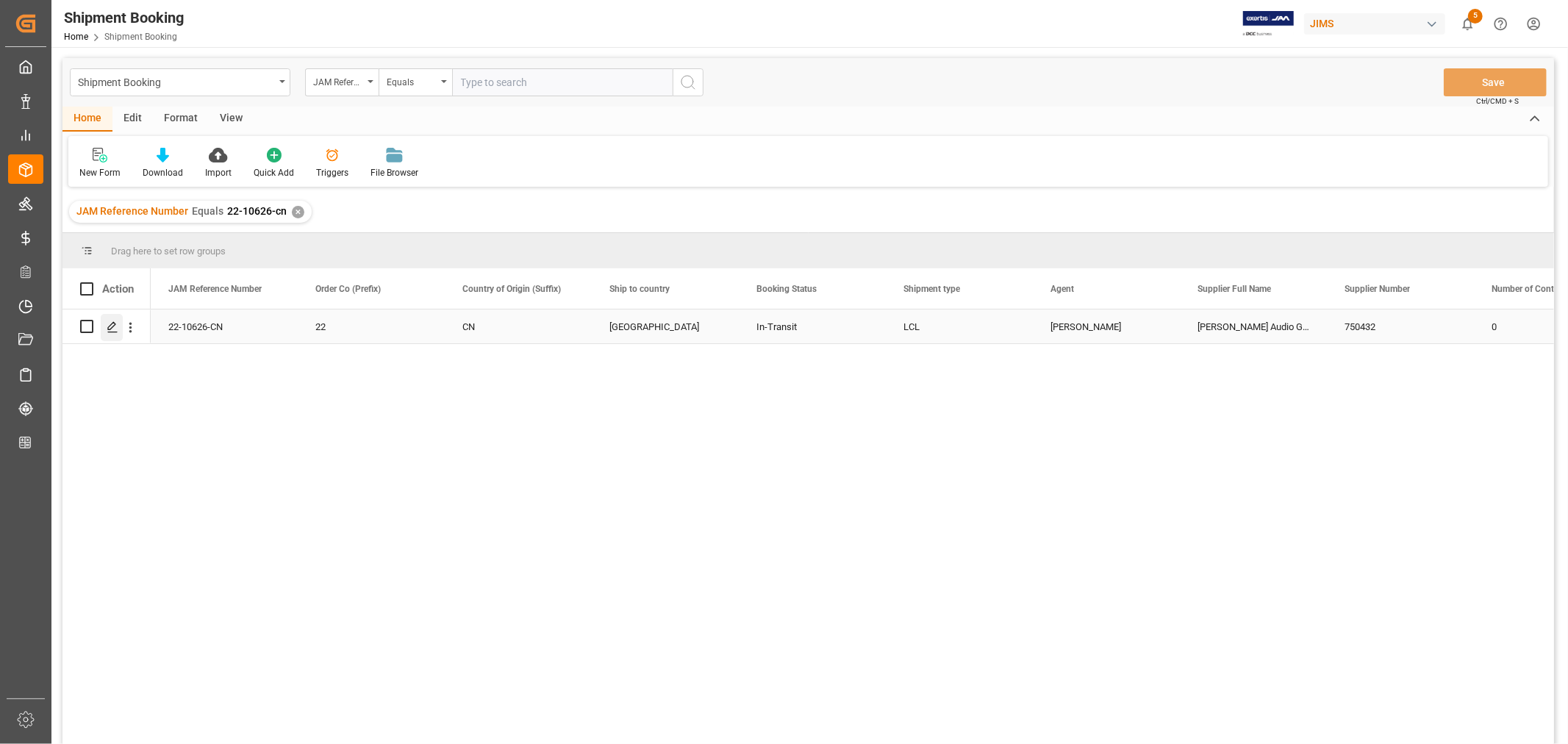
click at [113, 329] on icon "Press SPACE to select this row." at bounding box center [112, 327] width 12 height 12
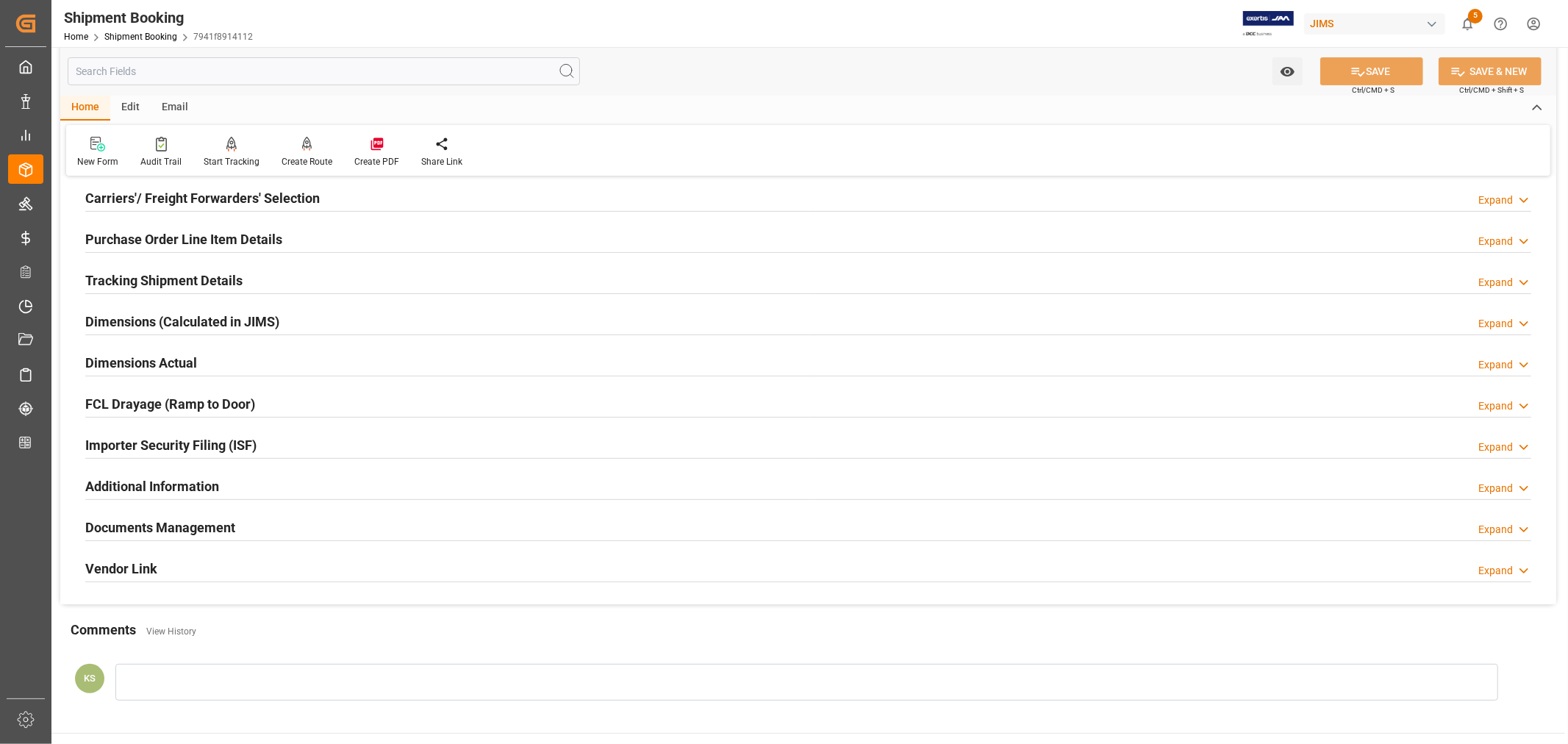
scroll to position [245, 0]
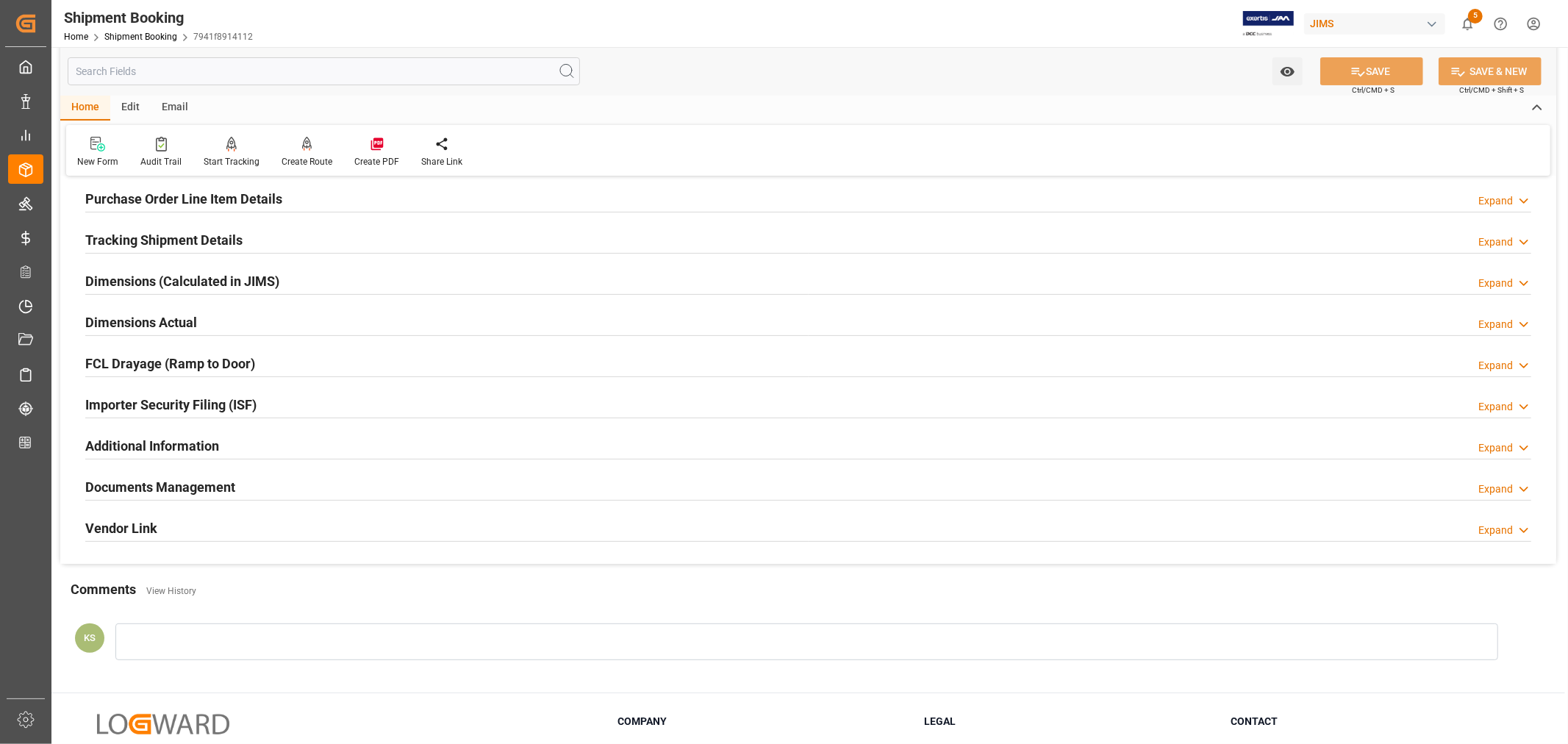
click at [277, 481] on div "Documents Management Expand" at bounding box center [808, 486] width 1446 height 28
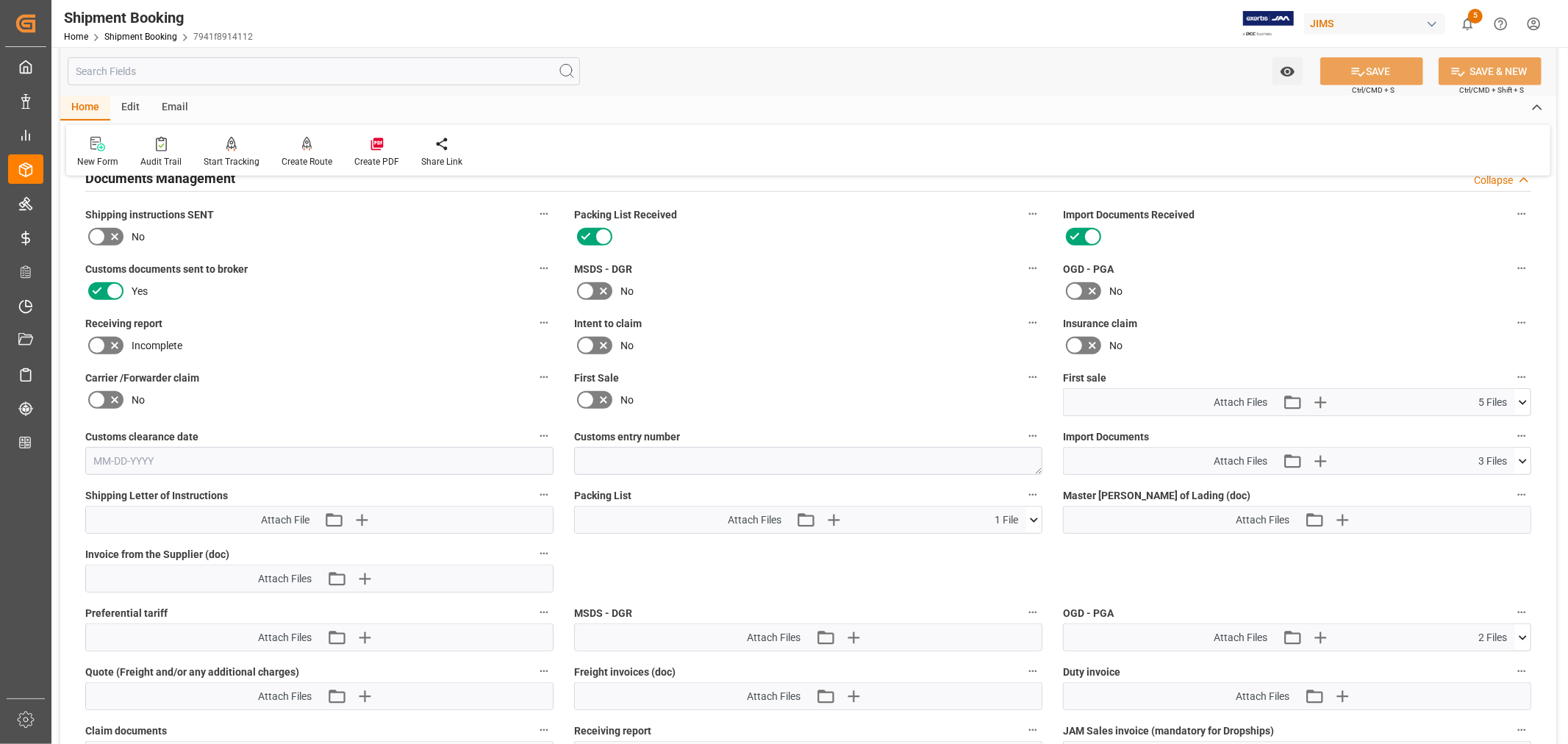
scroll to position [571, 0]
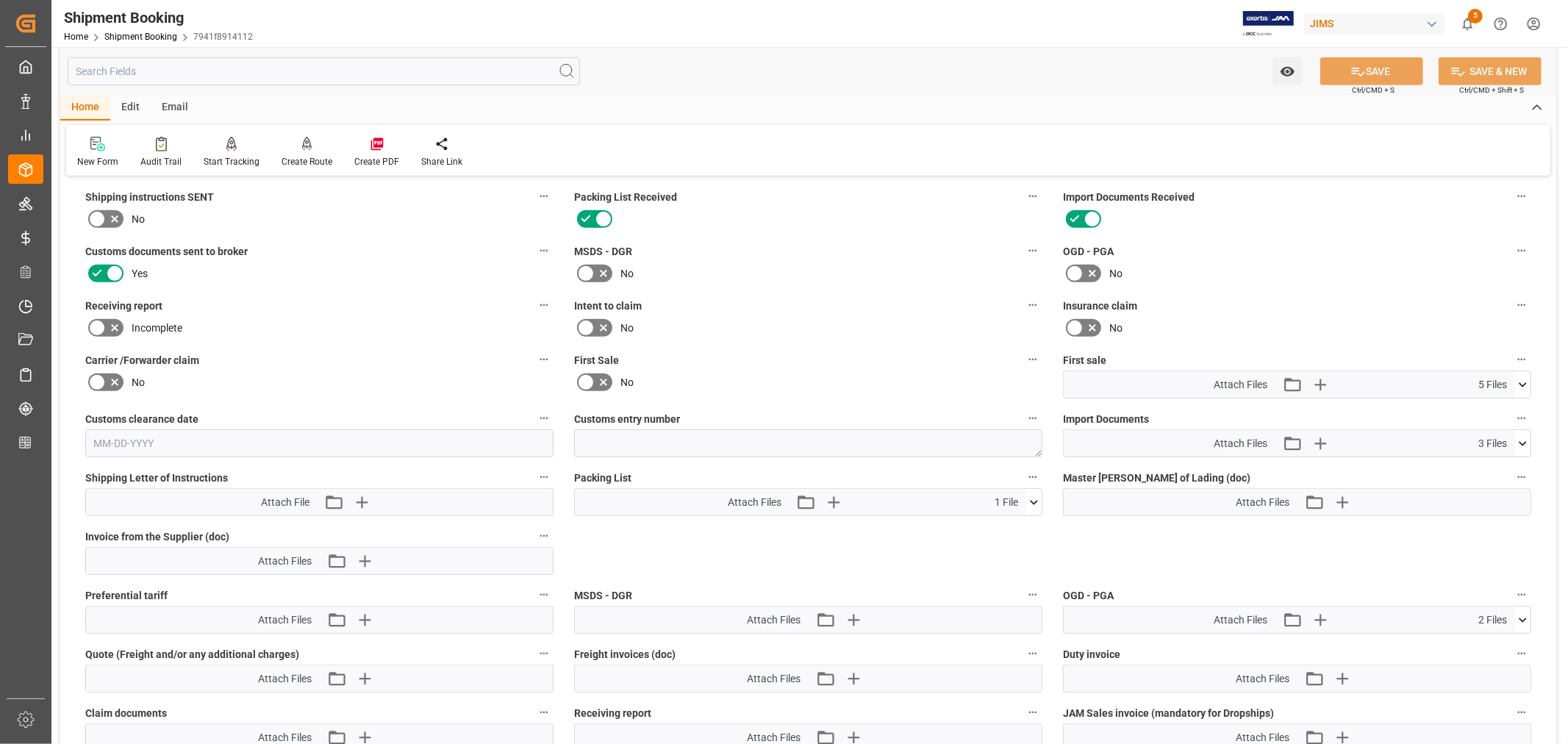
click at [1518, 438] on icon at bounding box center [1523, 443] width 16 height 16
click at [1512, 481] on icon at bounding box center [1514, 486] width 16 height 16
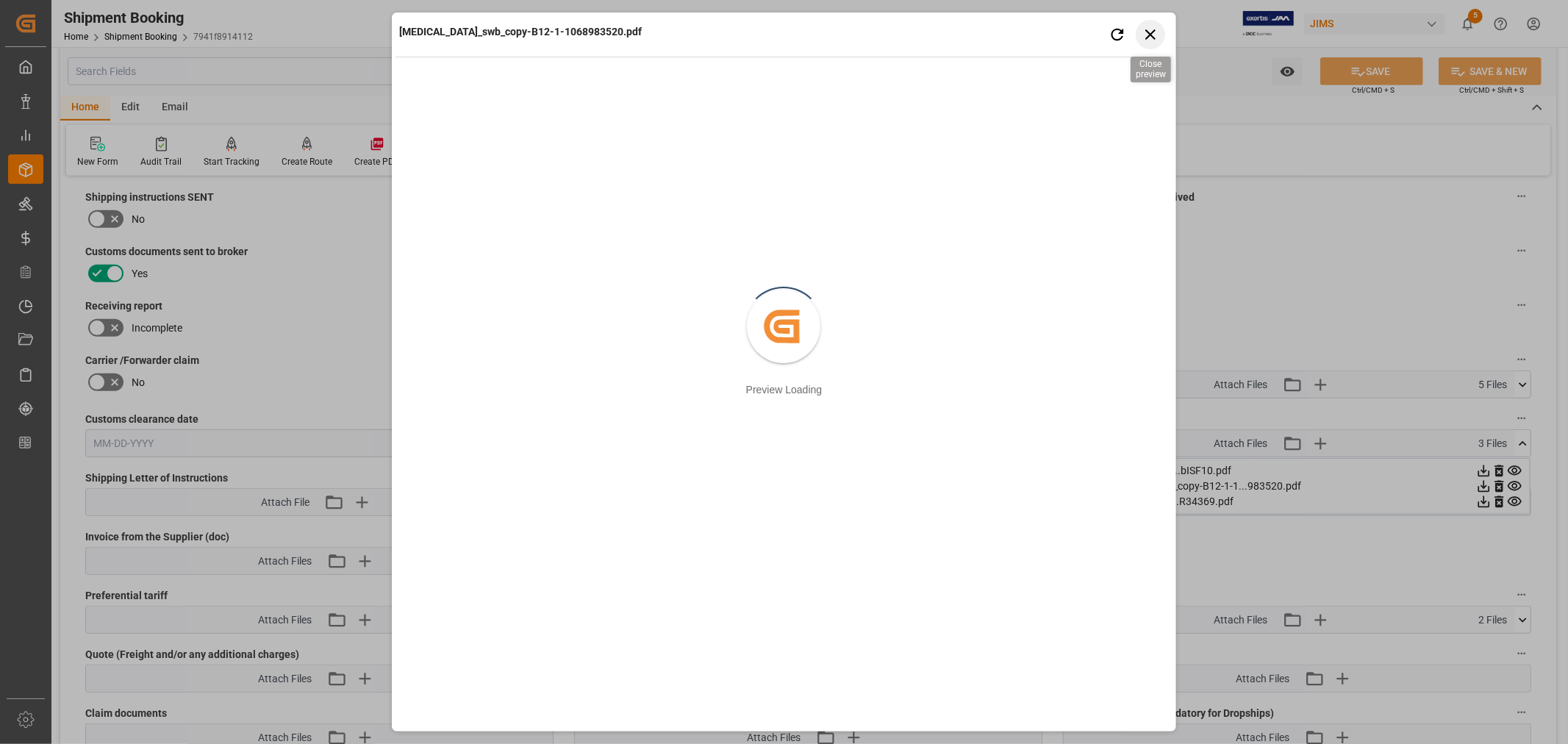
click at [1154, 32] on icon "button" at bounding box center [1150, 34] width 19 height 19
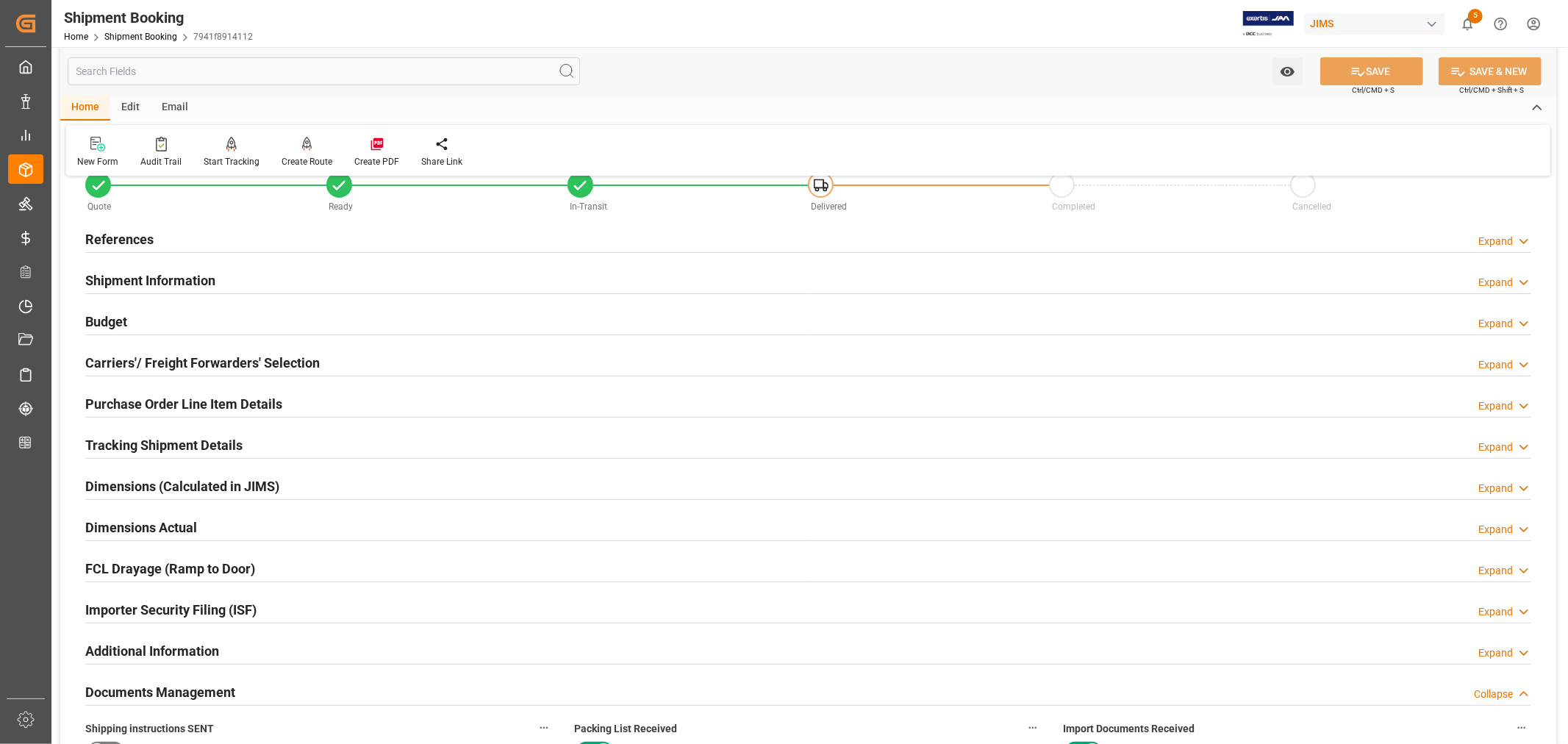
scroll to position [0, 0]
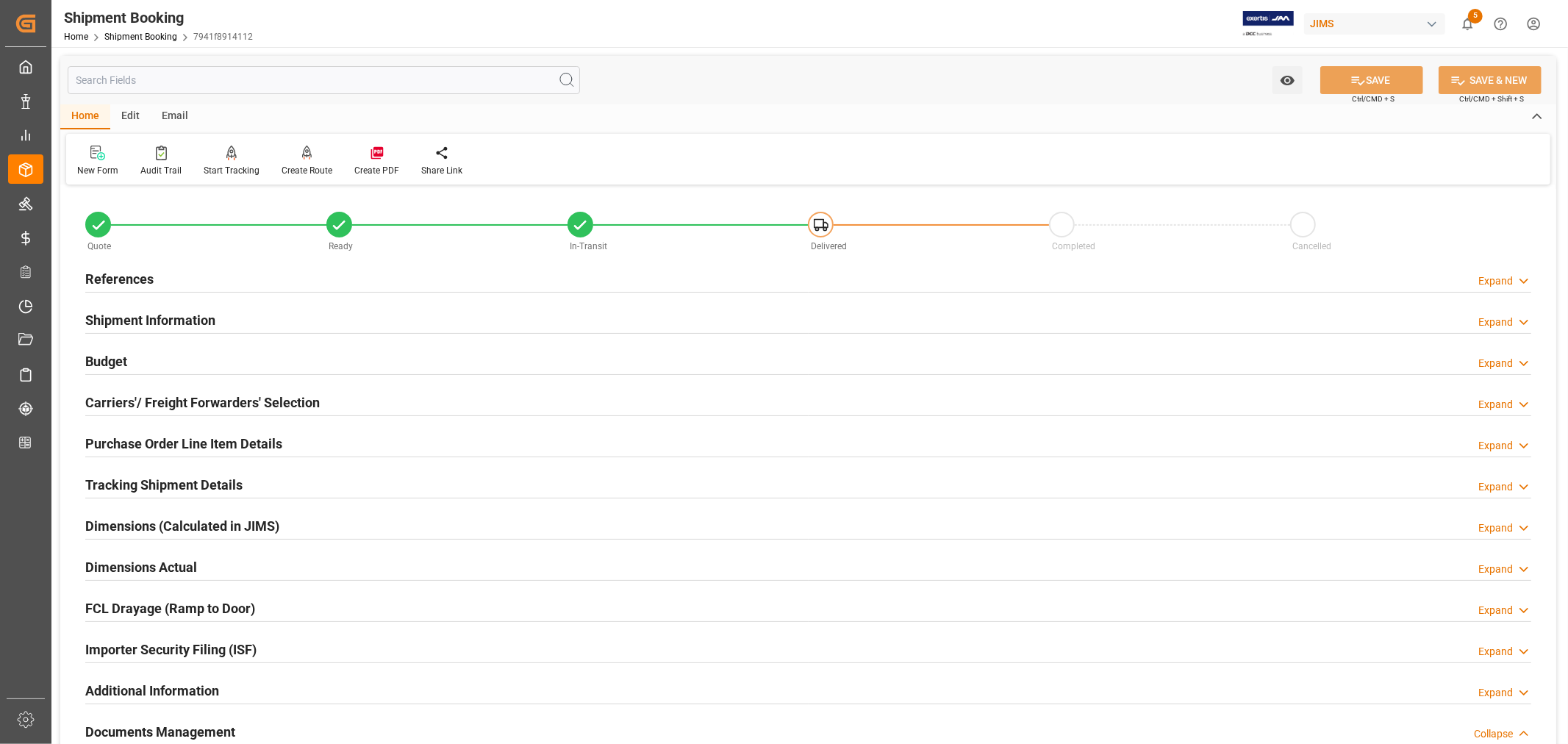
click at [148, 30] on div "Home Shipment Booking 7941f8914112" at bounding box center [159, 36] width 189 height 16
click at [147, 40] on link "Shipment Booking" at bounding box center [141, 36] width 72 height 10
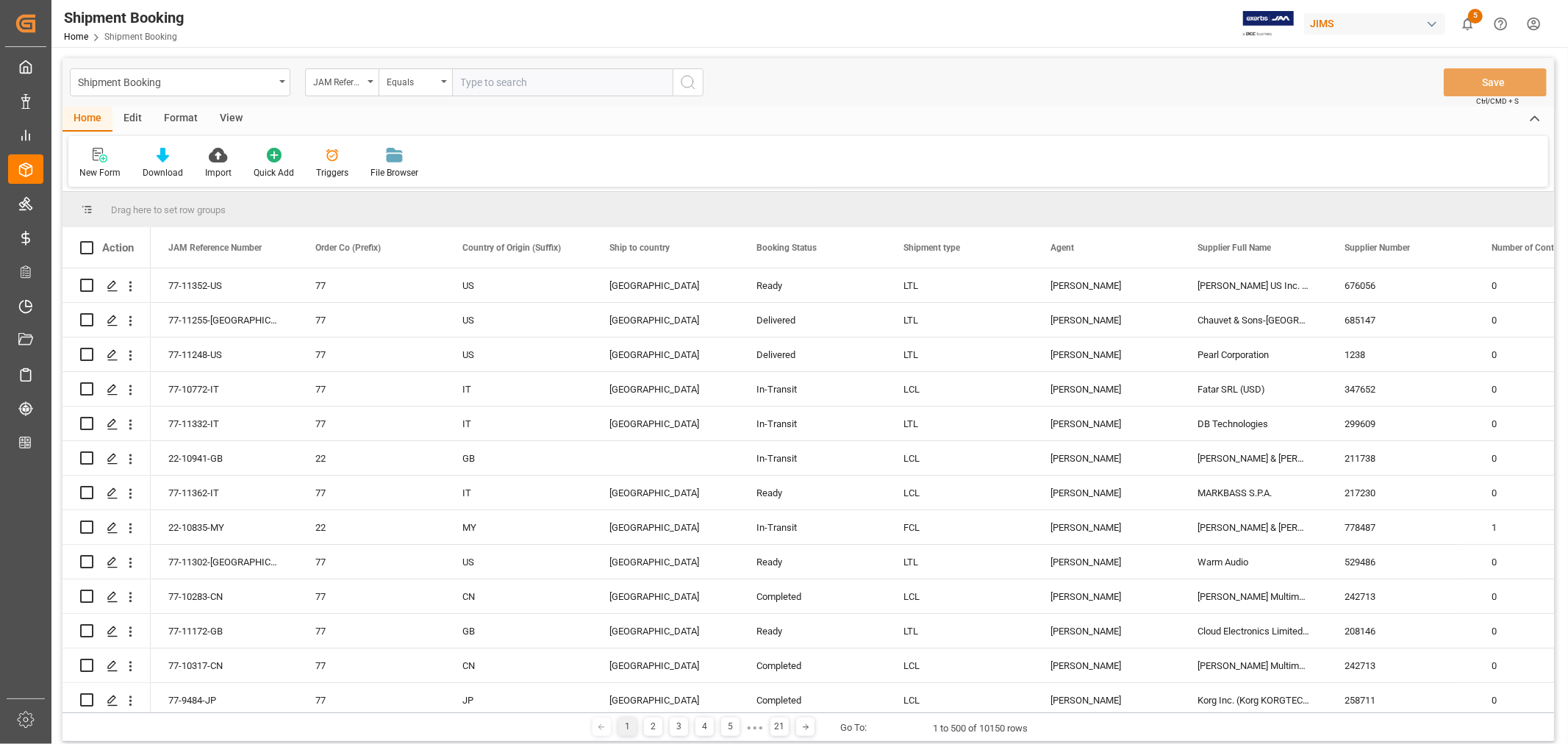
paste input "22-11290-MY"
type input "22-11290-MY"
click at [683, 83] on icon "search button" at bounding box center [688, 82] width 18 height 18
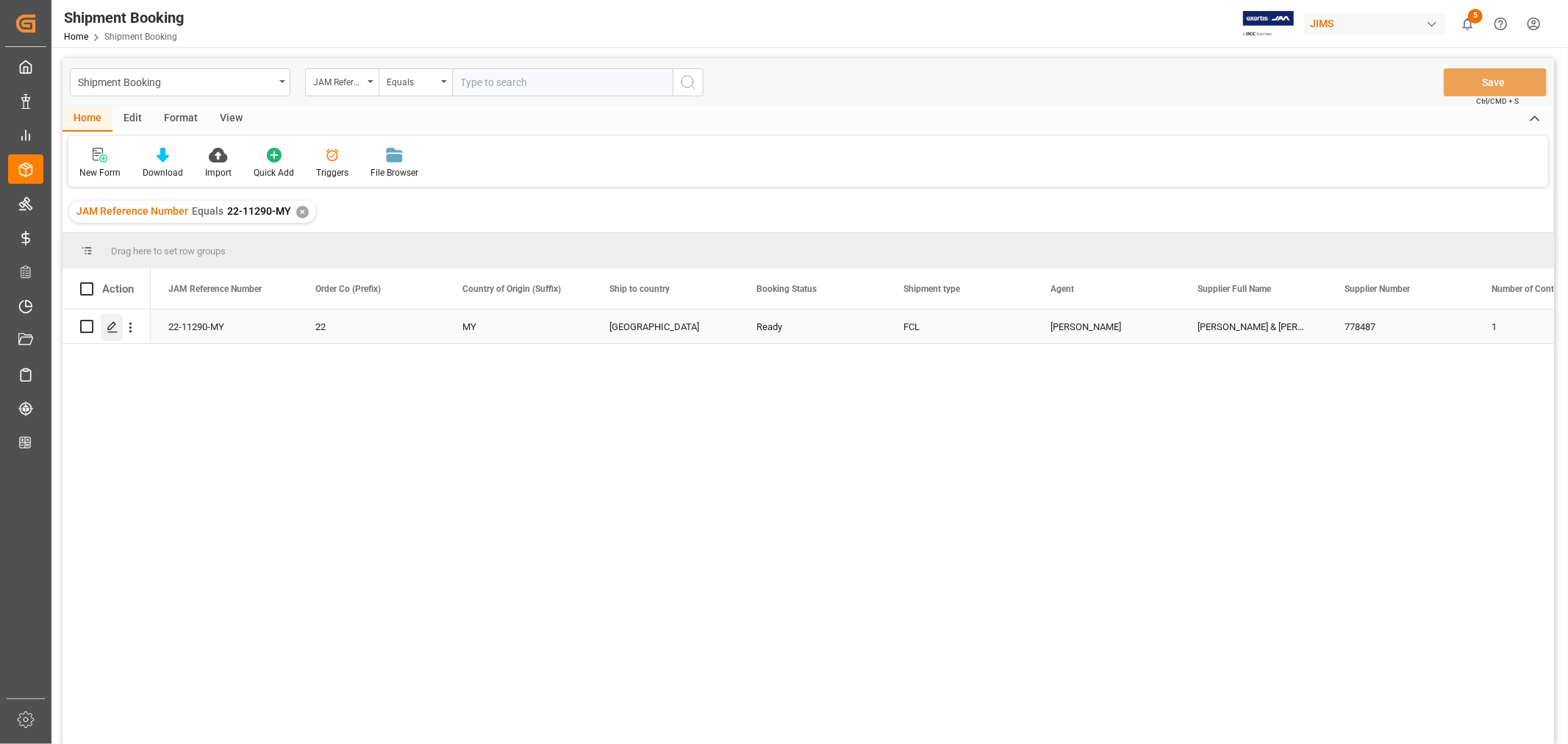
click at [110, 327] on icon "Press SPACE to select this row." at bounding box center [112, 327] width 12 height 12
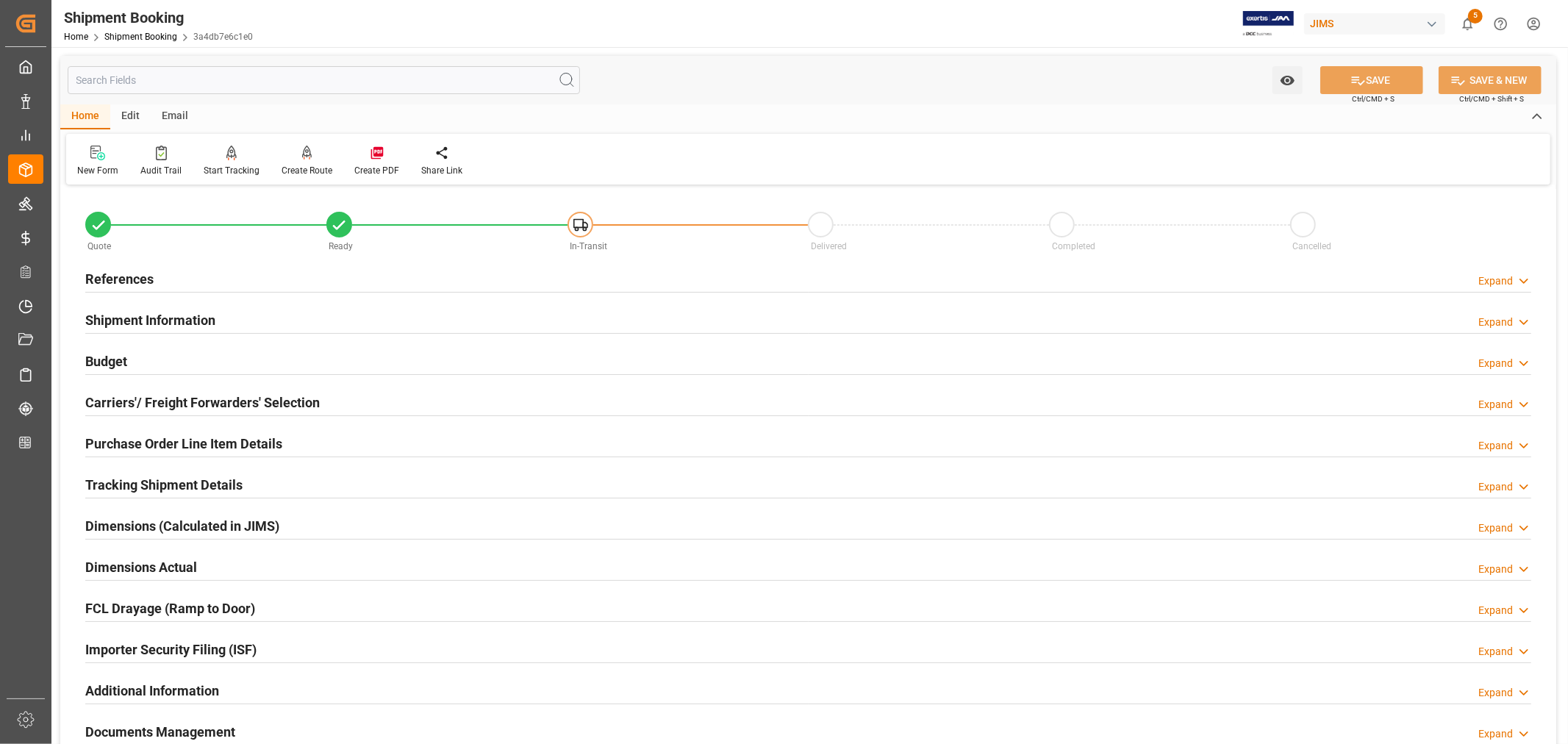
click at [129, 277] on h2 "References" at bounding box center [120, 278] width 69 height 19
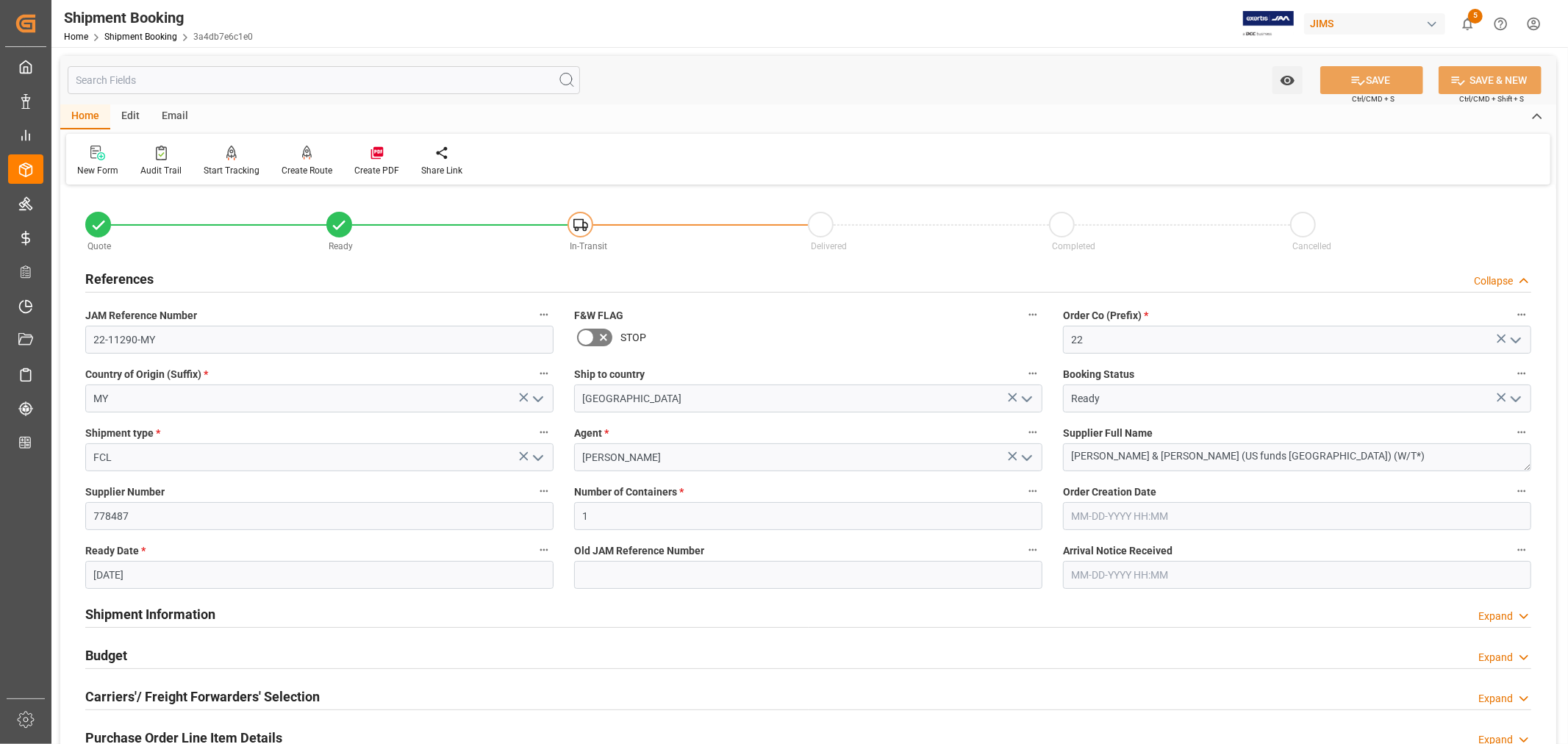
click at [129, 277] on h2 "References" at bounding box center [120, 278] width 69 height 19
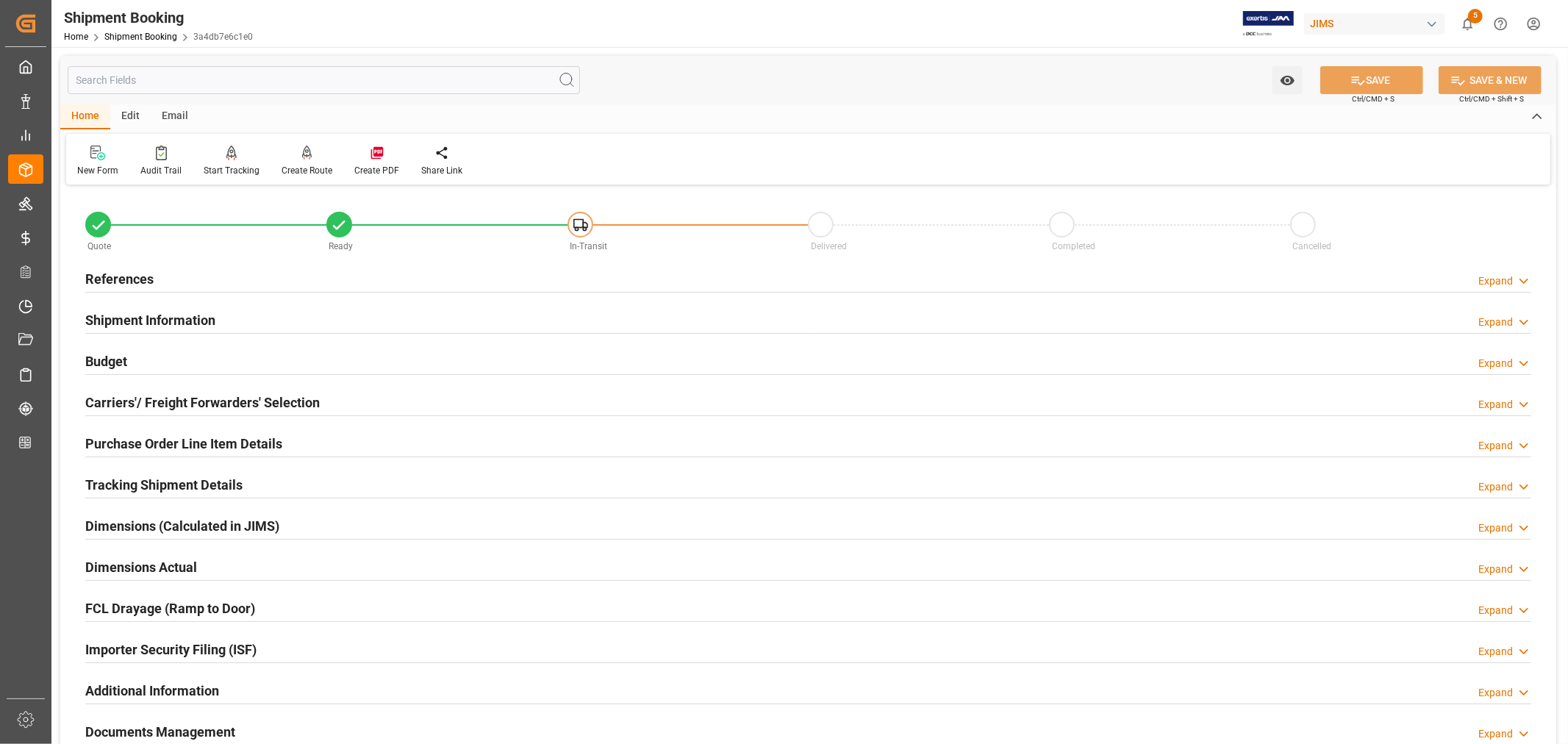
click at [148, 482] on h2 "Tracking Shipment Details" at bounding box center [164, 484] width 158 height 19
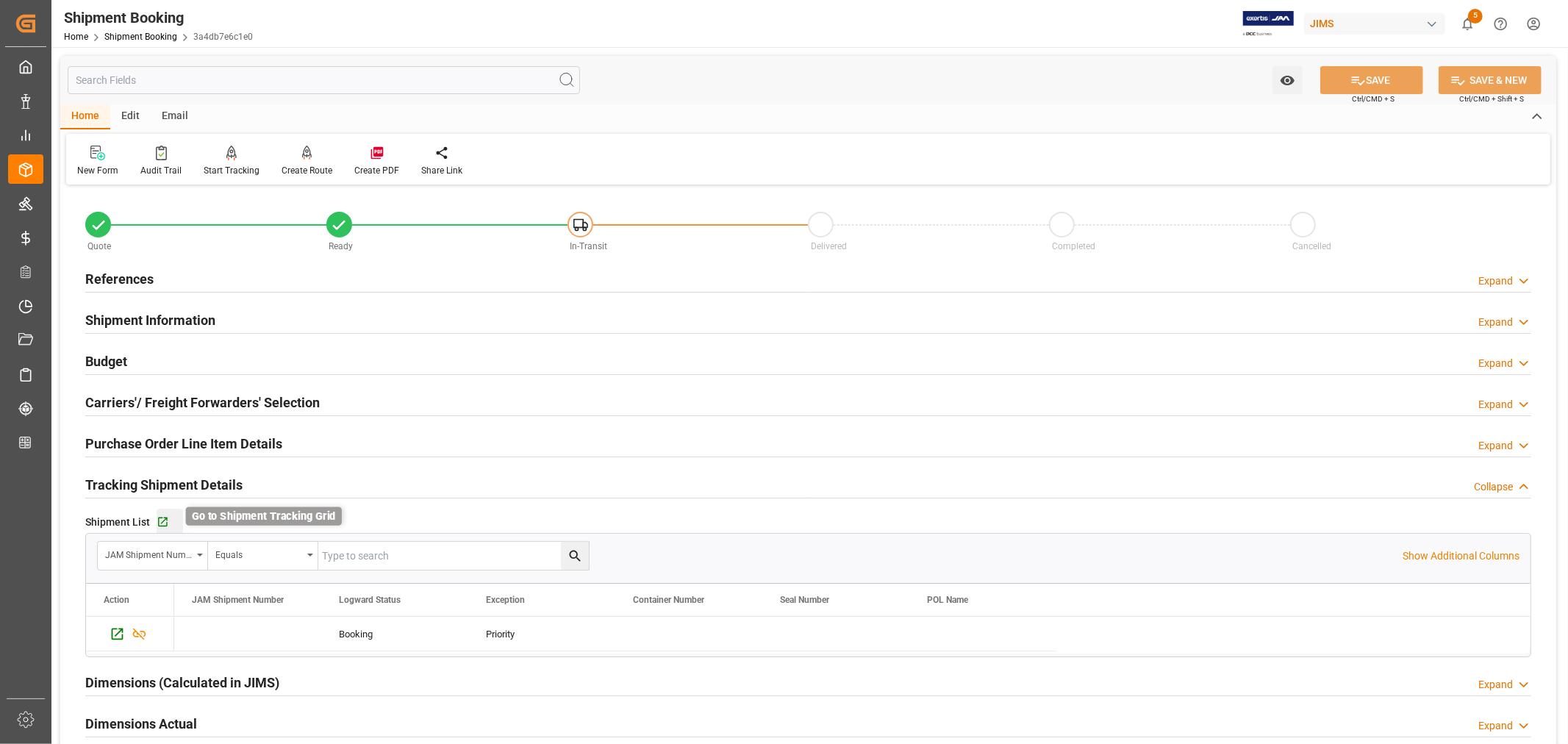
click at [163, 519] on icon "button" at bounding box center [162, 522] width 9 height 9
